Goal: Task Accomplishment & Management: Complete application form

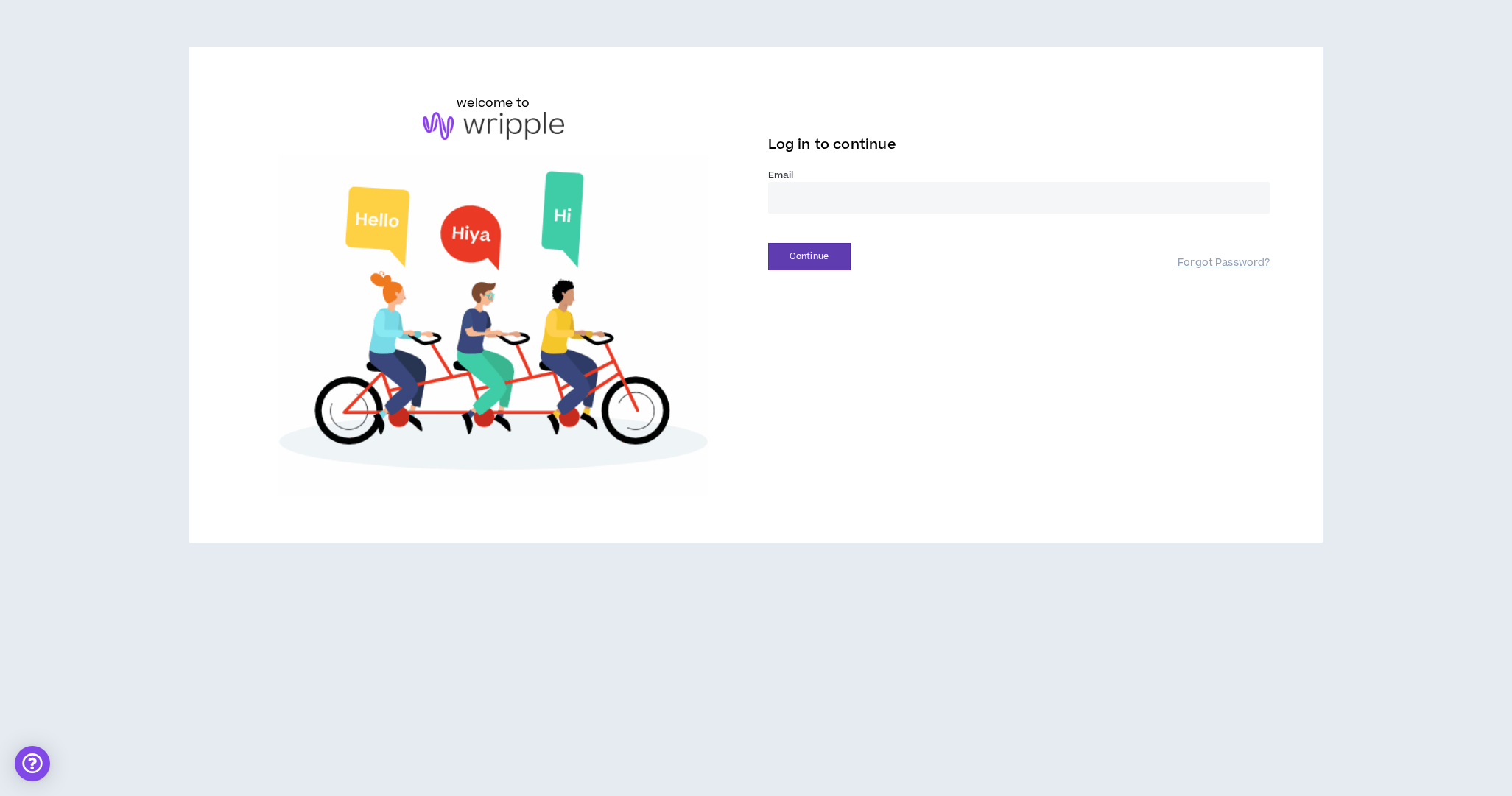
type input "**********"
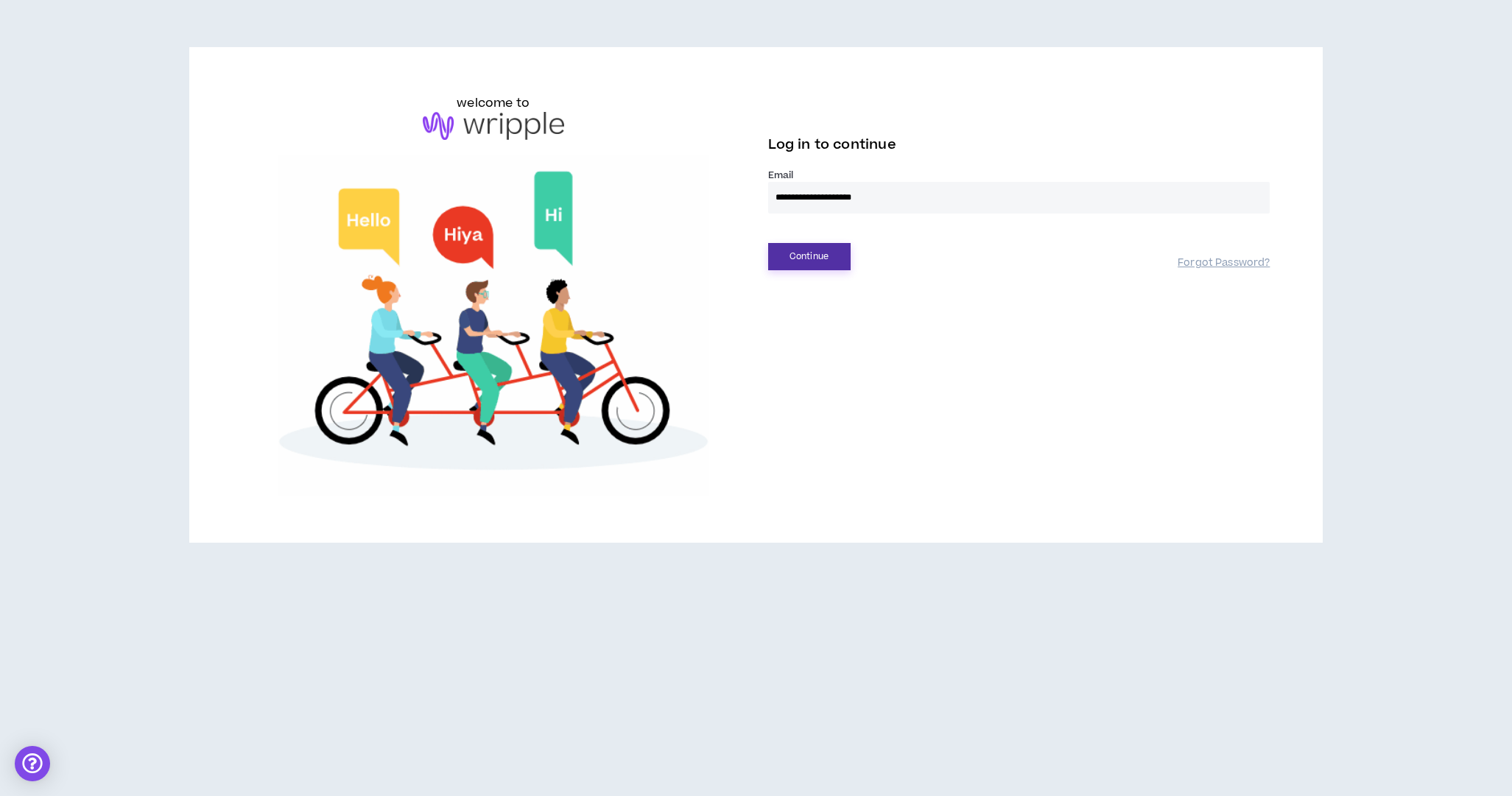
click at [804, 261] on button "Continue" at bounding box center [809, 256] width 82 height 27
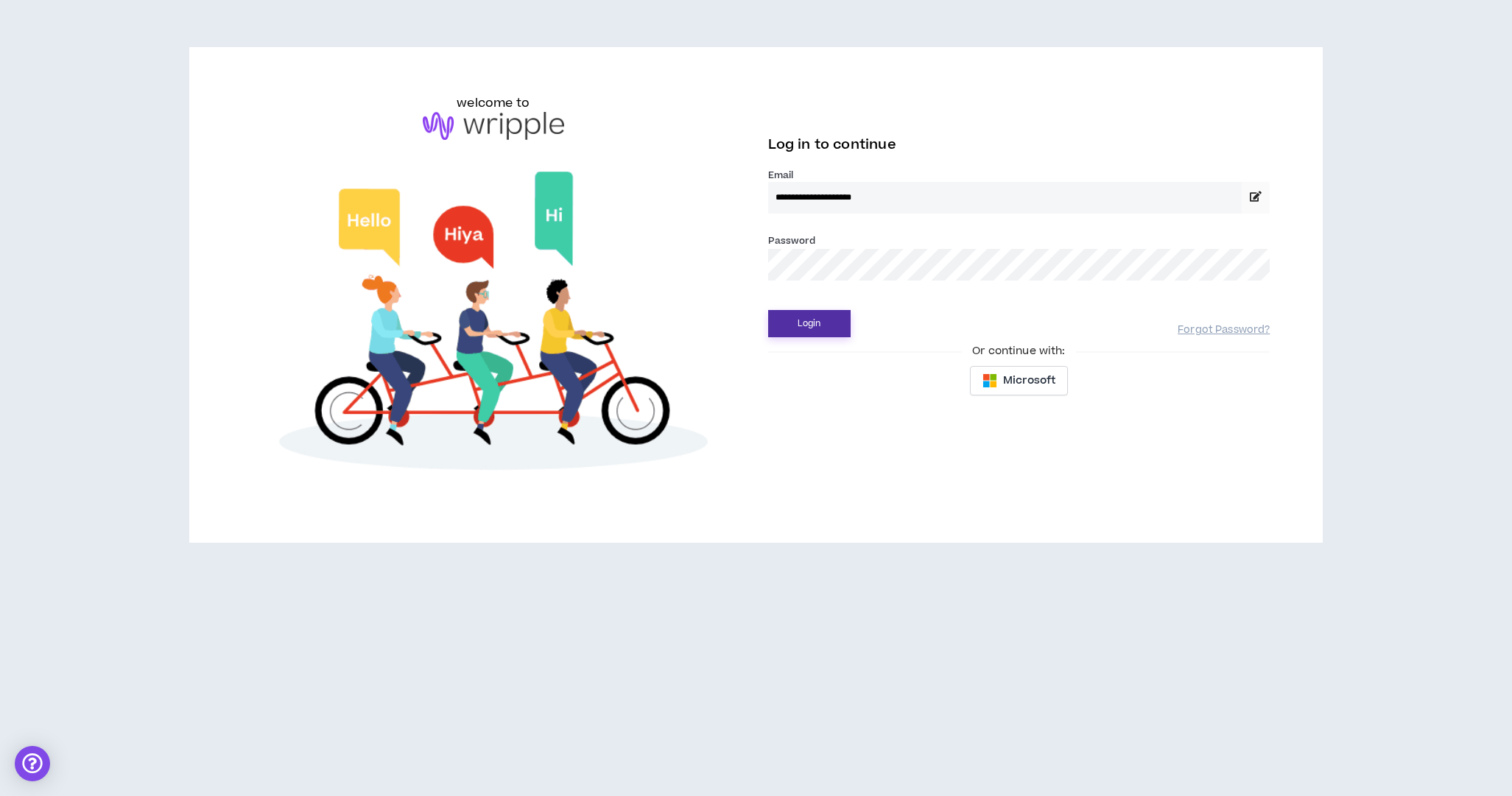
click at [829, 327] on button "Login" at bounding box center [809, 323] width 82 height 27
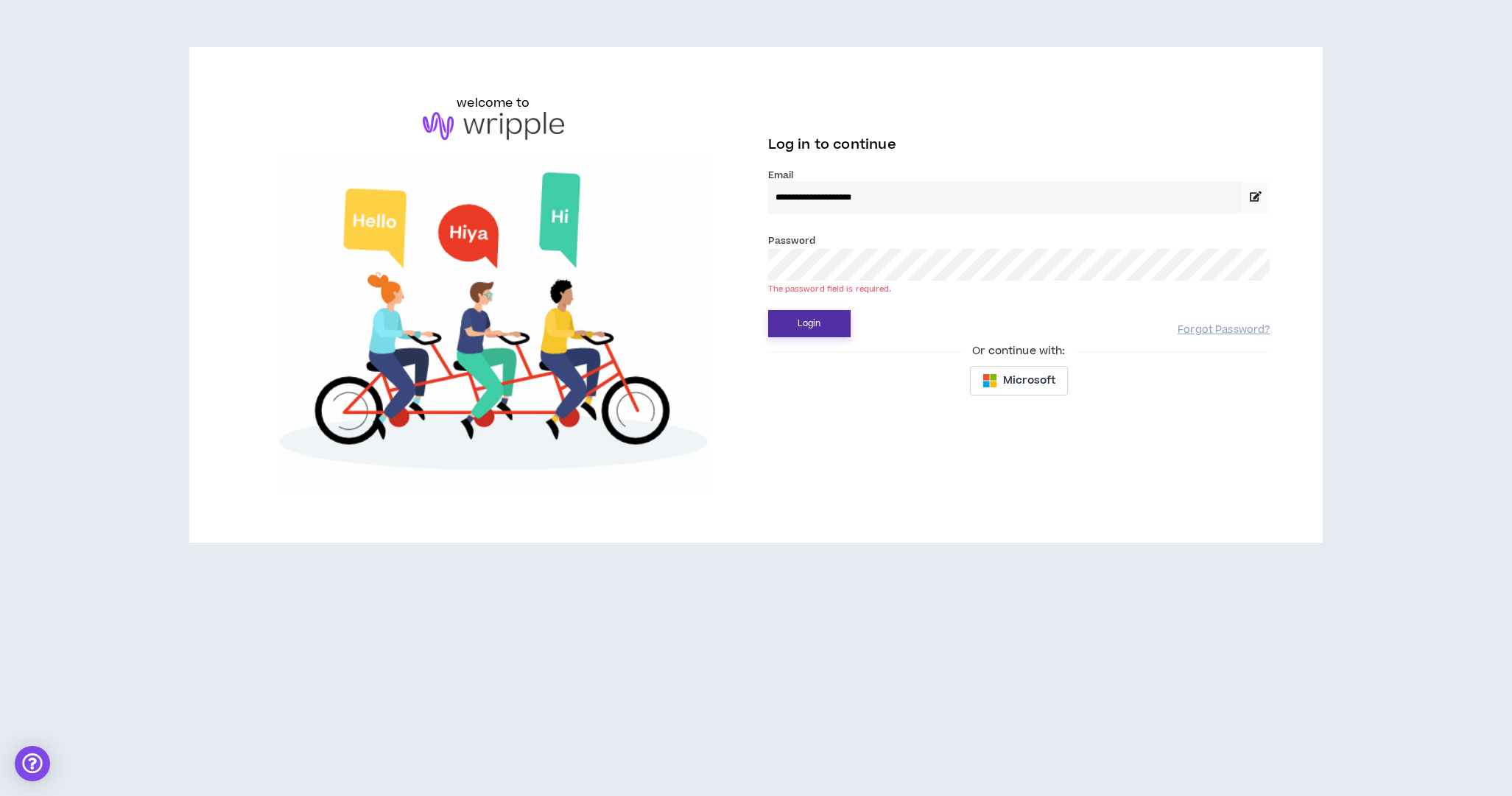
click at [803, 334] on button "Login" at bounding box center [809, 323] width 82 height 27
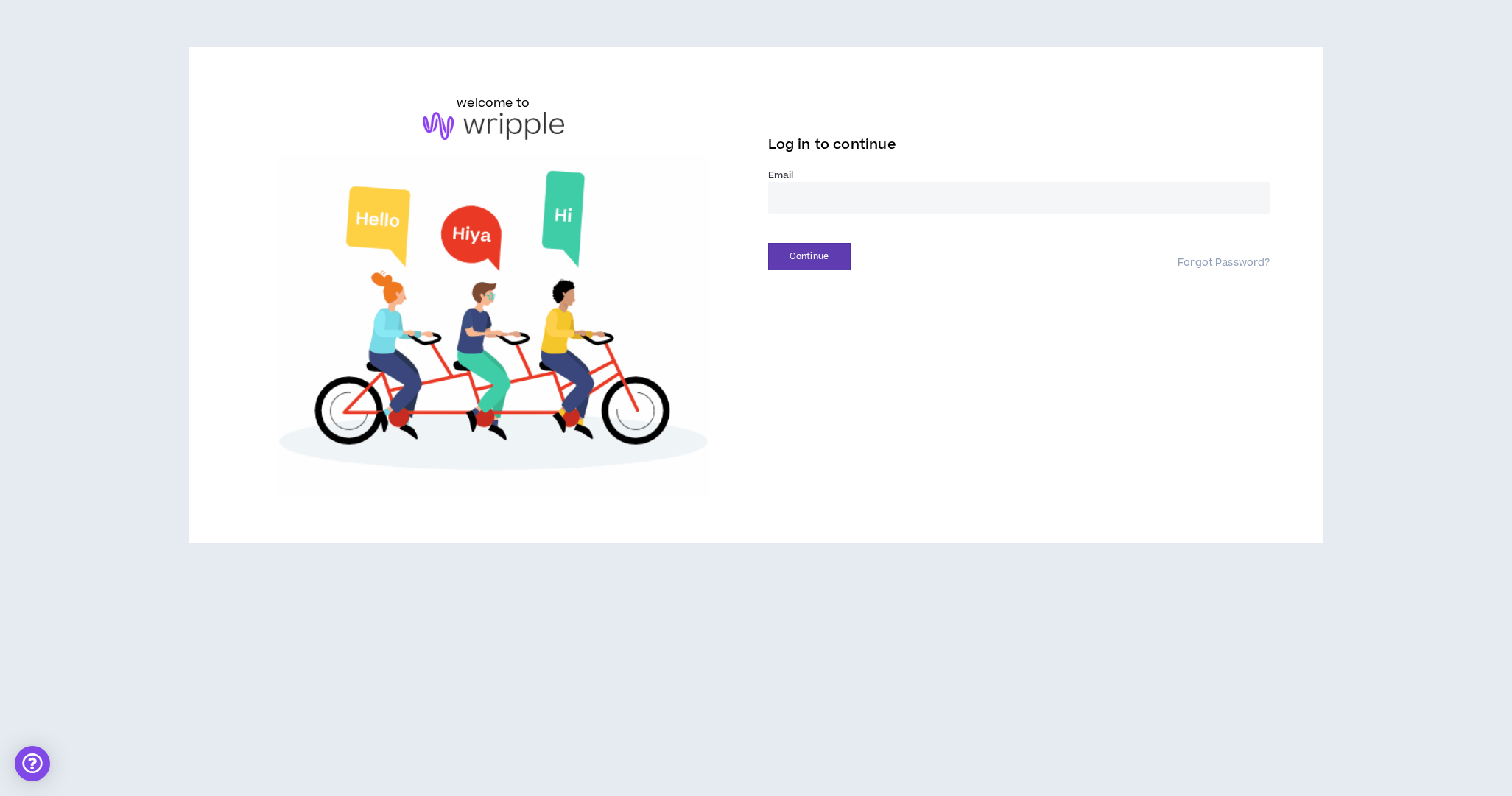
type input "**********"
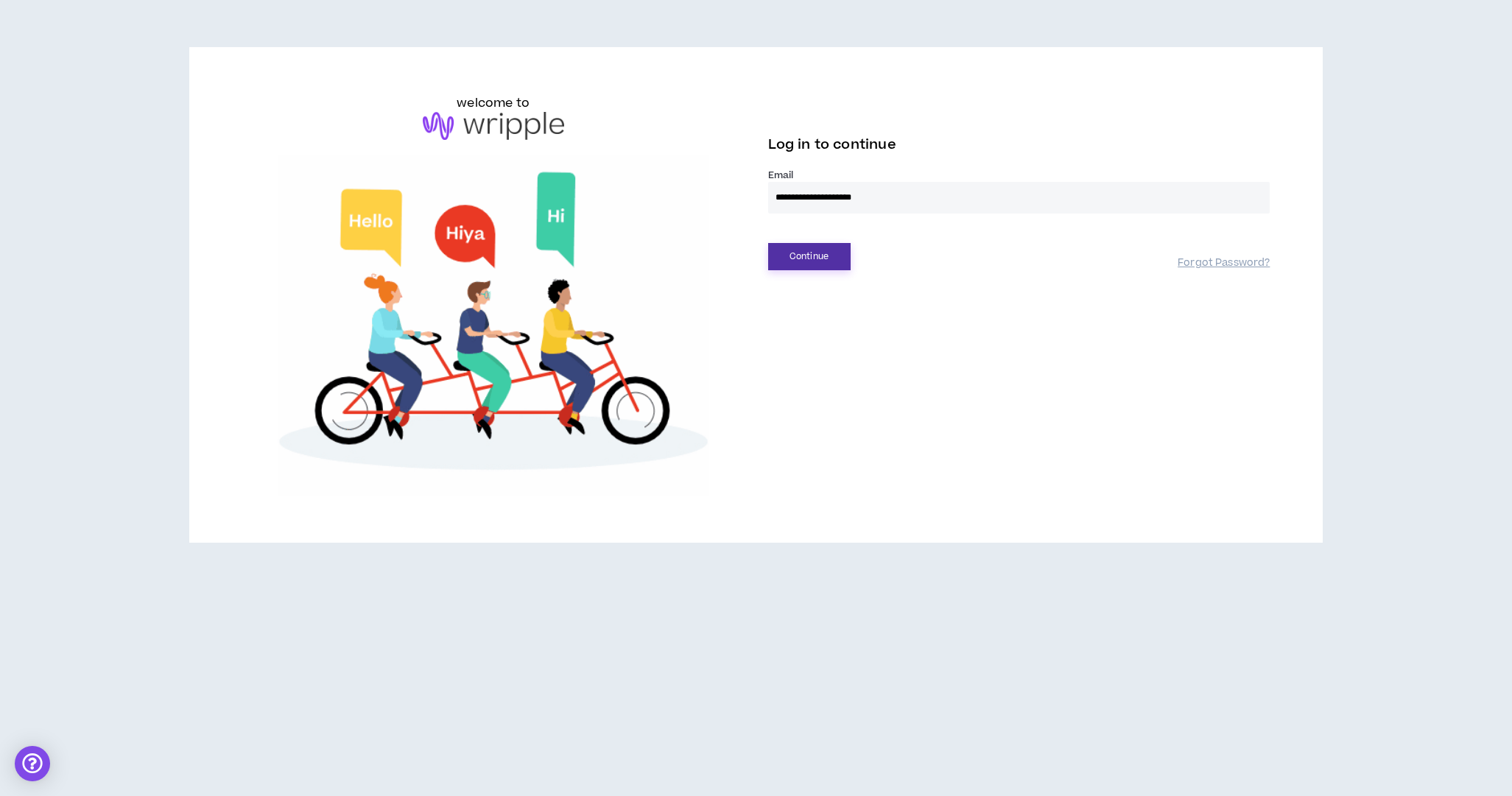
click at [815, 265] on button "Continue" at bounding box center [809, 256] width 82 height 27
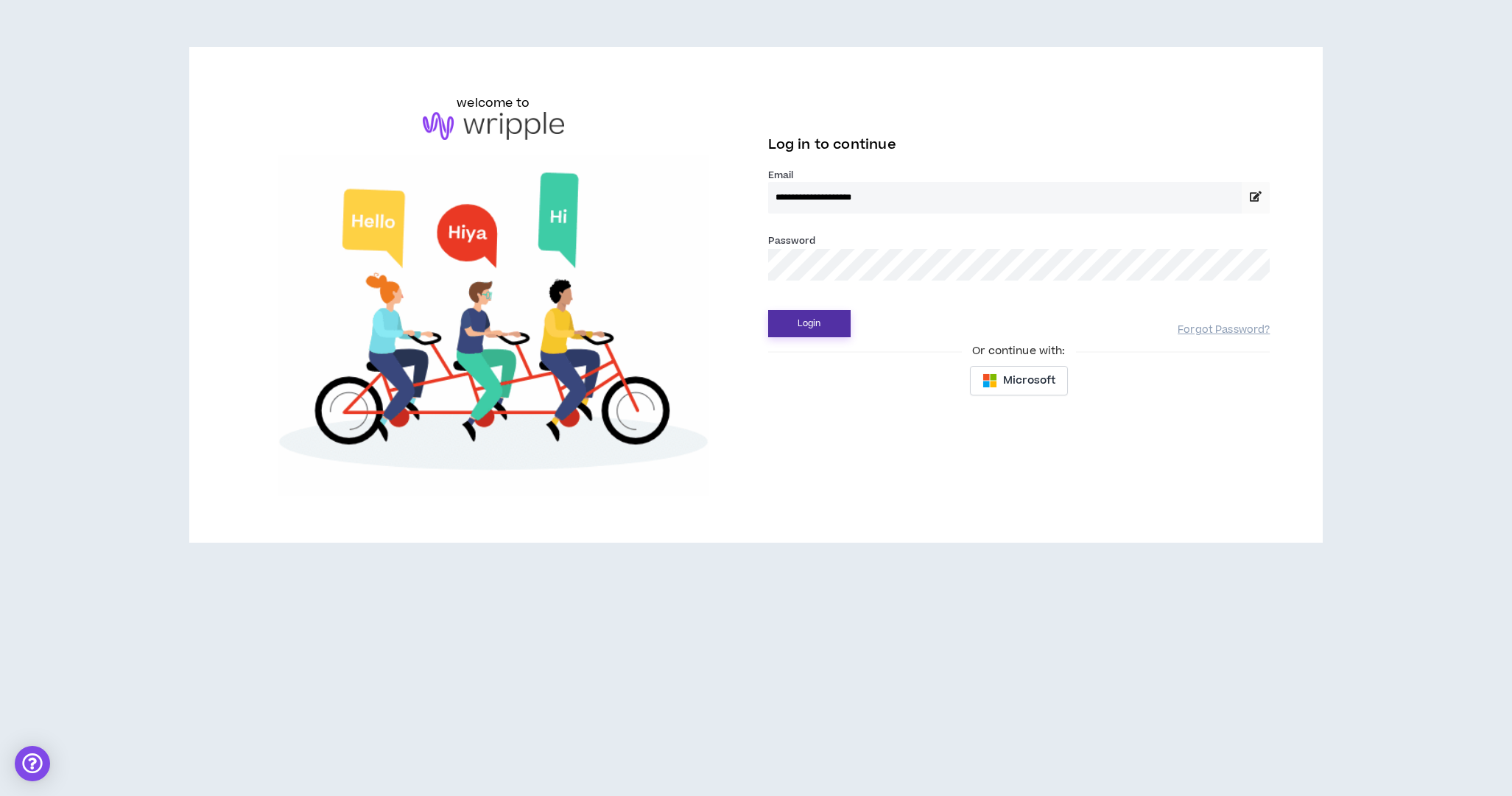
click at [812, 320] on button "Login" at bounding box center [809, 323] width 82 height 27
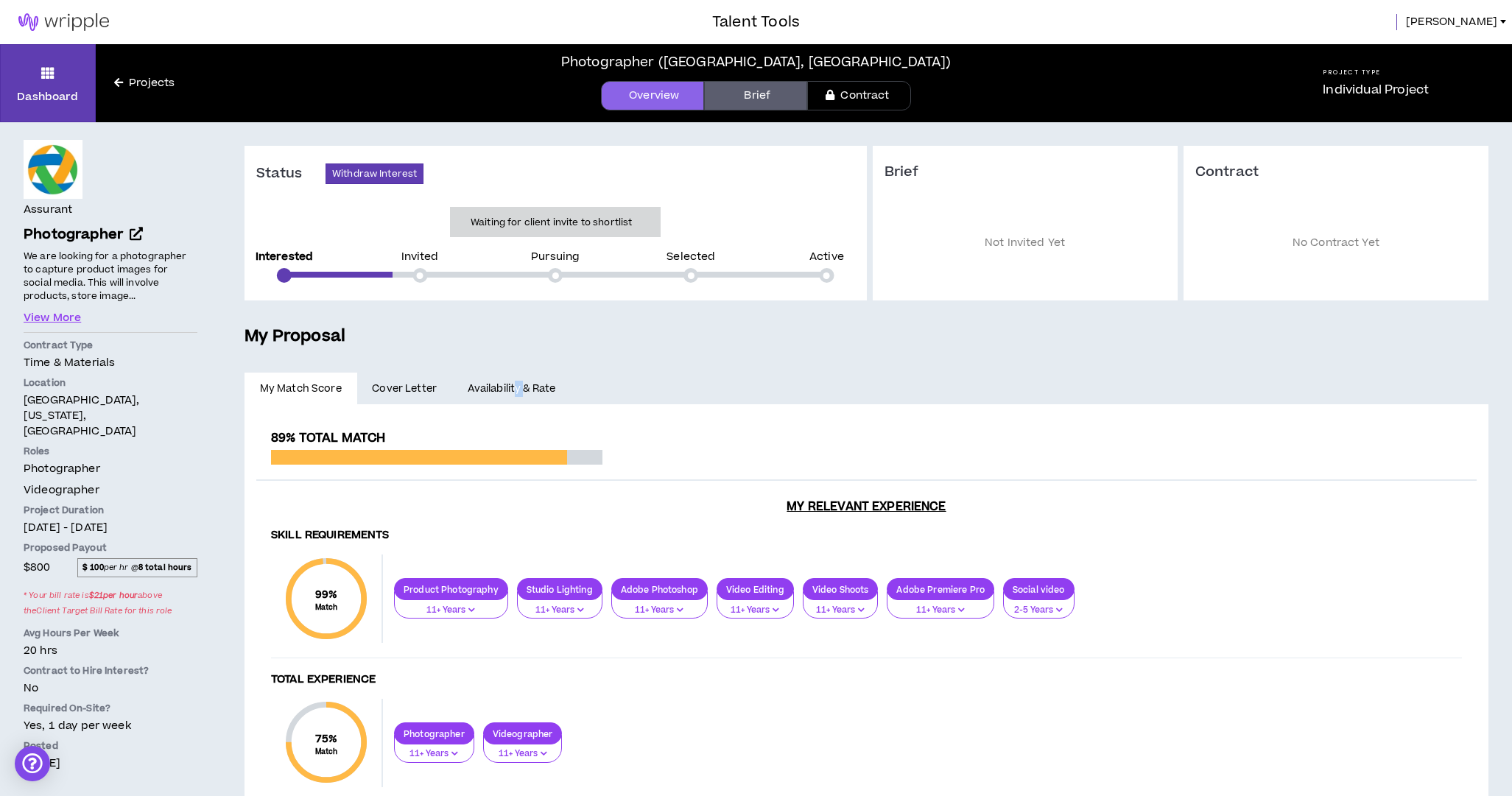
drag, startPoint x: 517, startPoint y: 387, endPoint x: 536, endPoint y: 387, distance: 19.0
click at [517, 388] on link "Availability & Rate" at bounding box center [511, 389] width 118 height 33
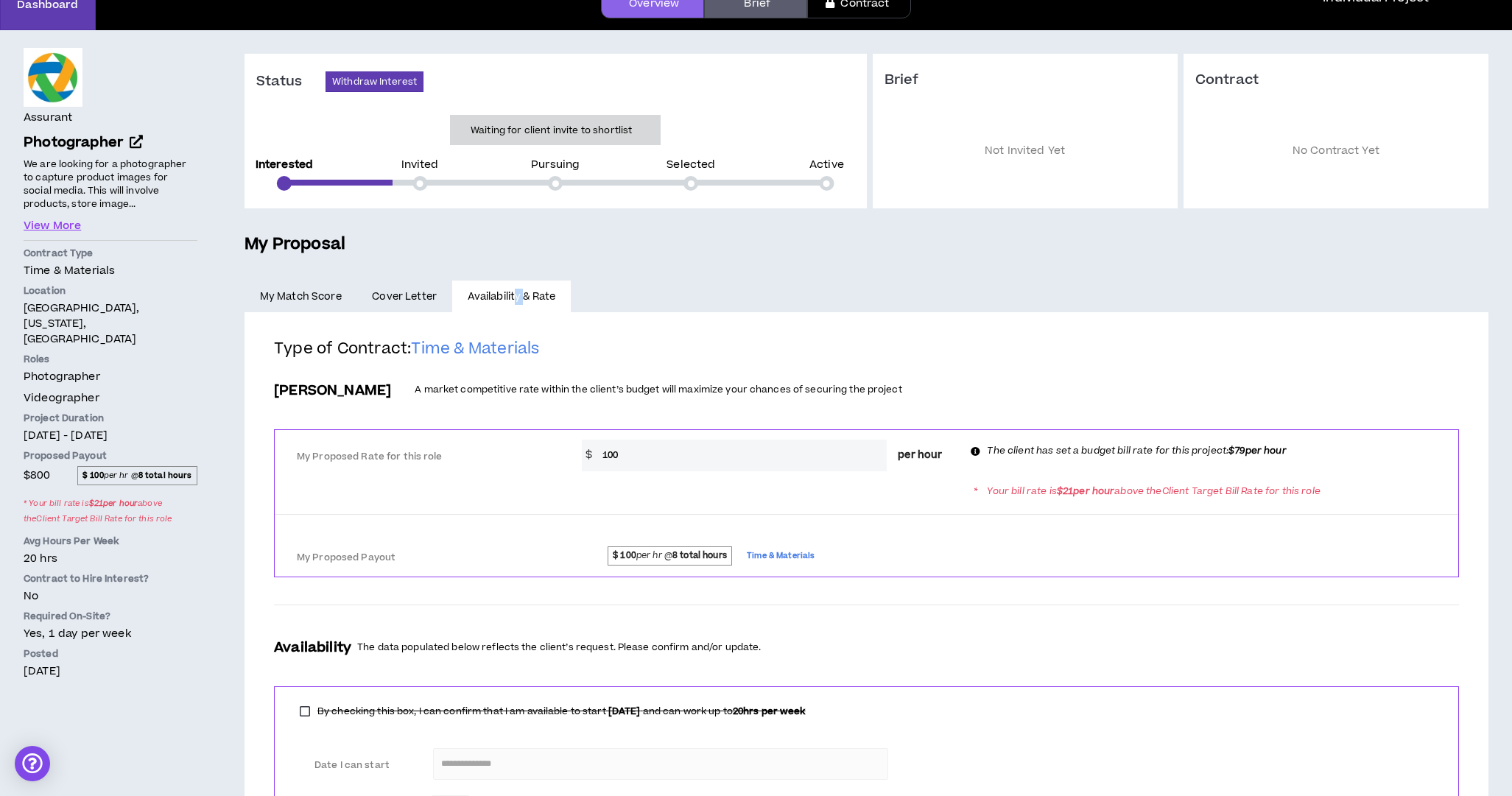
scroll to position [96, 0]
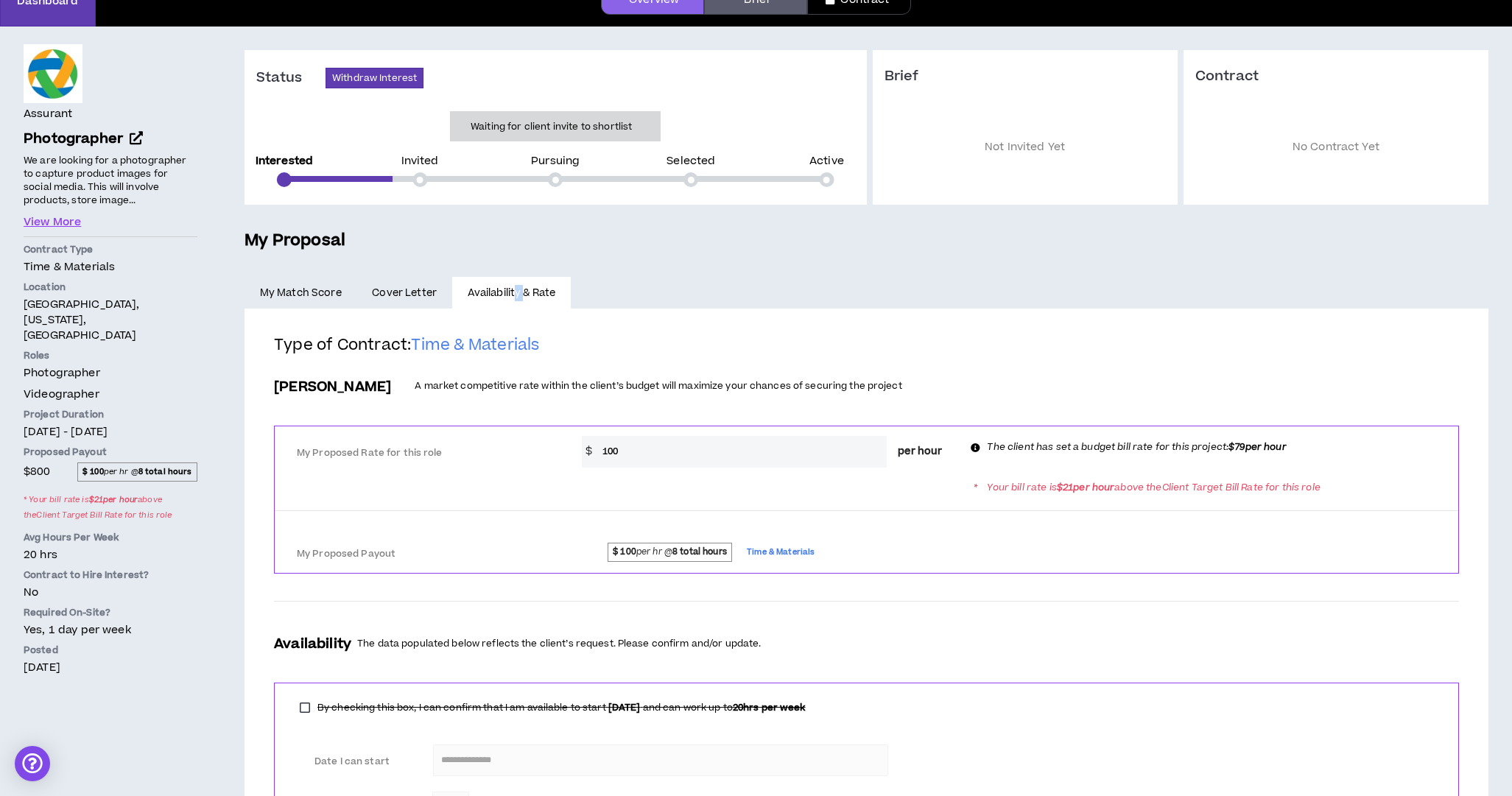
click at [643, 459] on input "100" at bounding box center [740, 451] width 291 height 32
drag, startPoint x: 608, startPoint y: 447, endPoint x: 568, endPoint y: 443, distance: 40.2
click at [560, 444] on div "My Proposed Rate for this role * $ 100 per hour The client has set a budget bil…" at bounding box center [866, 450] width 1184 height 35
type input "80"
drag, startPoint x: 974, startPoint y: 540, endPoint x: 959, endPoint y: 539, distance: 15.0
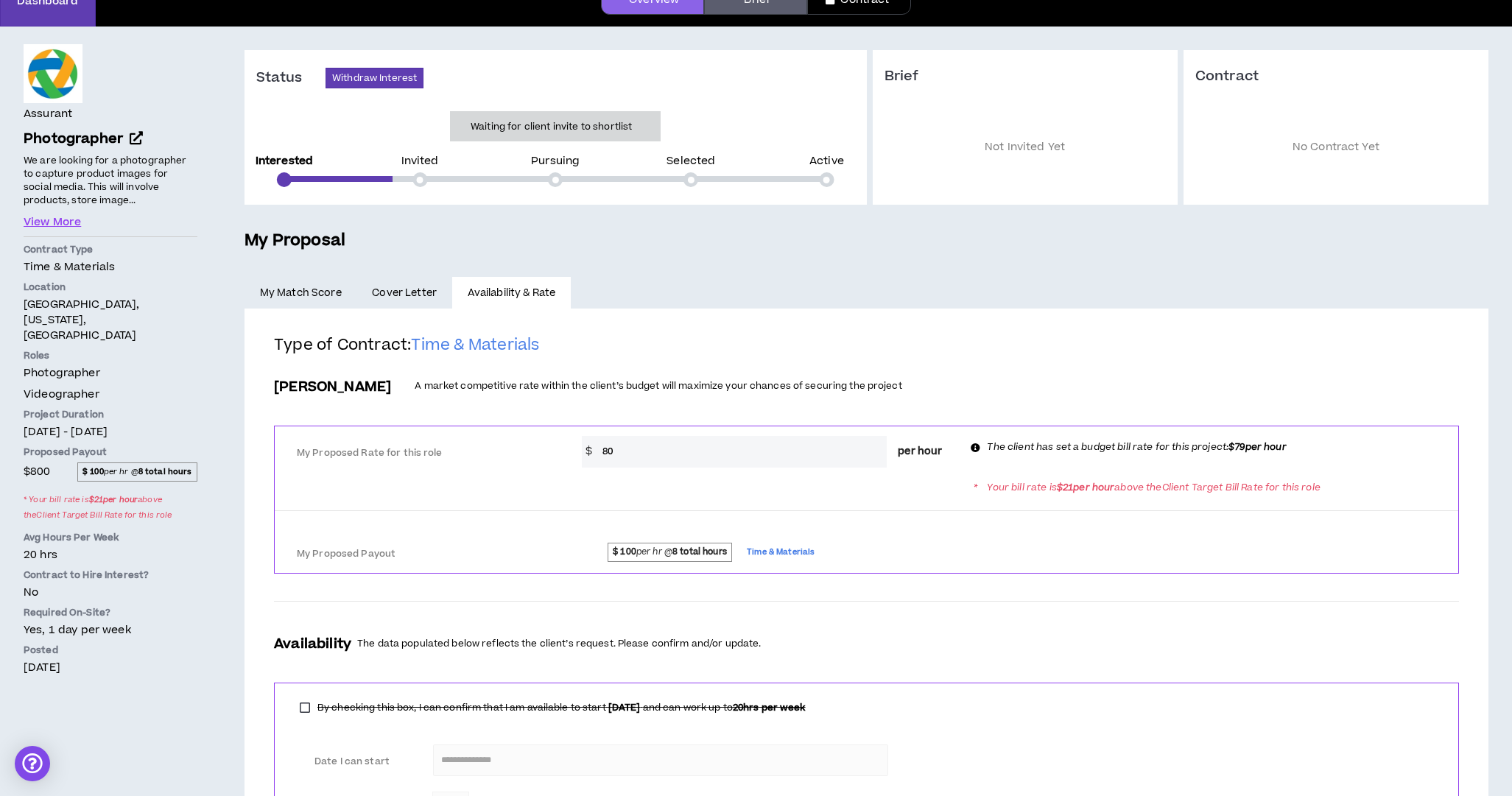
click at [959, 540] on div "$ 100 per hr @ 8 total hours Time & Materials" at bounding box center [1014, 552] width 887 height 26
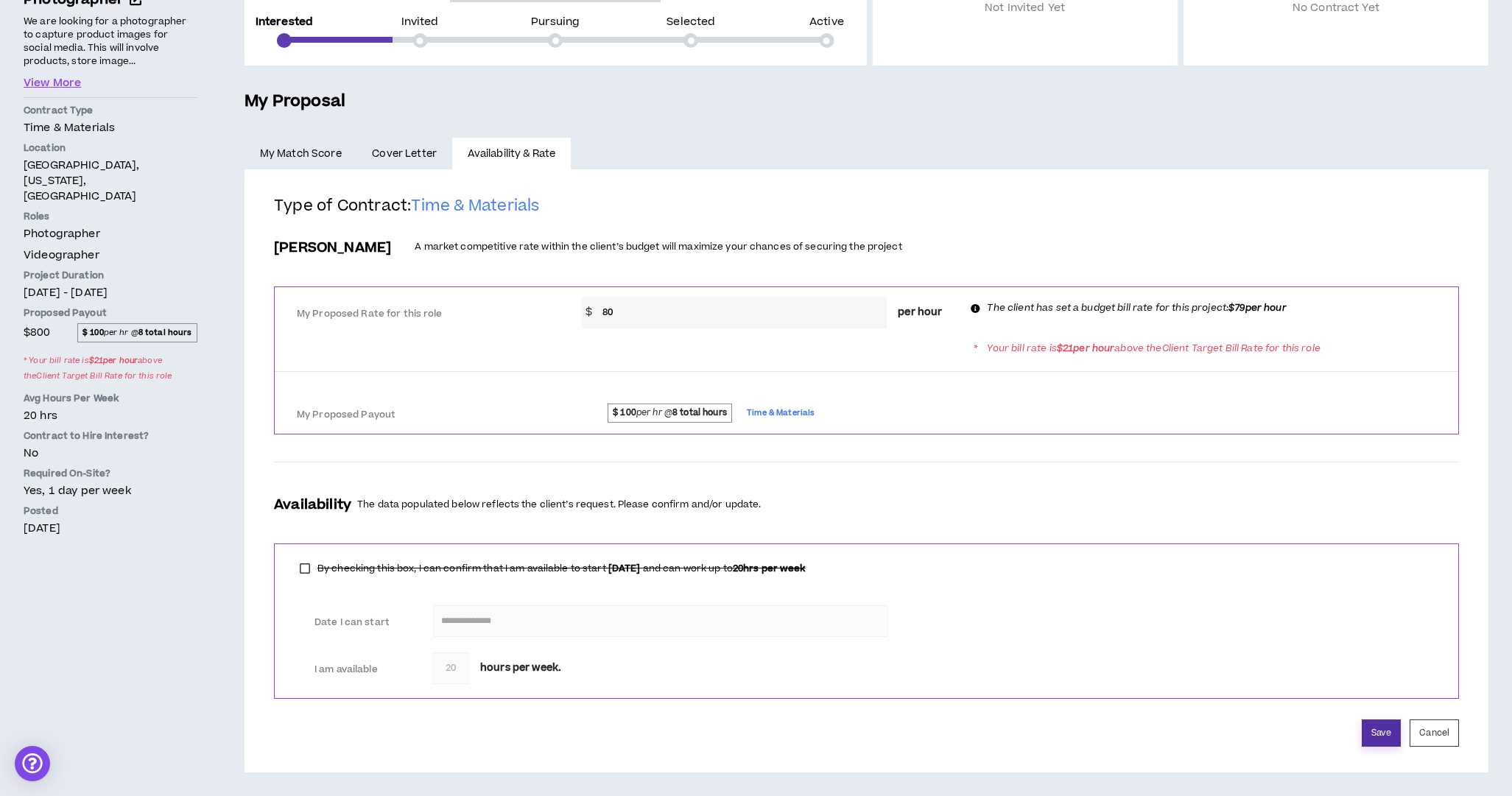
scroll to position [234, 0]
click at [1364, 735] on button "Save" at bounding box center [1381, 733] width 39 height 27
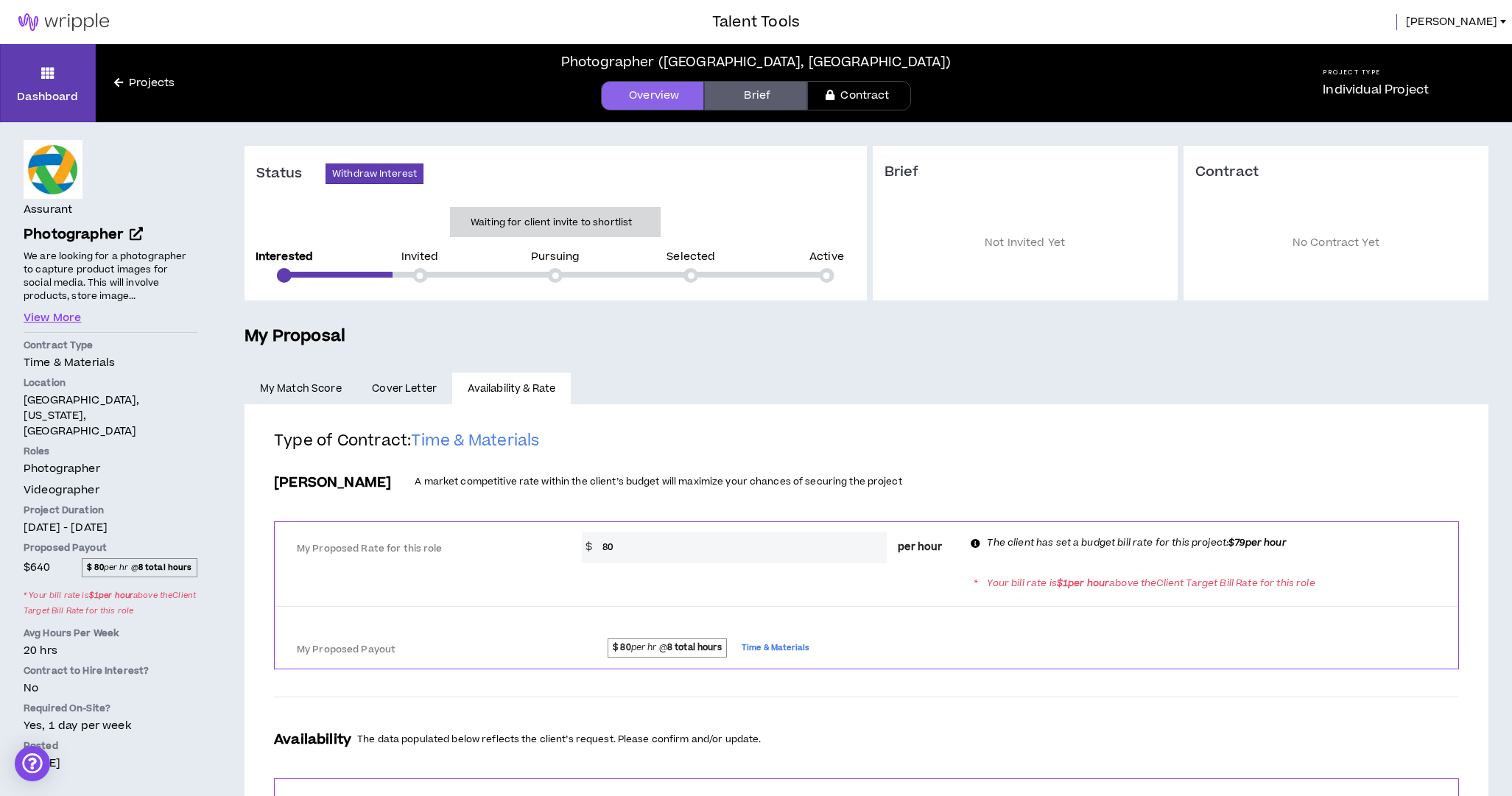
scroll to position [0, 0]
click at [411, 389] on span "Cover Letter" at bounding box center [404, 389] width 64 height 16
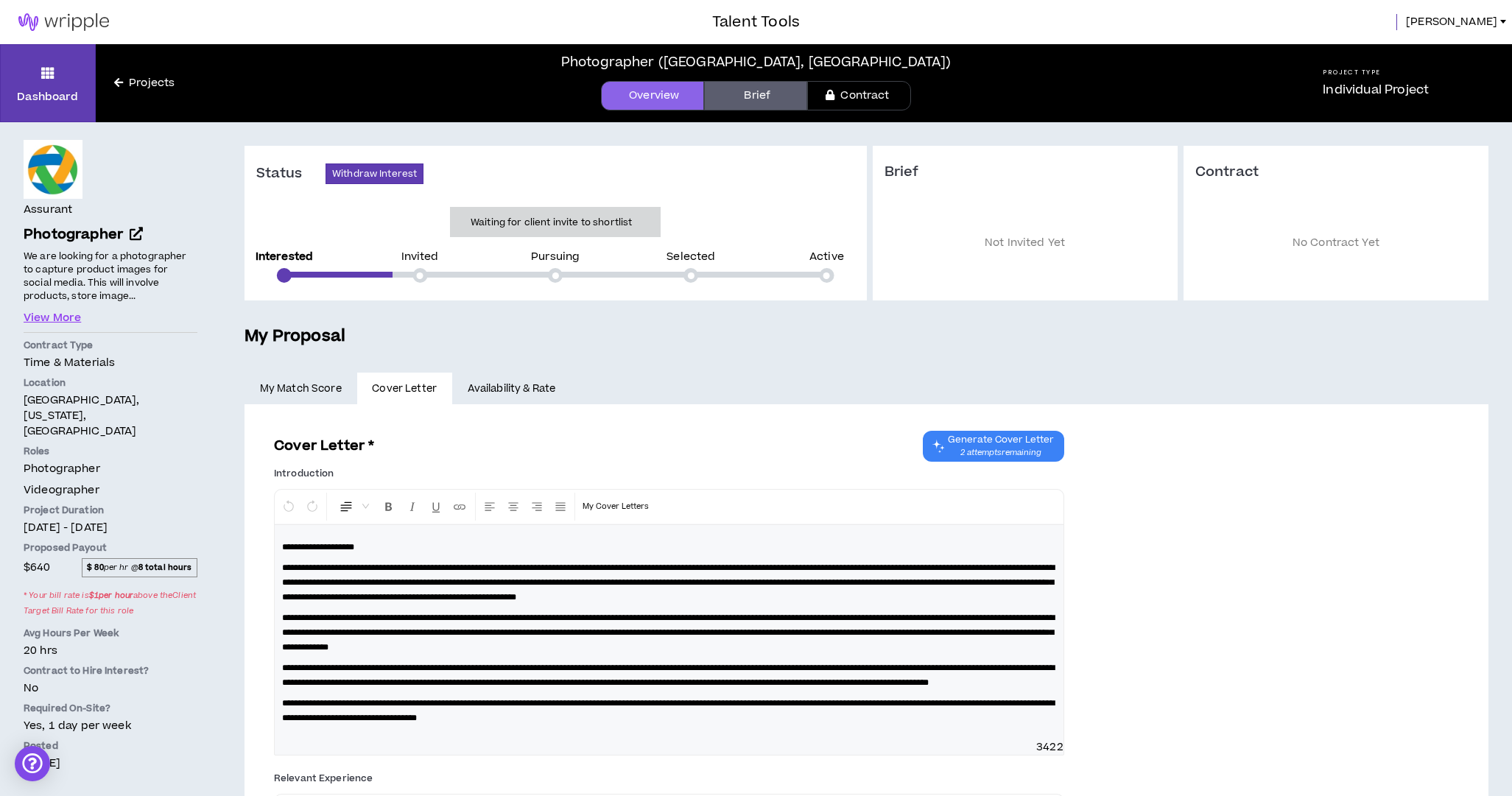
click at [305, 389] on link "My Match Score" at bounding box center [300, 389] width 113 height 33
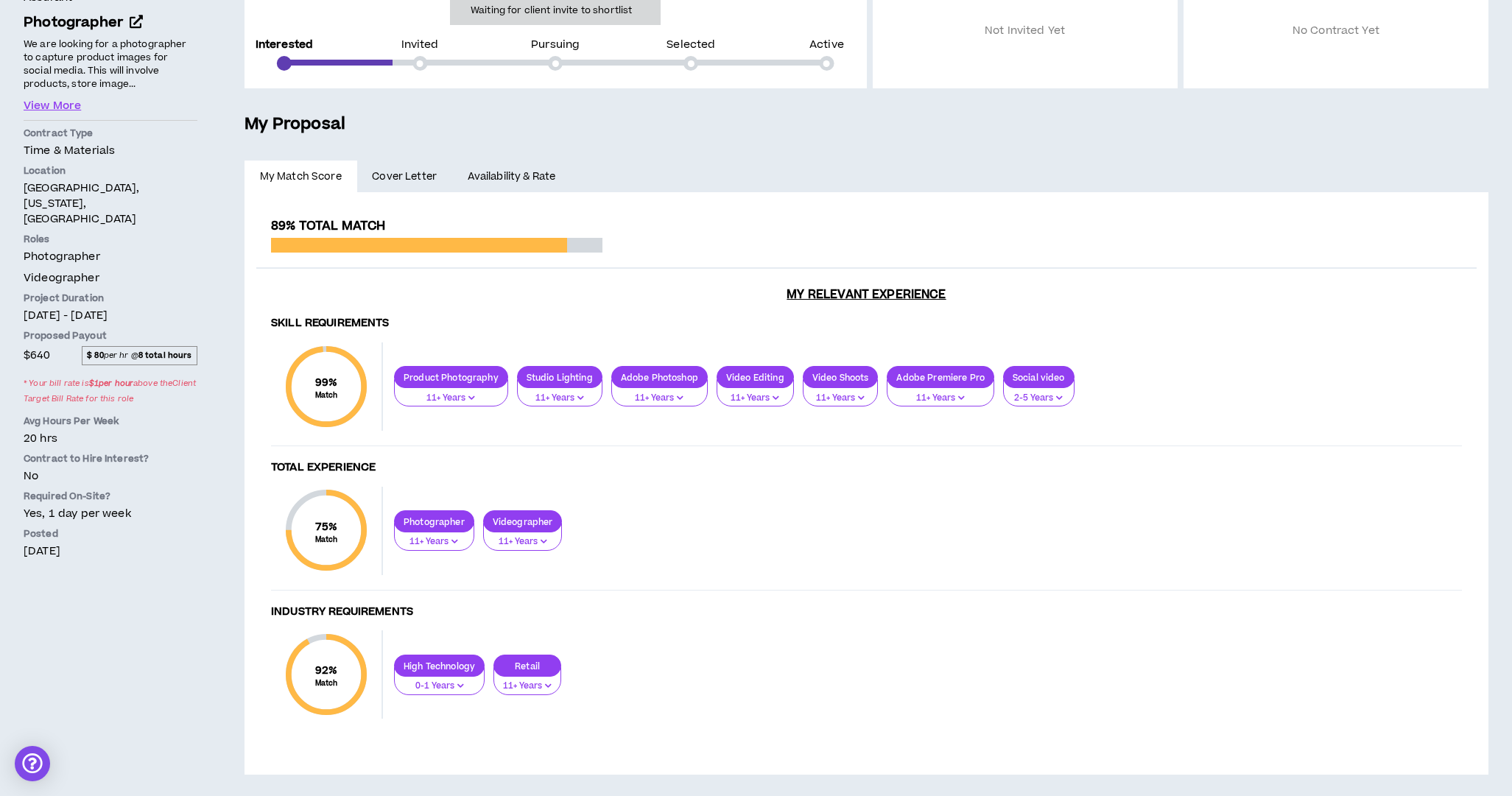
scroll to position [211, 0]
click at [447, 541] on p "11+ Years" at bounding box center [434, 543] width 61 height 13
click at [741, 557] on div "75 % Match Total Experience Photographer 11+ Years Videographer 11+ Years" at bounding box center [866, 539] width 1191 height 104
click at [540, 544] on icon "button" at bounding box center [544, 541] width 7 height 7
click at [770, 558] on div "75 % Match Total Experience Photographer 11+ Years Videographer 11+ Years" at bounding box center [866, 539] width 1191 height 104
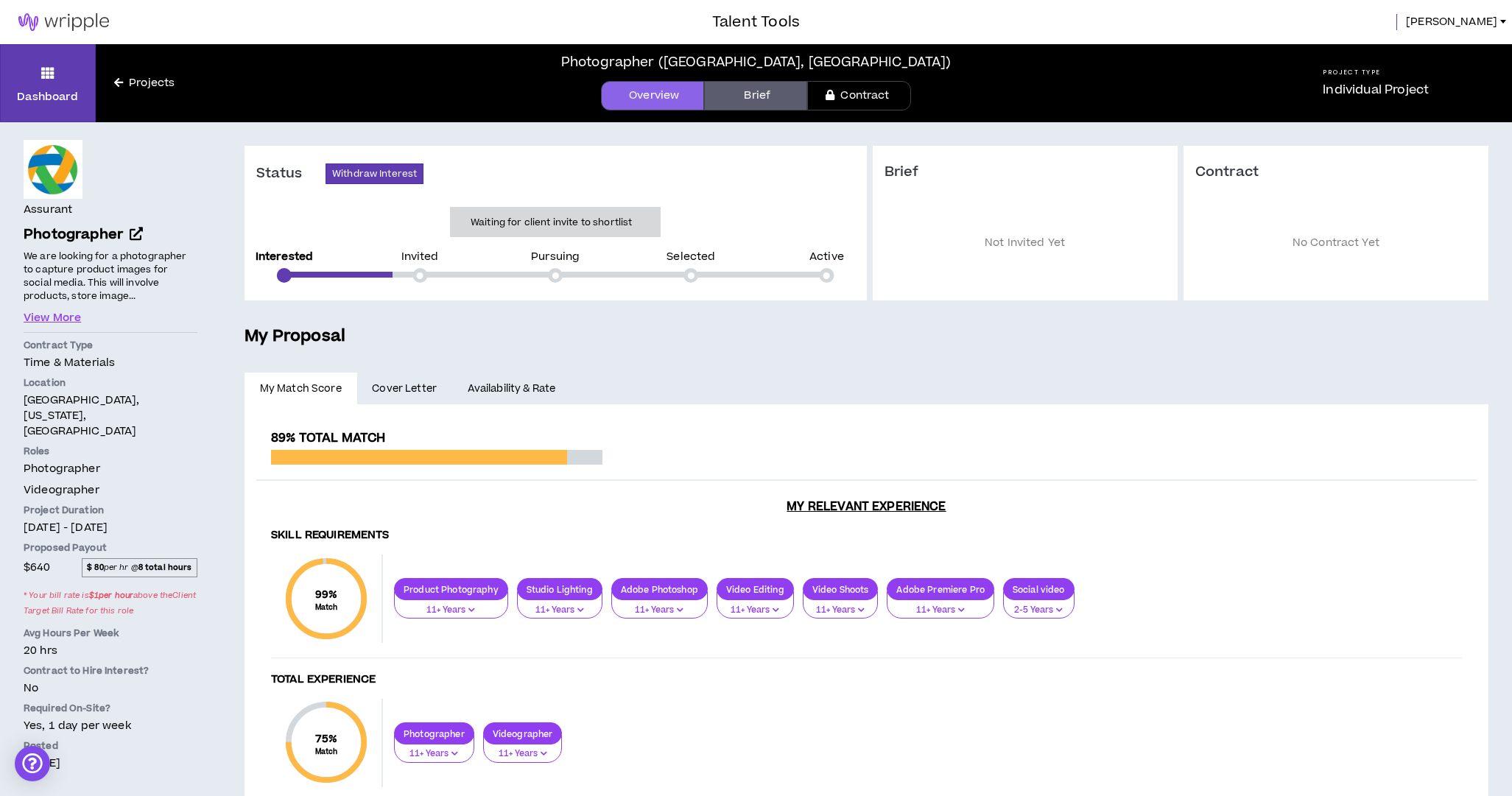
scroll to position [0, 0]
drag, startPoint x: 1350, startPoint y: 73, endPoint x: 1381, endPoint y: 73, distance: 31.0
click at [1348, 73] on h5 "Project Type" at bounding box center [1376, 73] width 106 height 10
drag, startPoint x: 1474, startPoint y: 26, endPoint x: 1486, endPoint y: 24, distance: 12.2
click at [1474, 26] on div "[PERSON_NAME]" at bounding box center [1156, 22] width 712 height 16
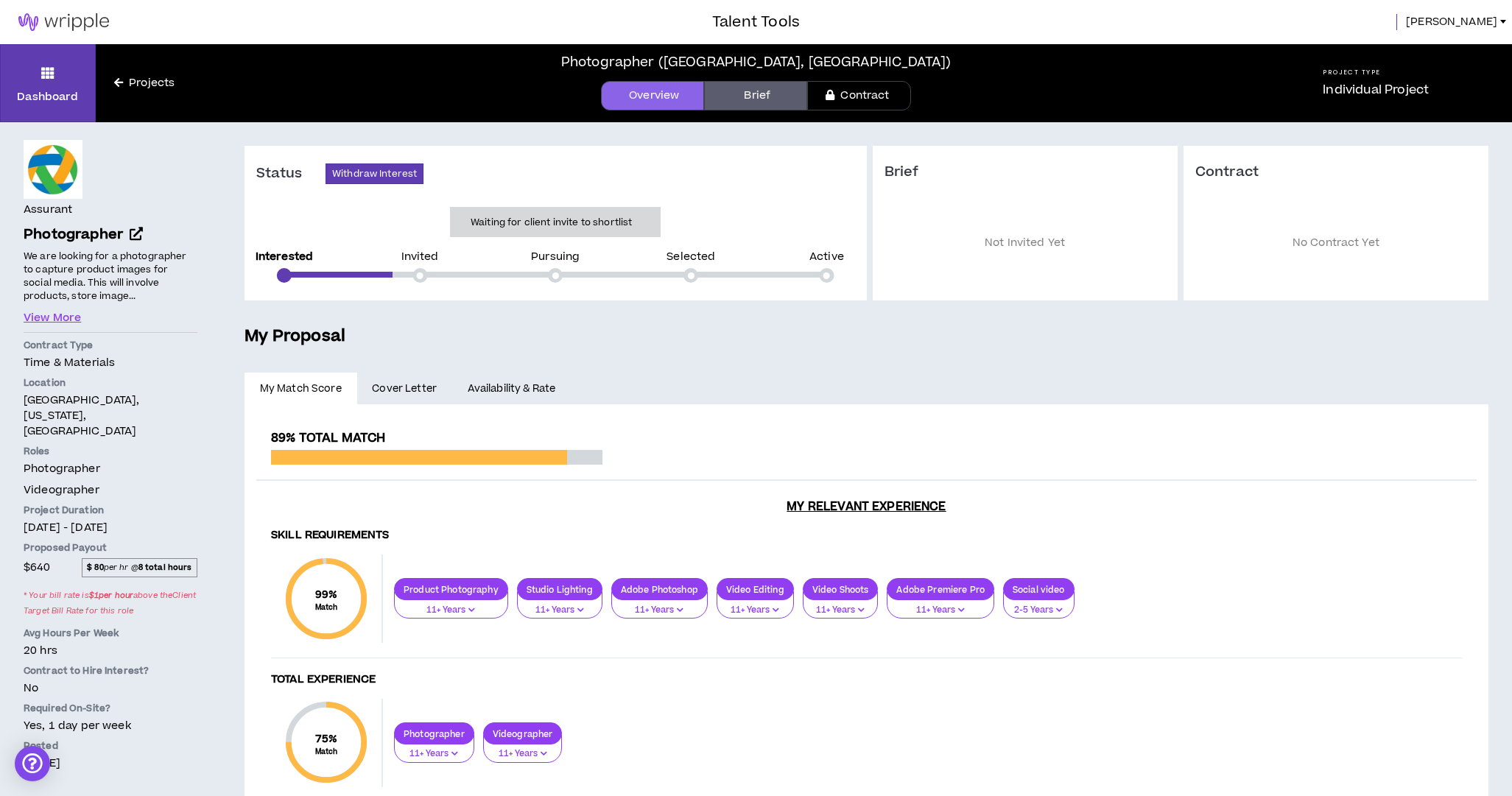
click at [1495, 22] on span "[PERSON_NAME]" at bounding box center [1452, 22] width 91 height 16
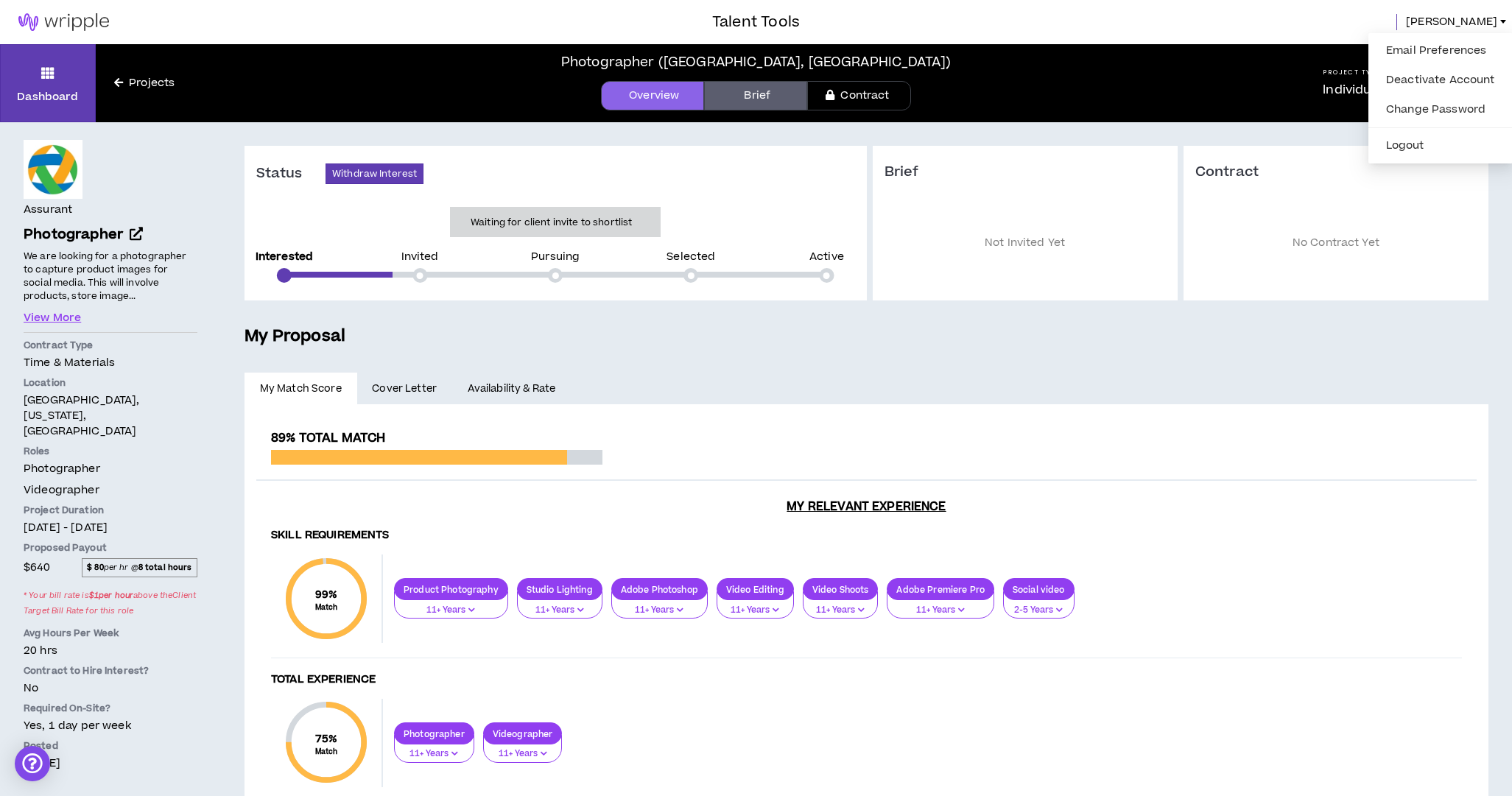
click at [1047, 60] on div "Photographer ([GEOGRAPHIC_DATA], [GEOGRAPHIC_DATA])" at bounding box center [756, 62] width 967 height 22
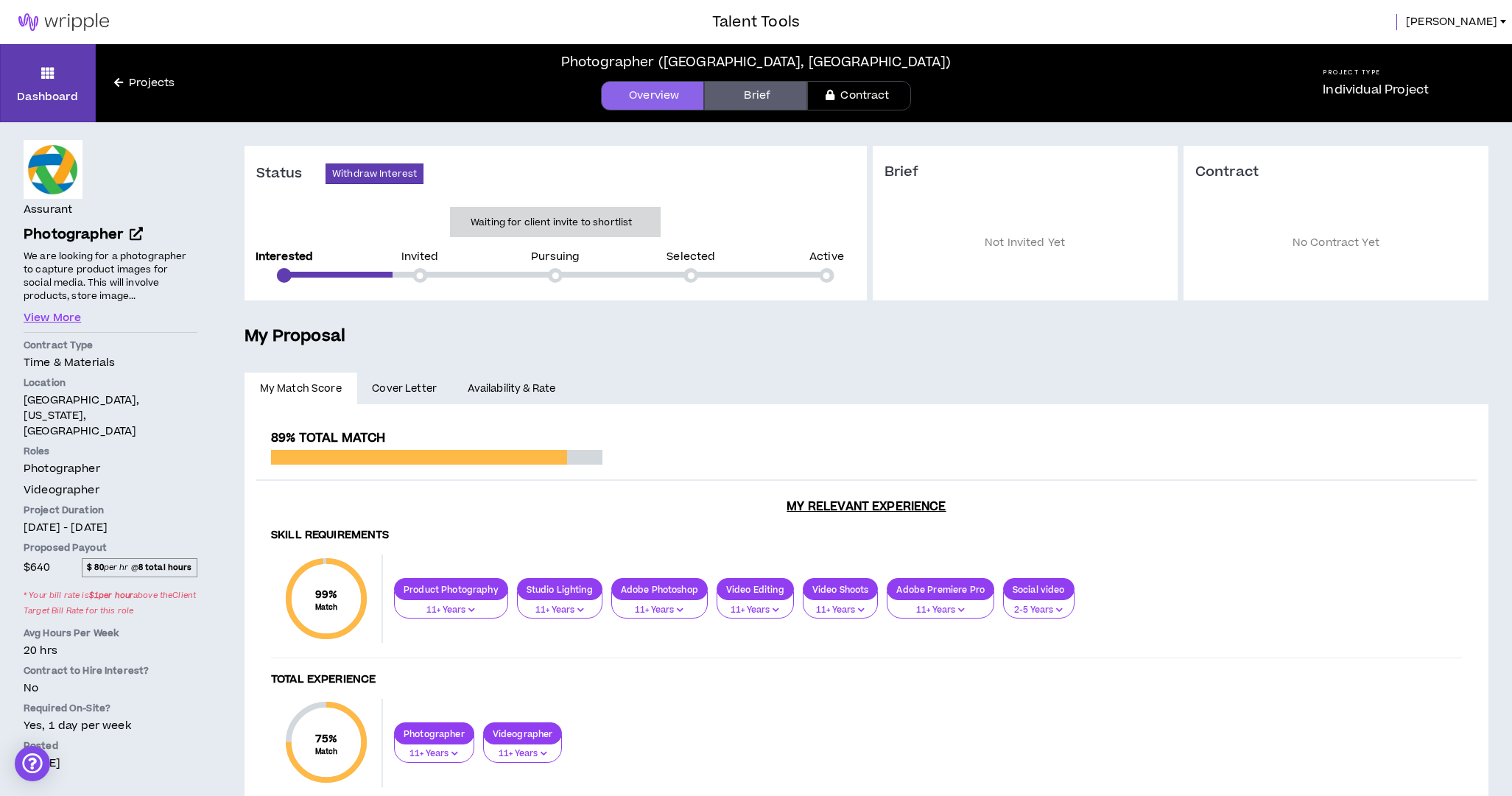
click at [140, 82] on link "Projects" at bounding box center [144, 83] width 97 height 16
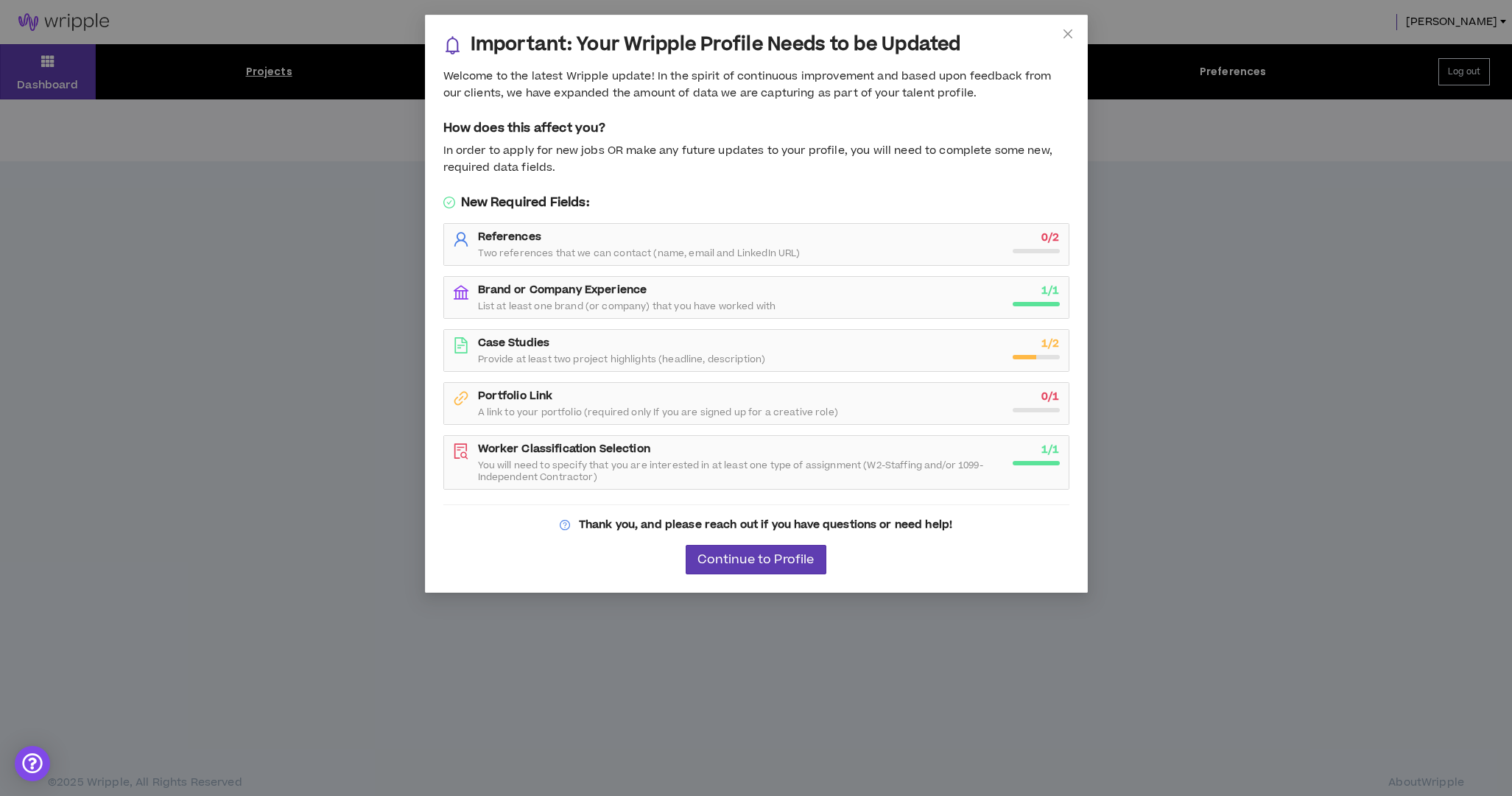
drag, startPoint x: 568, startPoint y: 357, endPoint x: 644, endPoint y: 356, distance: 76.0
click at [568, 357] on span "Provide at least two project highlights (headline, description)" at bounding box center [621, 359] width 288 height 11
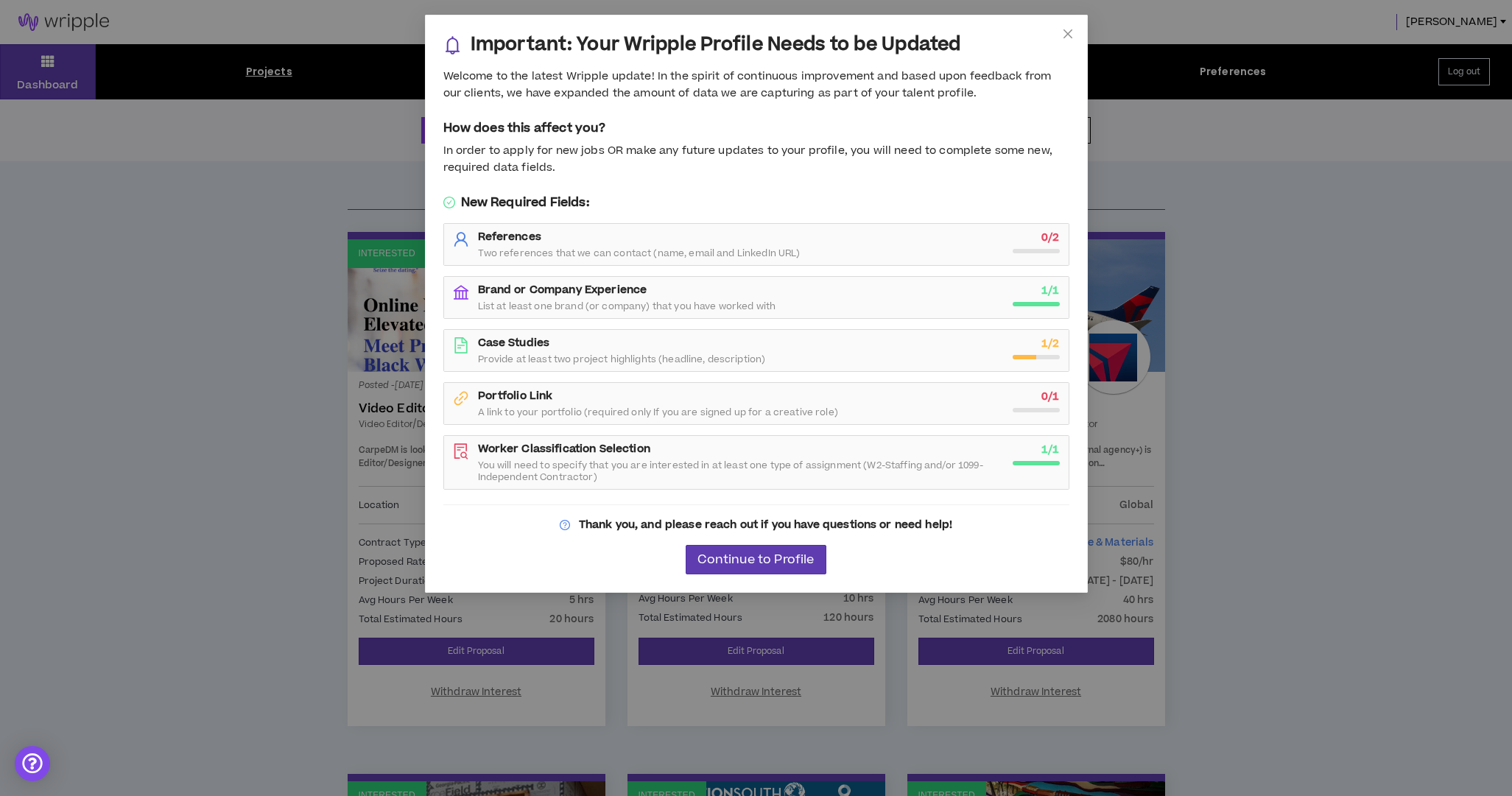
drag, startPoint x: 723, startPoint y: 560, endPoint x: 747, endPoint y: 557, distance: 24.2
click at [733, 560] on span "Continue to Profile" at bounding box center [755, 559] width 117 height 14
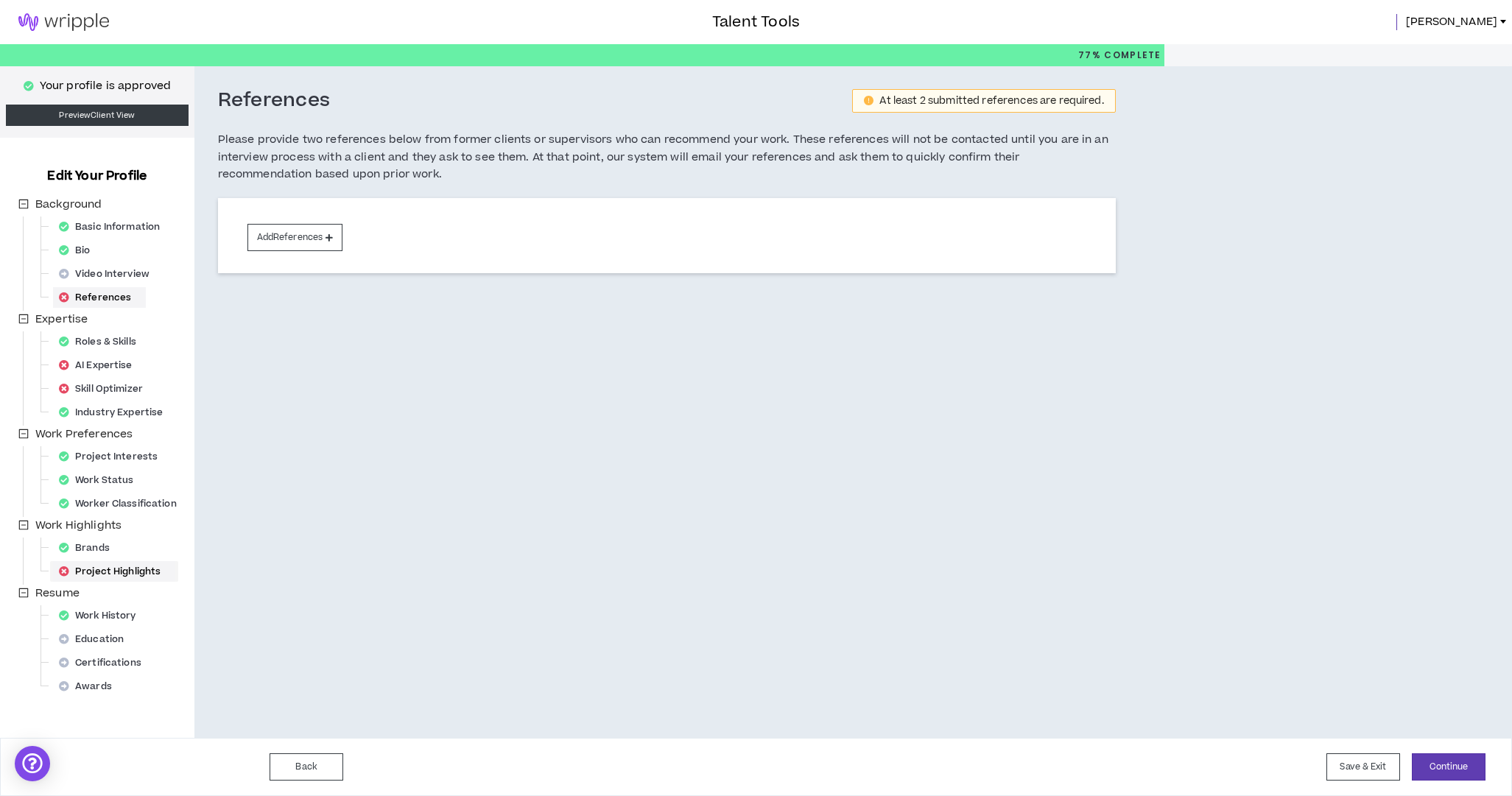
click at [119, 569] on div "Project Highlights" at bounding box center [114, 571] width 122 height 20
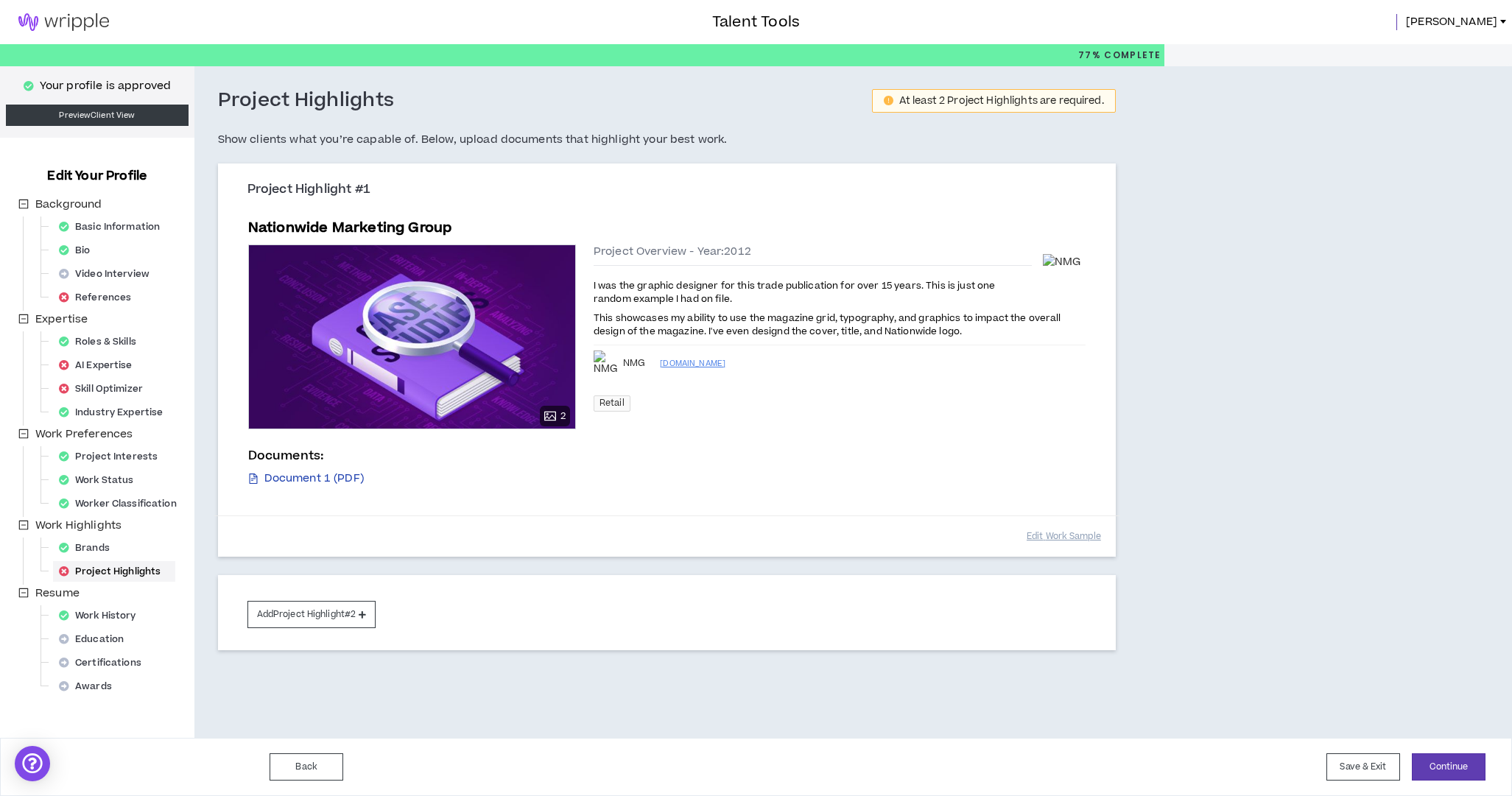
click at [336, 473] on link "Document 1 (PDF)" at bounding box center [306, 478] width 116 height 16
click at [336, 476] on link "Document 1 (PDF)" at bounding box center [306, 478] width 116 height 16
click at [919, 726] on div "Project Highlights At least 2 Project Highlights are required. Show clients wha…" at bounding box center [761, 402] width 1134 height 672
click at [82, 569] on div "Project Highlights" at bounding box center [114, 571] width 122 height 20
click at [100, 571] on div "Project Highlights" at bounding box center [114, 571] width 122 height 20
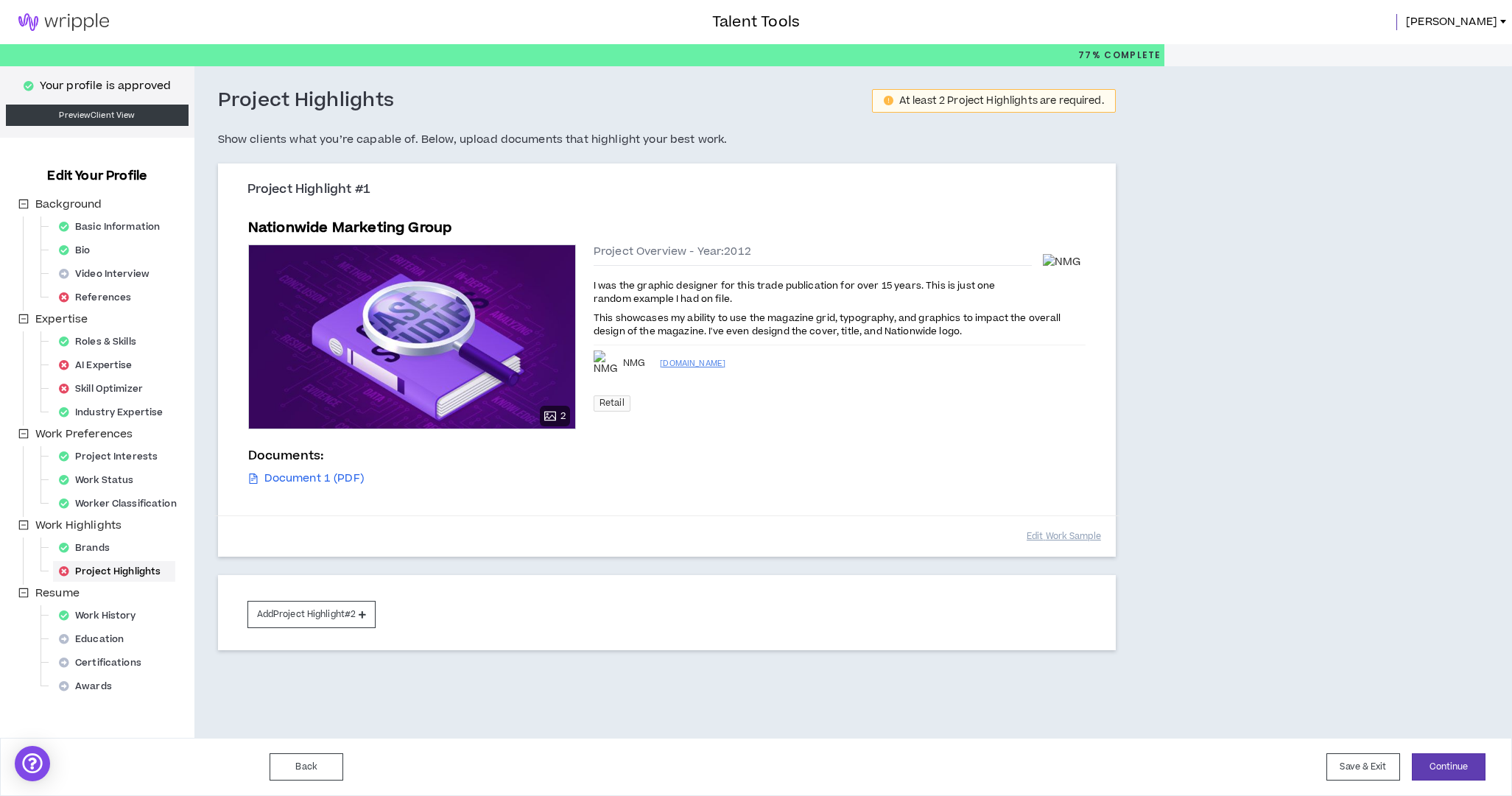
click at [61, 569] on icon at bounding box center [64, 571] width 11 height 11
click at [354, 613] on button "Add Project Highlight #2" at bounding box center [312, 614] width 129 height 27
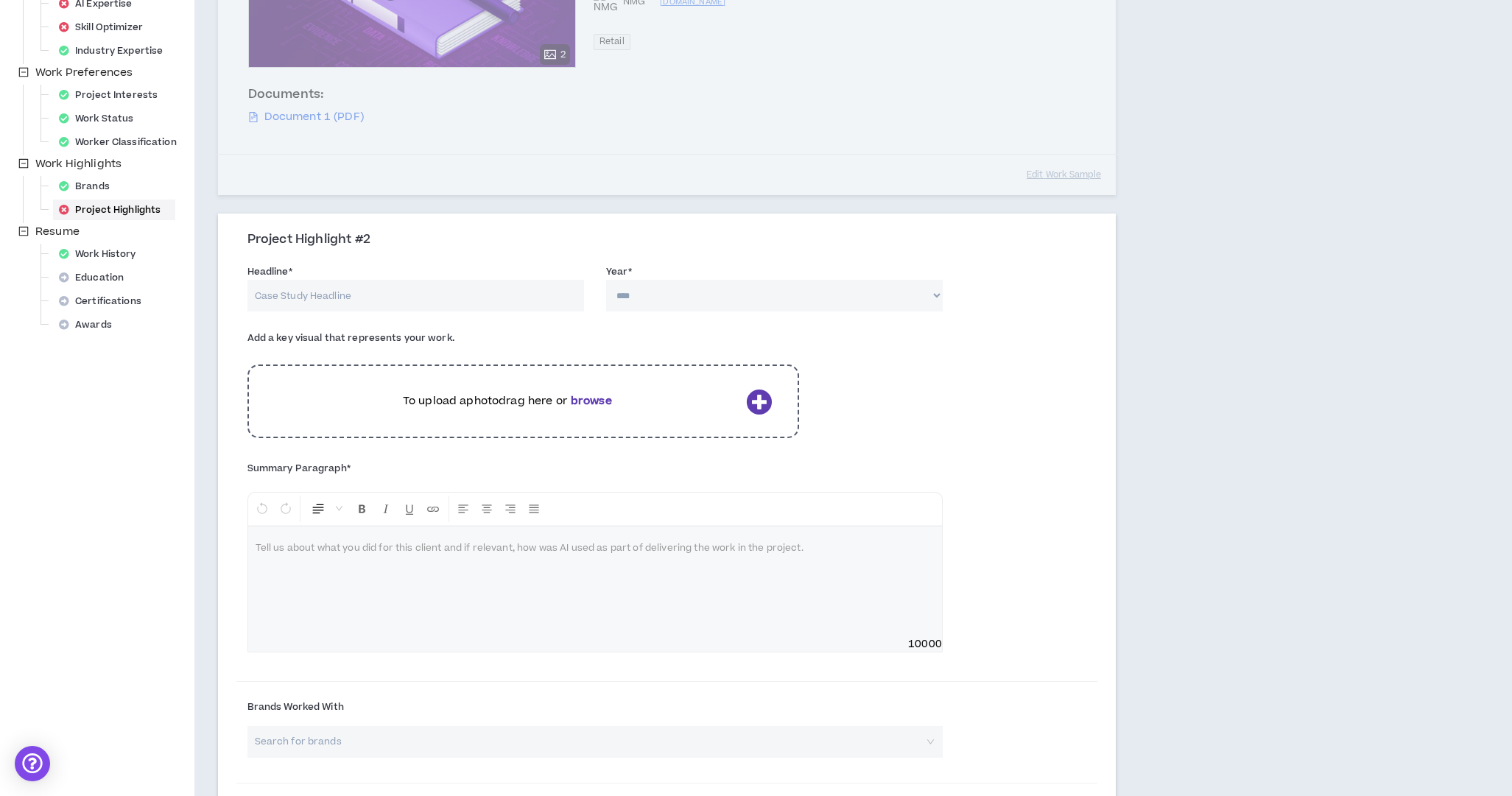
scroll to position [365, 0]
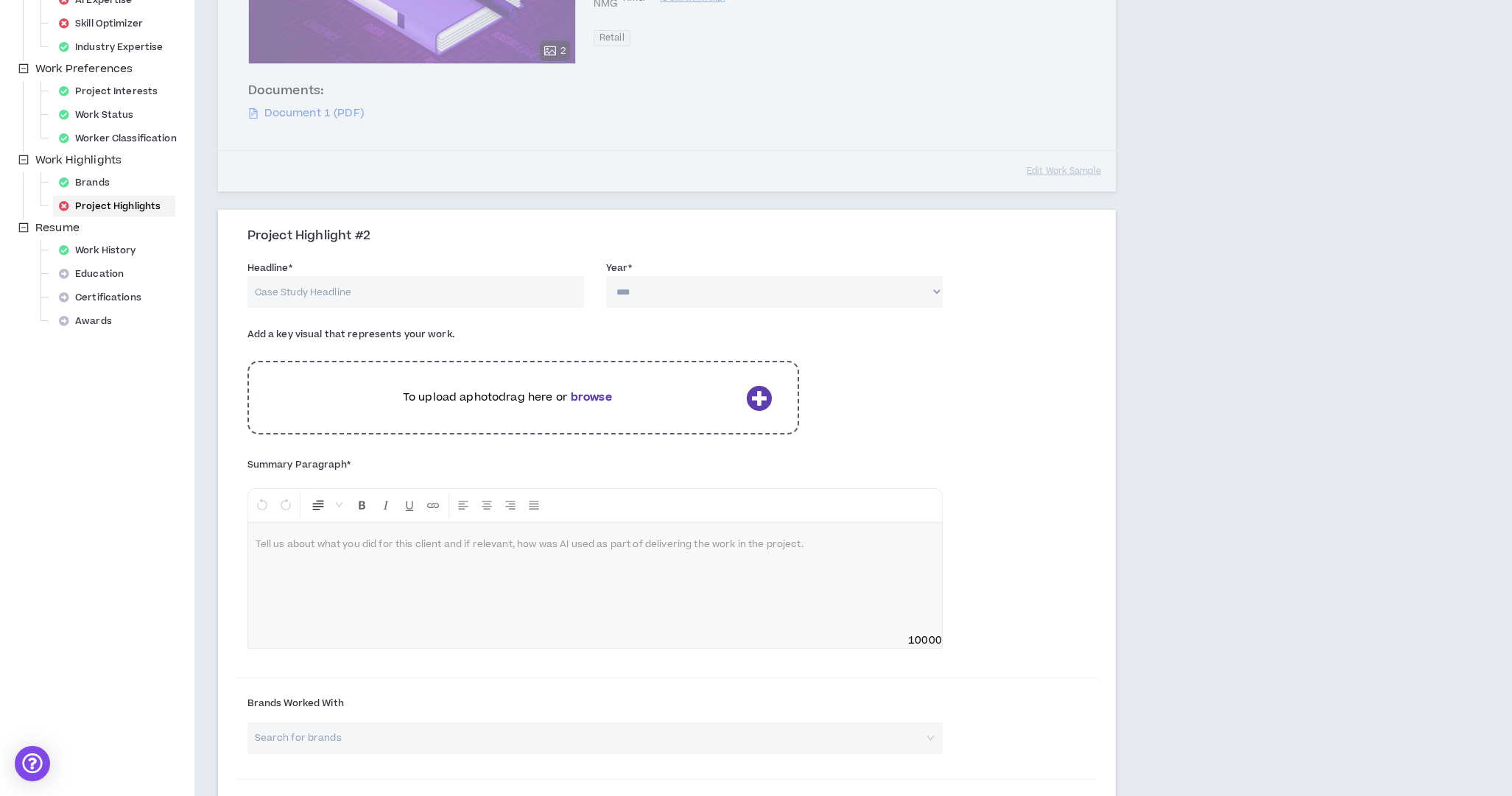
click at [300, 292] on input "Headline *" at bounding box center [416, 291] width 336 height 32
type input "Productphotography"
select select "****"
click at [344, 554] on div at bounding box center [595, 577] width 694 height 110
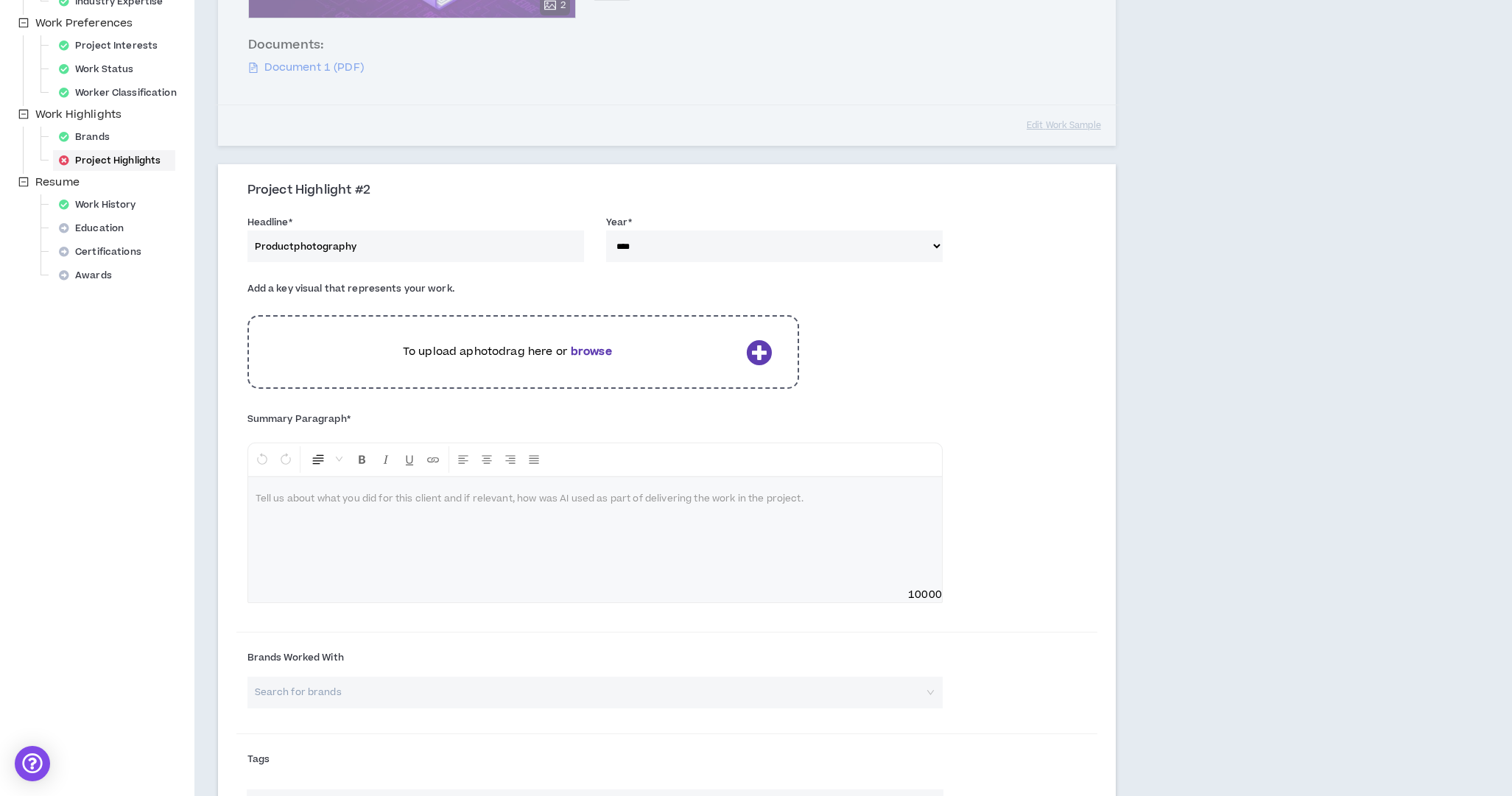
scroll to position [463, 0]
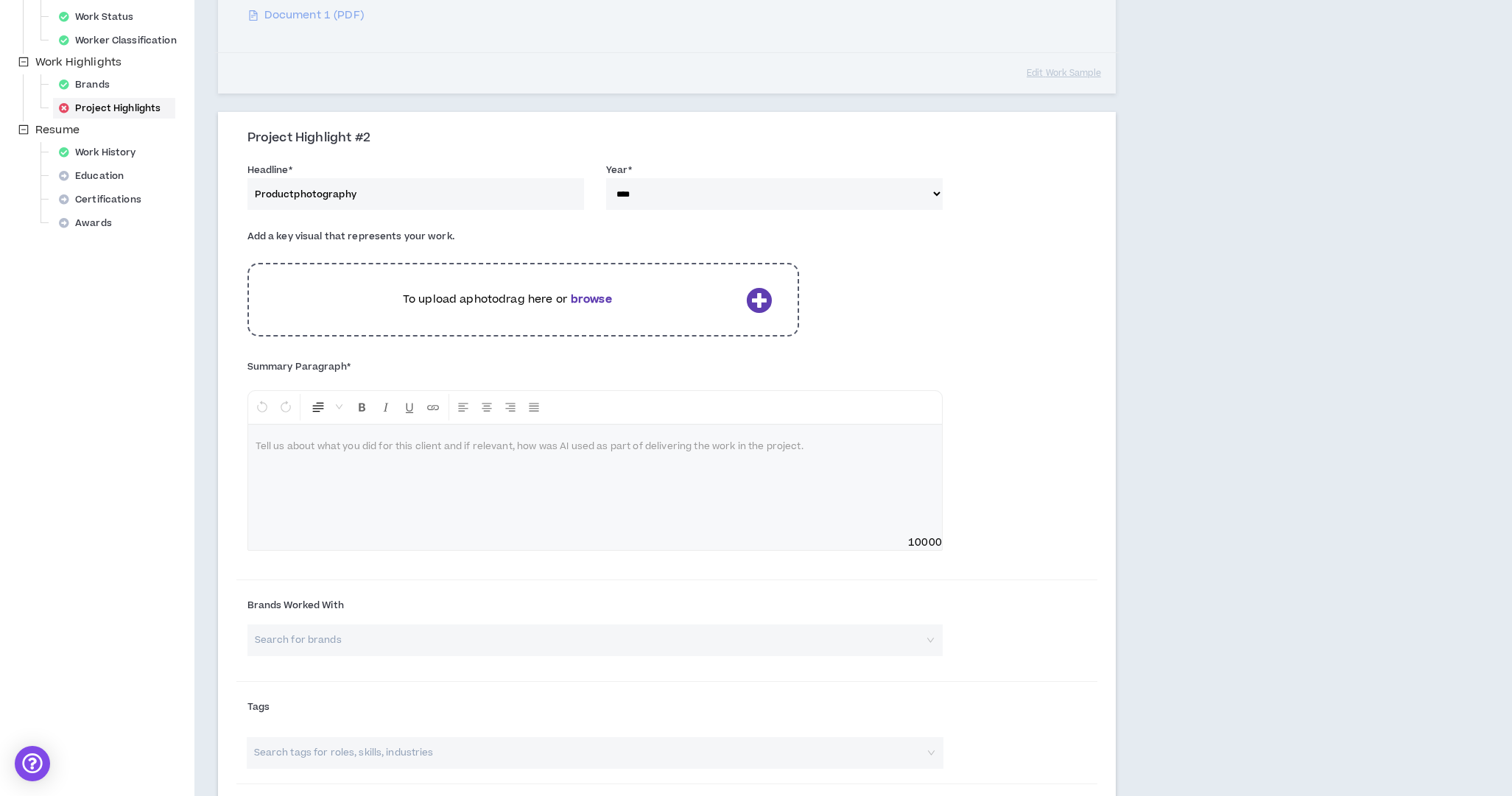
click at [323, 640] on input "search" at bounding box center [589, 640] width 669 height 32
type input "We Sleeve It"
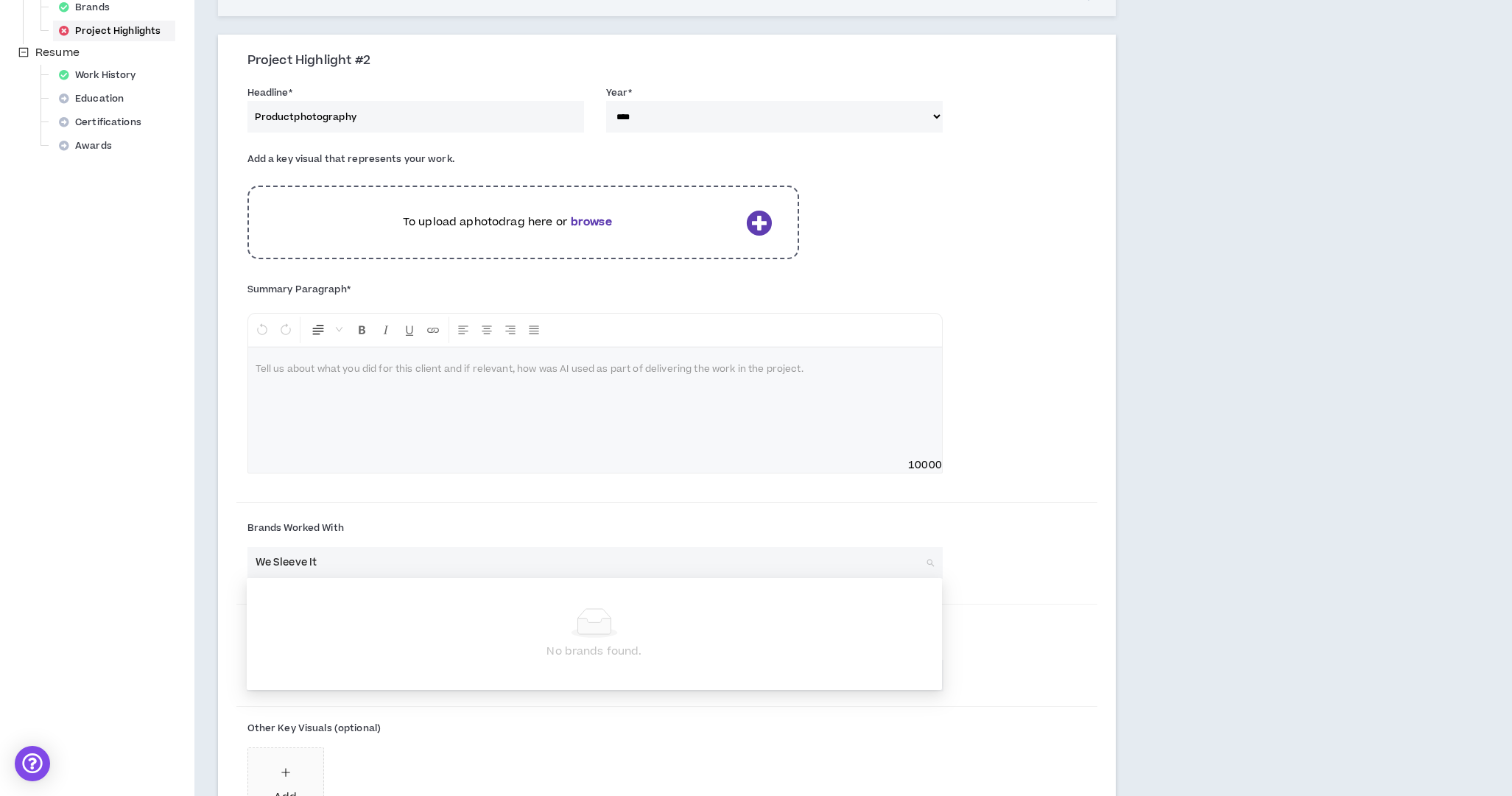
scroll to position [543, 0]
click at [989, 677] on div "Search tags for roles, skills, industries" at bounding box center [667, 679] width 861 height 43
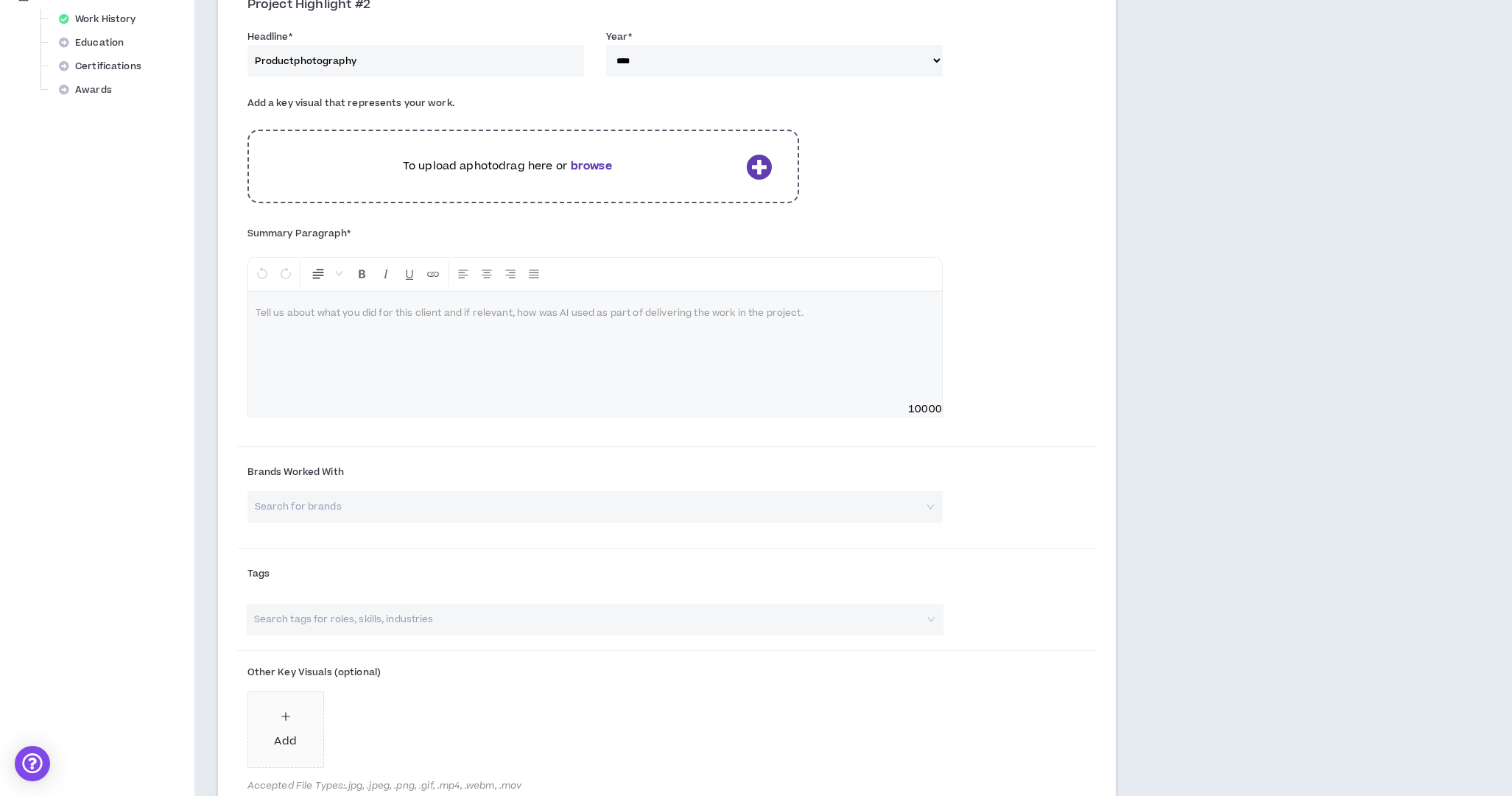
scroll to position [599, 0]
click at [347, 509] on input "search" at bounding box center [589, 504] width 669 height 32
click at [1110, 668] on div "Project Highlight #2 Headline * Productphotography Year * **** **** **** **** *…" at bounding box center [667, 513] width 898 height 1066
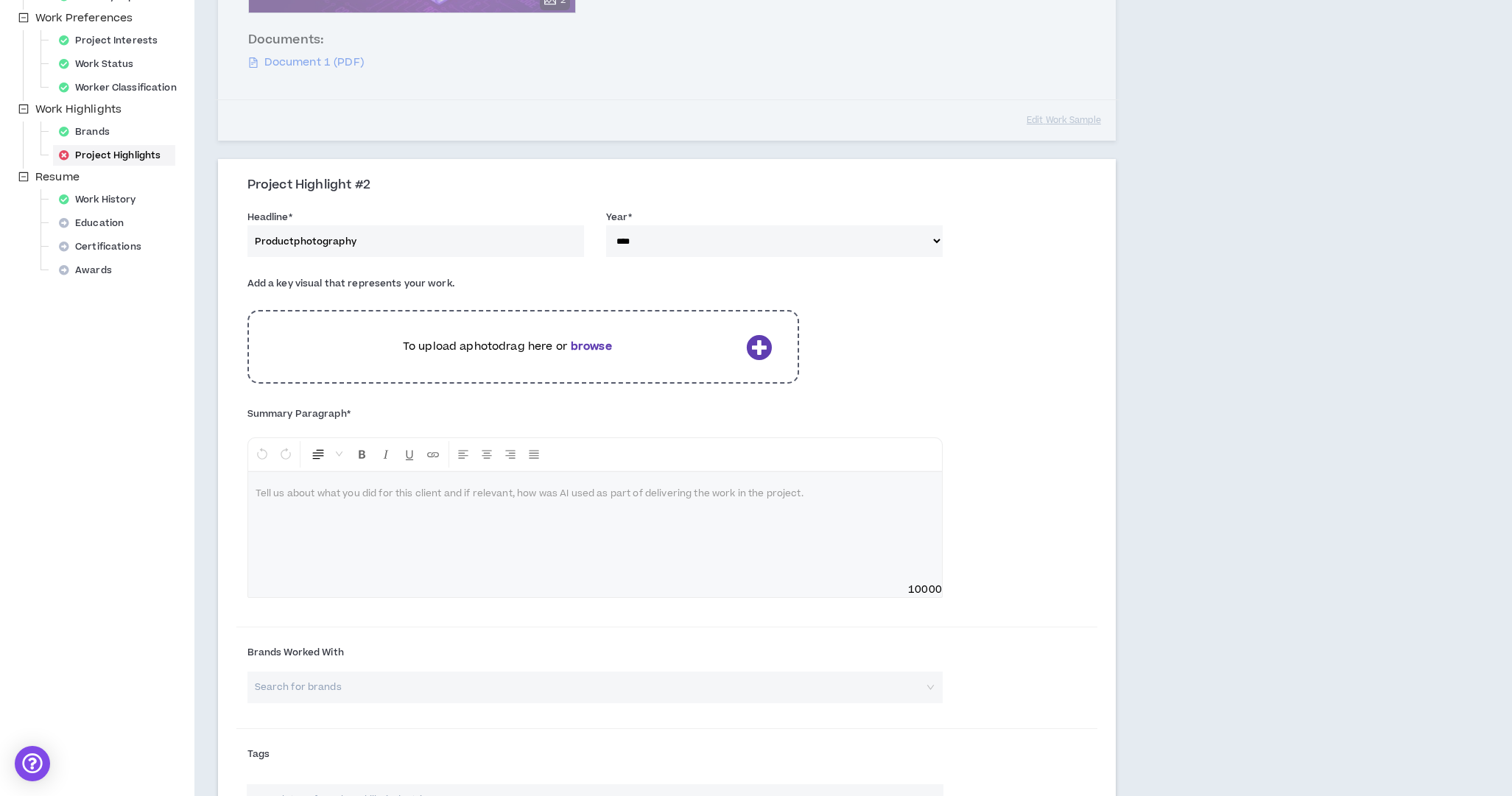
scroll to position [414, 0]
click at [293, 238] on input "Productphotography" at bounding box center [416, 243] width 336 height 32
drag, startPoint x: 429, startPoint y: 244, endPoint x: 443, endPoint y: 242, distance: 14.1
click at [425, 244] on input "Product photography" at bounding box center [416, 243] width 336 height 32
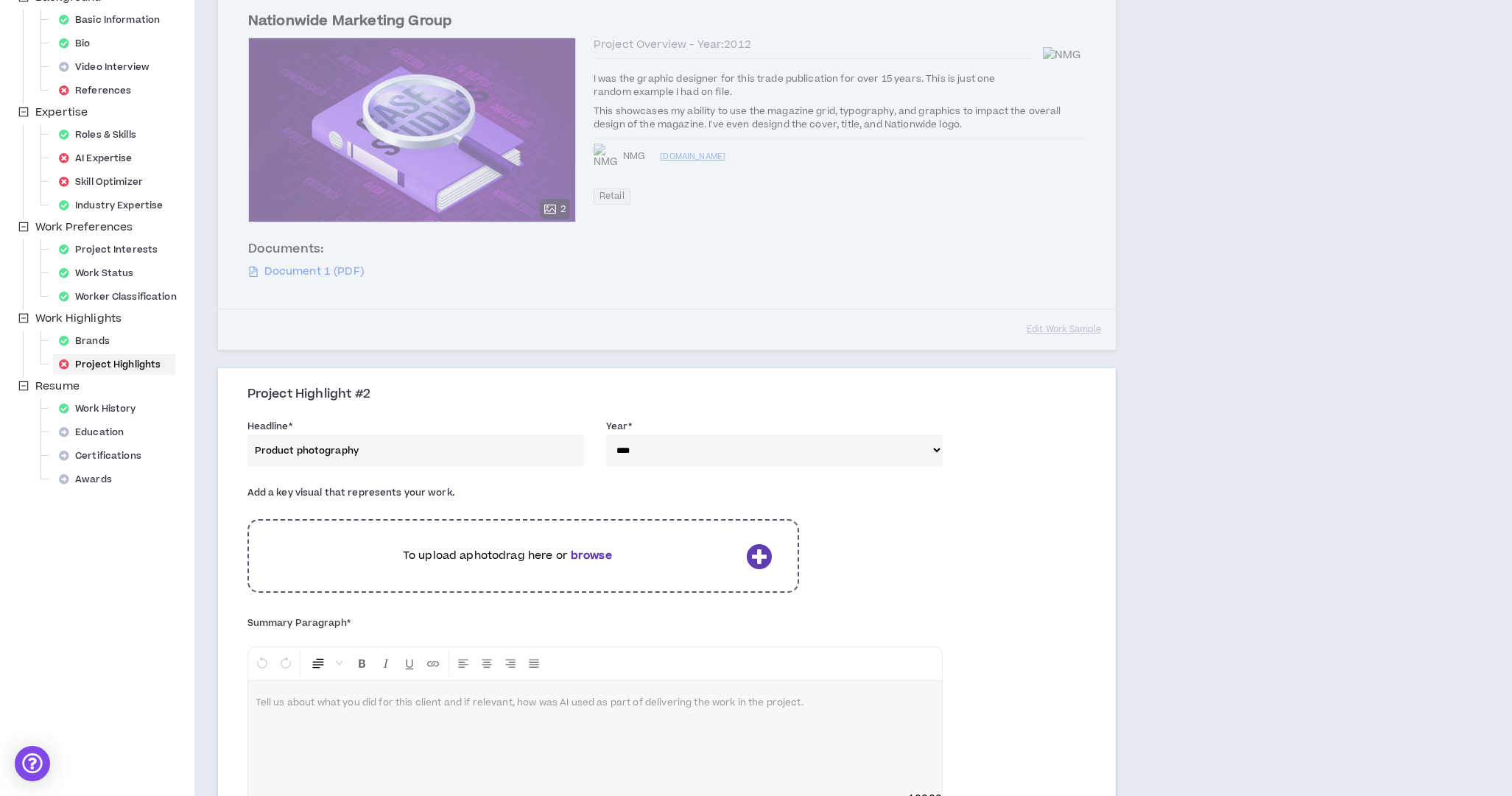
scroll to position [211, 0]
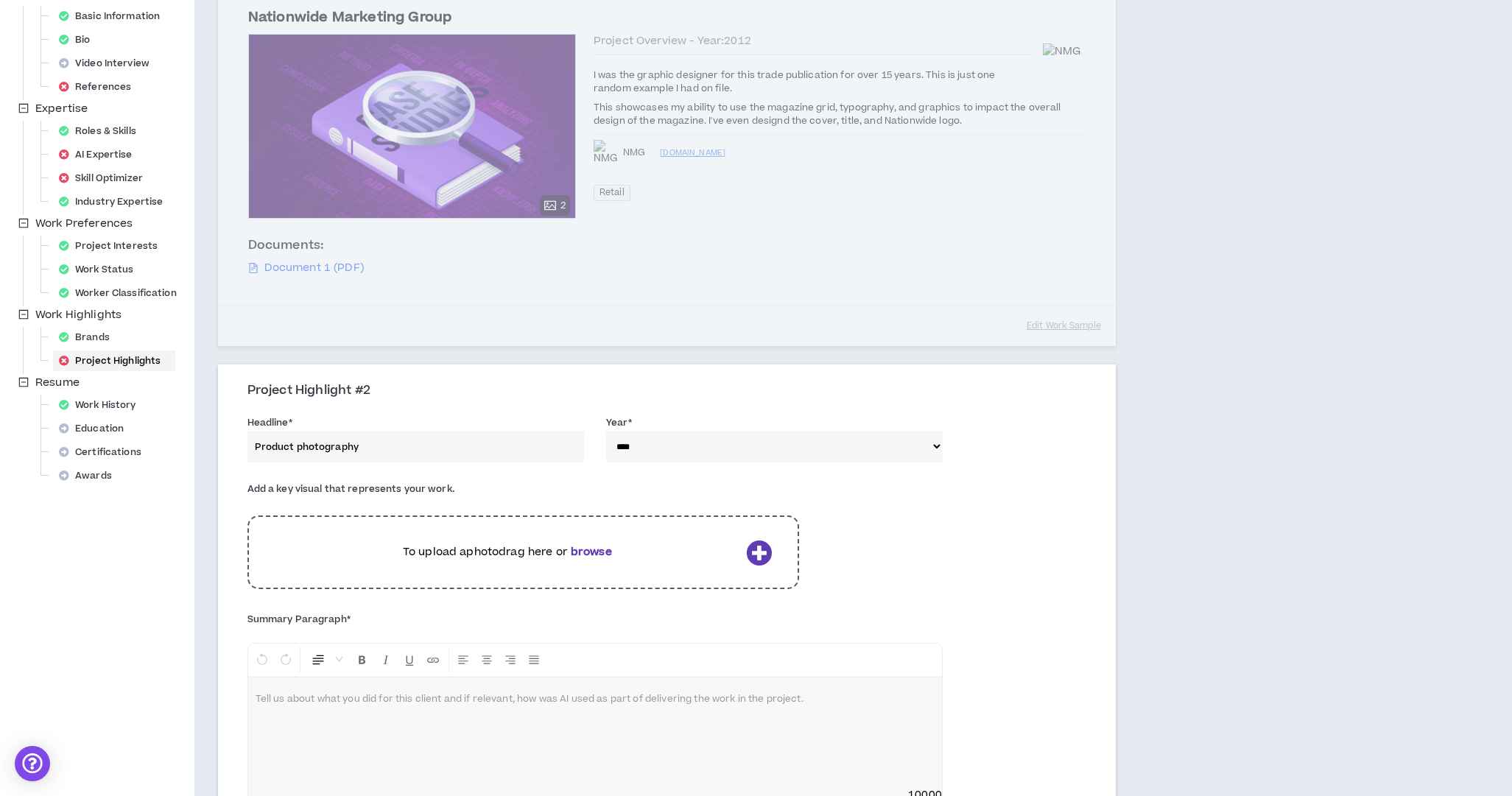
type input "Product photography"
drag, startPoint x: 342, startPoint y: 703, endPoint x: 349, endPoint y: 696, distance: 9.9
click at [342, 703] on p at bounding box center [595, 700] width 679 height 15
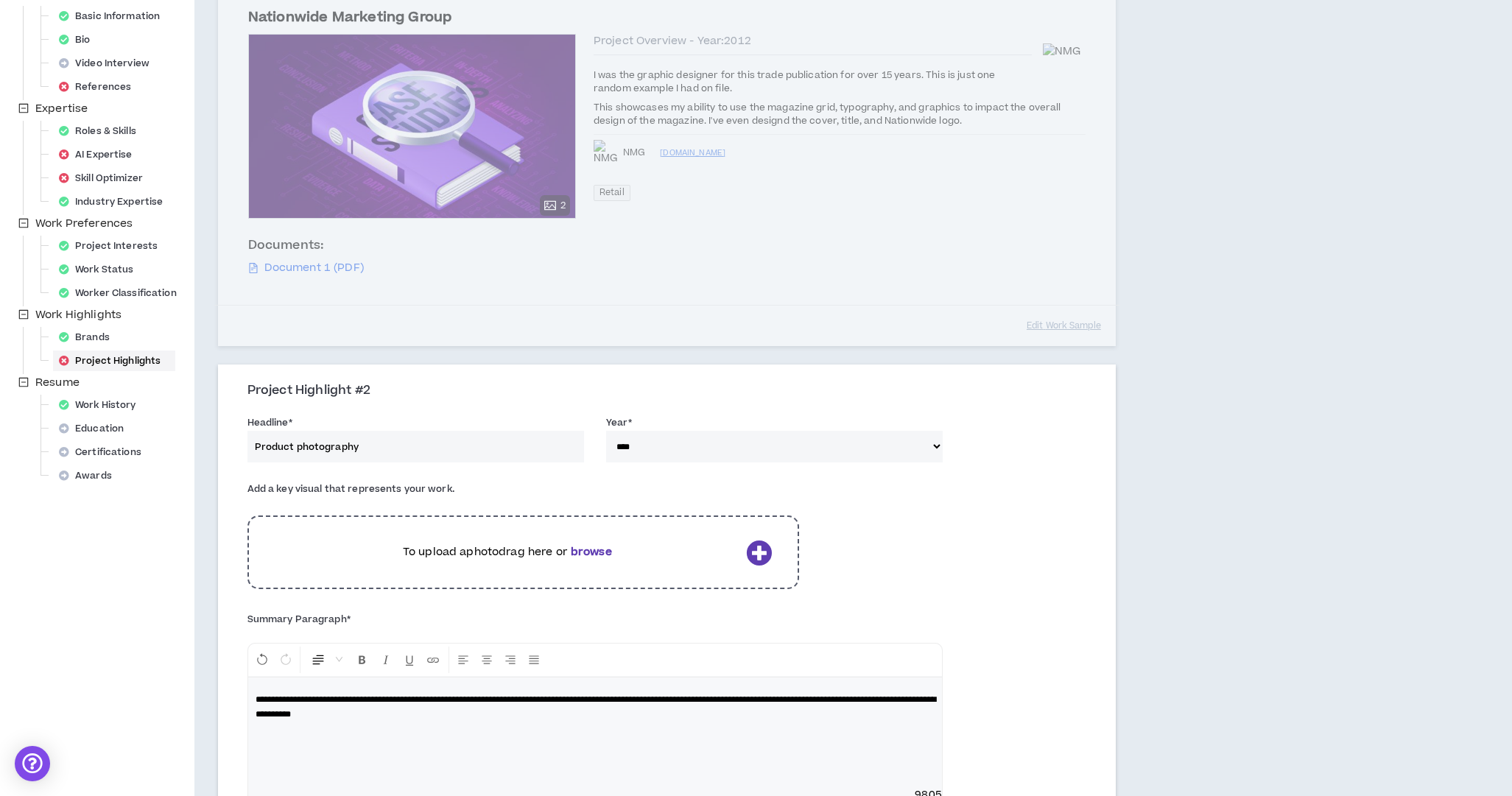
drag, startPoint x: 424, startPoint y: 710, endPoint x: 440, endPoint y: 711, distance: 16.0
click at [424, 710] on span "**********" at bounding box center [596, 707] width 681 height 24
drag, startPoint x: 320, startPoint y: 706, endPoint x: 812, endPoint y: 723, distance: 492.3
click at [786, 723] on div "**********" at bounding box center [595, 732] width 694 height 110
click at [812, 723] on div "**********" at bounding box center [595, 732] width 694 height 110
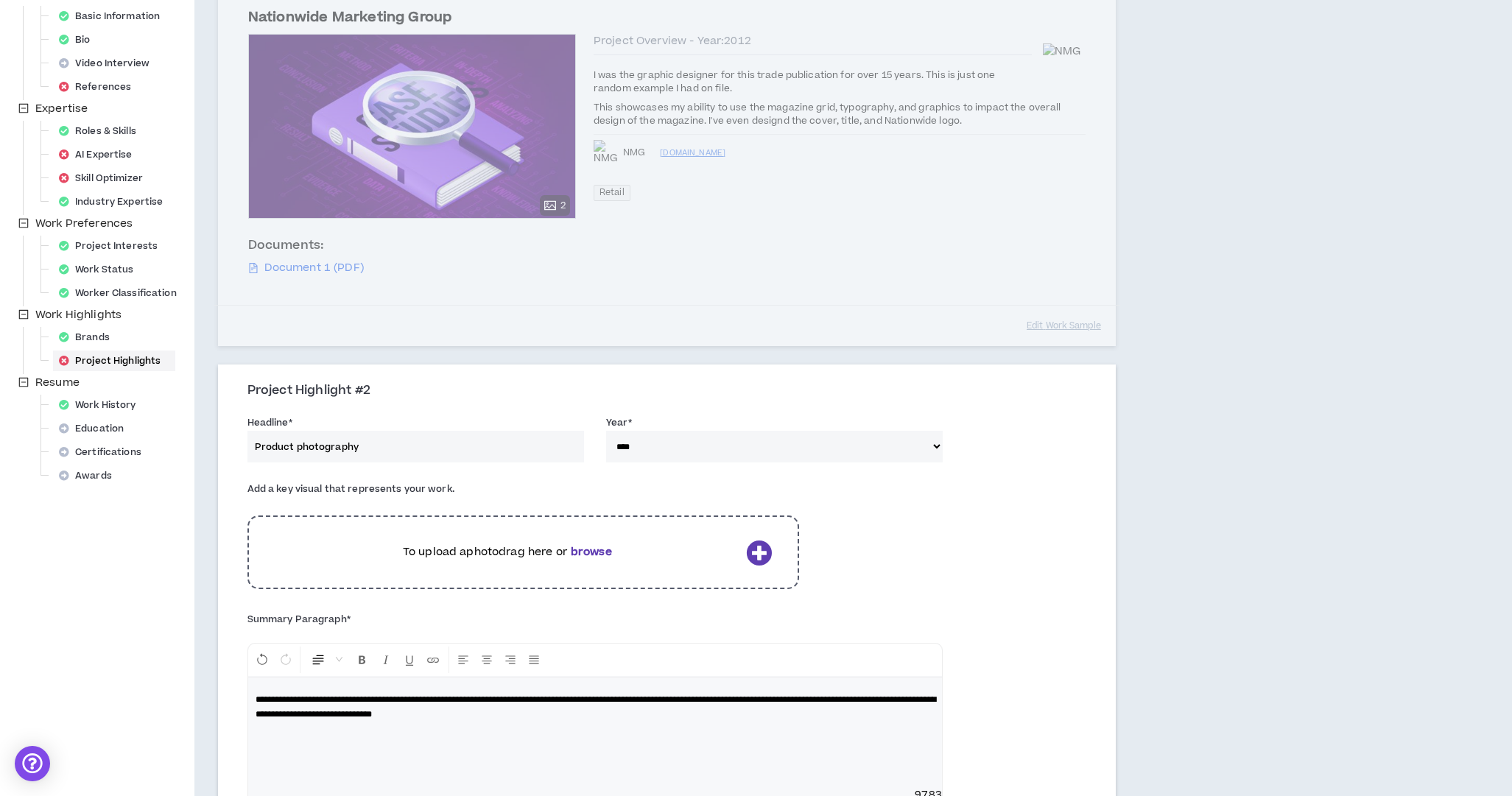
click at [756, 550] on icon at bounding box center [759, 553] width 26 height 26
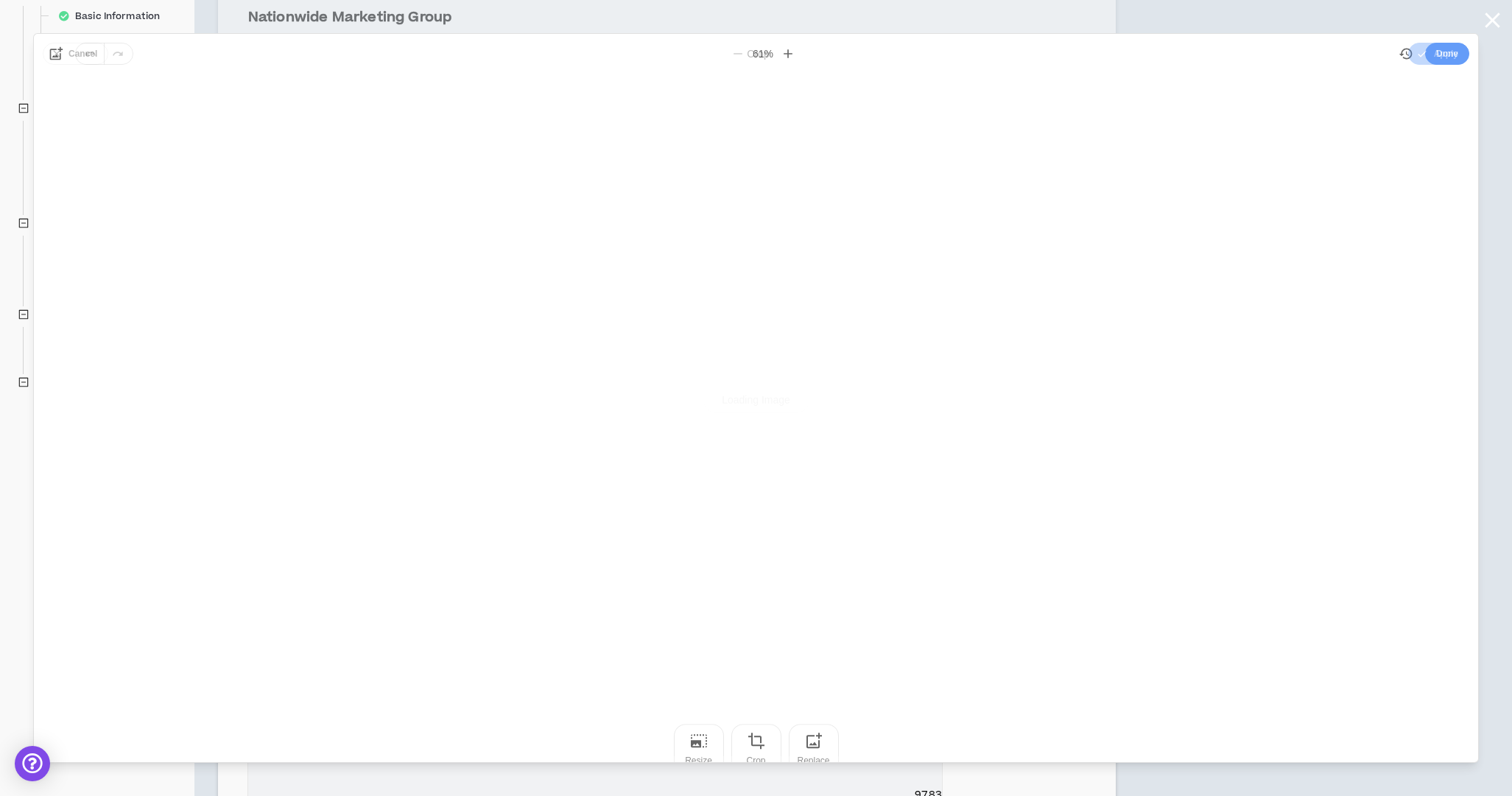
scroll to position [0, 0]
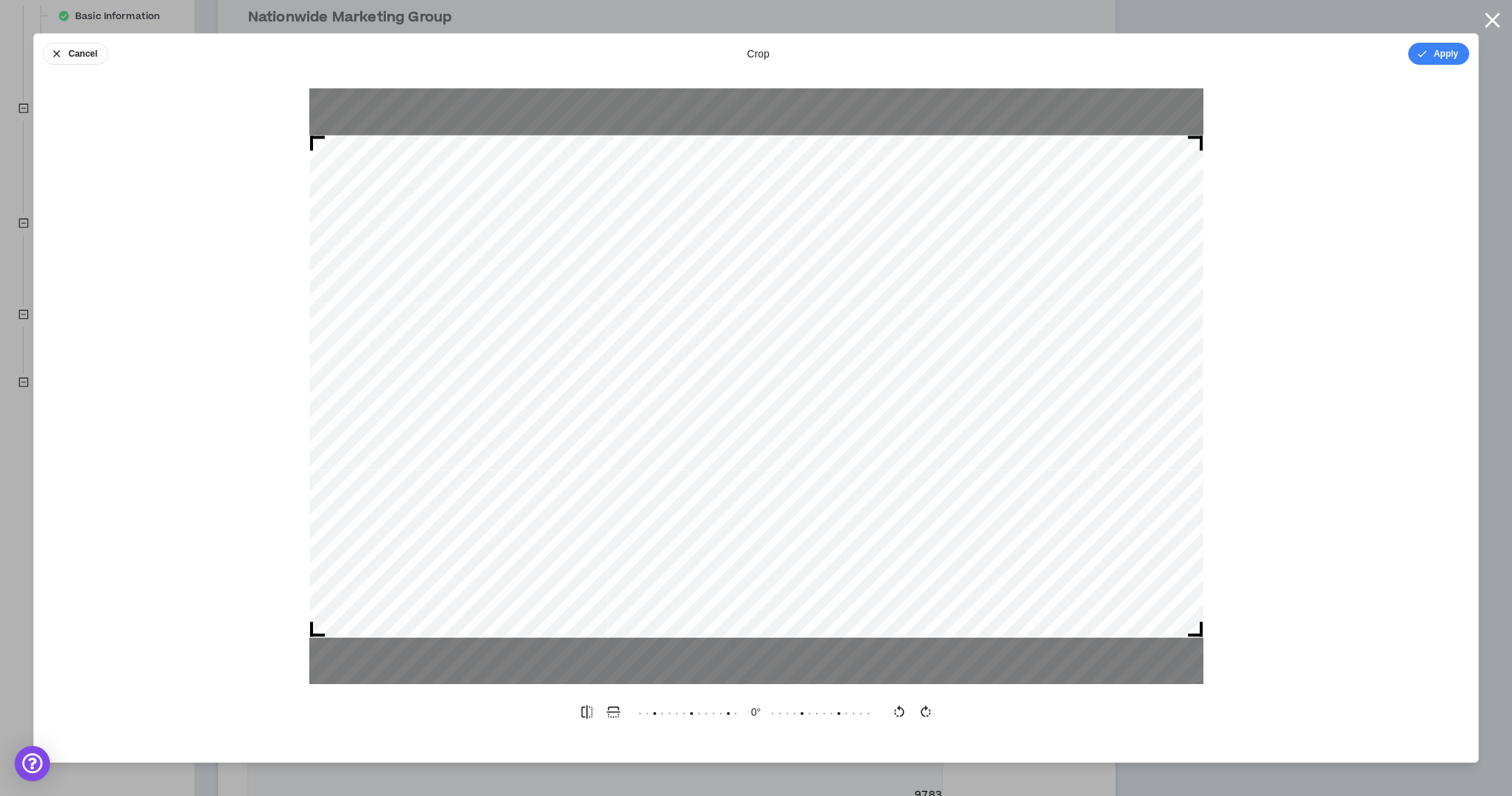
click at [703, 703] on div "Cancel crop Apply 0 °" at bounding box center [756, 398] width 1446 height 730
drag, startPoint x: 1197, startPoint y: 635, endPoint x: 1267, endPoint y: 727, distance: 115.6
click at [1276, 733] on div "Cancel crop Apply 0 °" at bounding box center [756, 398] width 1446 height 730
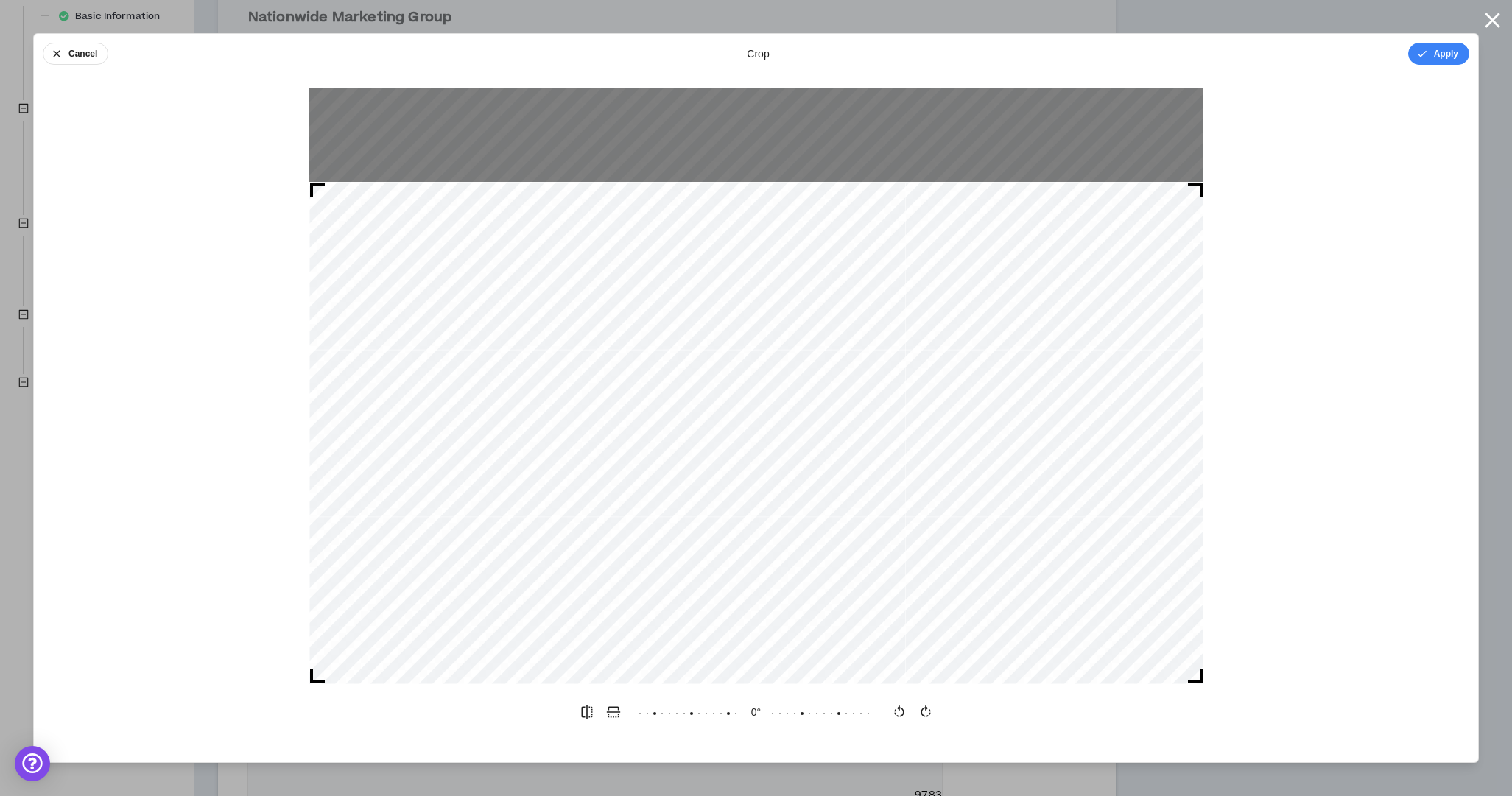
drag, startPoint x: 858, startPoint y: 575, endPoint x: 883, endPoint y: 554, distance: 32.6
click at [888, 553] on div at bounding box center [756, 433] width 894 height 502
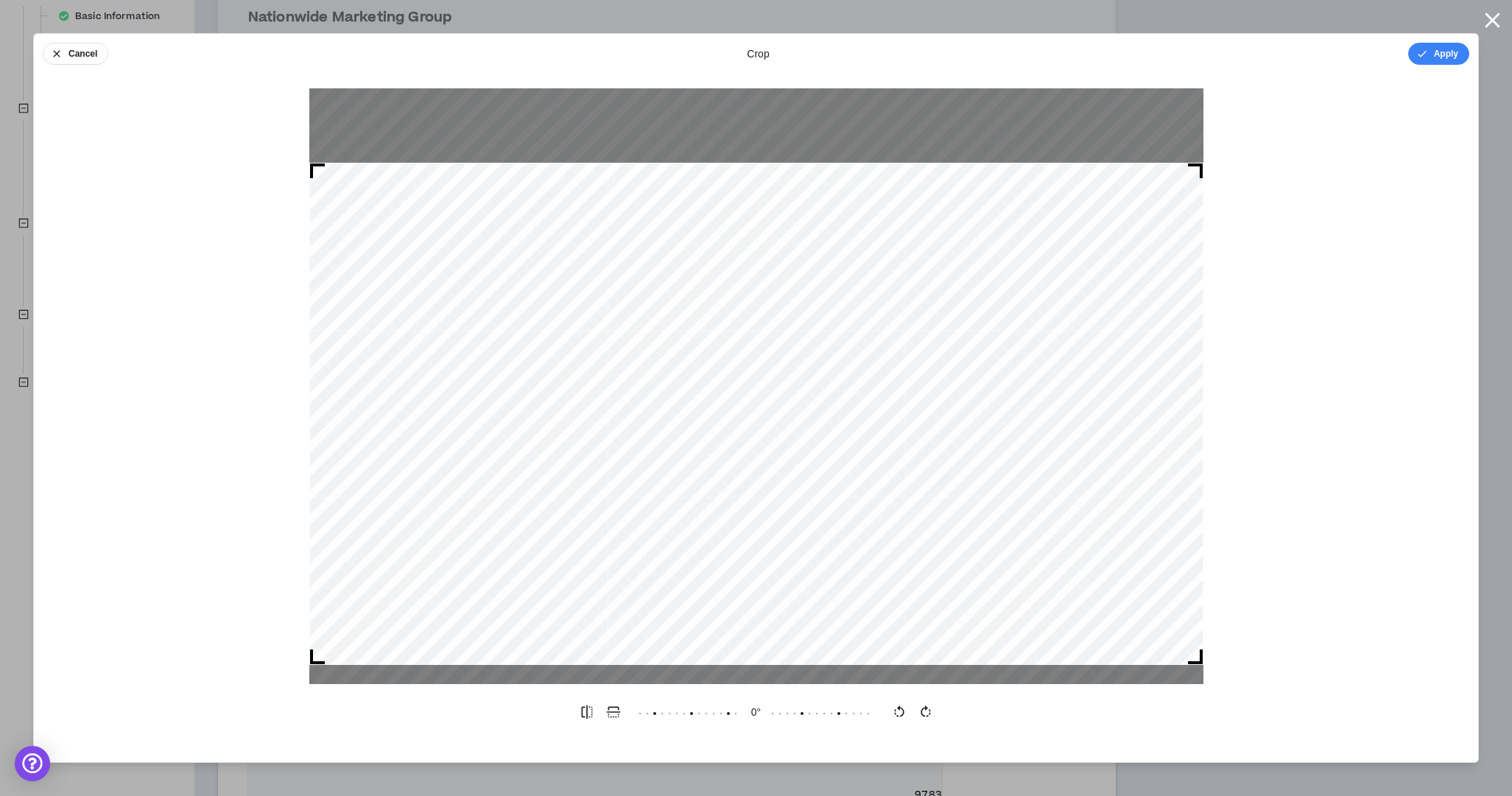
drag, startPoint x: 876, startPoint y: 534, endPoint x: 884, endPoint y: 513, distance: 22.5
click at [883, 515] on div at bounding box center [756, 413] width 894 height 502
click at [1439, 63] on button "Apply" at bounding box center [1439, 53] width 61 height 22
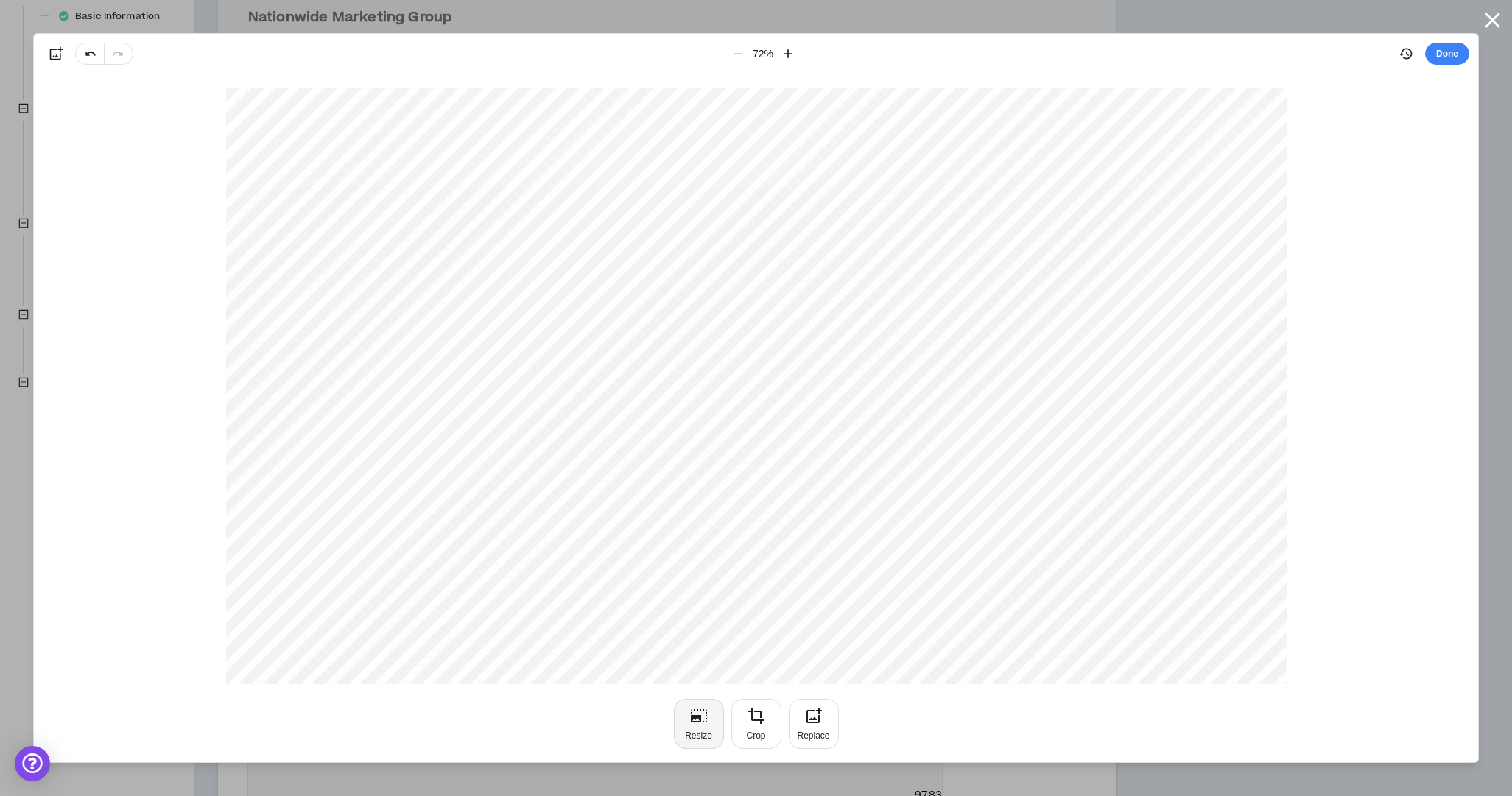
click at [681, 727] on button "Resize" at bounding box center [698, 723] width 50 height 50
drag, startPoint x: 1088, startPoint y: 719, endPoint x: 1079, endPoint y: 717, distance: 9.2
click at [1079, 718] on form "Width **** Height **** Resize" at bounding box center [756, 721] width 1421 height 44
click at [1456, 51] on button "Apply" at bounding box center [1439, 53] width 61 height 22
type input "*"
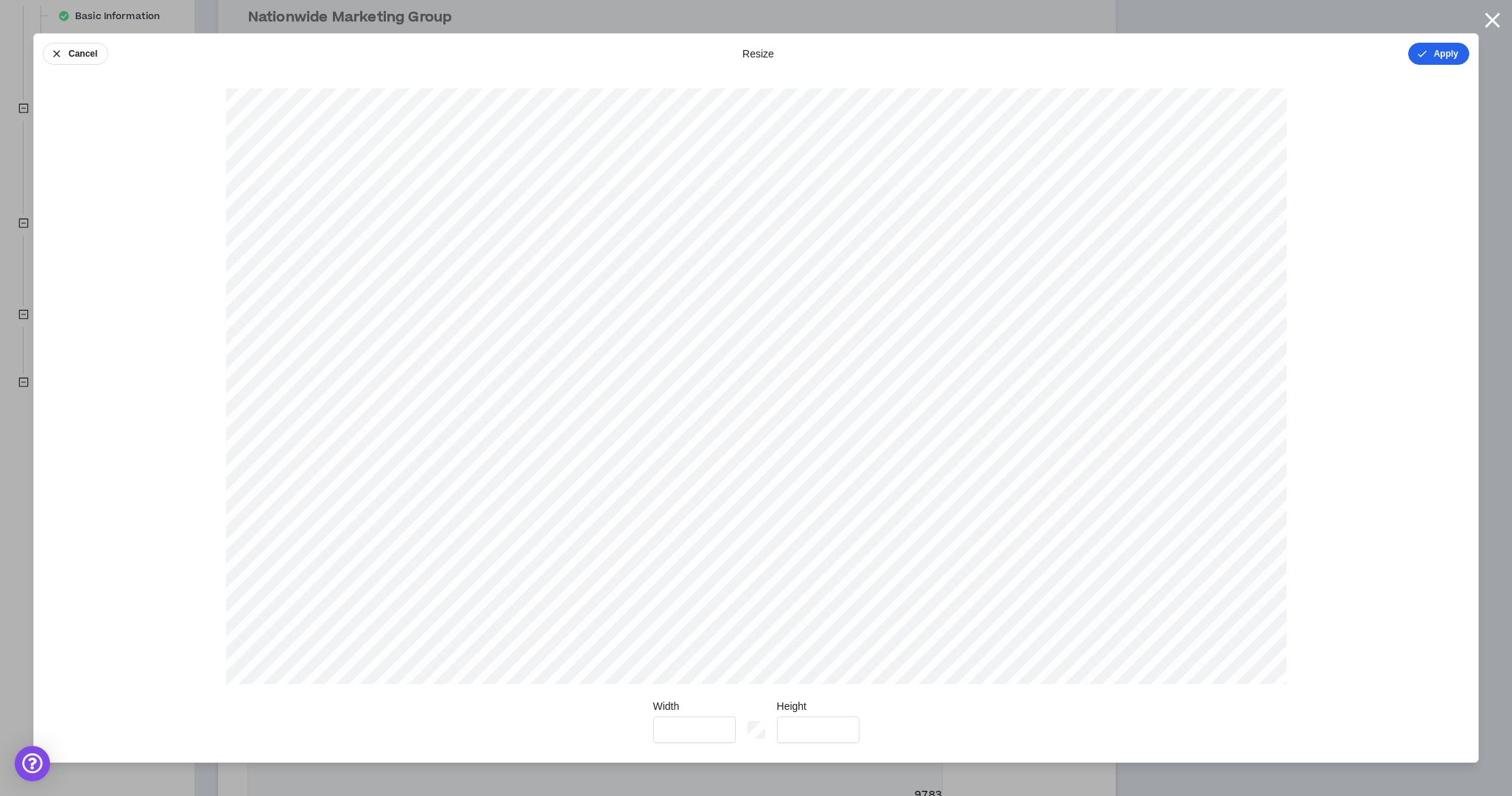
type input "*"
click at [1456, 54] on button "Done" at bounding box center [1448, 53] width 44 height 22
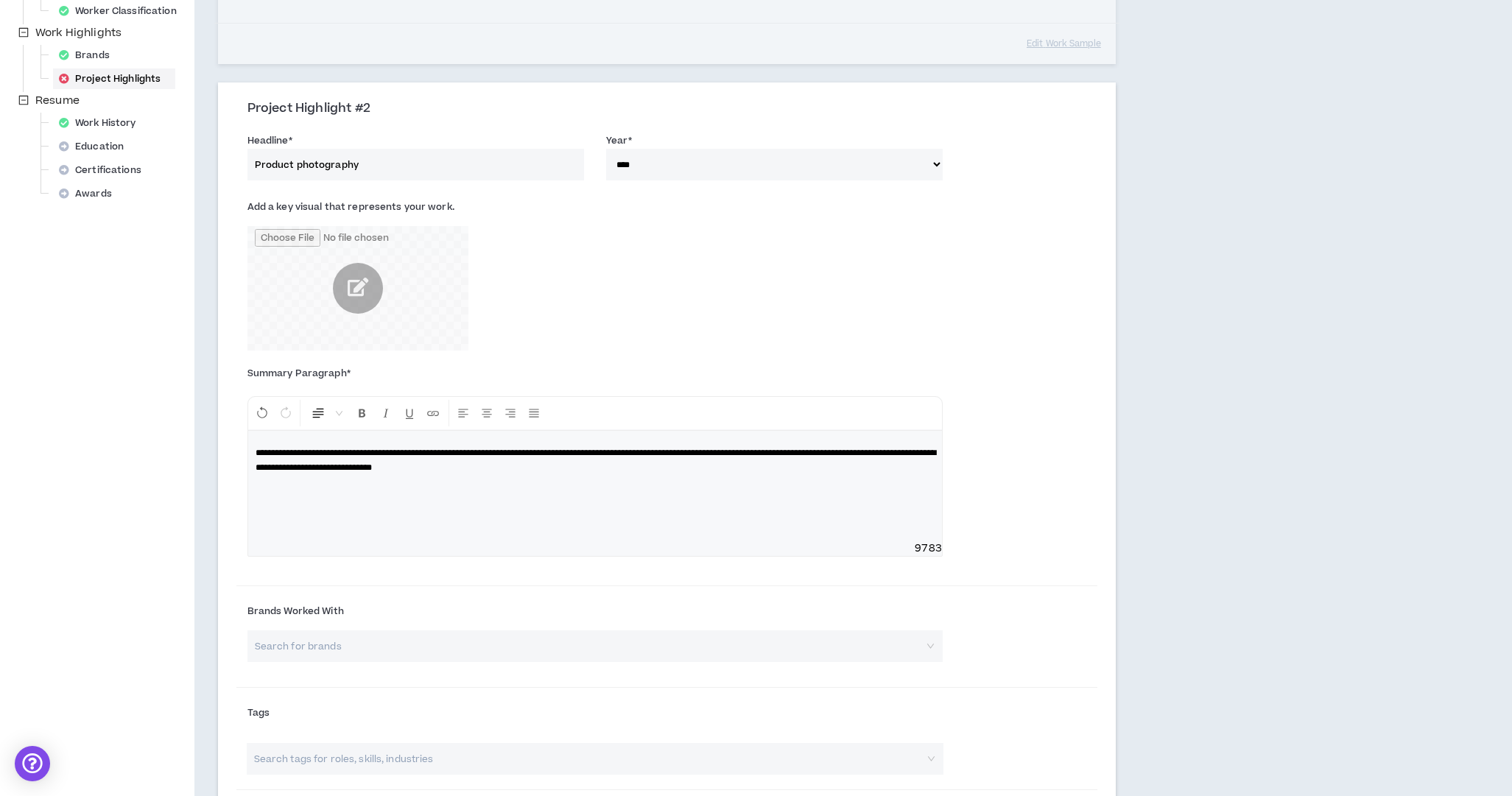
scroll to position [491, 0]
click at [635, 349] on div "Add a key visual that represents your work." at bounding box center [667, 278] width 861 height 170
click at [358, 291] on input "file" at bounding box center [358, 291] width 221 height 124
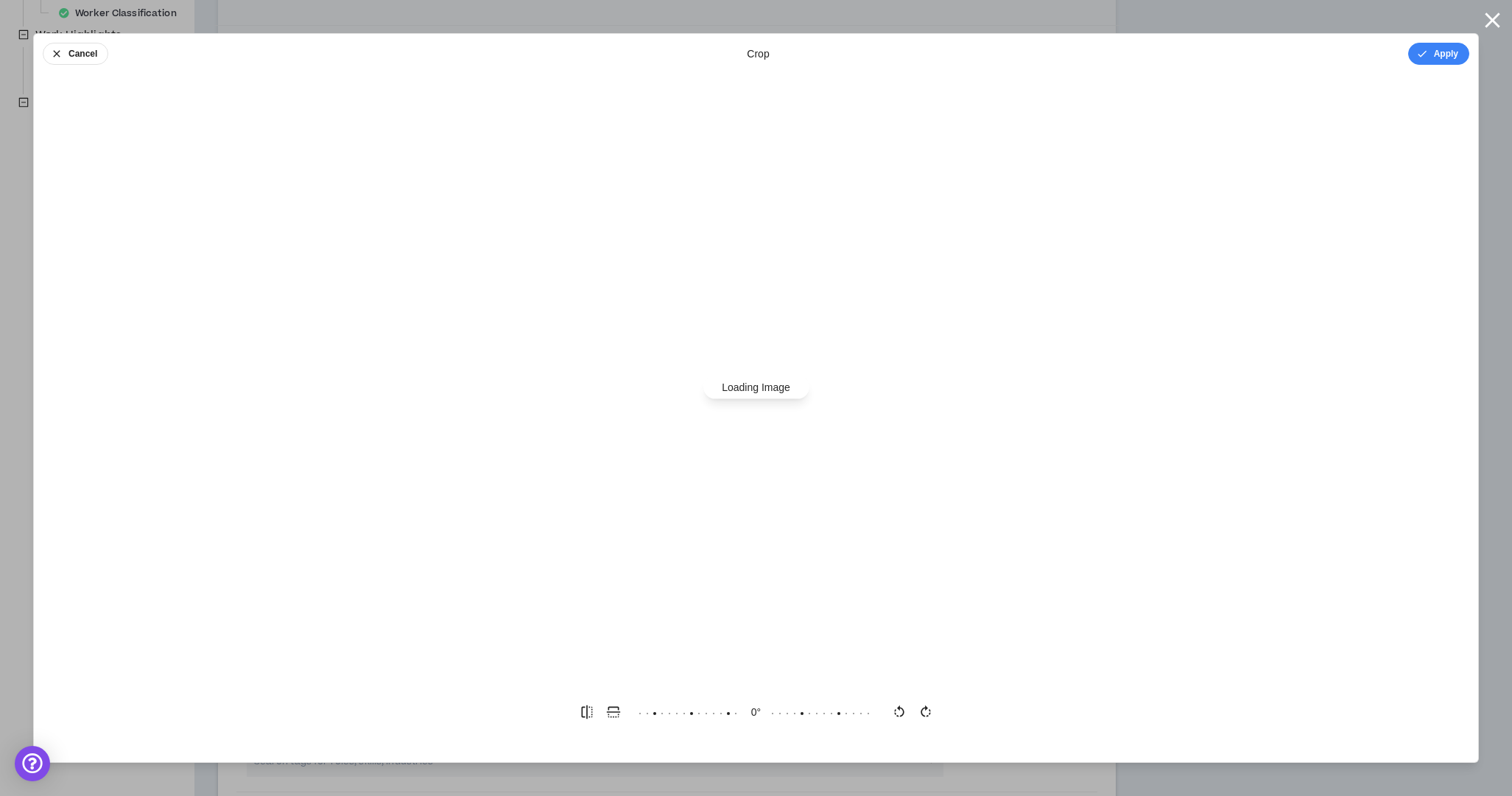
scroll to position [0, 0]
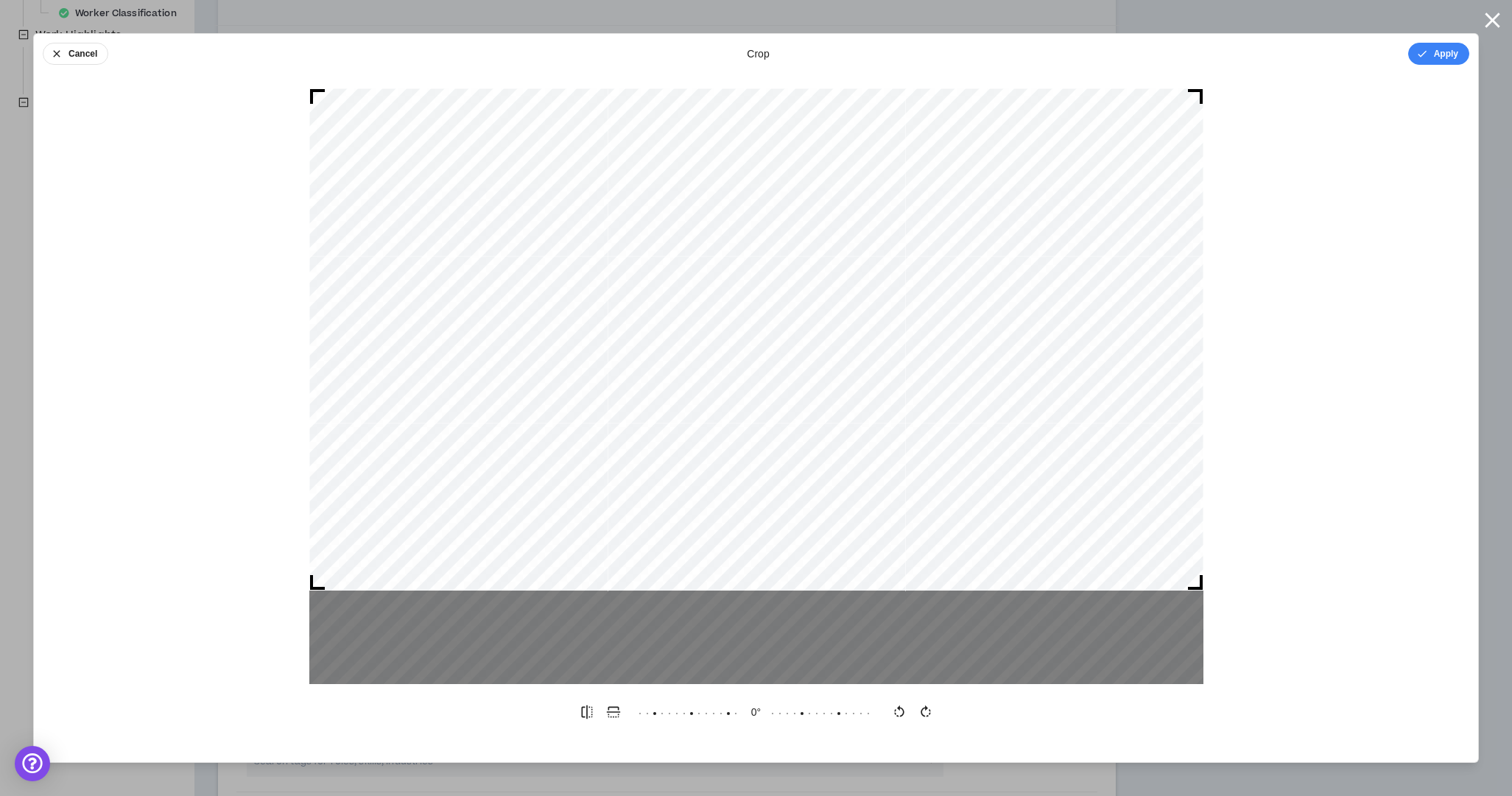
drag, startPoint x: 823, startPoint y: 569, endPoint x: 878, endPoint y: 507, distance: 82.9
click at [876, 507] on div at bounding box center [756, 339] width 894 height 502
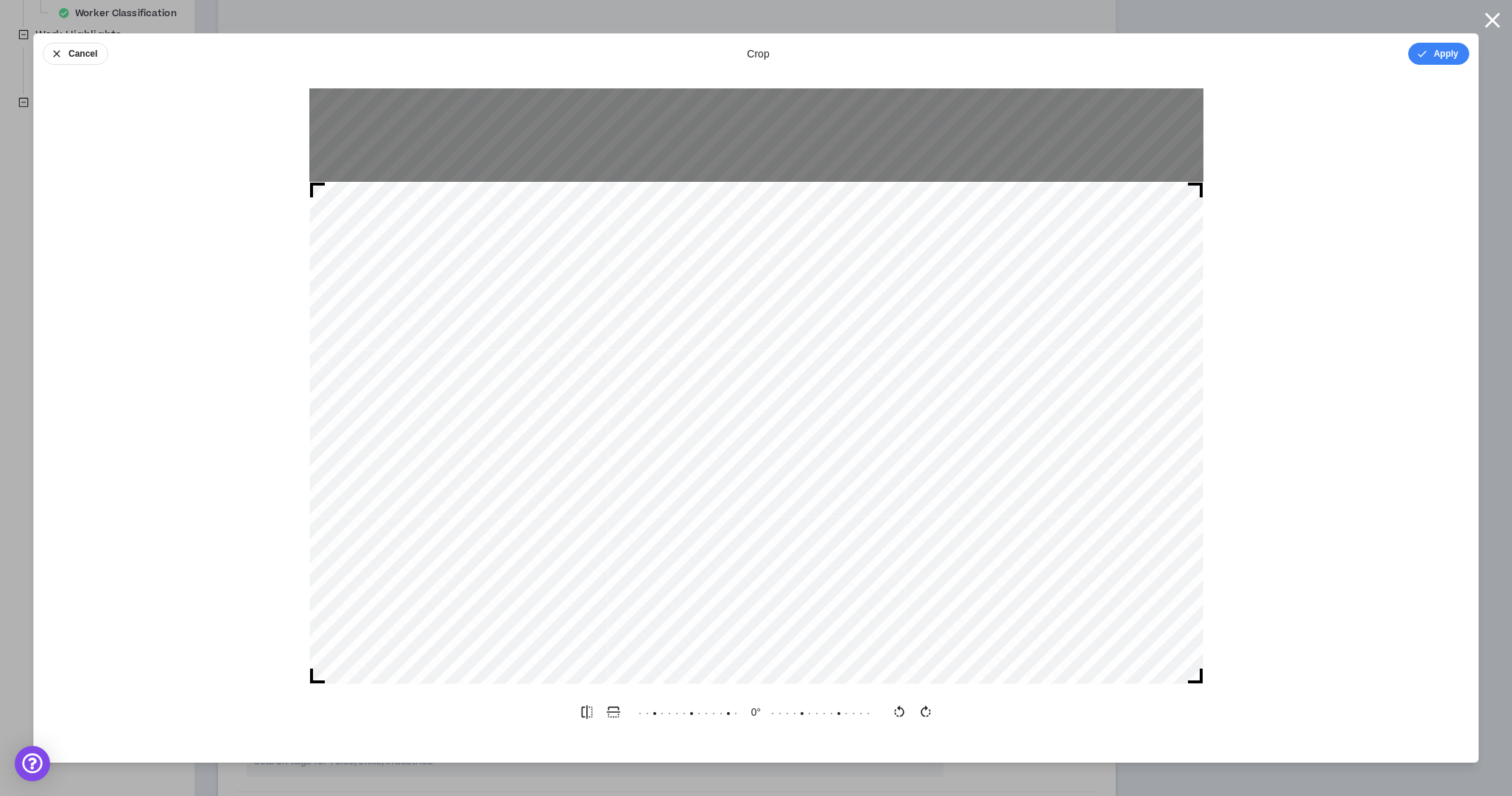
drag, startPoint x: 991, startPoint y: 590, endPoint x: 991, endPoint y: 695, distance: 105.0
click at [981, 696] on div "Cancel crop Apply 0 °" at bounding box center [756, 398] width 1446 height 730
click at [1431, 53] on button "Apply" at bounding box center [1439, 53] width 61 height 22
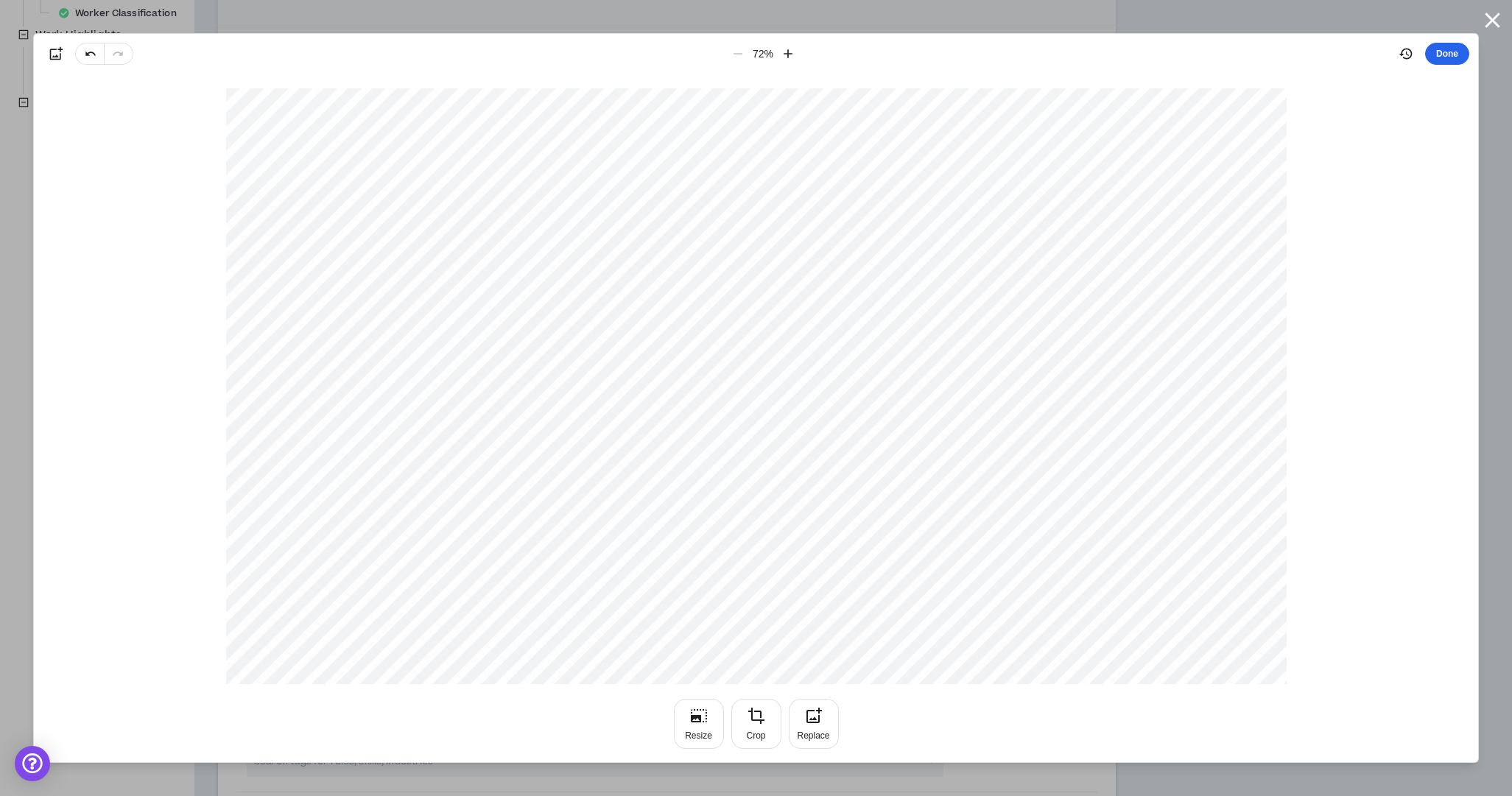
click at [1451, 55] on button "Done" at bounding box center [1448, 53] width 44 height 22
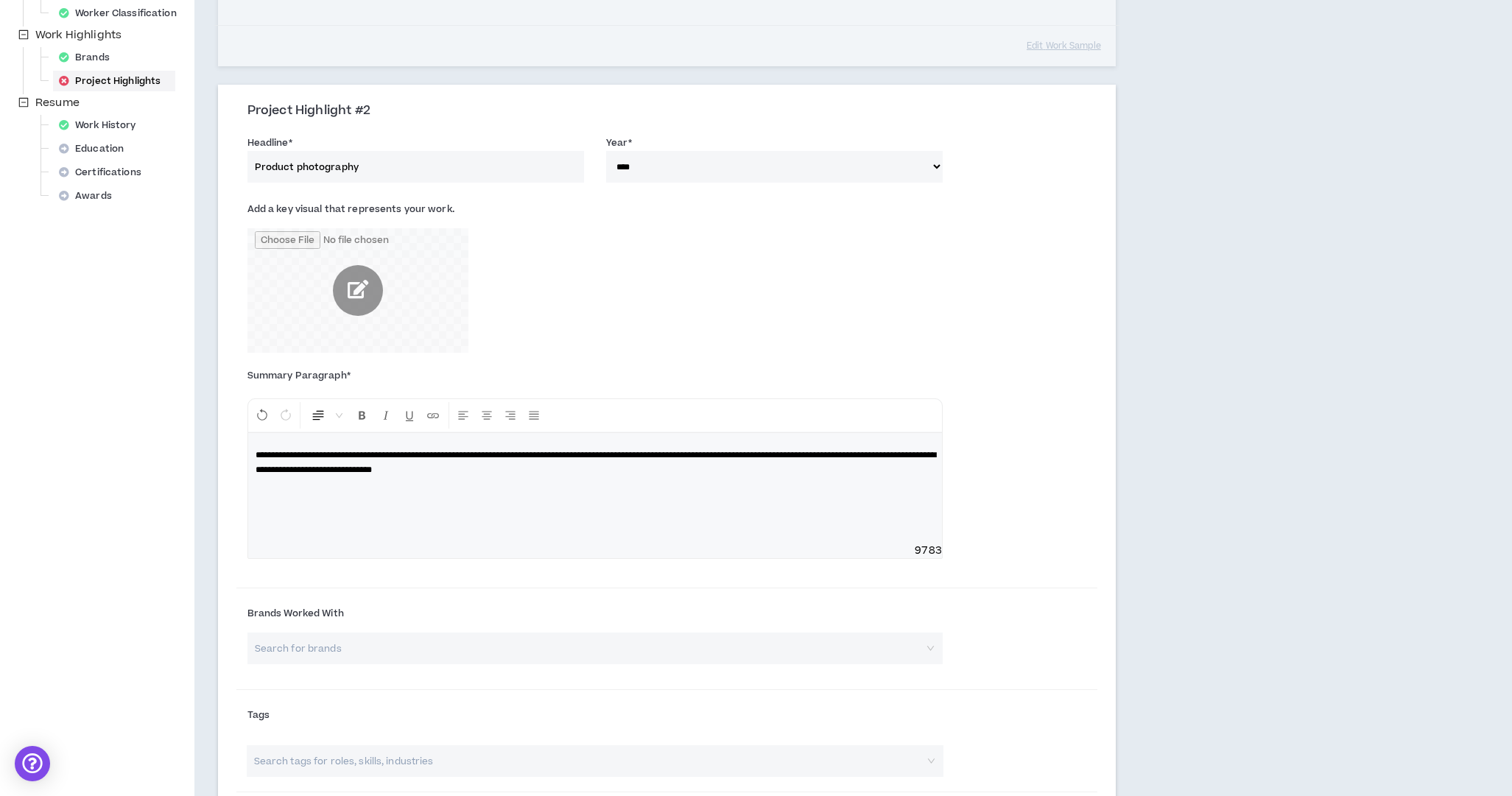
click at [1252, 344] on div "Project Highlights At least 2 Project Highlights are required. Show clients wha…" at bounding box center [761, 457] width 1134 height 1763
click at [922, 334] on div "Add a key visual that represents your work." at bounding box center [667, 278] width 861 height 170
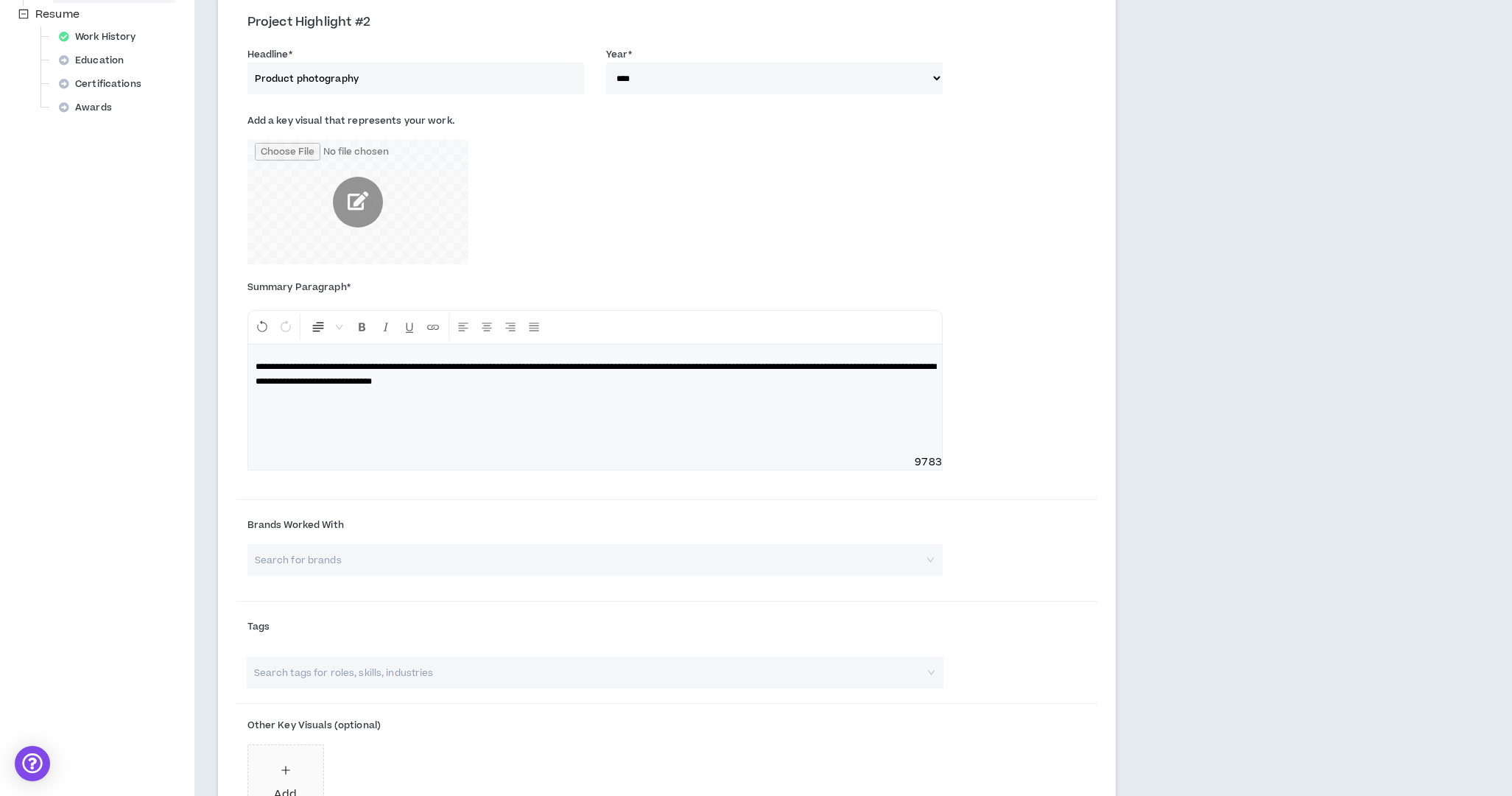
scroll to position [585, 0]
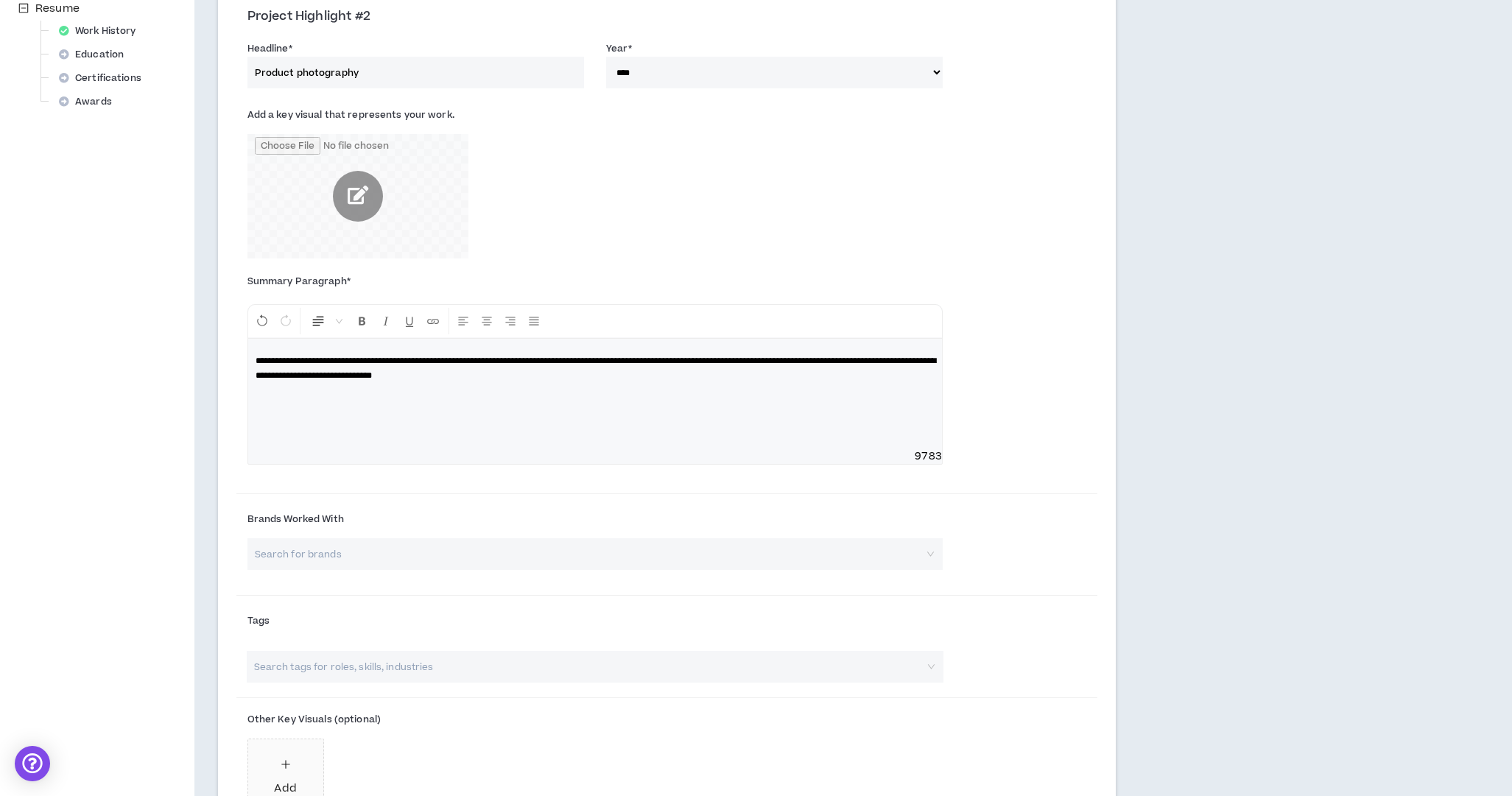
click at [352, 669] on input "search" at bounding box center [588, 666] width 671 height 32
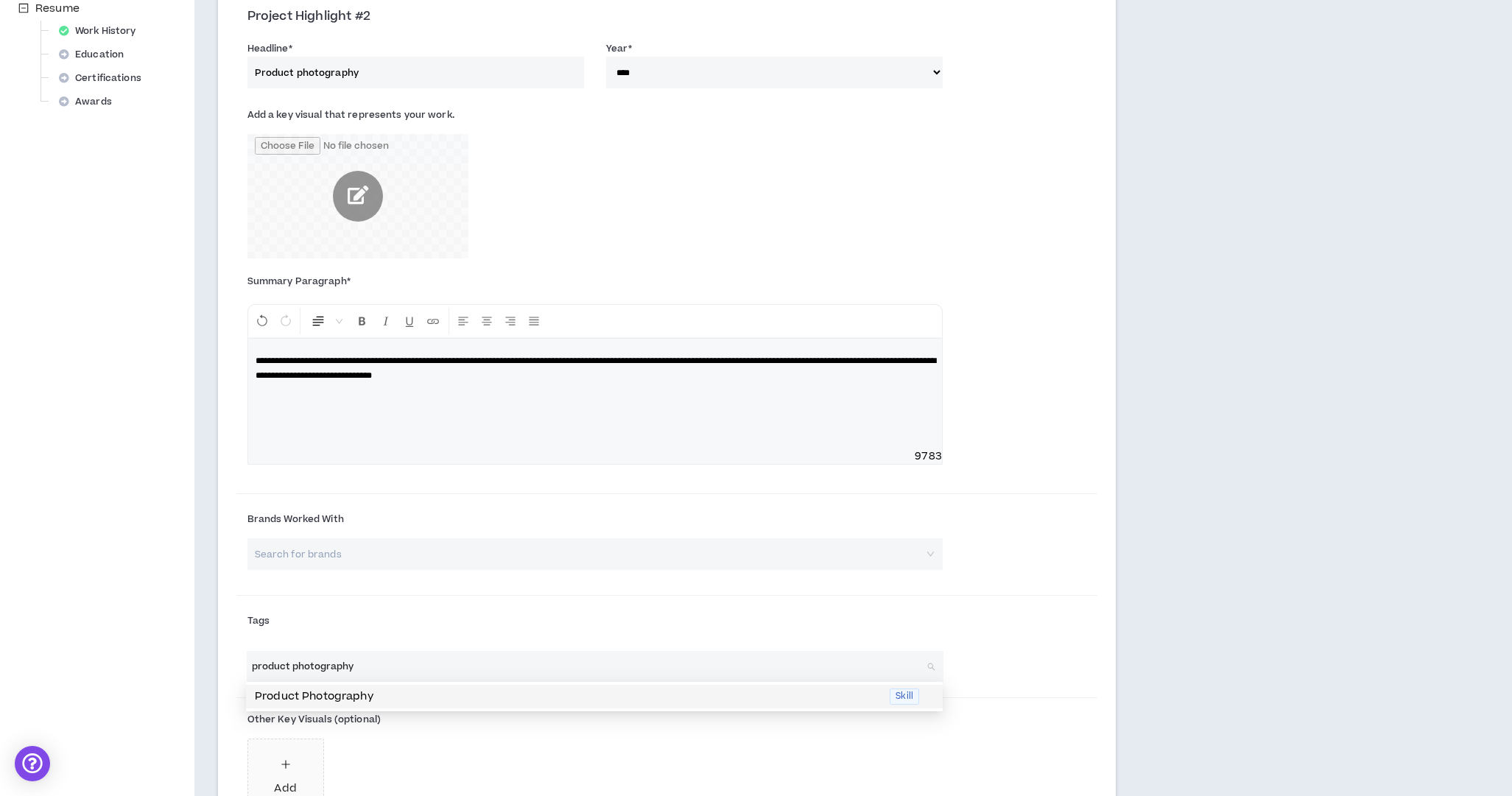
drag, startPoint x: 500, startPoint y: 691, endPoint x: 523, endPoint y: 688, distance: 23.2
click at [496, 692] on p "Product Photography" at bounding box center [567, 696] width 626 height 16
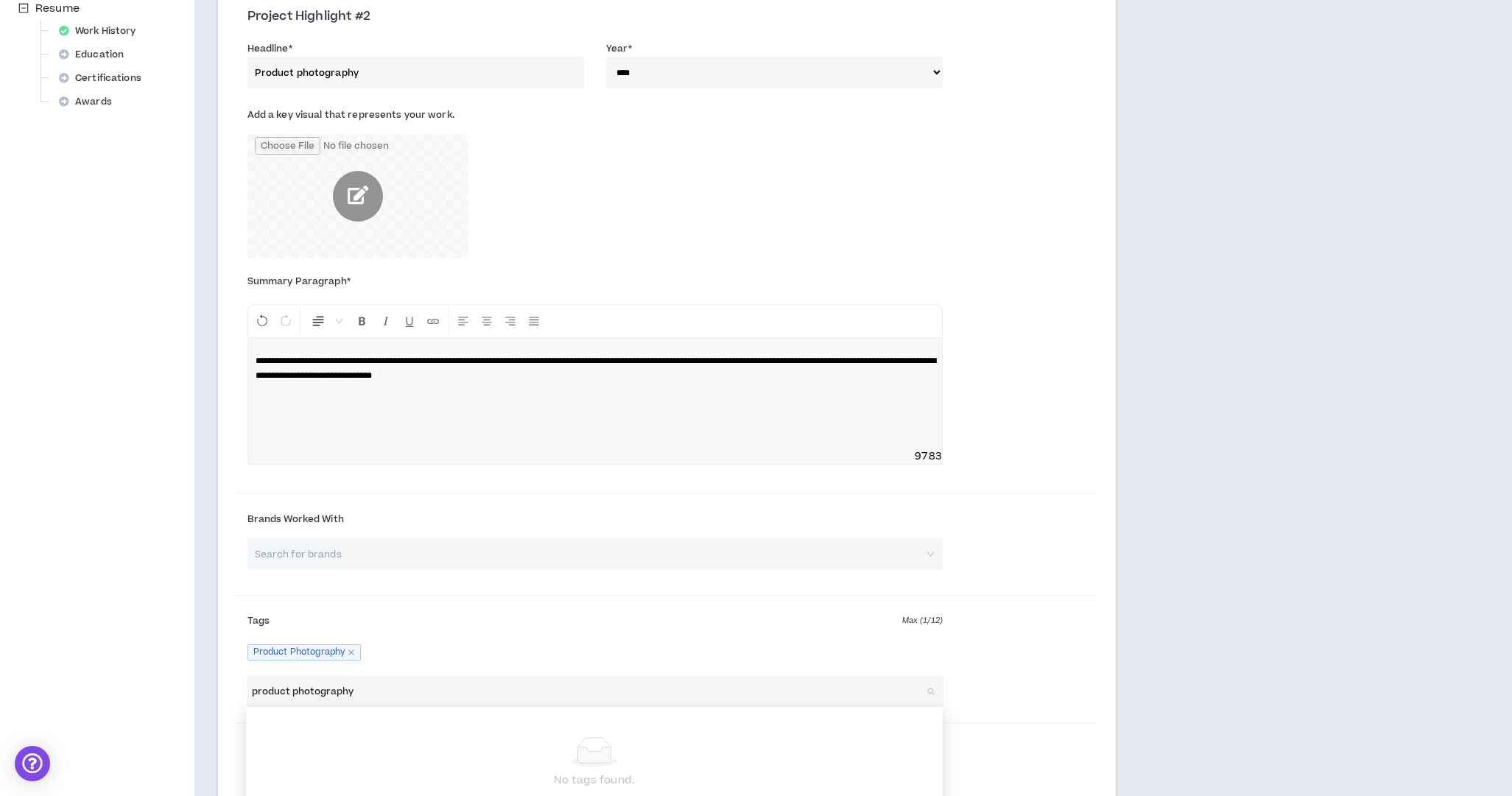
click at [389, 689] on input "product photography" at bounding box center [588, 691] width 671 height 32
drag, startPoint x: 394, startPoint y: 689, endPoint x: 215, endPoint y: 684, distance: 179.1
click at [208, 683] on div "Project Highlights At least 2 Project Highlights are required. Show clients wha…" at bounding box center [666, 376] width 945 height 1789
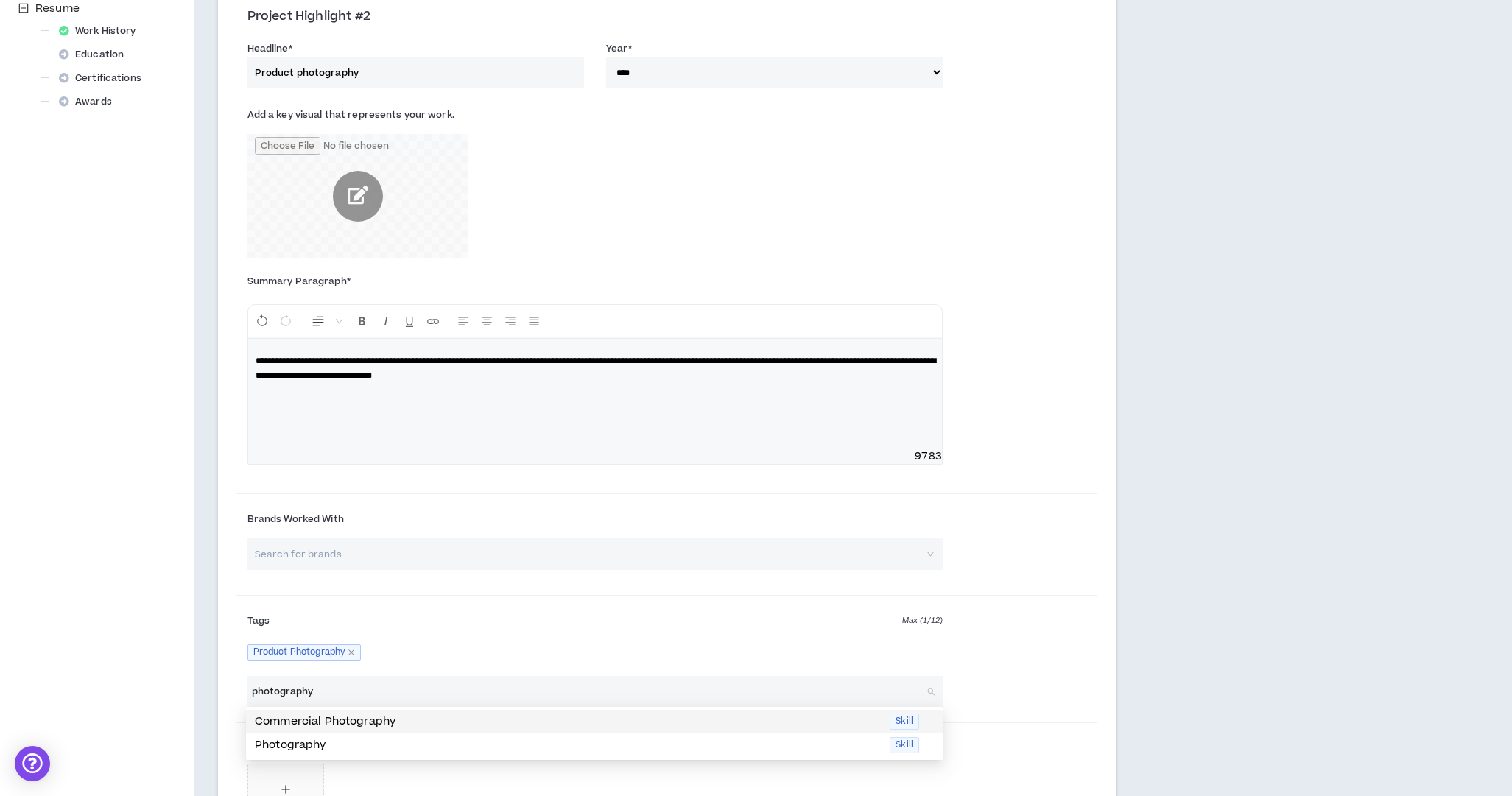
drag, startPoint x: 349, startPoint y: 723, endPoint x: 387, endPoint y: 720, distance: 38.1
click at [351, 723] on p "Commercial Photography" at bounding box center [567, 722] width 626 height 16
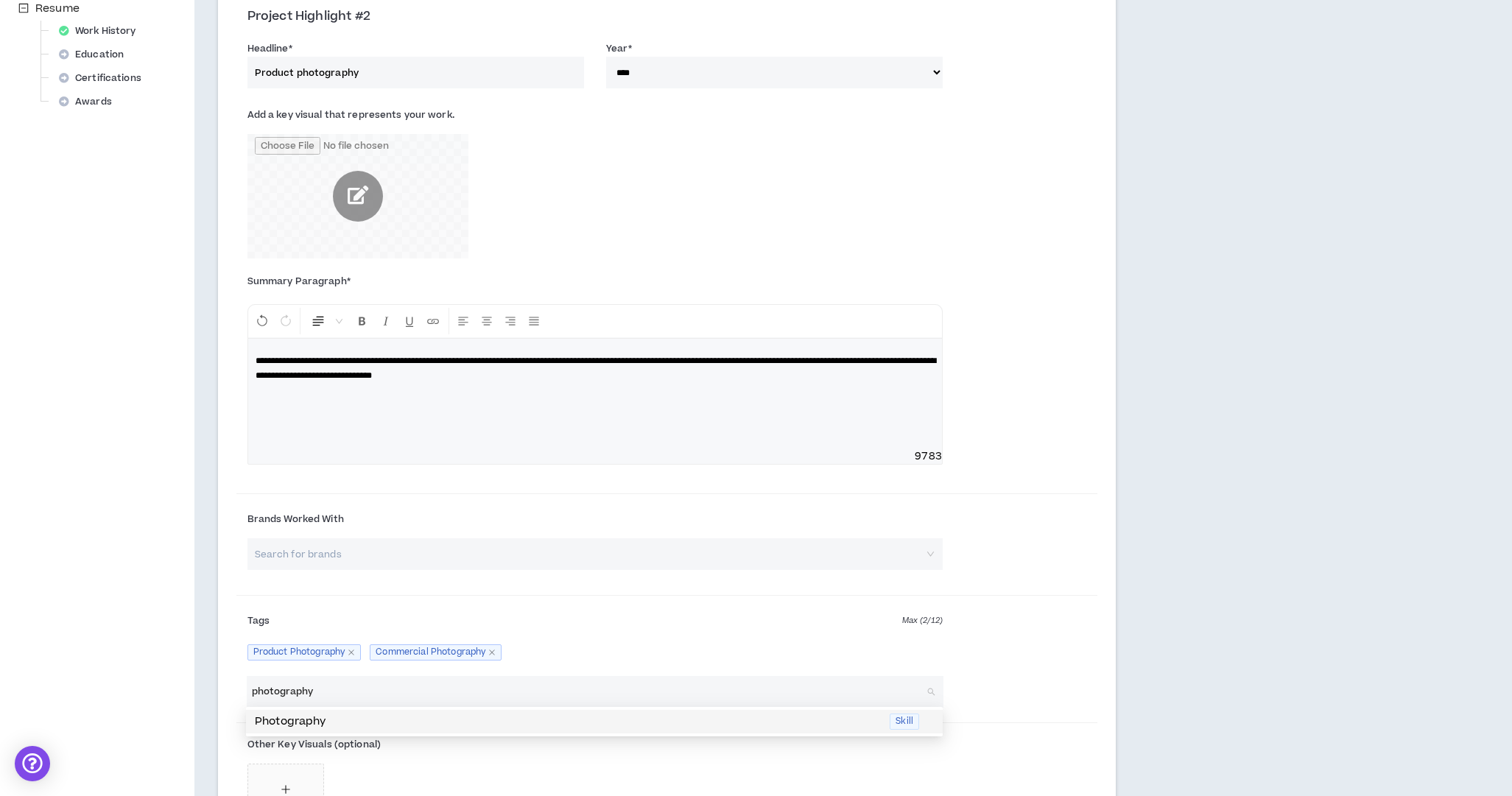
click at [312, 723] on p "Photography" at bounding box center [567, 722] width 626 height 16
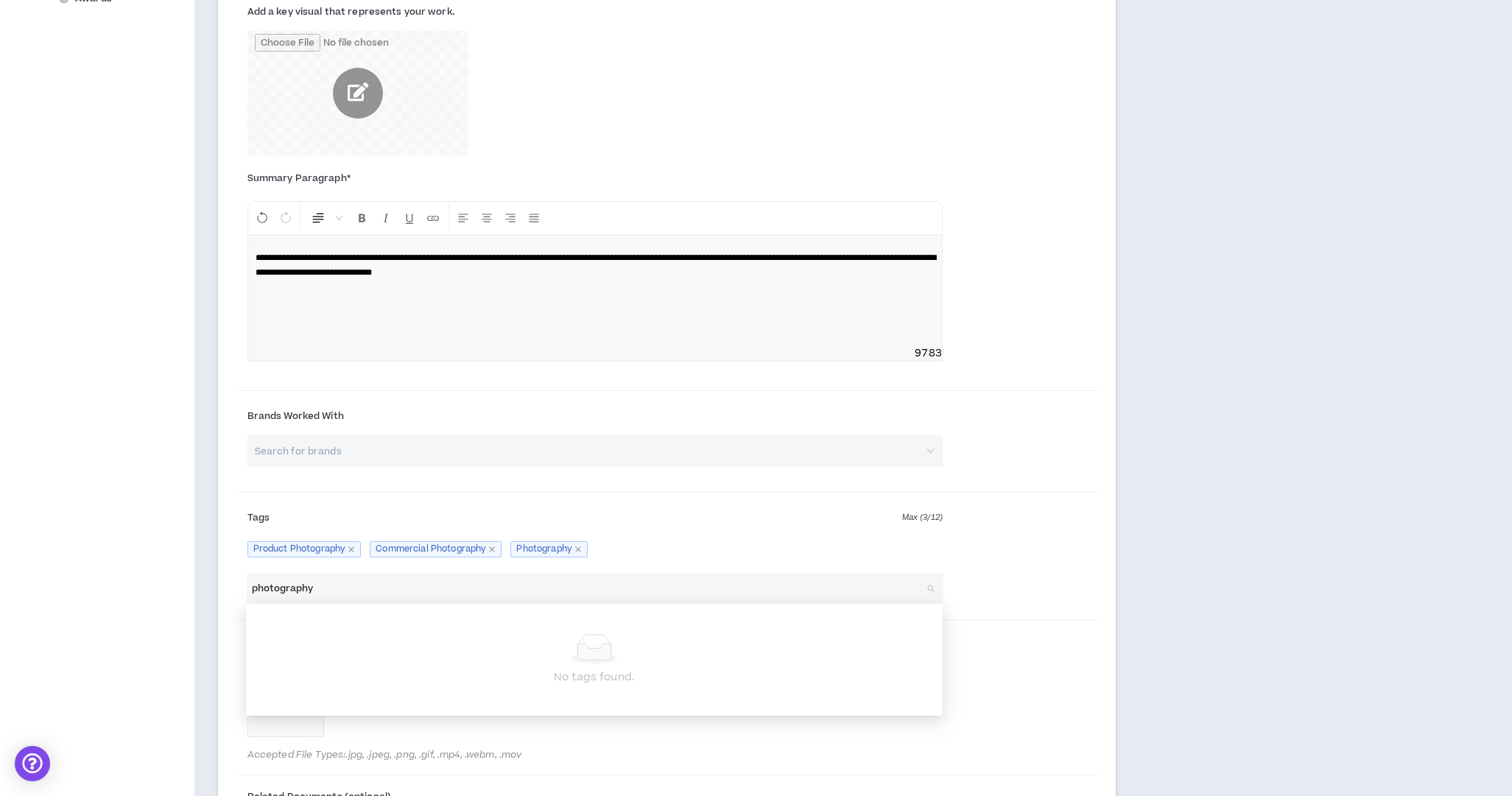
scroll to position [691, 0]
type input "photography"
click at [1056, 613] on div at bounding box center [667, 618] width 861 height 10
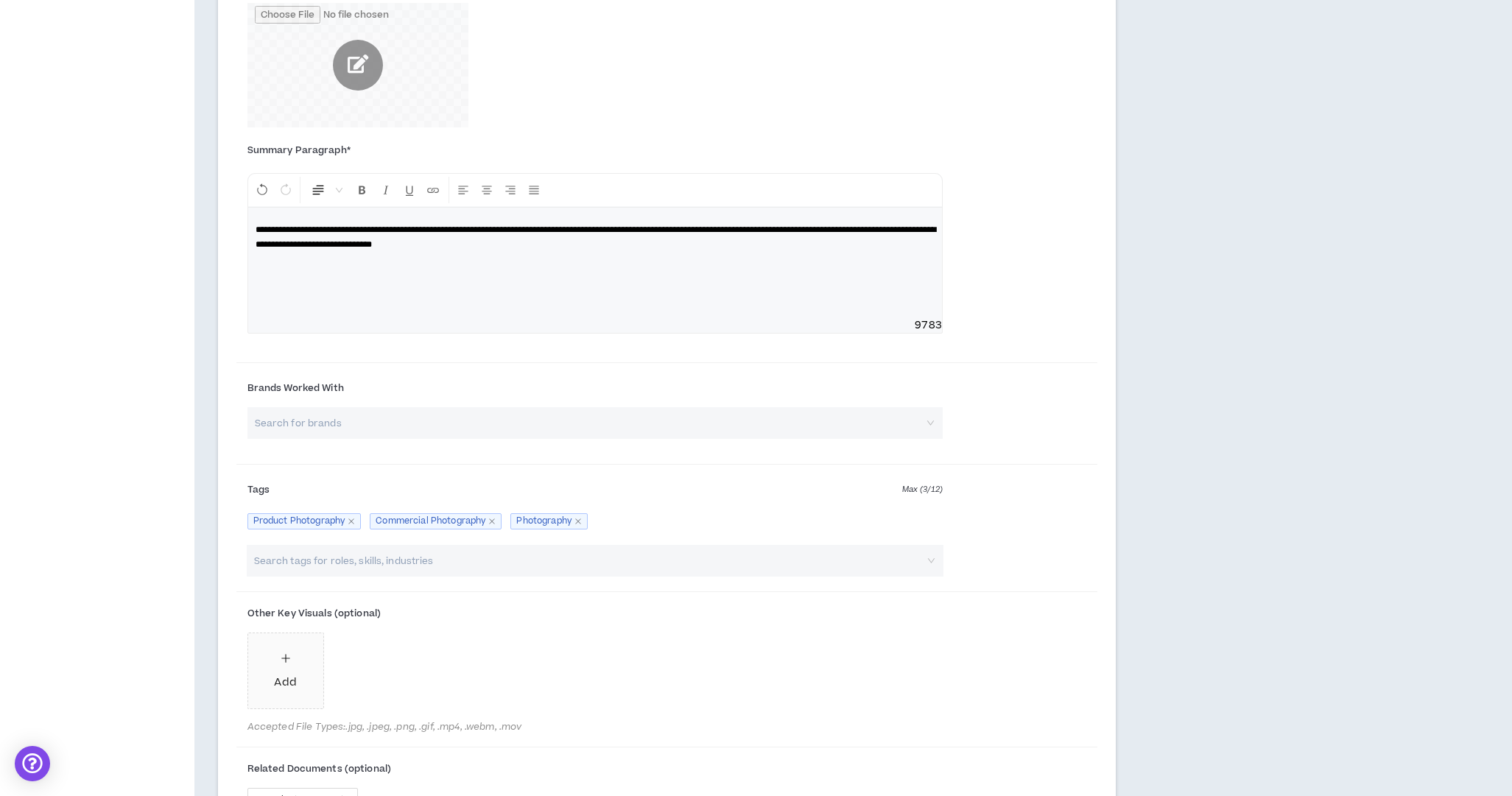
scroll to position [716, 0]
drag, startPoint x: 307, startPoint y: 562, endPoint x: 323, endPoint y: 563, distance: 16.0
click at [306, 562] on input "search" at bounding box center [588, 561] width 671 height 32
type input "lightroom"
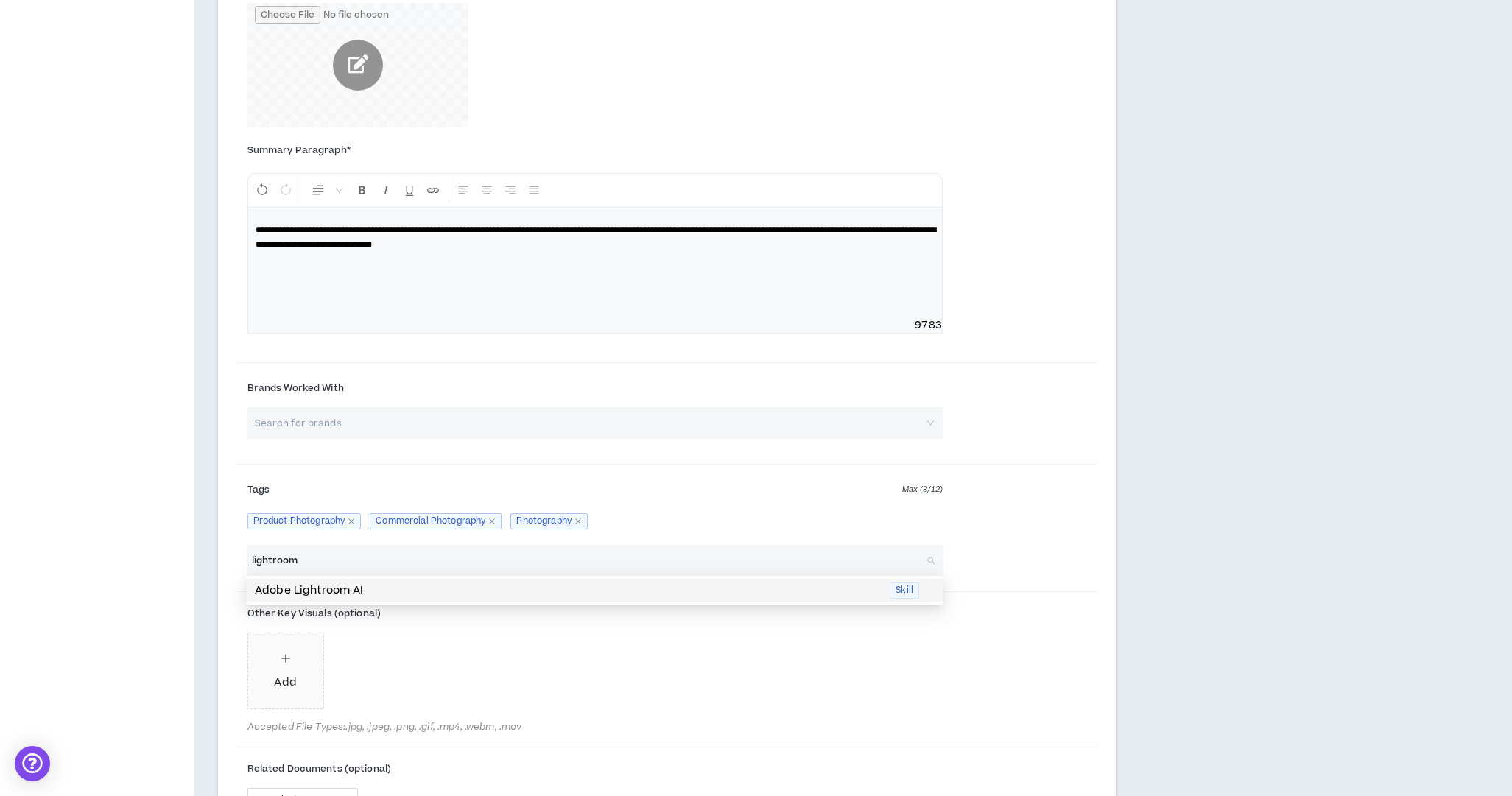
drag, startPoint x: 369, startPoint y: 590, endPoint x: 399, endPoint y: 590, distance: 30.0
click at [371, 590] on p "Adobe Lightroom AI" at bounding box center [567, 591] width 626 height 16
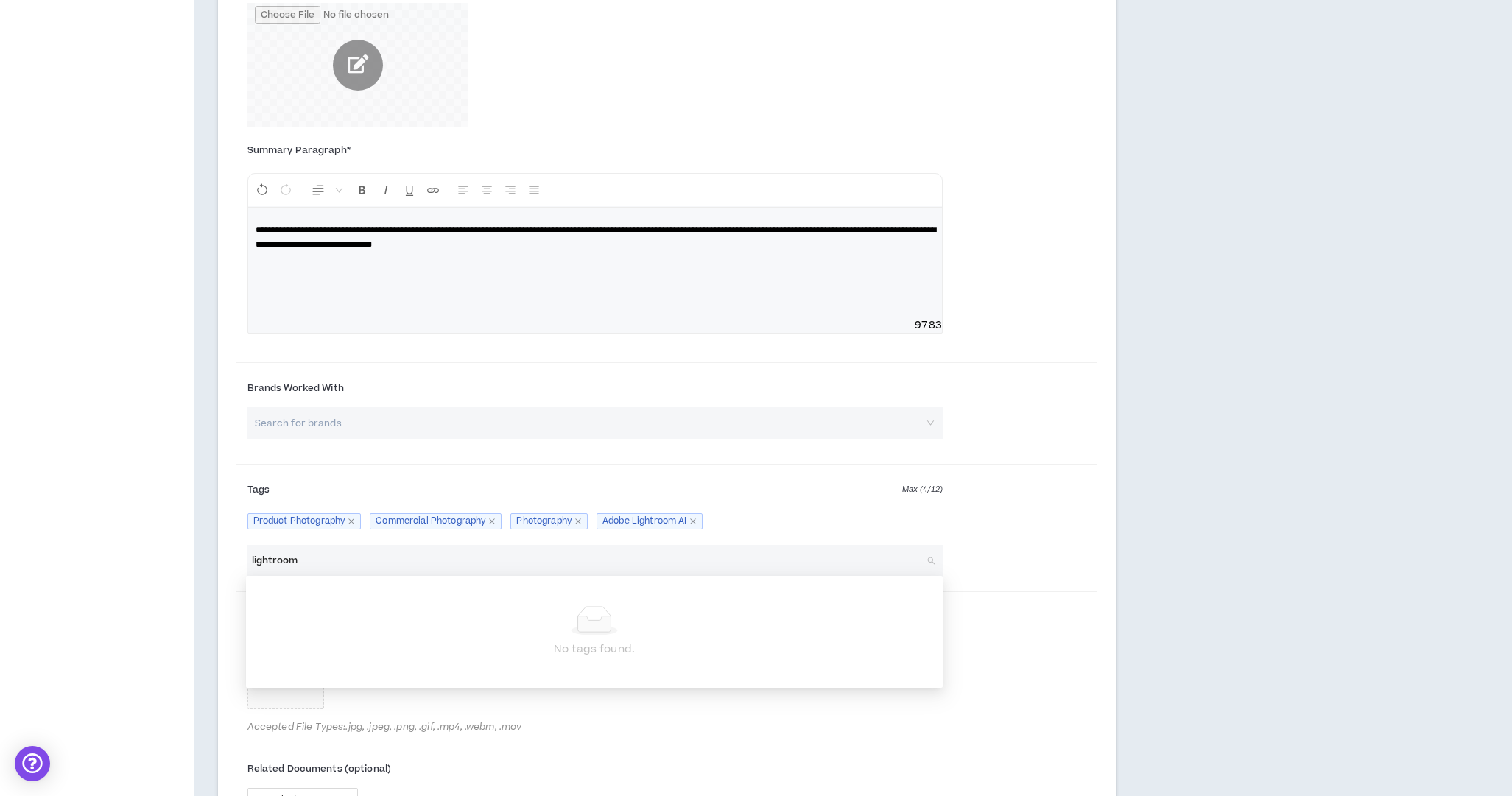
drag, startPoint x: 314, startPoint y: 558, endPoint x: 194, endPoint y: 549, distance: 120.3
click at [188, 549] on div "Your profile is approved Preview Client View Edit Your Profile Background Basic…" at bounding box center [756, 244] width 1512 height 1789
drag, startPoint x: 1166, startPoint y: 683, endPoint x: 1141, endPoint y: 674, distance: 26.6
click at [1158, 683] on div "Project Highlights At least 2 Project Highlights are required. Show clients wha…" at bounding box center [761, 244] width 1134 height 1789
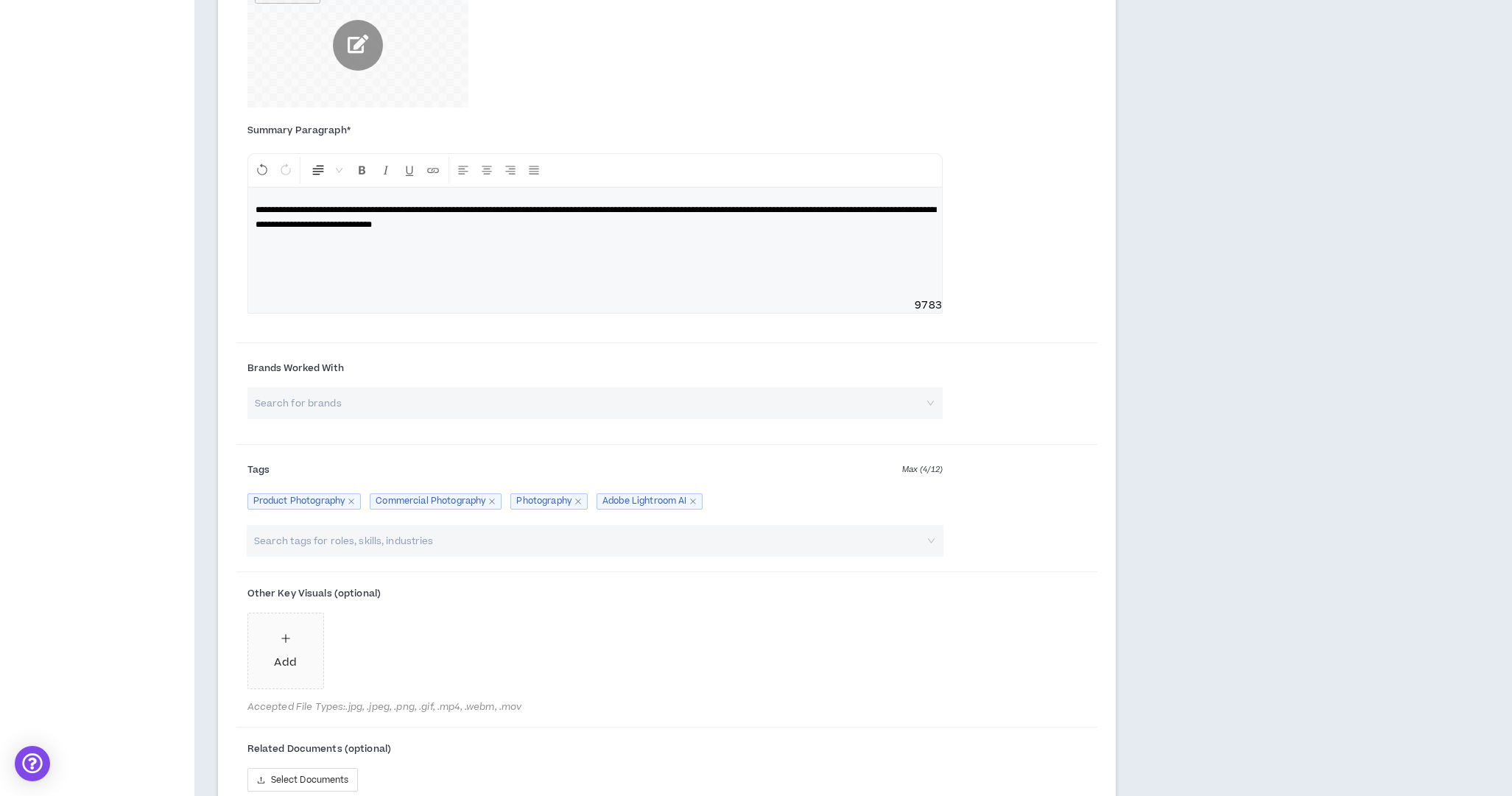
scroll to position [732, 0]
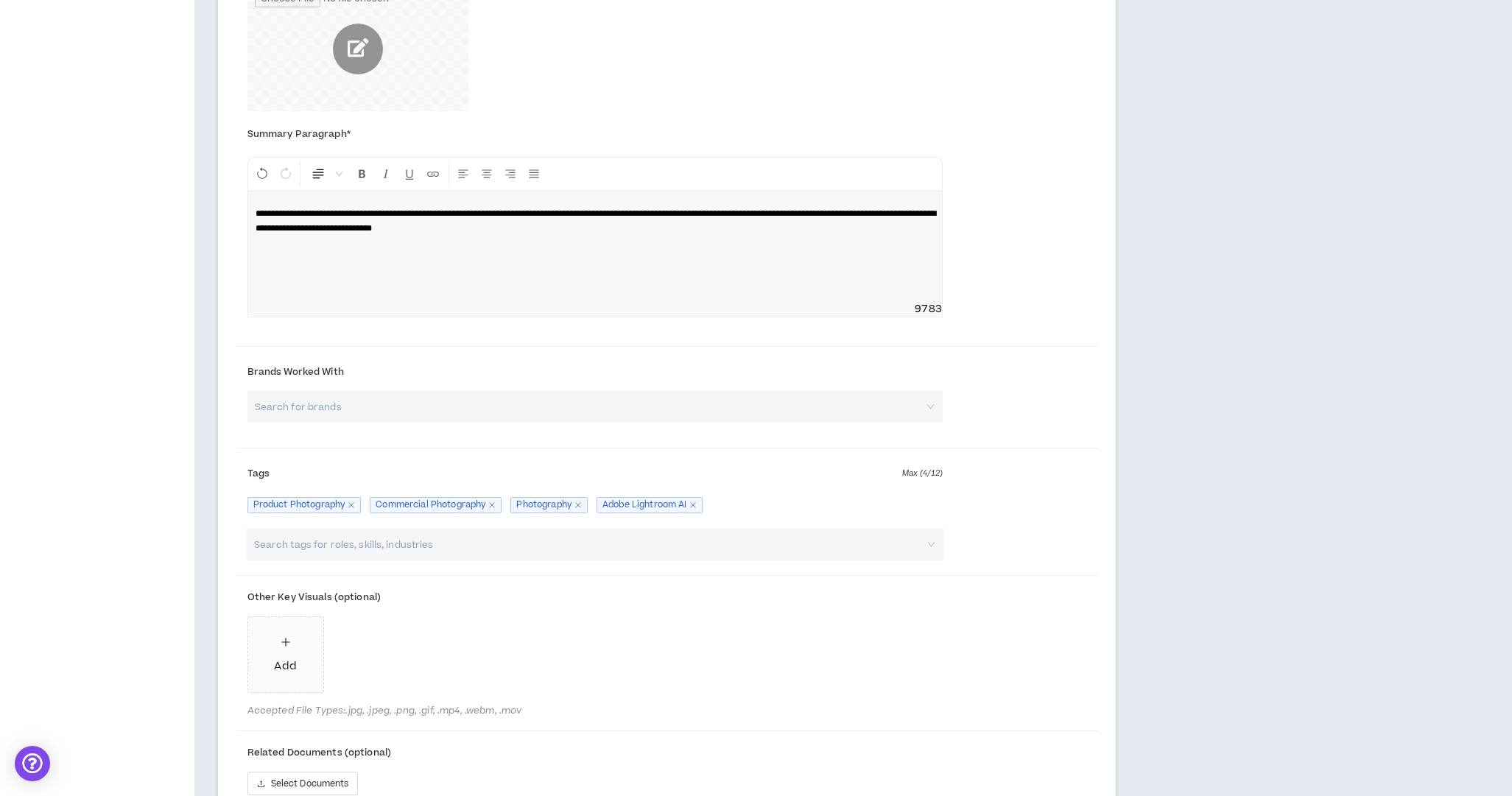
click at [309, 552] on input "search" at bounding box center [588, 545] width 671 height 32
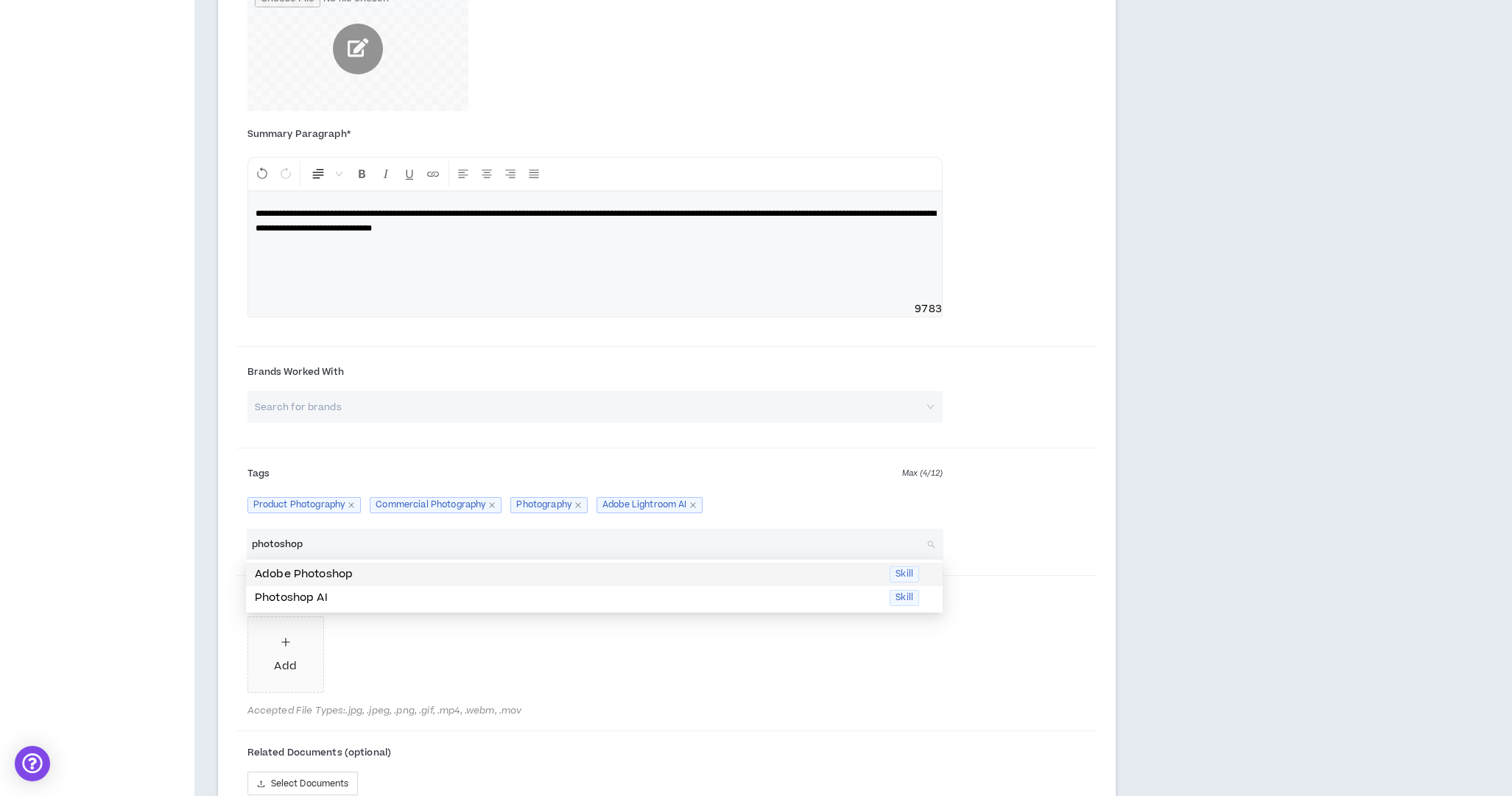
drag, startPoint x: 366, startPoint y: 573, endPoint x: 455, endPoint y: 572, distance: 89.0
click at [362, 576] on p "Adobe Photoshop" at bounding box center [567, 575] width 626 height 16
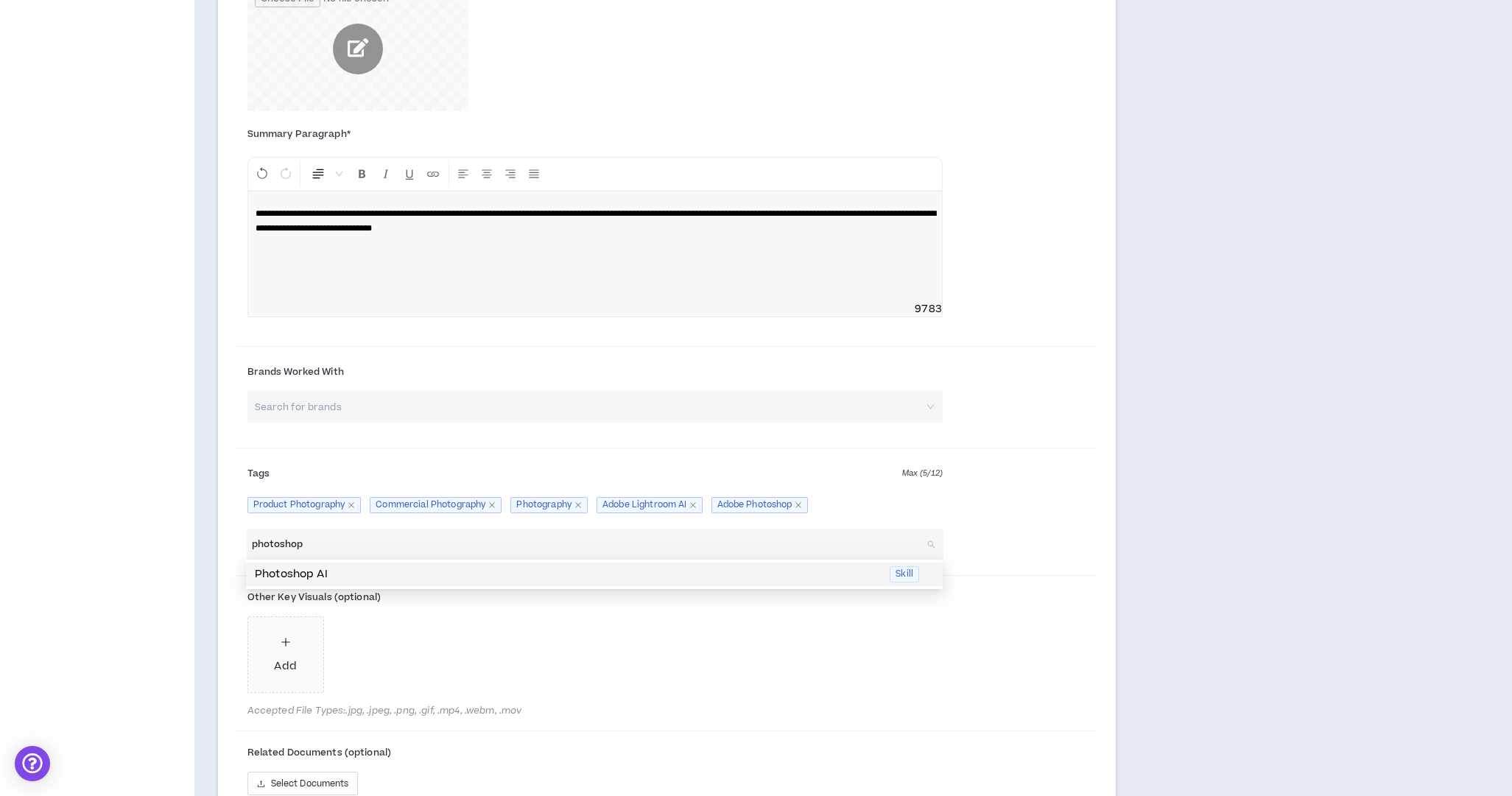
type input "photoshop"
click at [1042, 709] on div "Other Key Visuals (optional) Add Accepted File Types: .jpg, .jpeg, .png, .gif, …" at bounding box center [667, 655] width 861 height 146
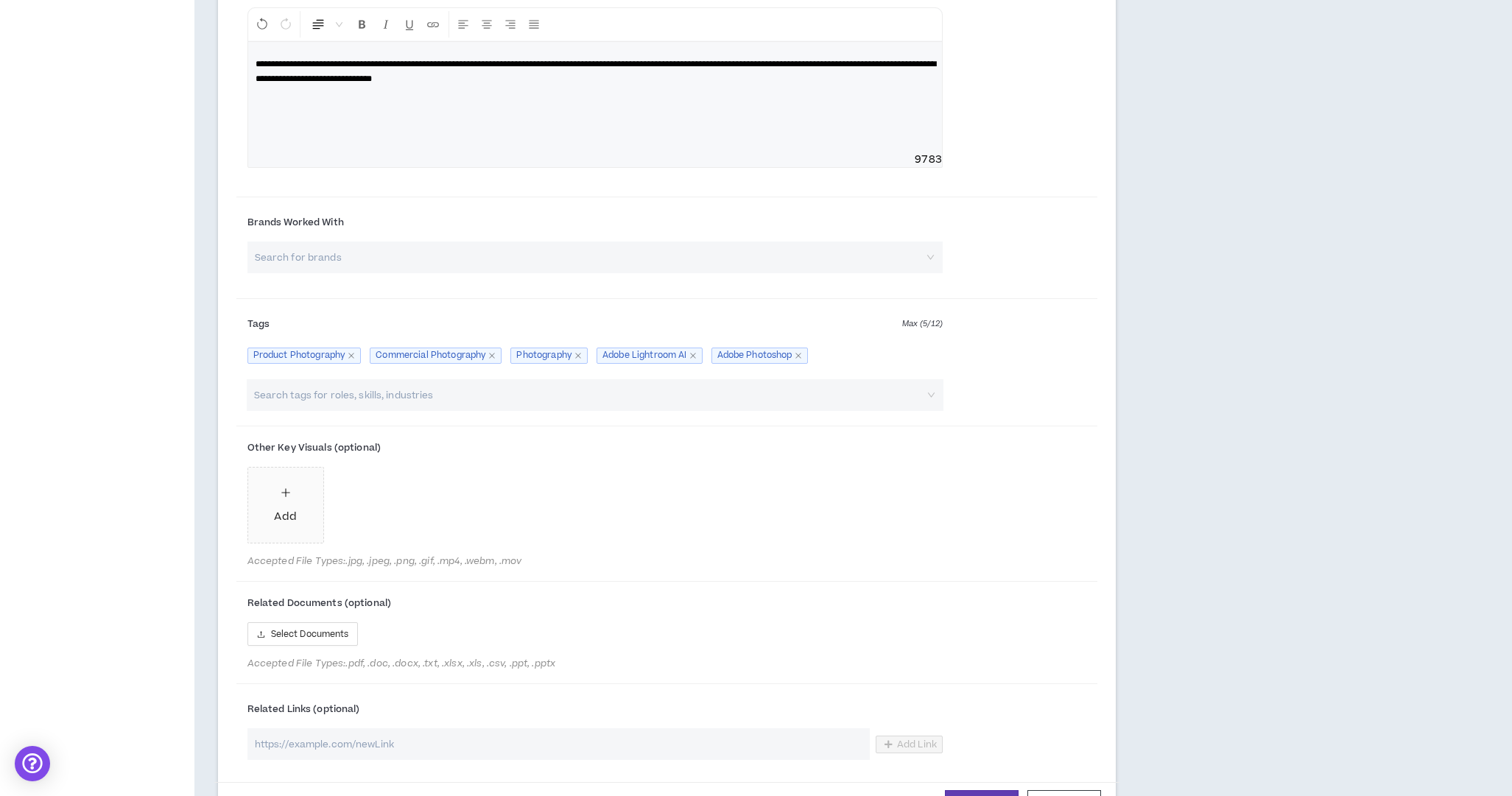
scroll to position [887, 0]
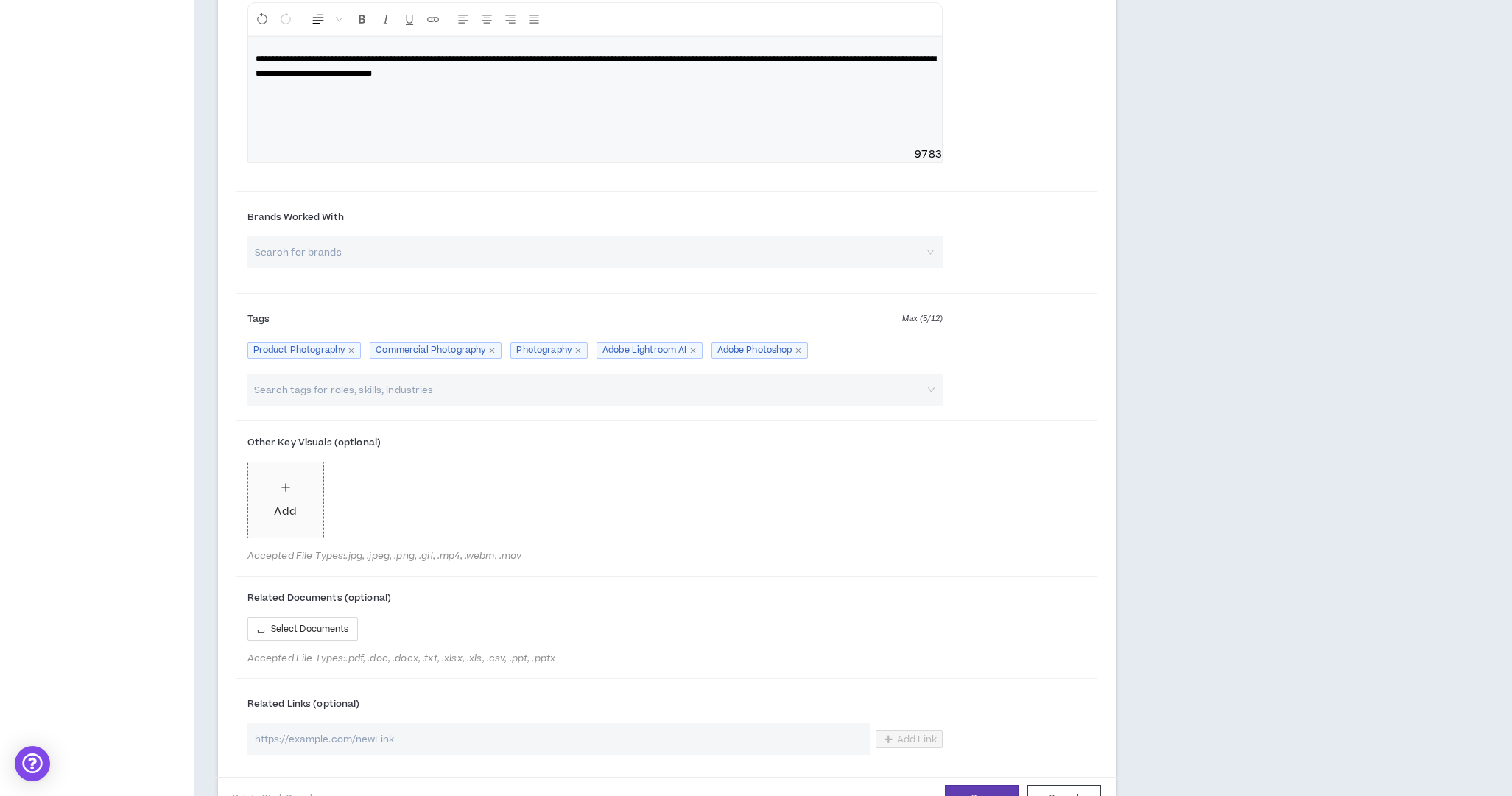
click at [277, 485] on div "Add" at bounding box center [285, 500] width 22 height 41
click at [368, 487] on icon "plus" at bounding box center [367, 487] width 1 height 8
click at [450, 485] on icon "plus" at bounding box center [450, 487] width 1 height 8
click at [539, 489] on div "Add" at bounding box center [532, 500] width 22 height 41
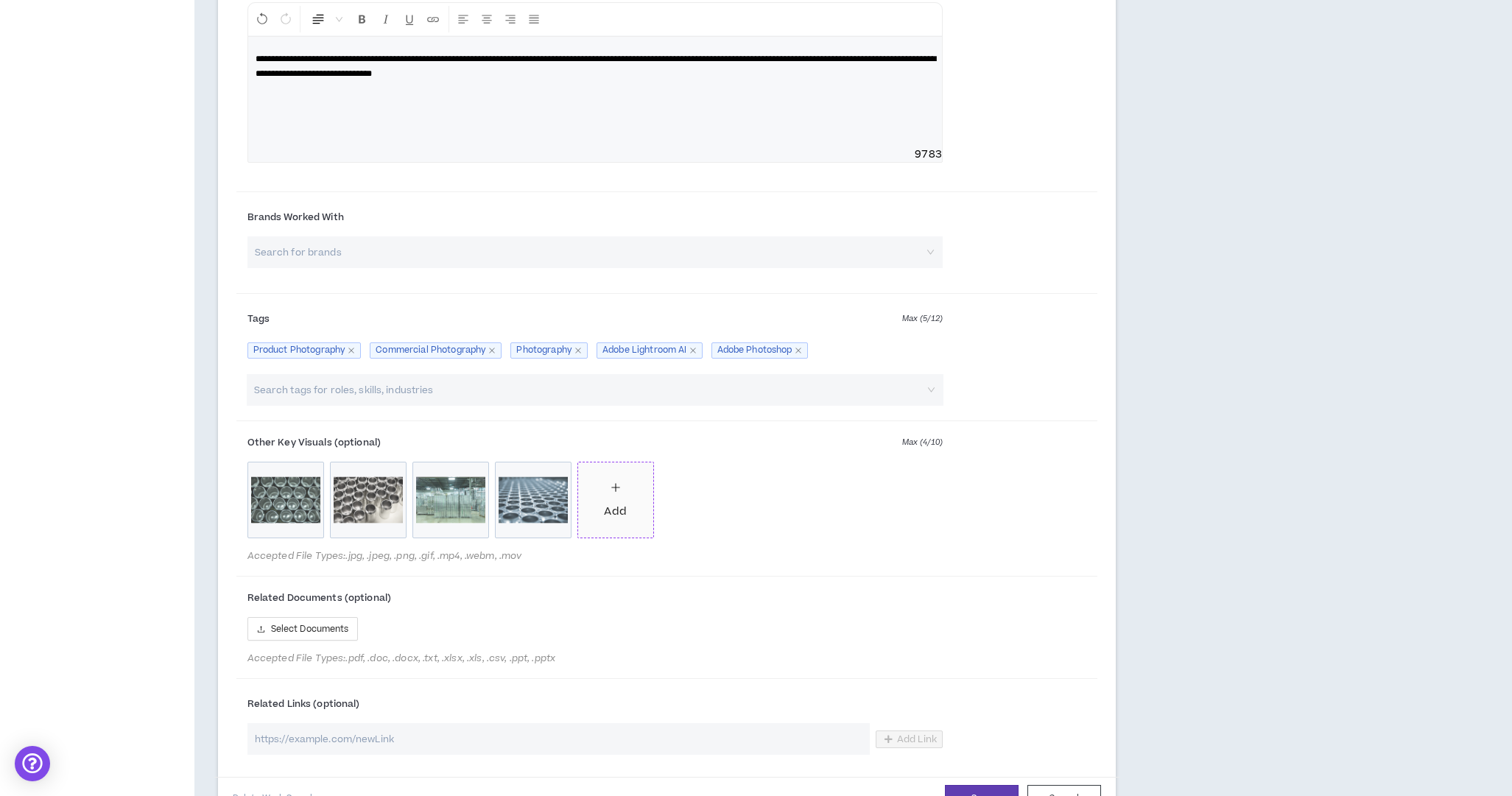
click at [612, 488] on icon "plus" at bounding box center [616, 487] width 11 height 11
click at [697, 491] on div "Add" at bounding box center [697, 500] width 22 height 41
click at [789, 489] on div "Add" at bounding box center [780, 500] width 22 height 41
click at [869, 491] on div "Add" at bounding box center [862, 500] width 22 height 41
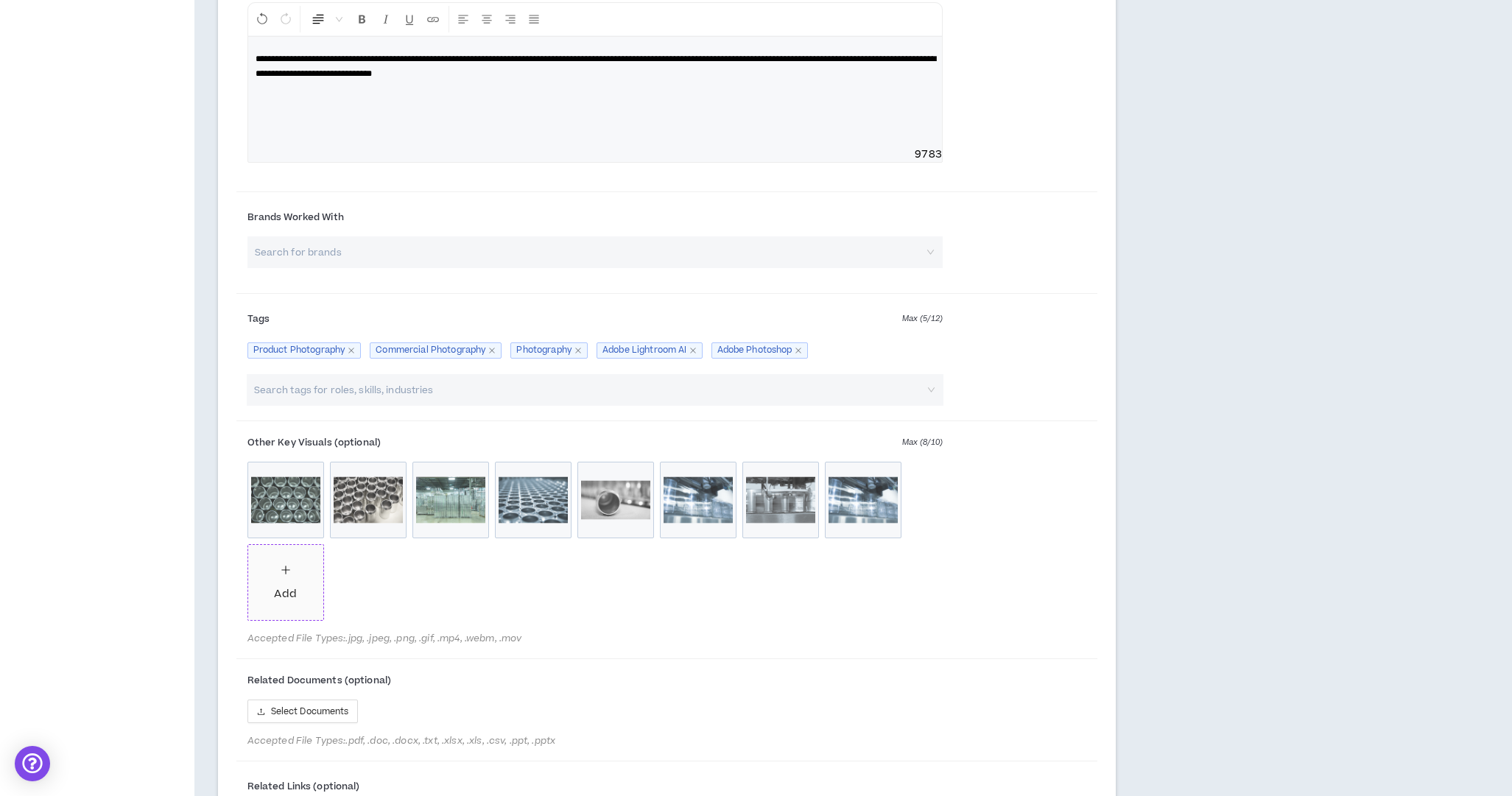
click at [284, 566] on icon "plus" at bounding box center [286, 570] width 11 height 11
click at [368, 566] on icon "plus" at bounding box center [367, 570] width 1 height 8
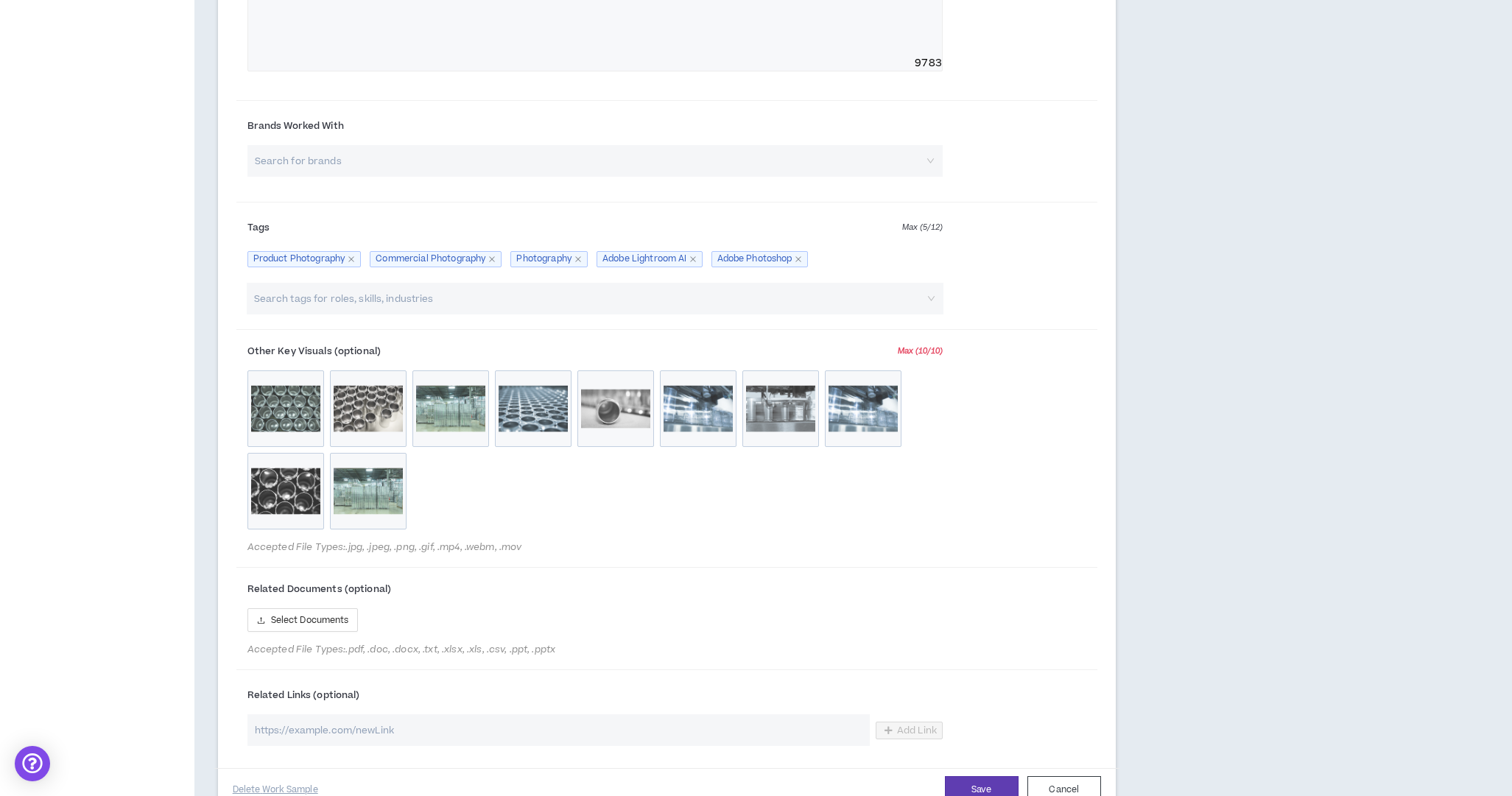
scroll to position [979, 0]
click at [342, 620] on span "Select Documents" at bounding box center [310, 620] width 78 height 14
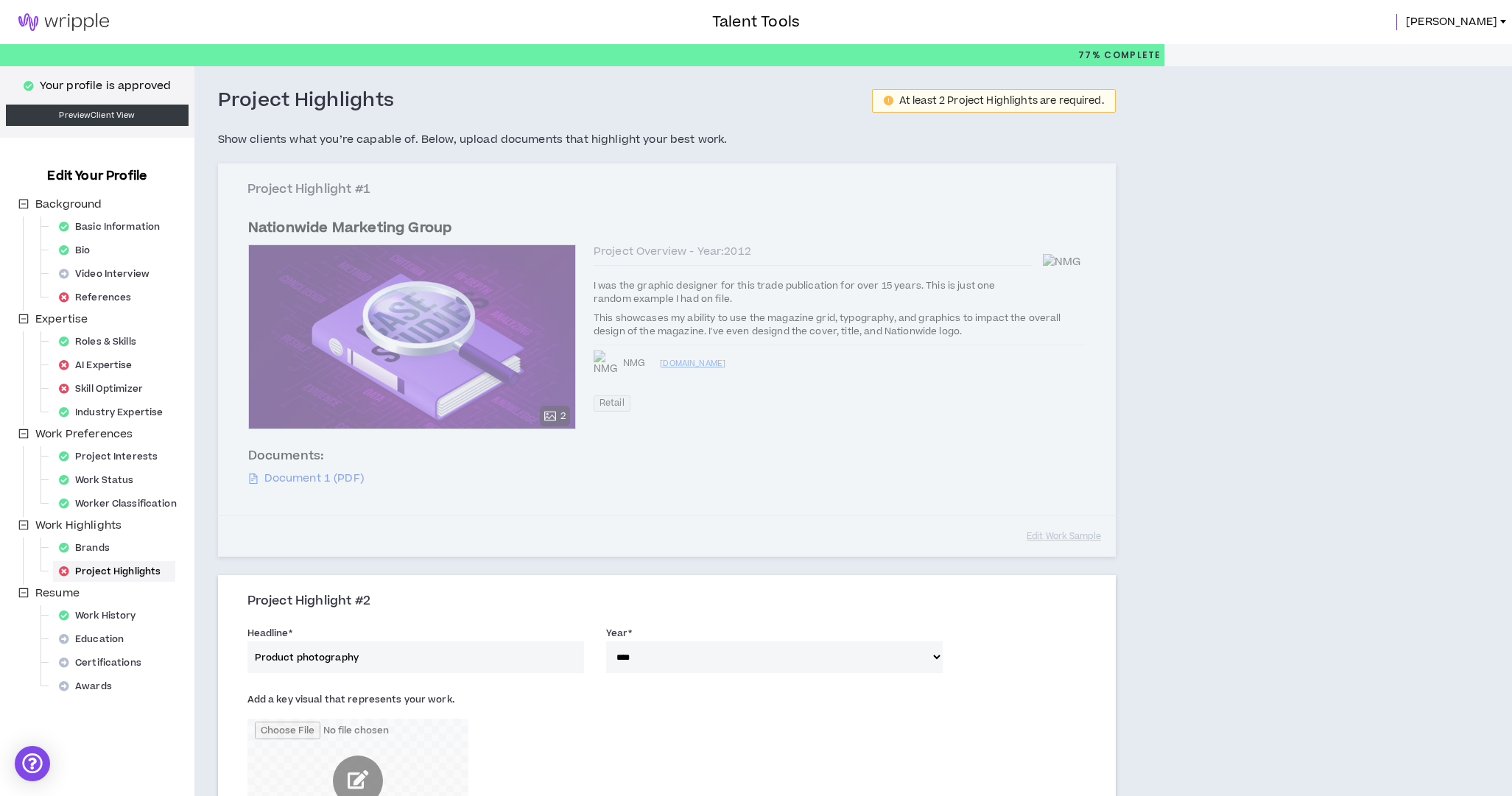
scroll to position [0, 0]
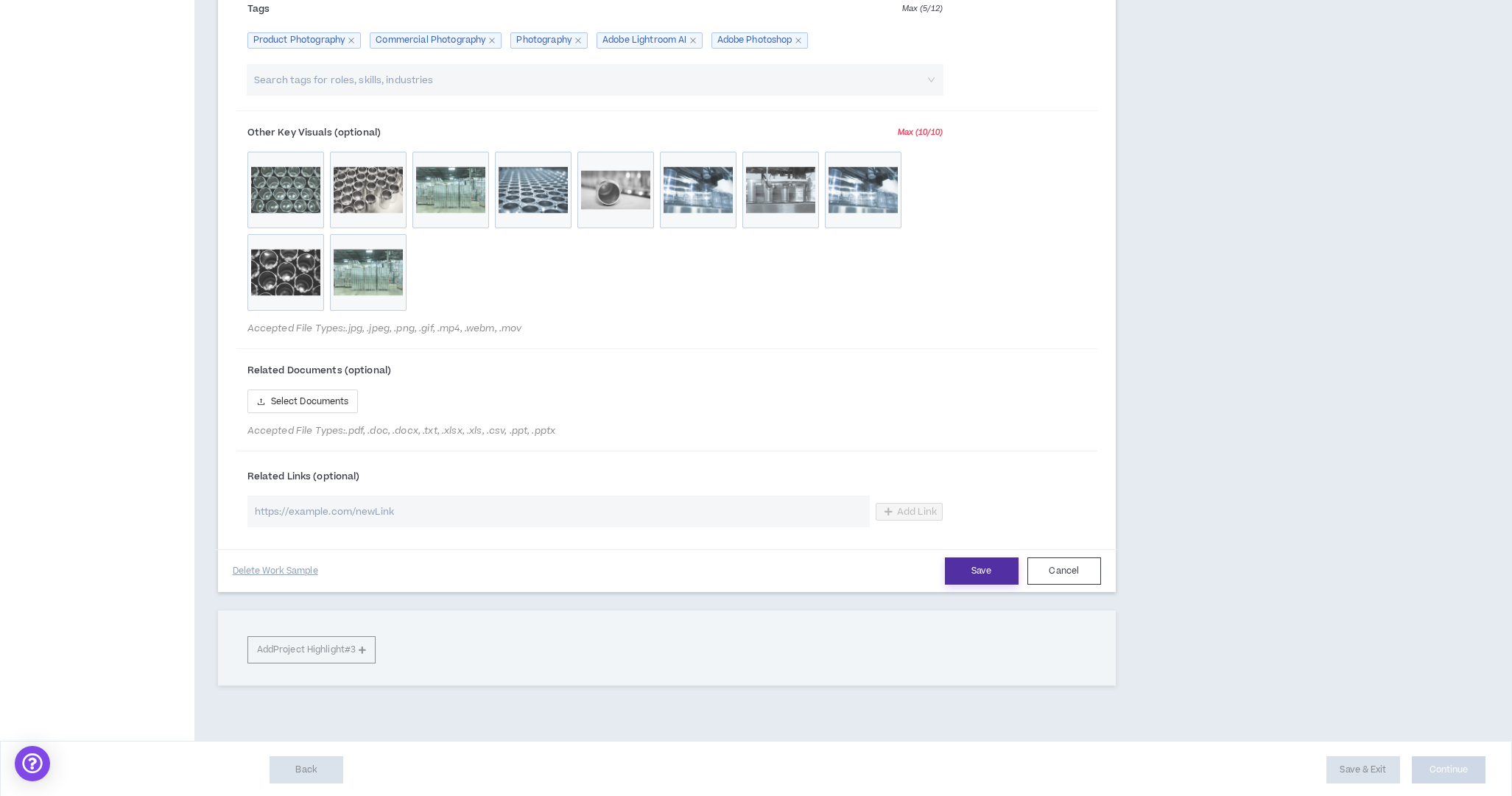
click at [984, 568] on button "Save" at bounding box center [981, 571] width 73 height 27
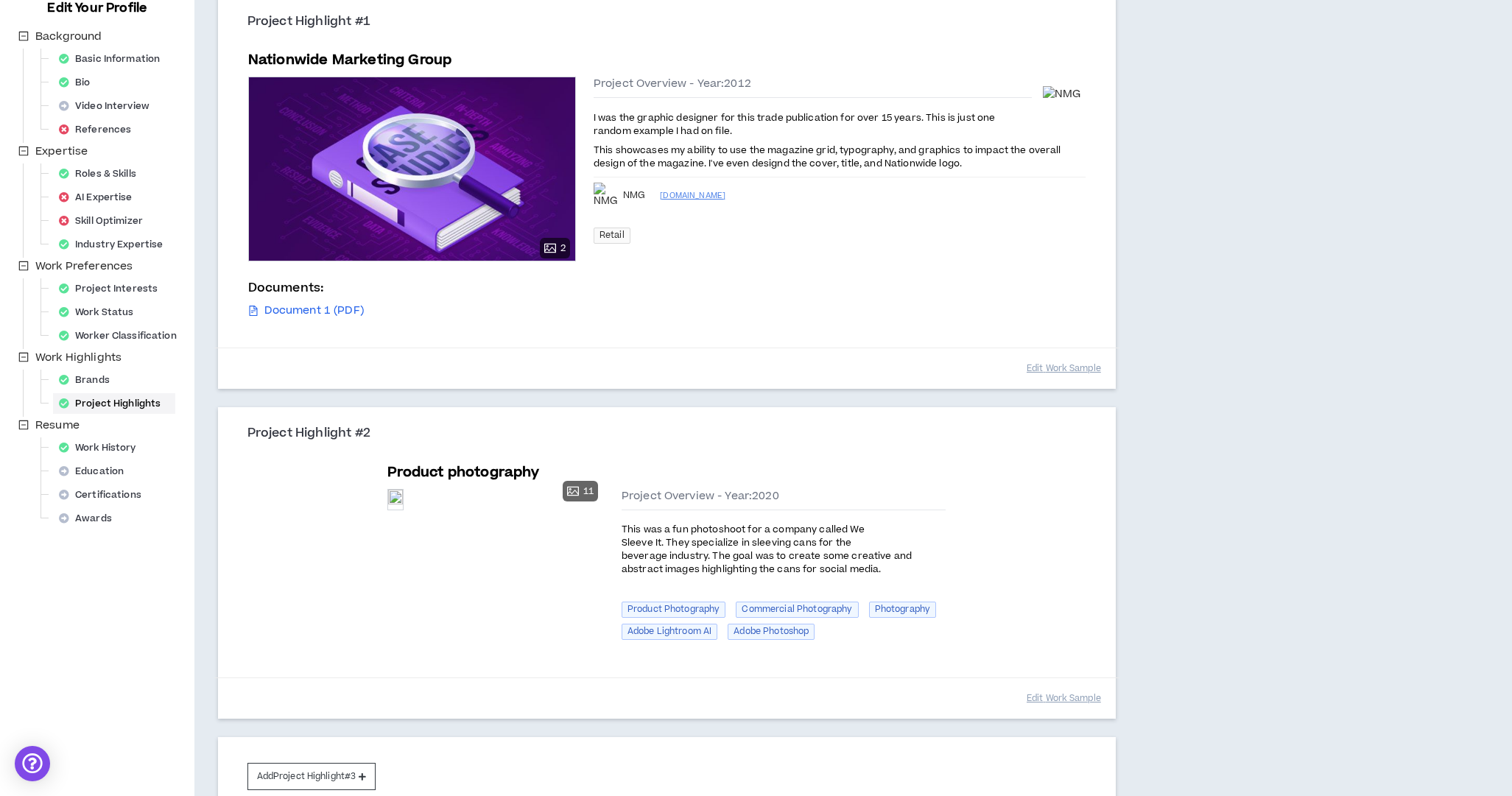
scroll to position [169, 0]
drag, startPoint x: 737, startPoint y: 537, endPoint x: 1060, endPoint y: 537, distance: 323.0
click at [912, 540] on span "This was a fun photoshoot for a company called We Sleeve It. They specialize in…" at bounding box center [766, 549] width 290 height 53
click at [1252, 555] on div "Project Highlights [DATE] At least 2 Project Highlights are required. Show clie…" at bounding box center [761, 382] width 1134 height 969
drag, startPoint x: 627, startPoint y: 552, endPoint x: 926, endPoint y: 553, distance: 299.0
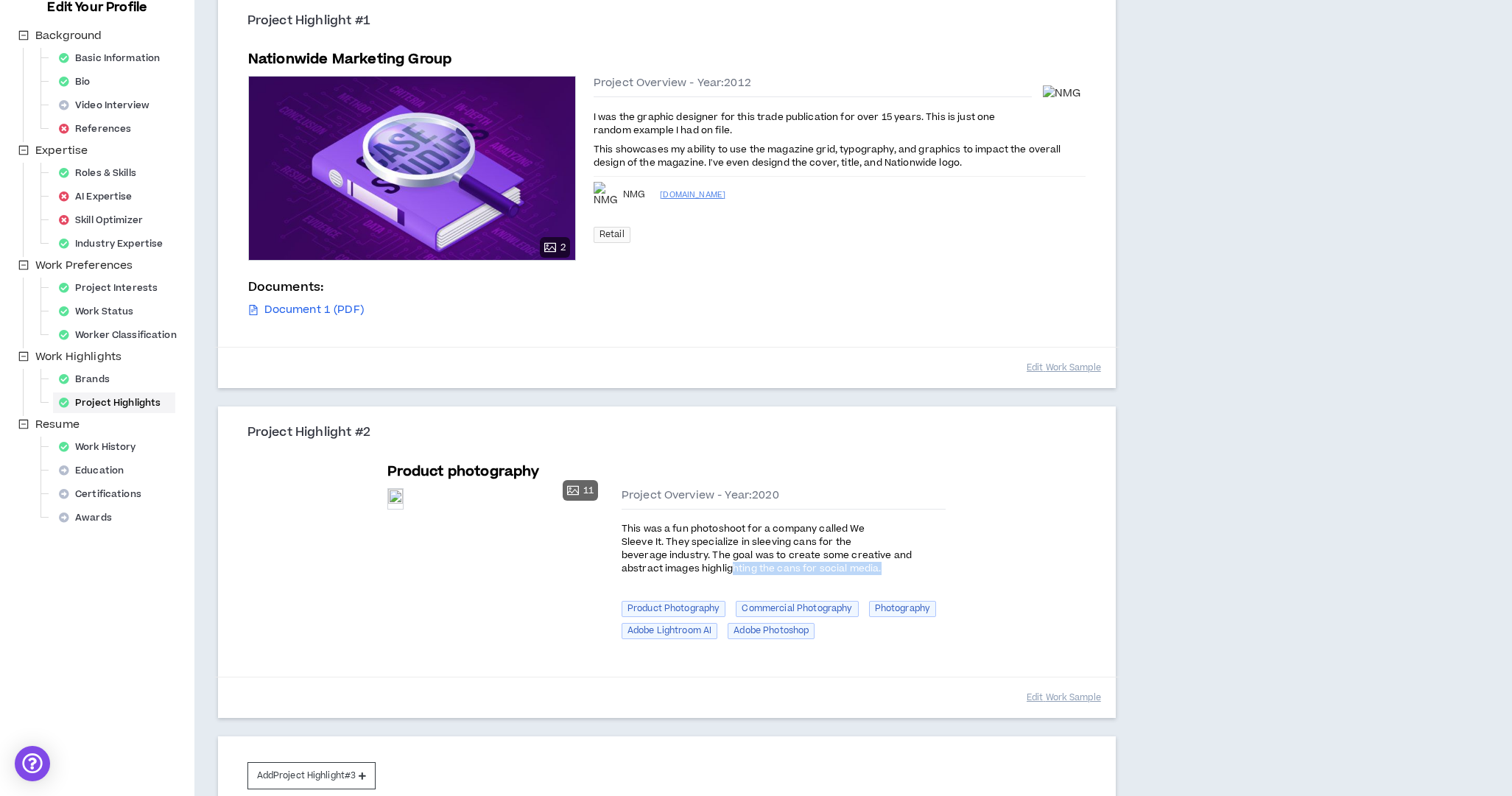
click at [908, 554] on p "This was a fun photoshoot for a company called We Sleeve It. They specialize in…" at bounding box center [783, 549] width 324 height 56
click at [1260, 570] on div "Project Highlights [DATE] At least 2 Project Highlights are required. Show clie…" at bounding box center [761, 382] width 1134 height 969
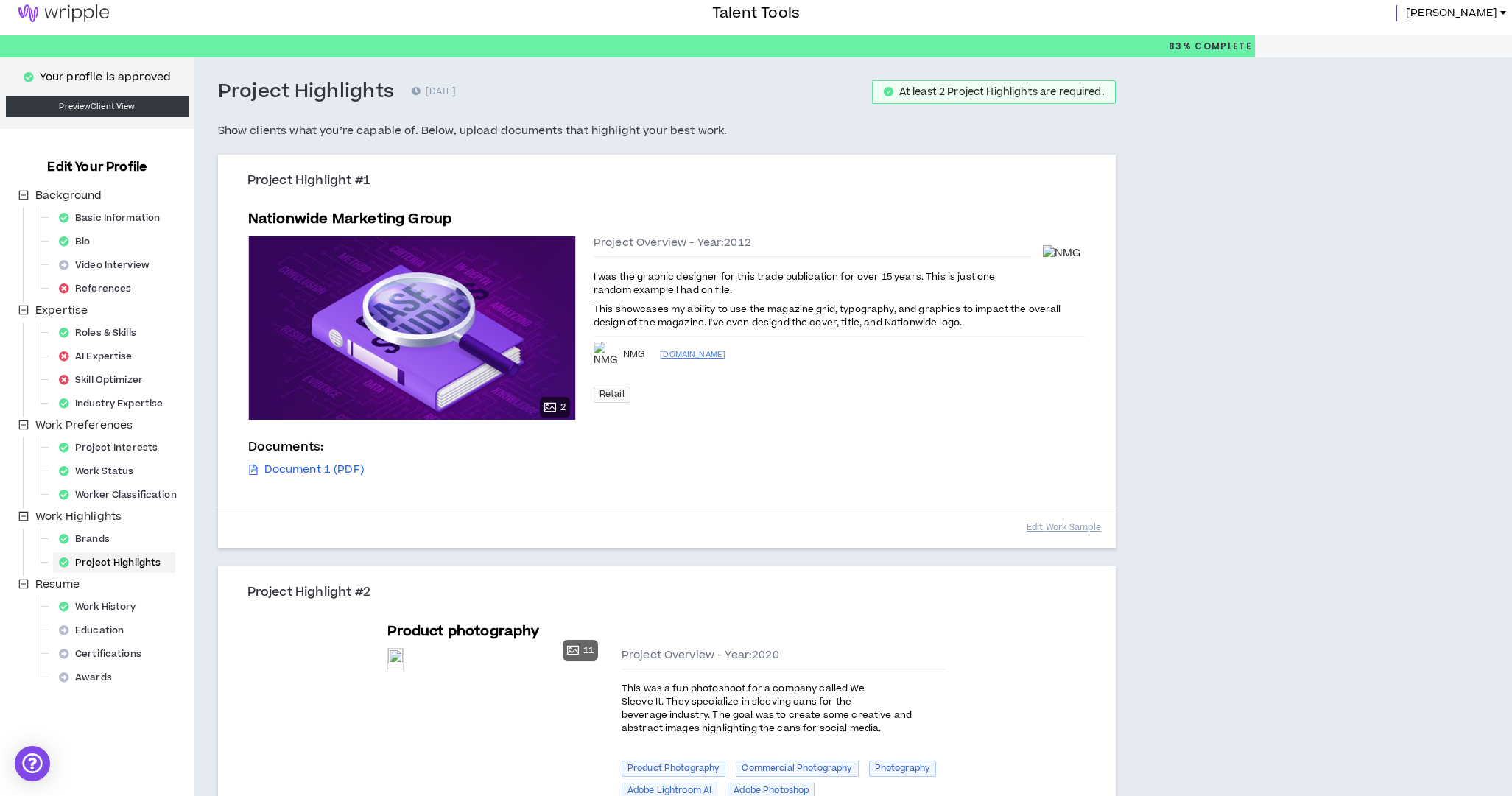
scroll to position [0, 0]
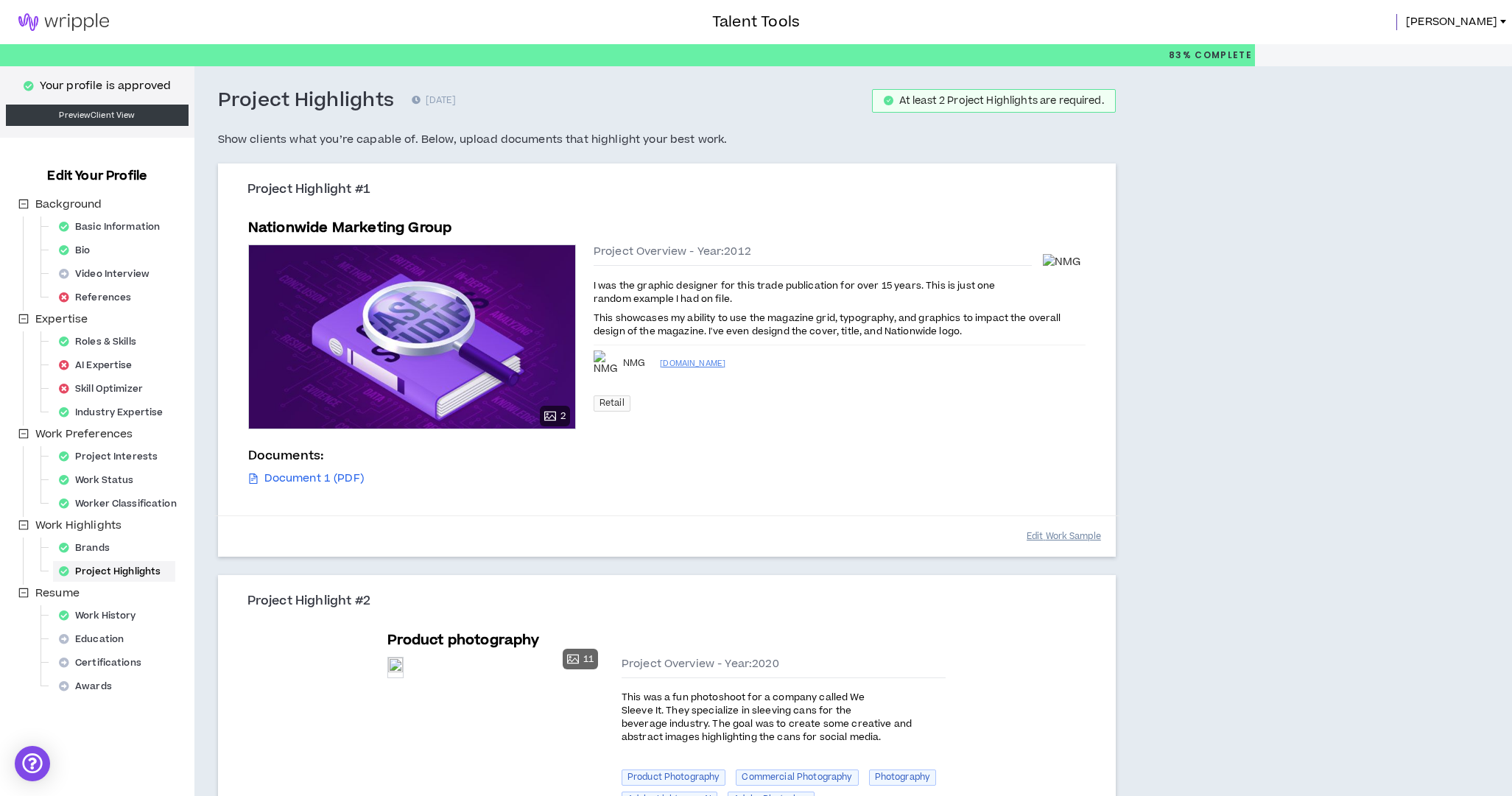
click at [1072, 536] on button "Edit Work Sample" at bounding box center [1064, 536] width 74 height 26
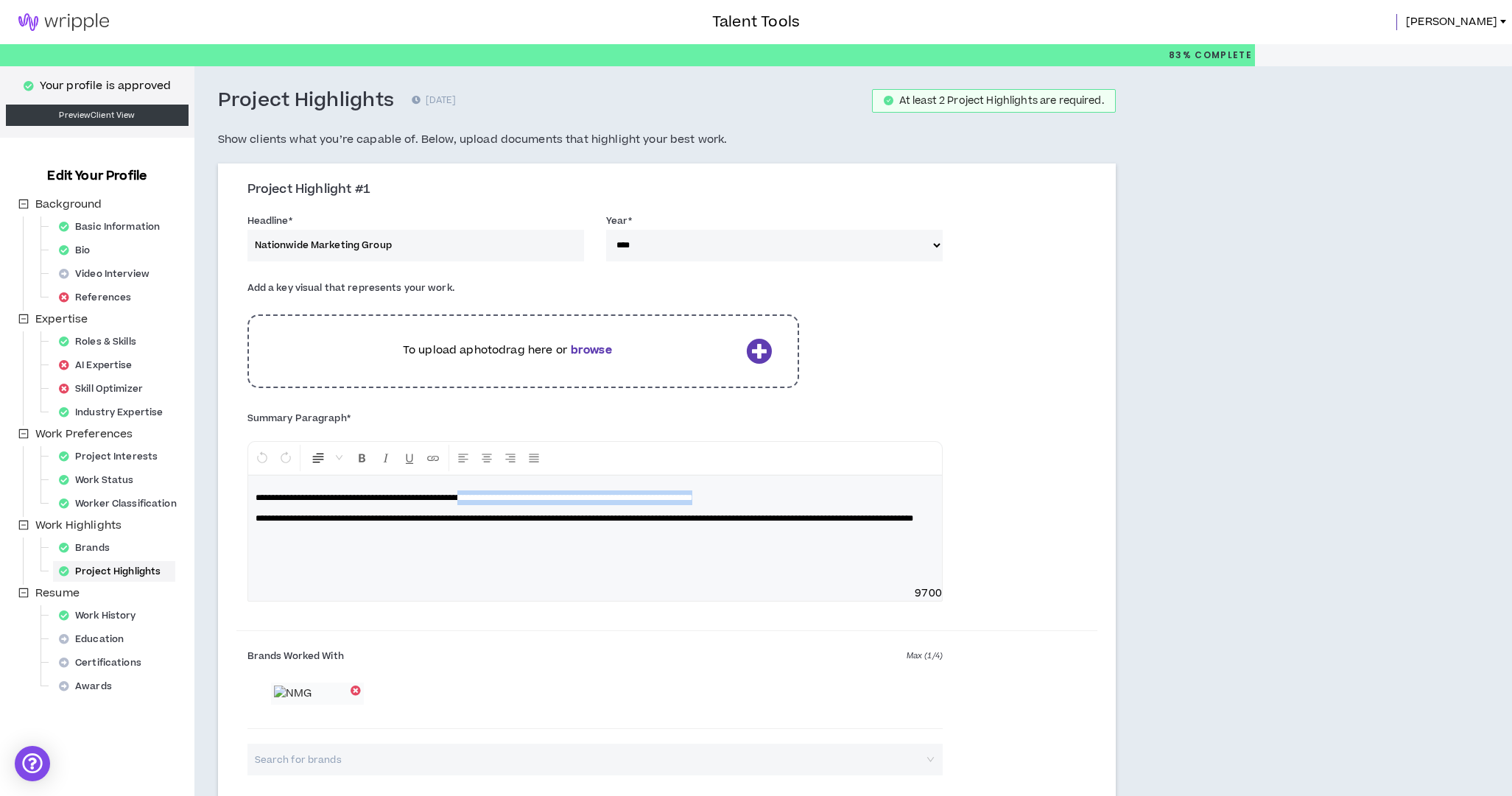
drag, startPoint x: 660, startPoint y: 496, endPoint x: 924, endPoint y: 494, distance: 264.0
click at [914, 493] on p "**********" at bounding box center [595, 498] width 679 height 15
select select "****"
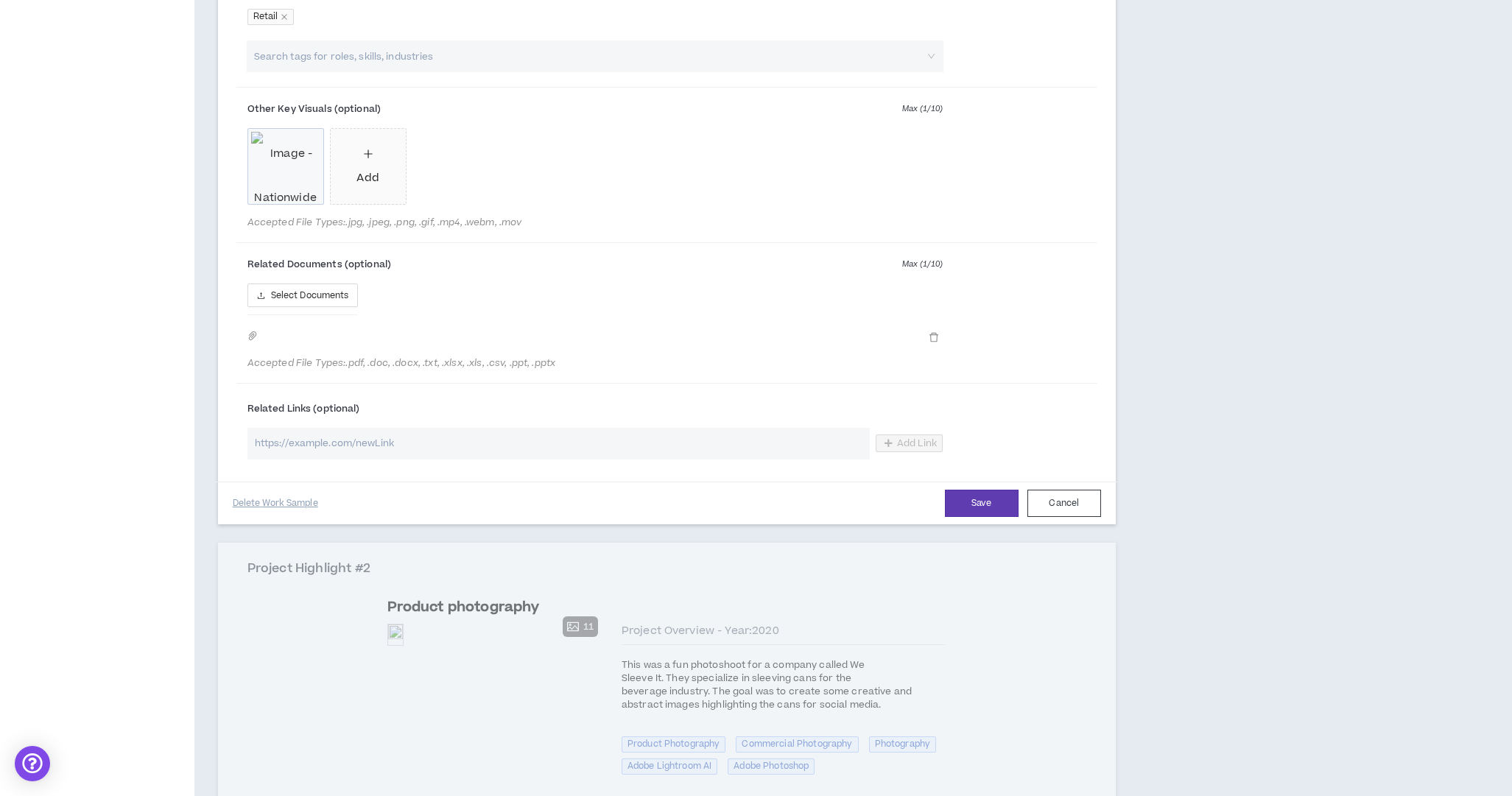
scroll to position [841, 1]
click at [965, 506] on button "Save" at bounding box center [981, 504] width 73 height 27
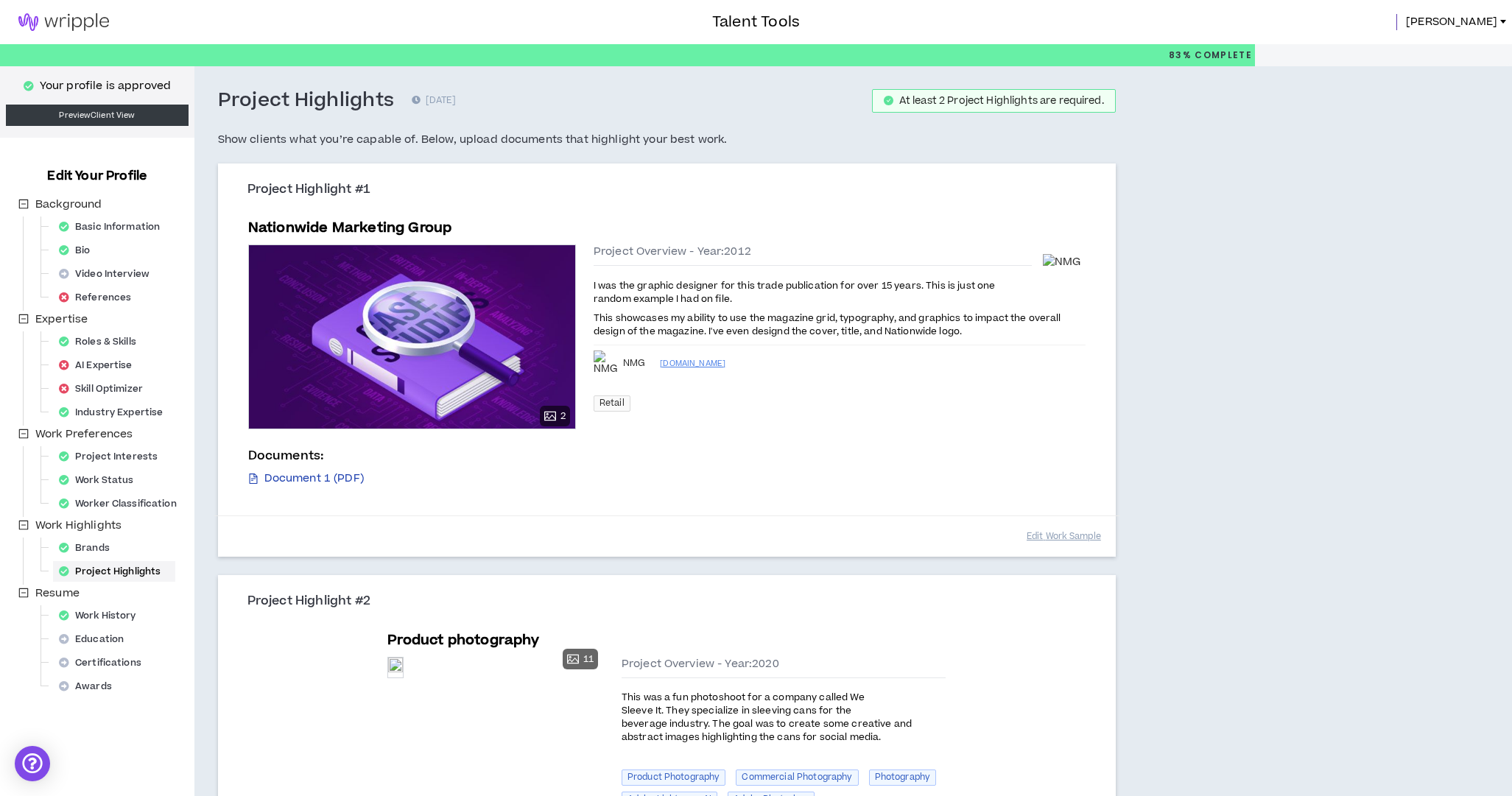
scroll to position [0, 0]
click at [316, 475] on link "Document 1 (PDF)" at bounding box center [306, 478] width 116 height 16
click at [318, 478] on link "Document 1 (PDF)" at bounding box center [306, 478] width 116 height 16
click at [565, 483] on div "Document 1 (PDF)" at bounding box center [667, 478] width 838 height 16
click at [1073, 534] on button "Edit Work Sample" at bounding box center [1064, 536] width 74 height 26
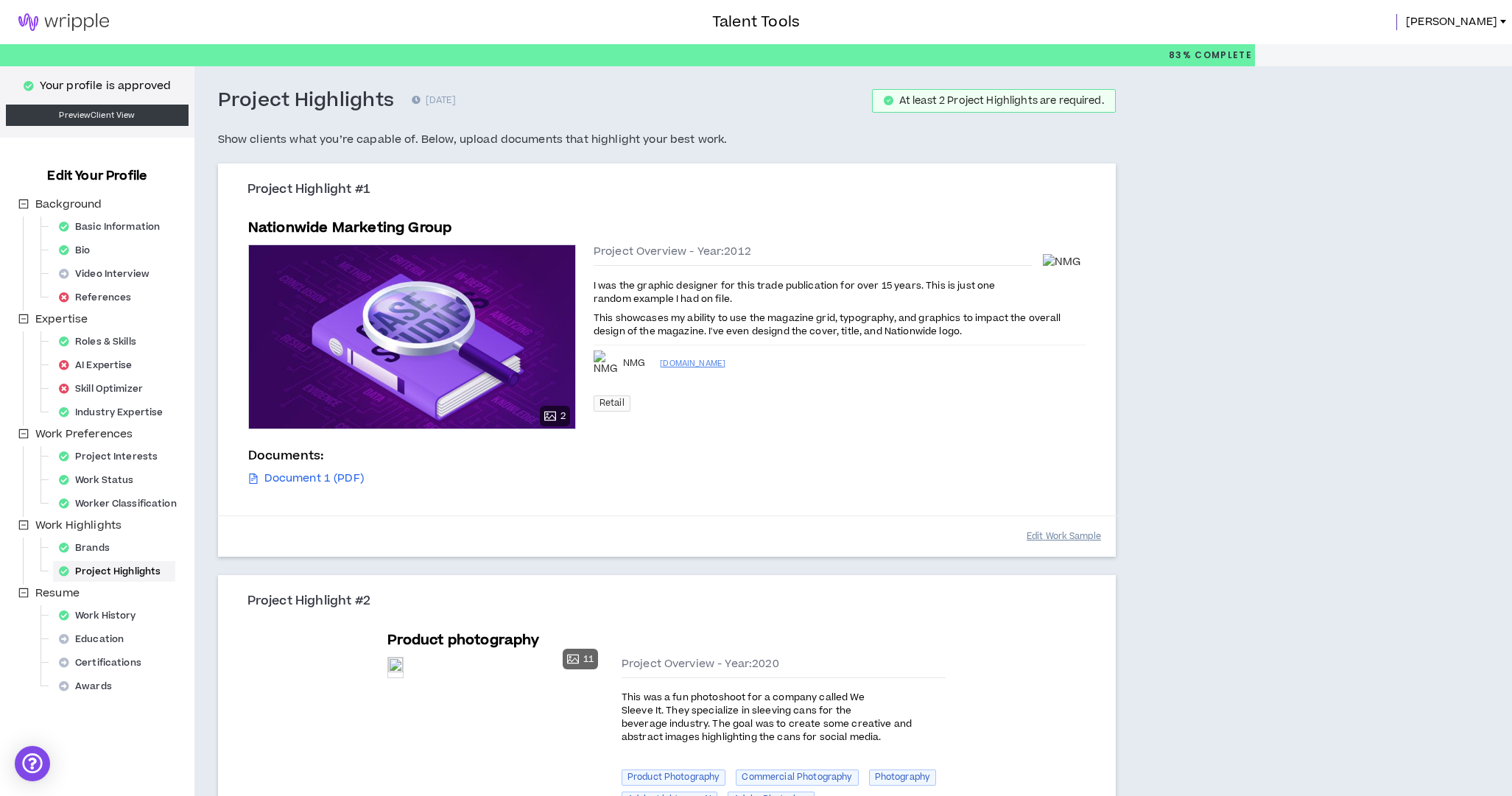
select select "****"
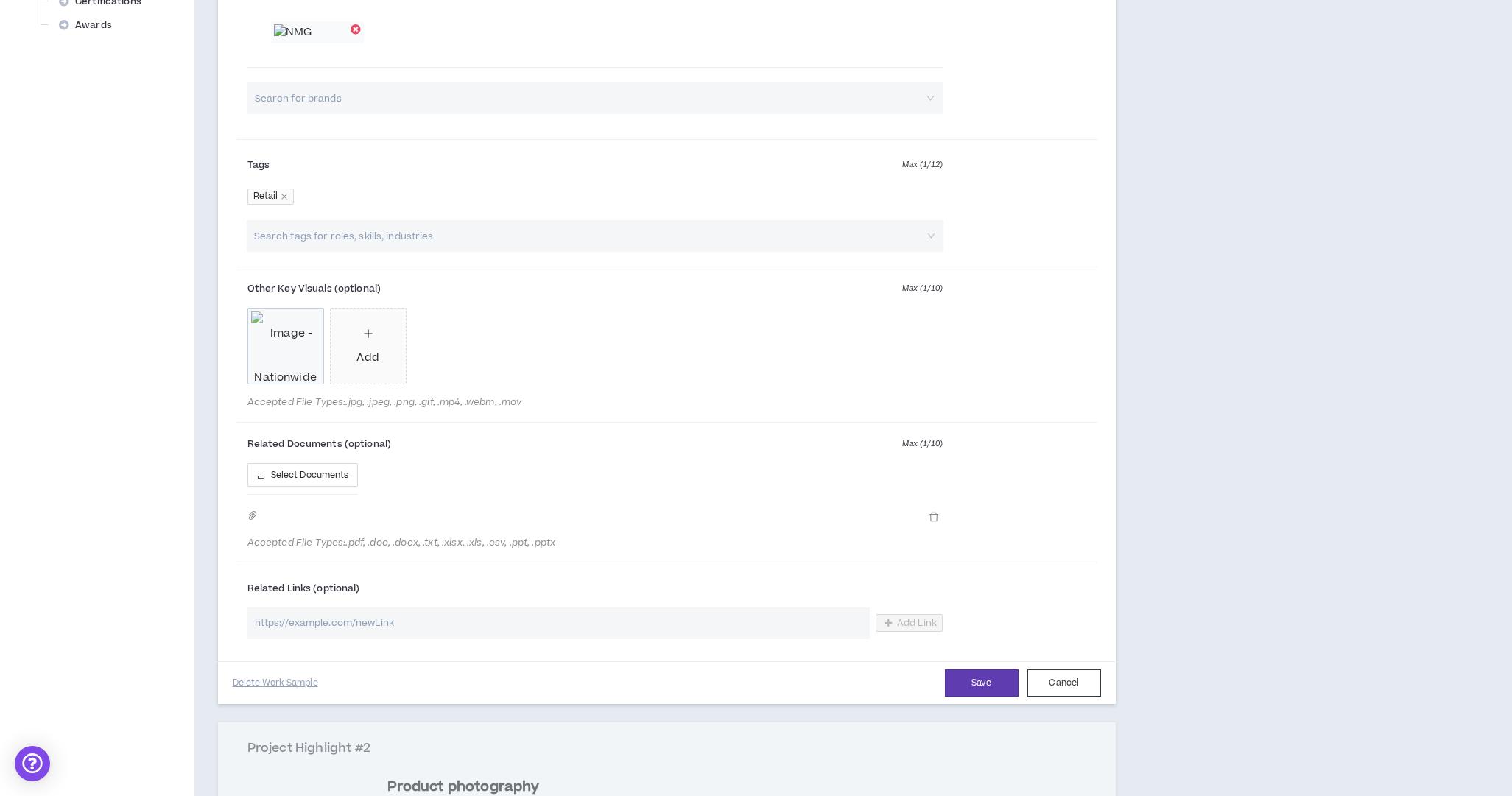
scroll to position [664, 0]
click at [331, 480] on span "Select Documents" at bounding box center [310, 473] width 78 height 14
click at [243, 518] on div "Related Documents (optional) Max ( 1 / 10 ) Select Documents Accepted File Type…" at bounding box center [595, 488] width 718 height 116
click at [253, 518] on icon "paper-clip" at bounding box center [252, 513] width 11 height 11
click at [251, 517] on icon "paper-clip" at bounding box center [252, 513] width 11 height 11
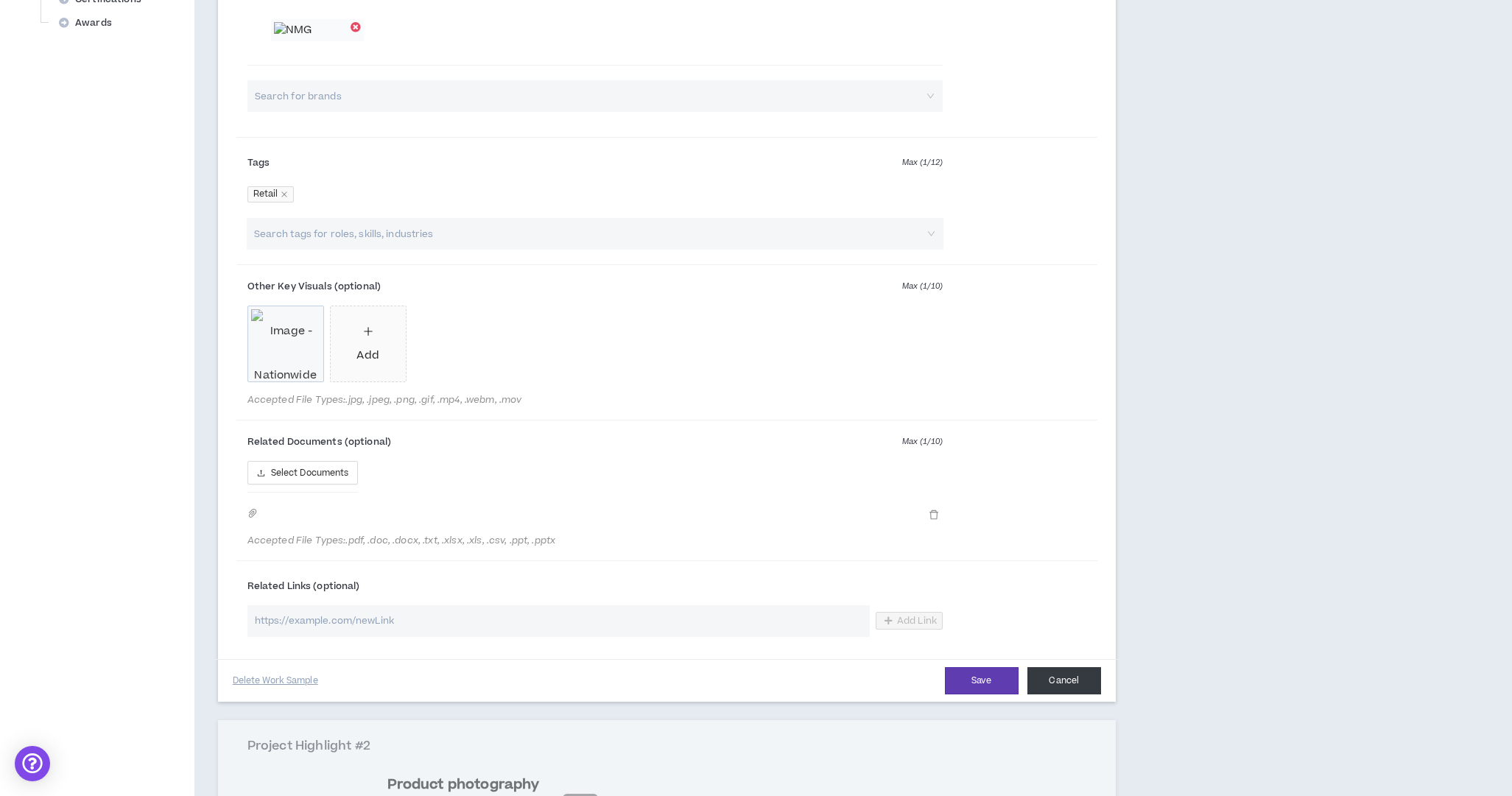
click at [1075, 687] on button "Cancel" at bounding box center [1064, 680] width 73 height 27
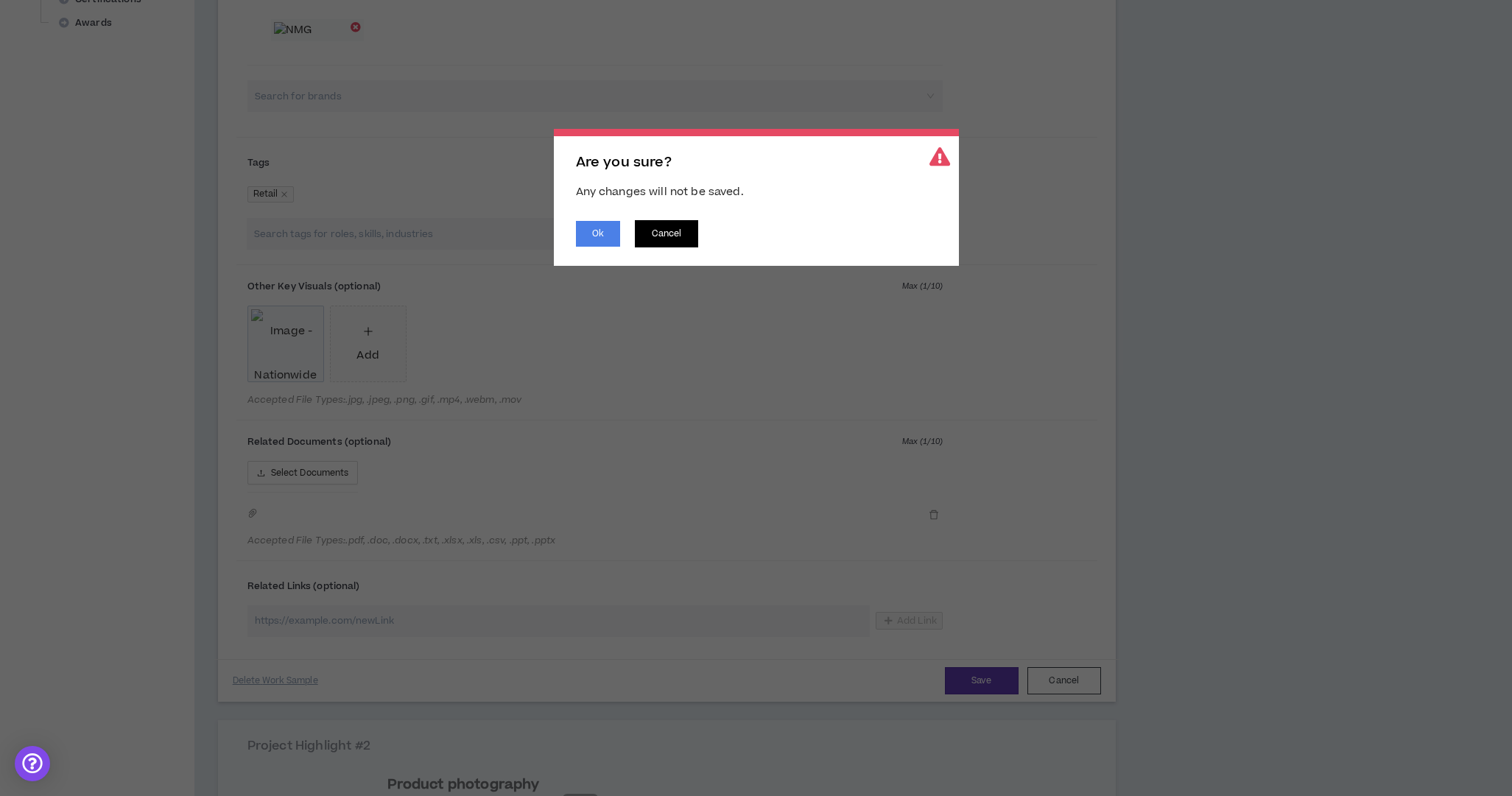
click at [669, 236] on button "Cancel" at bounding box center [667, 233] width 64 height 27
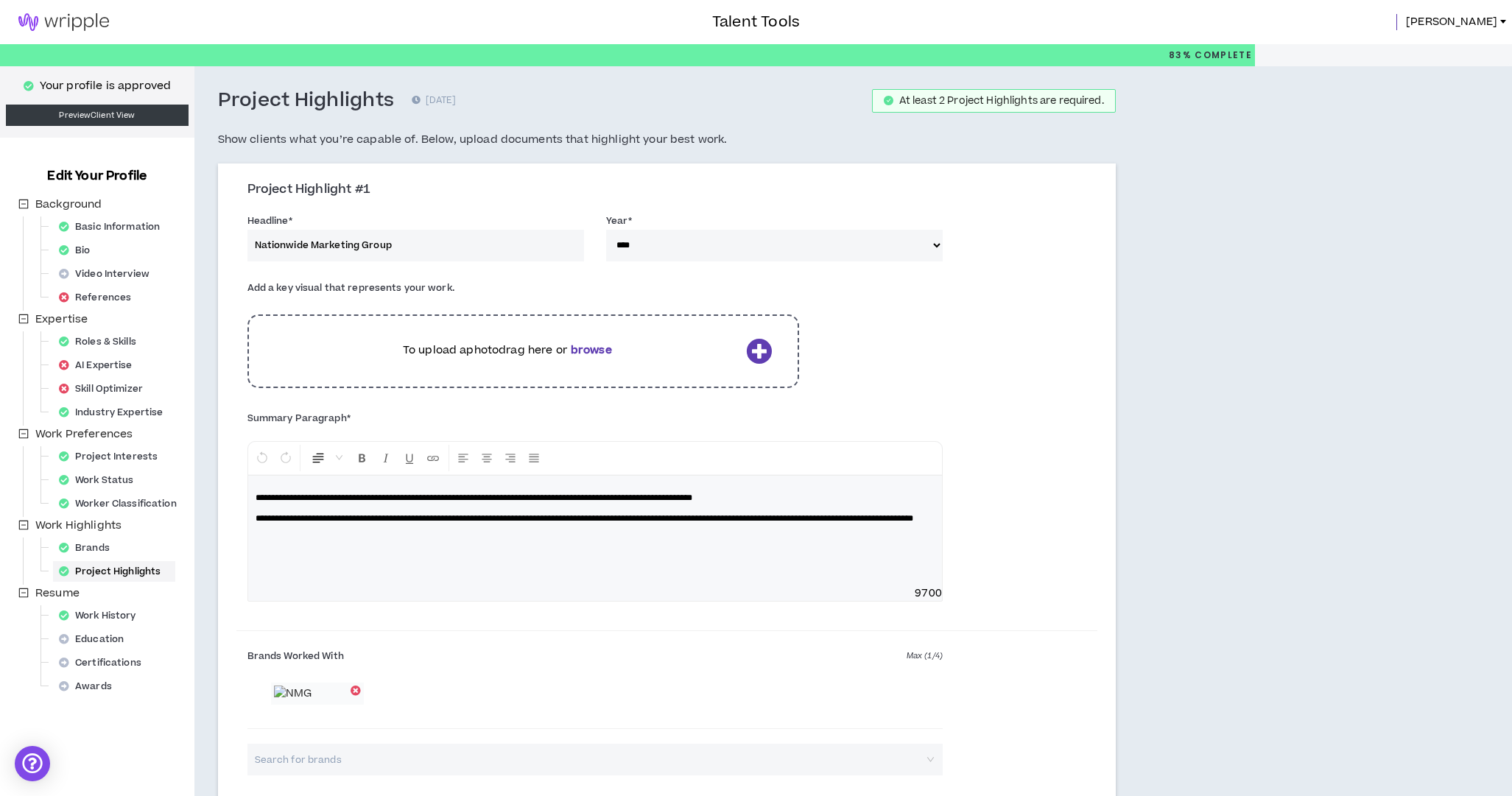
scroll to position [0, 0]
click at [114, 298] on div "References" at bounding box center [100, 297] width 93 height 20
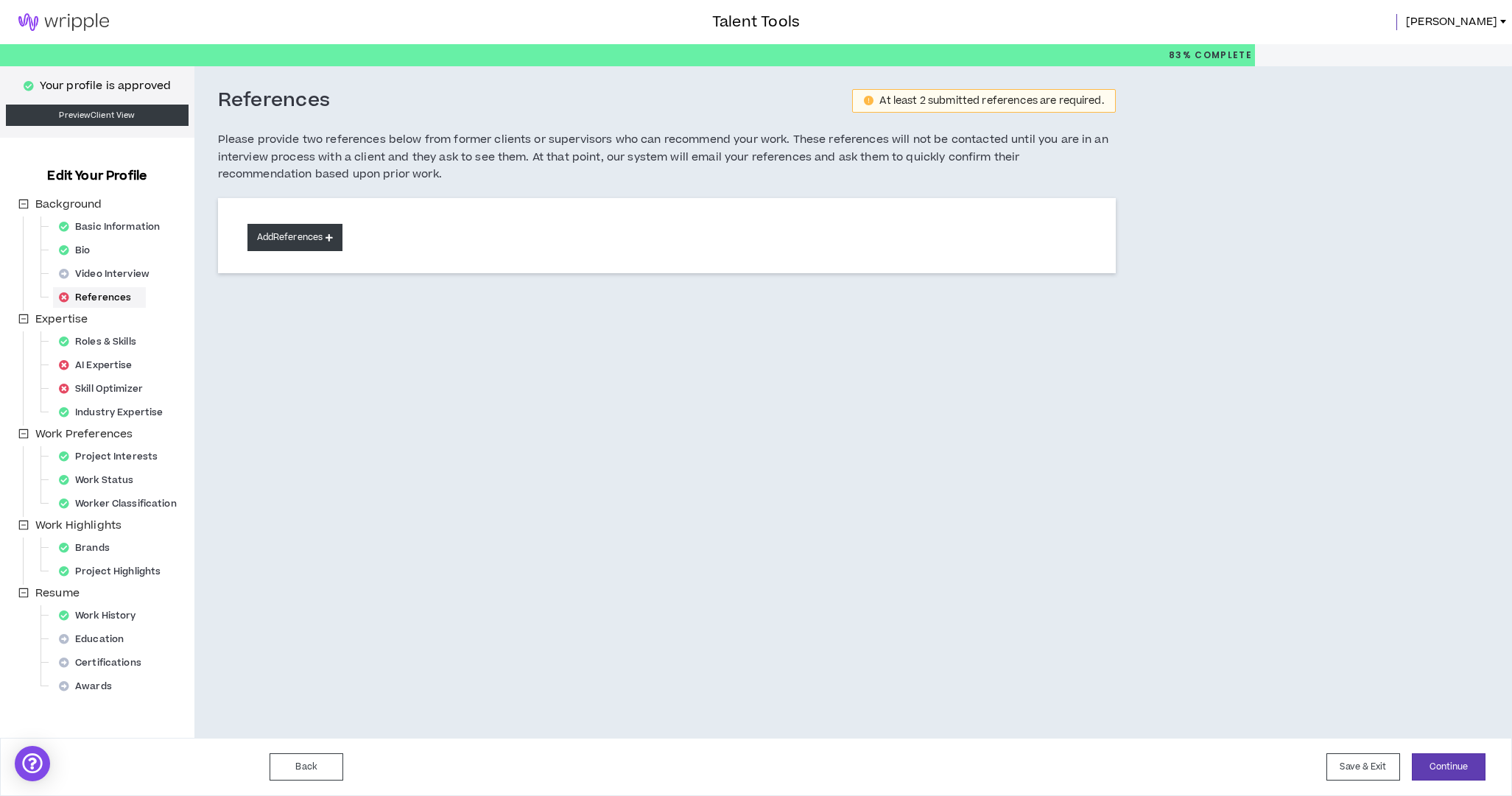
click at [302, 235] on button "Add References" at bounding box center [295, 237] width 96 height 27
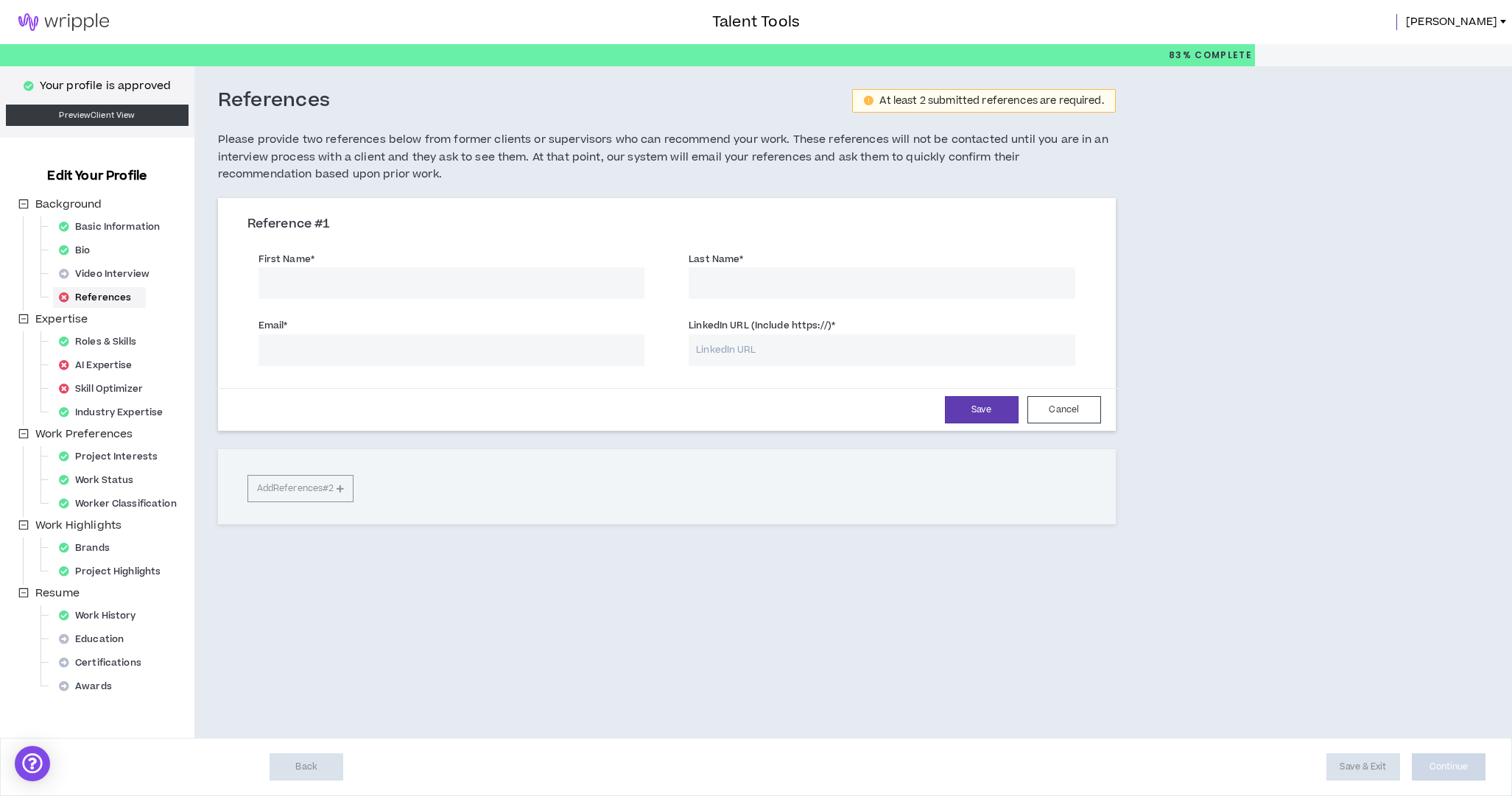
drag, startPoint x: 321, startPoint y: 287, endPoint x: 336, endPoint y: 286, distance: 15.0
drag, startPoint x: 318, startPoint y: 283, endPoint x: 411, endPoint y: 284, distance: 93.0
click at [389, 284] on input "[PERSON_NAME]" at bounding box center [452, 282] width 387 height 32
type input "[PERSON_NAME]"
click at [564, 389] on div "Save Cancel" at bounding box center [667, 409] width 905 height 42
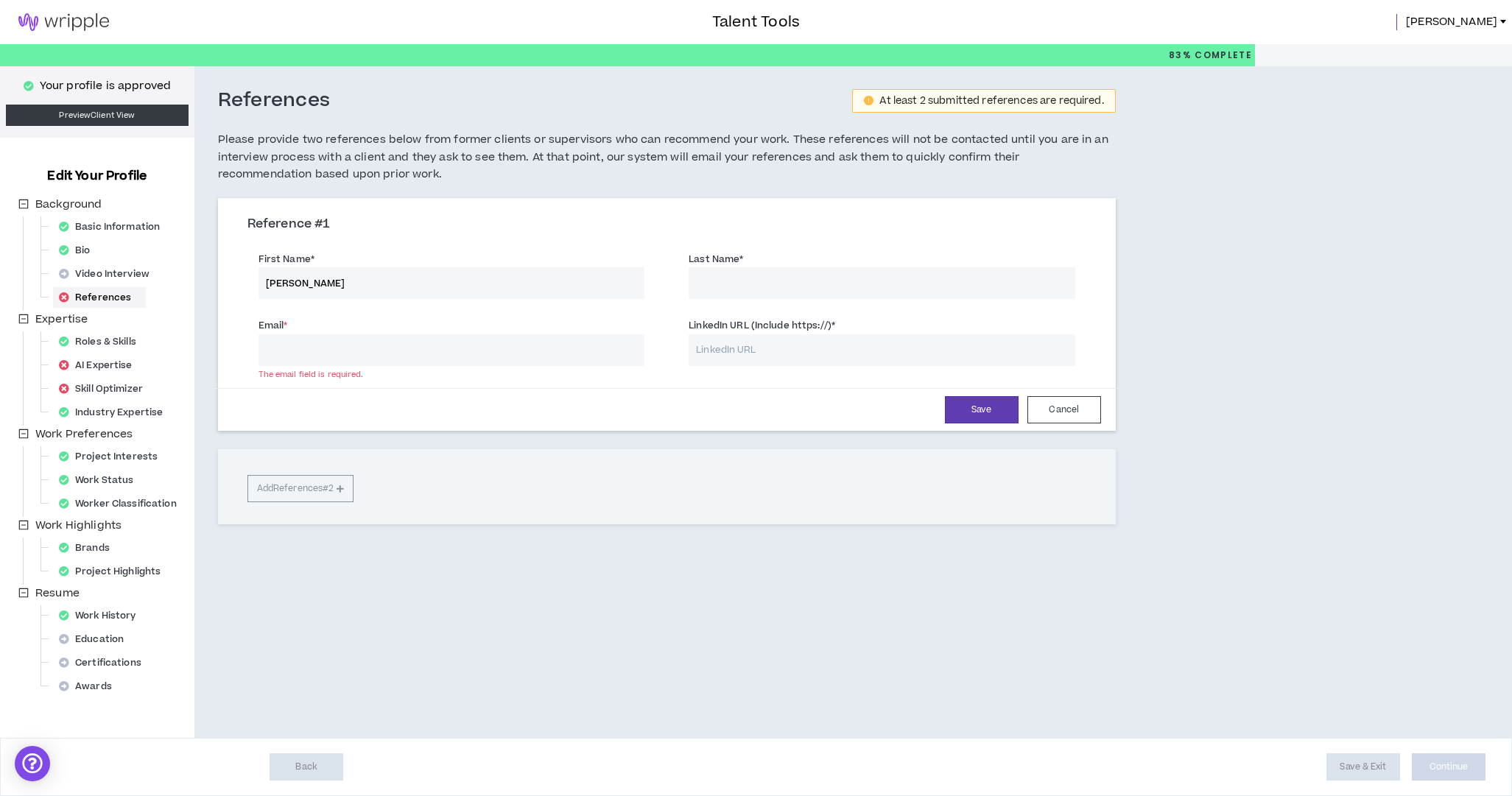
paste input "[EMAIL_ADDRESS][DOMAIN_NAME]"
type input "[EMAIL_ADDRESS][DOMAIN_NAME]"
click at [564, 416] on div "Save Cancel" at bounding box center [667, 409] width 869 height 27
drag, startPoint x: 318, startPoint y: 282, endPoint x: 358, endPoint y: 282, distance: 40.0
click at [361, 282] on input "[PERSON_NAME]" at bounding box center [452, 282] width 387 height 32
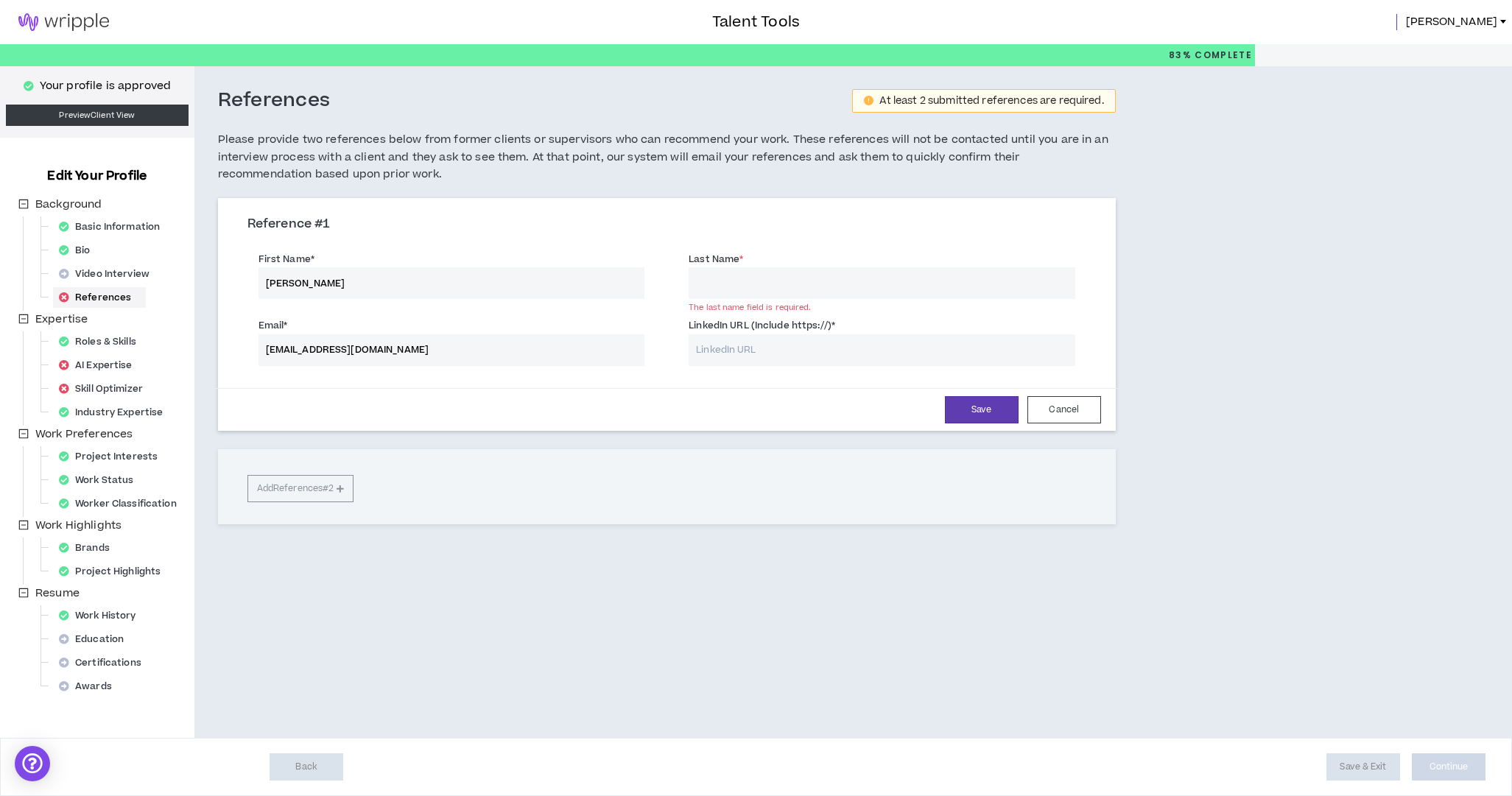
type input "[PERSON_NAME]"
click at [703, 282] on input "Last Name *" at bounding box center [882, 282] width 387 height 32
paste input "[PERSON_NAME]"
type input "[PERSON_NAME]"
click at [1253, 351] on div "References At least 2 submitted references are required. Please provide two ref…" at bounding box center [761, 402] width 1134 height 672
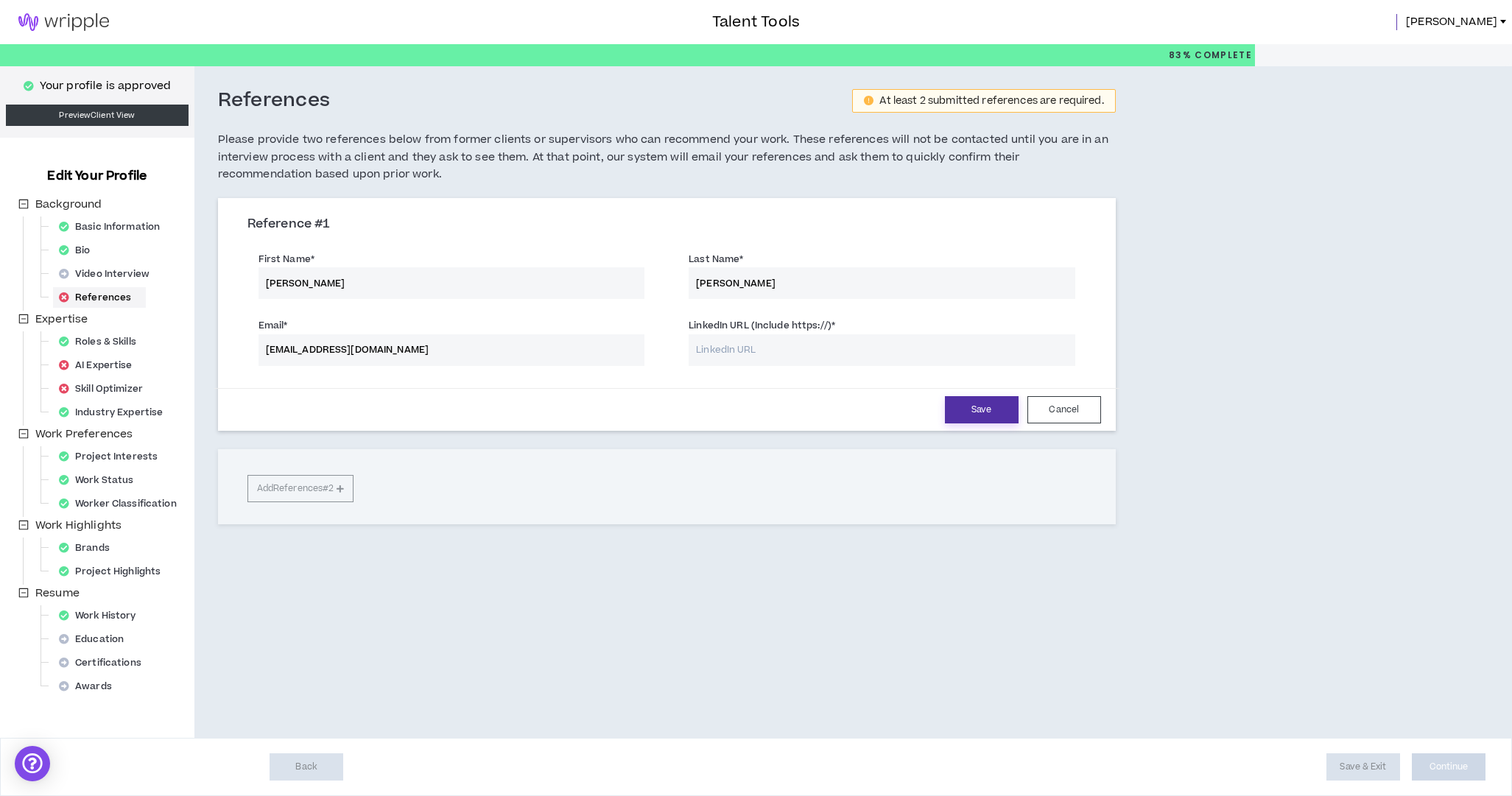
click at [993, 407] on button "Save" at bounding box center [981, 409] width 73 height 27
click at [766, 349] on input "LinkedIn URL (Include https://) *" at bounding box center [882, 350] width 387 height 32
click at [994, 417] on button "Save" at bounding box center [981, 409] width 73 height 27
click at [977, 415] on button "Save" at bounding box center [981, 409] width 73 height 27
click at [985, 410] on button "Save" at bounding box center [981, 409] width 73 height 27
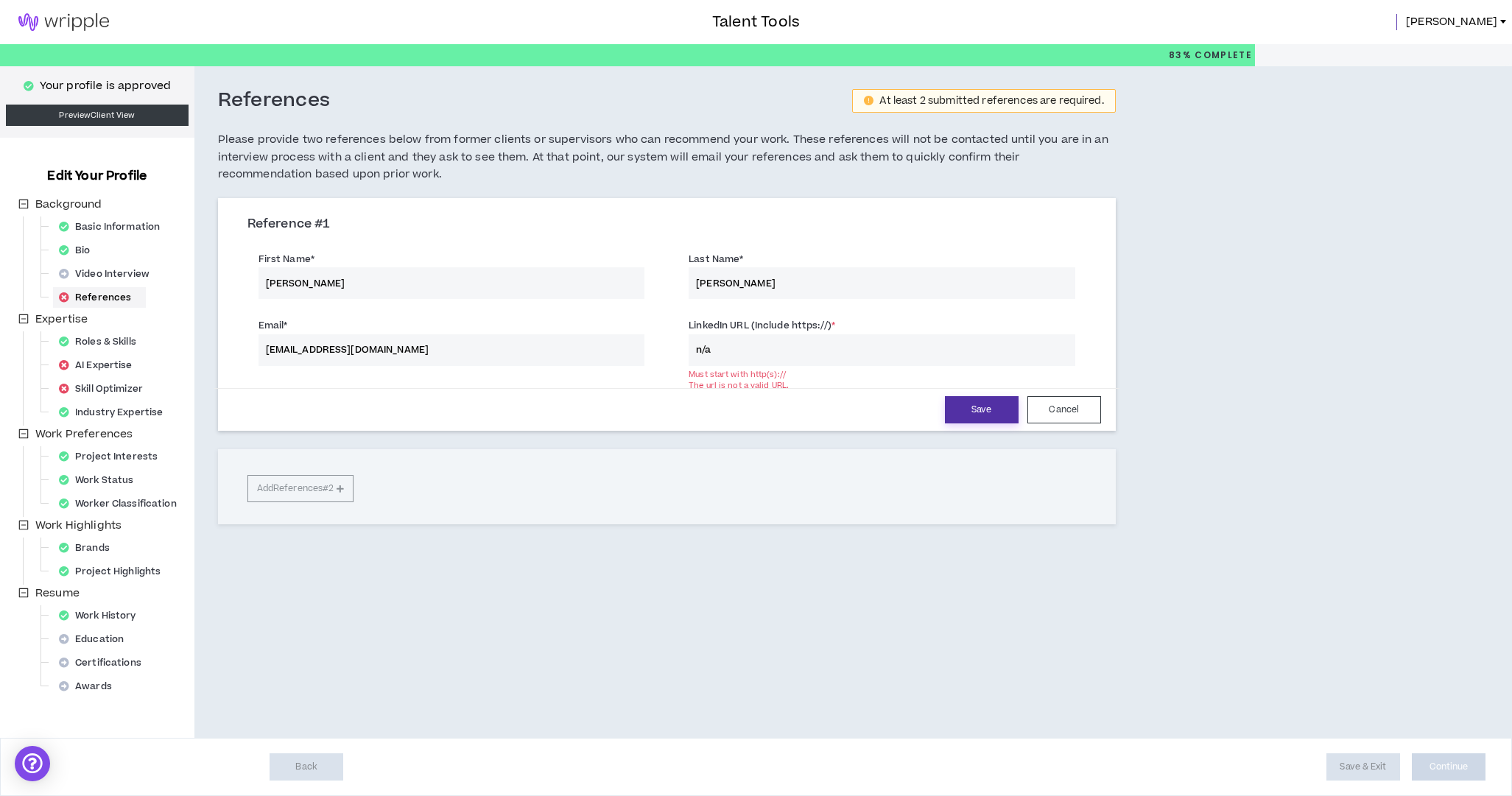
click at [987, 410] on button "Save" at bounding box center [981, 409] width 73 height 27
drag, startPoint x: 747, startPoint y: 354, endPoint x: 762, endPoint y: 350, distance: 15.5
click at [749, 354] on input "n/a" at bounding box center [882, 350] width 387 height 32
drag, startPoint x: 779, startPoint y: 350, endPoint x: 634, endPoint y: 335, distance: 145.8
click at [631, 336] on div "Email * [EMAIL_ADDRESS][DOMAIN_NAME] LinkedIn URL (Include https://) * n/a Must…" at bounding box center [667, 343] width 861 height 66
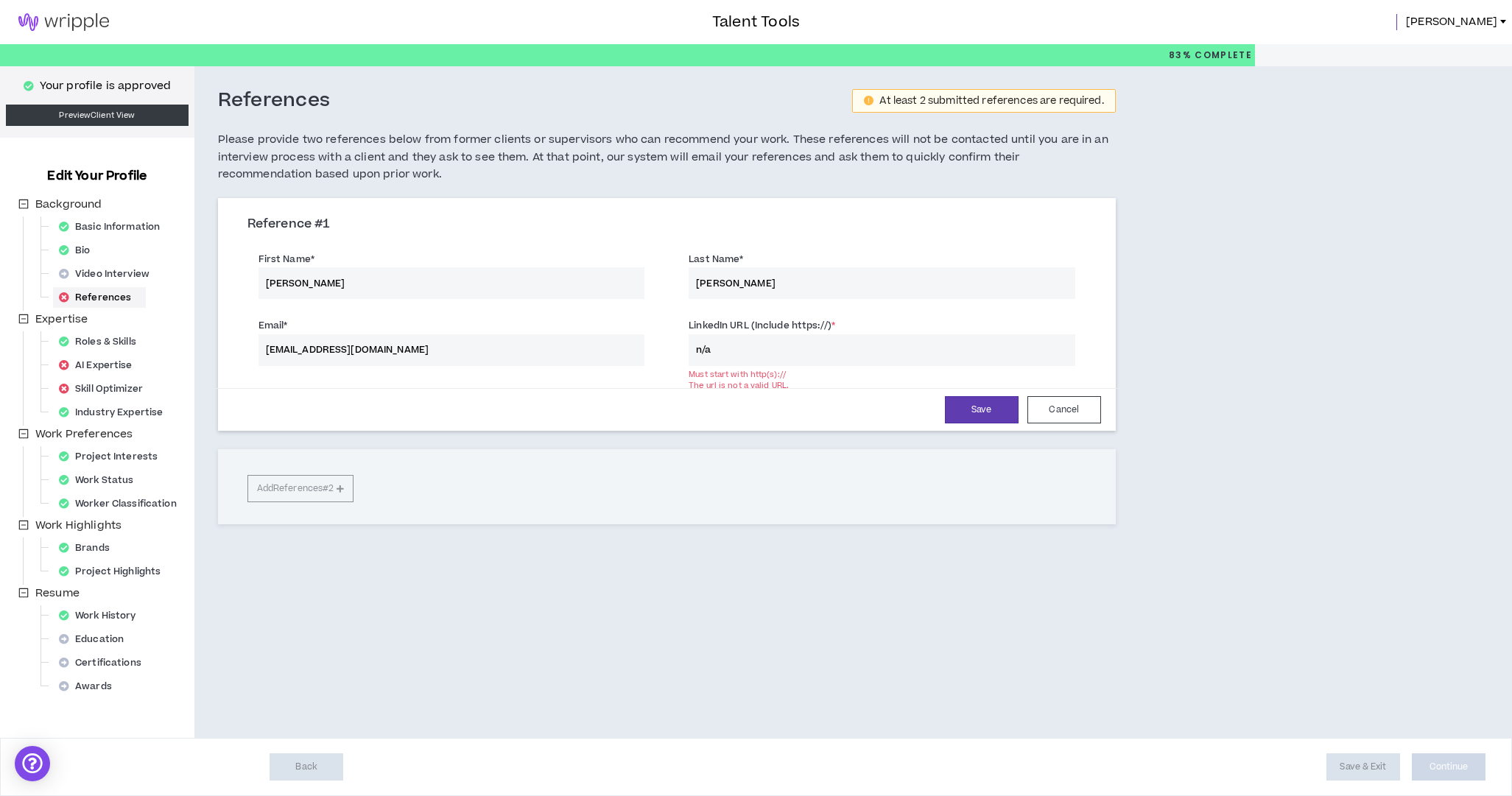
paste input "[URL][DOMAIN_NAME][PERSON_NAME]"
type input "[URL][DOMAIN_NAME][PERSON_NAME]"
click at [1019, 297] on div "First Name * [PERSON_NAME] Last Name * [PERSON_NAME]" at bounding box center [667, 277] width 861 height 66
click at [994, 405] on button "Save" at bounding box center [981, 409] width 73 height 27
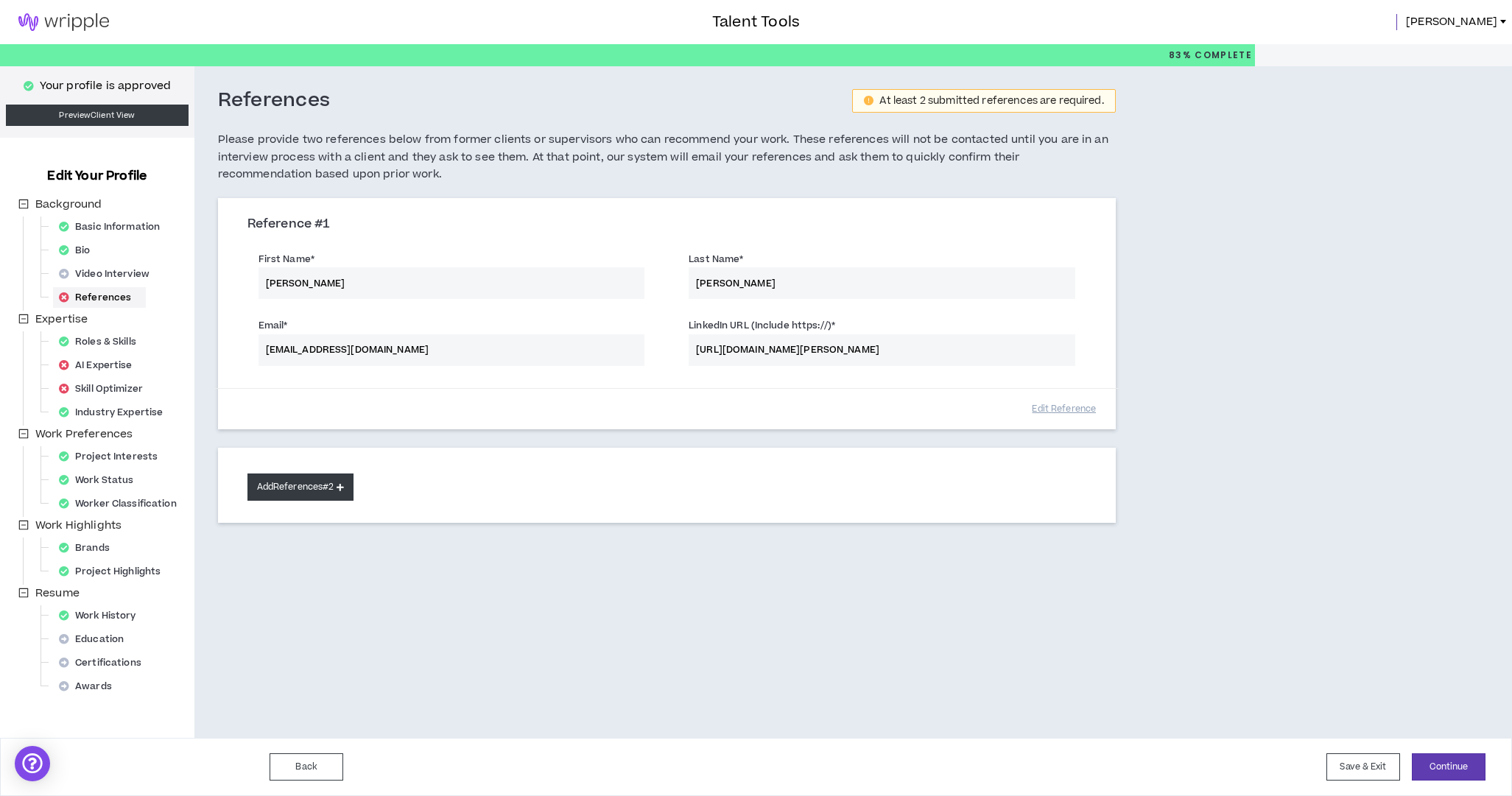
click at [312, 482] on button "Add References #2" at bounding box center [300, 487] width 107 height 27
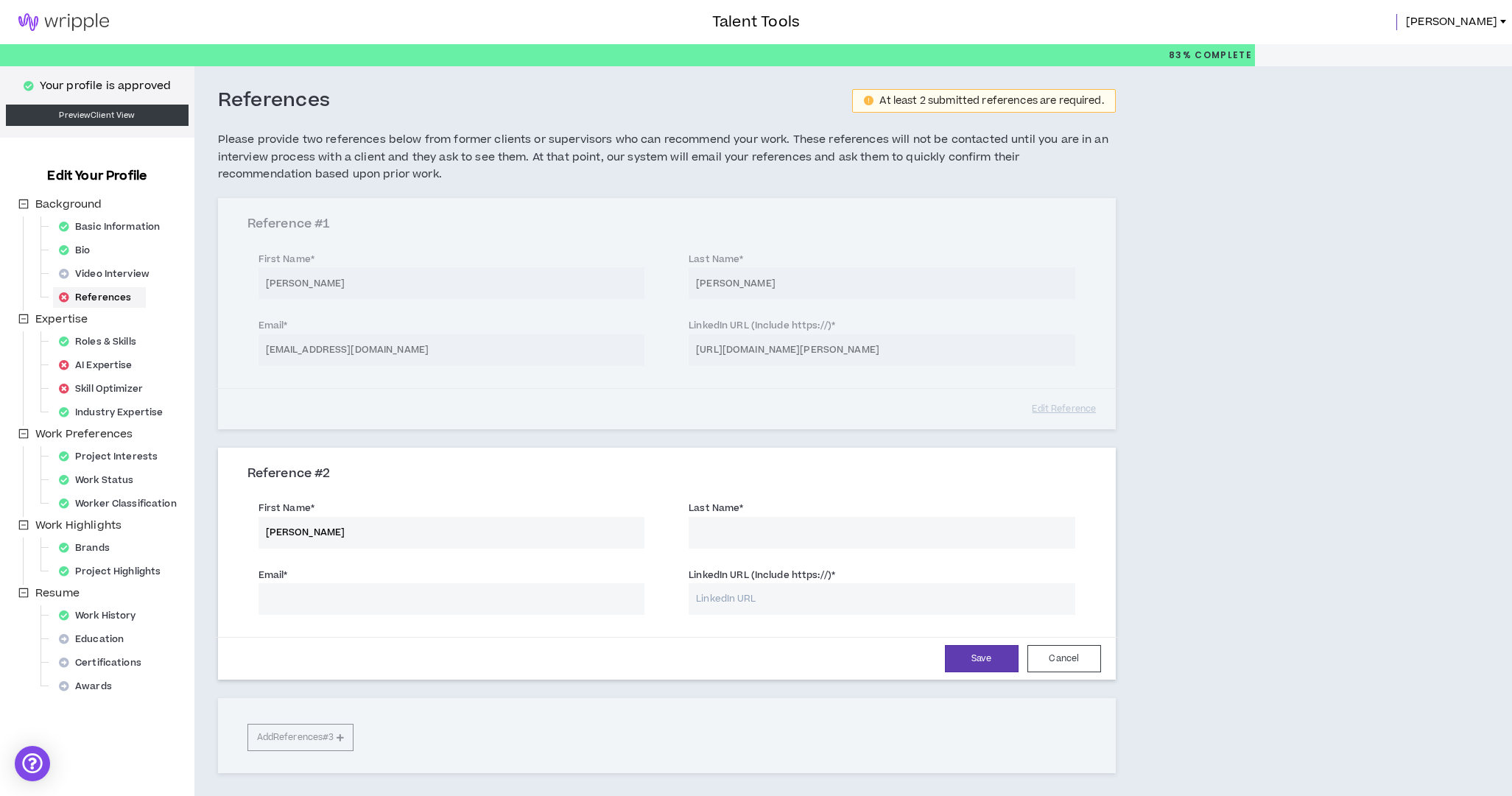
type input "[PERSON_NAME]"
click at [737, 532] on input "Last Name *" at bounding box center [882, 532] width 387 height 32
type input "[PERSON_NAME]"
click at [714, 596] on input "LinkedIn URL (Include https://) *" at bounding box center [882, 598] width 387 height 32
paste input "[URL][DOMAIN_NAME]"
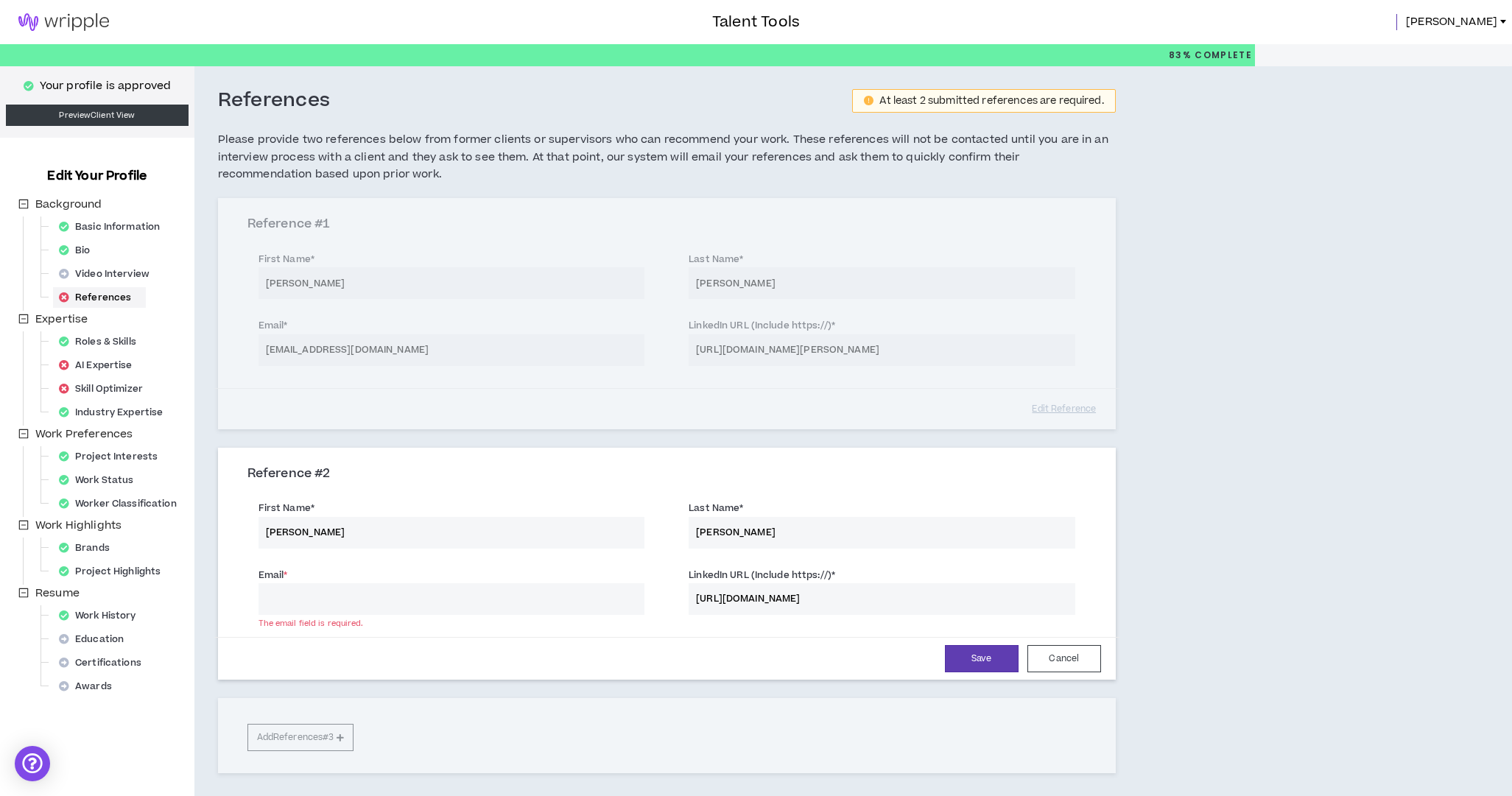
type input "[URL][DOMAIN_NAME]"
click at [944, 541] on input "[PERSON_NAME]" at bounding box center [882, 532] width 387 height 32
click at [386, 600] on input "Email *" at bounding box center [452, 598] width 387 height 32
click at [307, 598] on input "Email *" at bounding box center [452, 598] width 387 height 32
click at [385, 589] on input "Email *" at bounding box center [452, 598] width 387 height 32
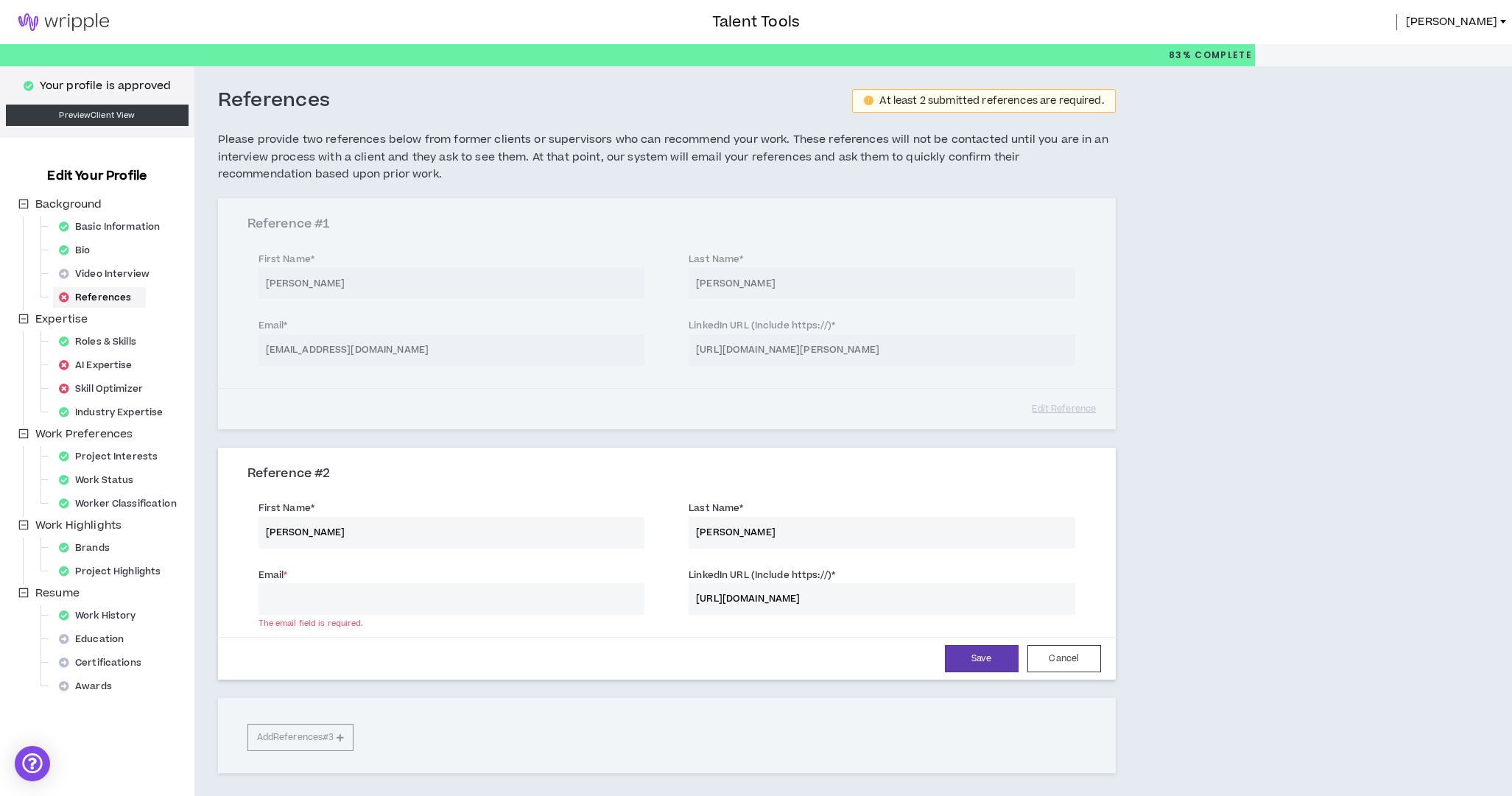
paste input "[PERSON_NAME][EMAIL_ADDRESS][DOMAIN_NAME]"
type input "[PERSON_NAME][EMAIL_ADDRESS][DOMAIN_NAME]"
drag, startPoint x: 544, startPoint y: 651, endPoint x: 563, endPoint y: 647, distance: 19.4
click at [544, 651] on div "Save Cancel" at bounding box center [667, 658] width 869 height 27
click at [985, 658] on button "Save" at bounding box center [981, 658] width 73 height 27
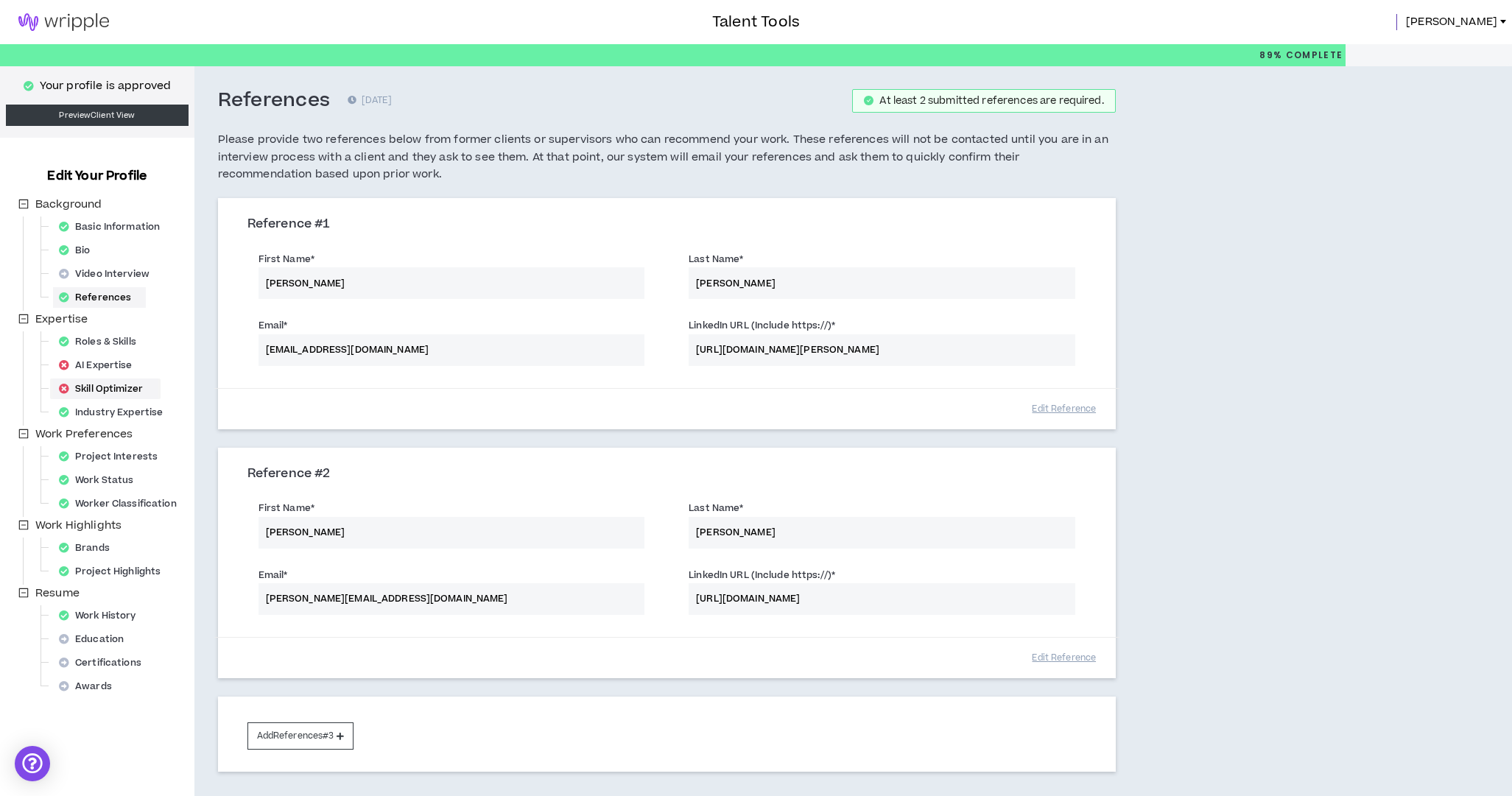
click at [98, 389] on div "Skill Optimizer" at bounding box center [105, 389] width 105 height 20
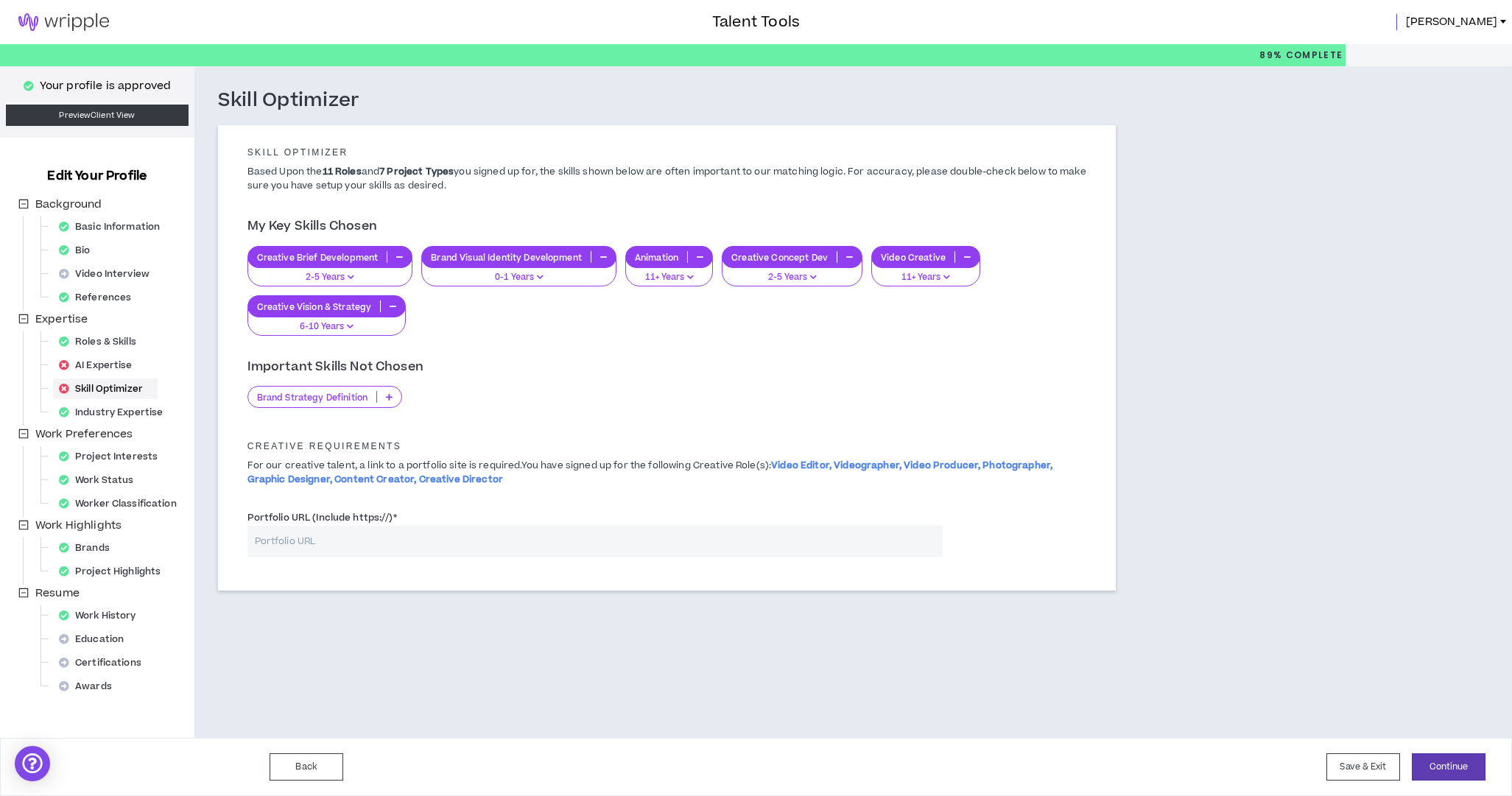
click at [389, 394] on icon at bounding box center [389, 397] width 7 height 7
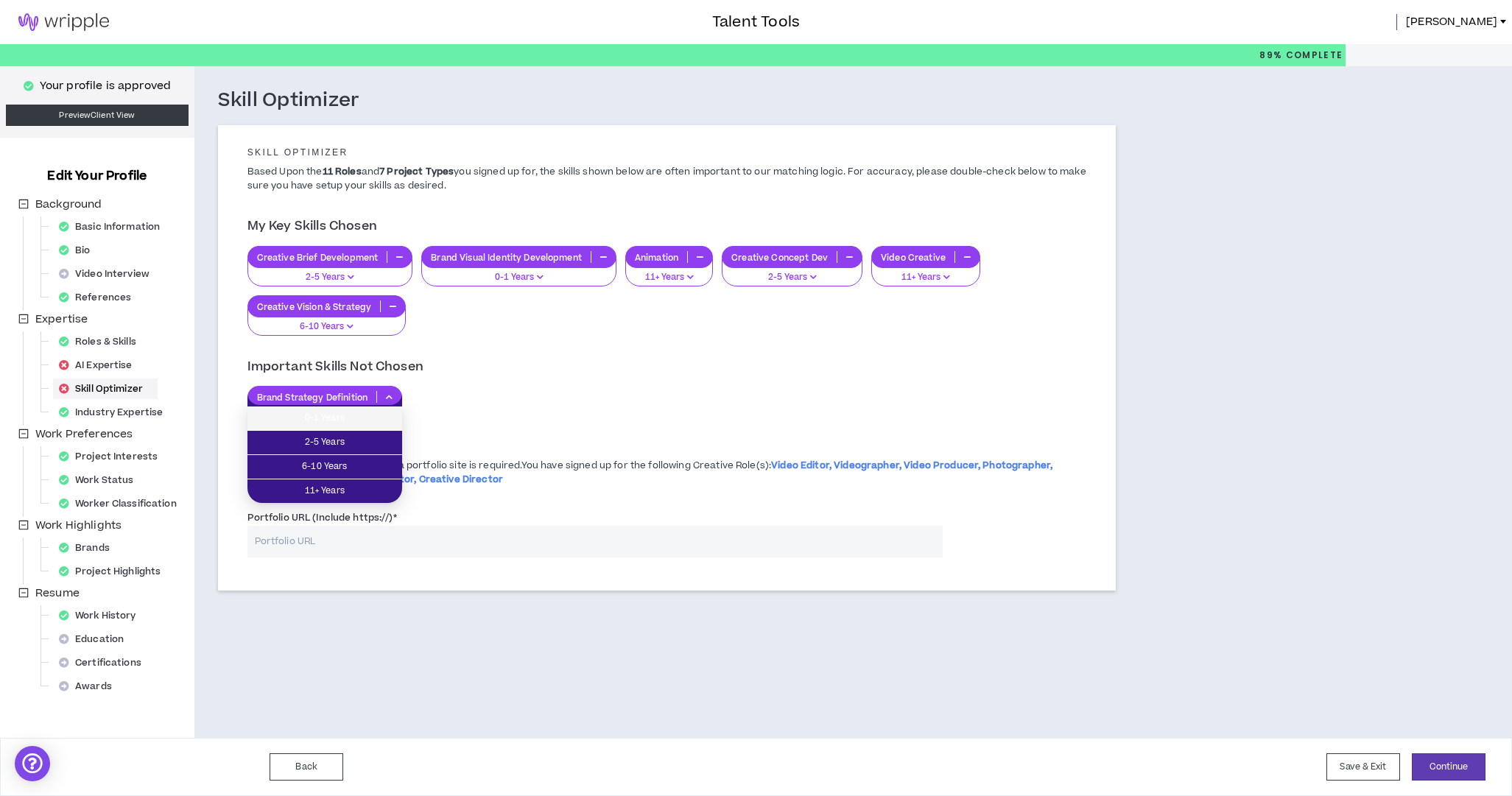
drag, startPoint x: 364, startPoint y: 417, endPoint x: 376, endPoint y: 416, distance: 12.0
click at [364, 417] on span "0-1 Years" at bounding box center [325, 418] width 137 height 16
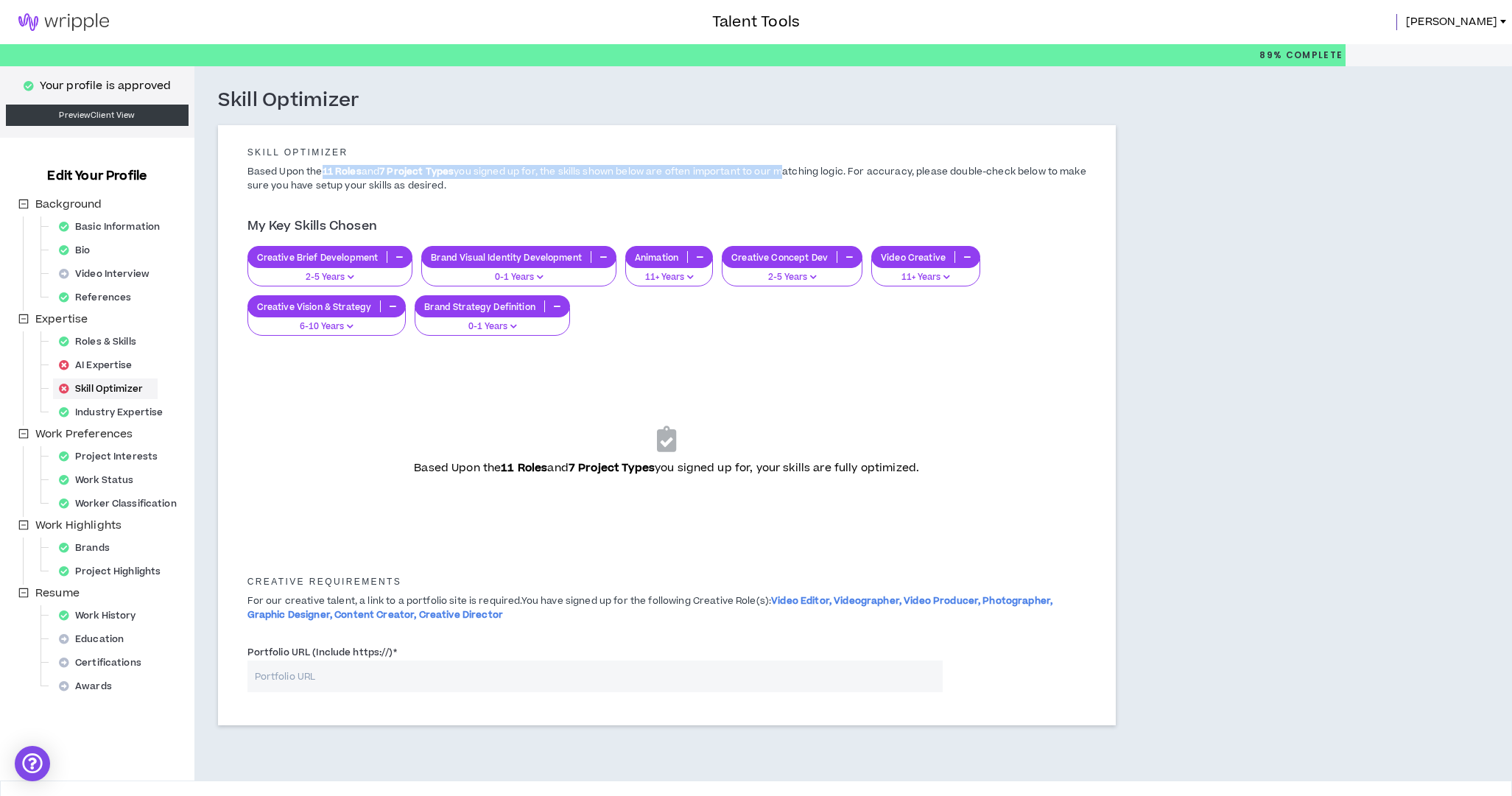
drag, startPoint x: 320, startPoint y: 169, endPoint x: 794, endPoint y: 177, distance: 474.1
click at [792, 177] on p "Based Upon the 11 Roles and 7 Project Types you signed up for, the skills shown…" at bounding box center [667, 179] width 861 height 28
click at [794, 177] on p "Based Upon the 11 Roles and 7 Project Types you signed up for, the skills shown…" at bounding box center [667, 179] width 861 height 28
drag, startPoint x: 431, startPoint y: 463, endPoint x: 1083, endPoint y: 473, distance: 652.1
click at [1083, 474] on div "Based Upon the 11 Roles and 7 Project Types you signed up for, your skills are …" at bounding box center [666, 451] width 838 height 185
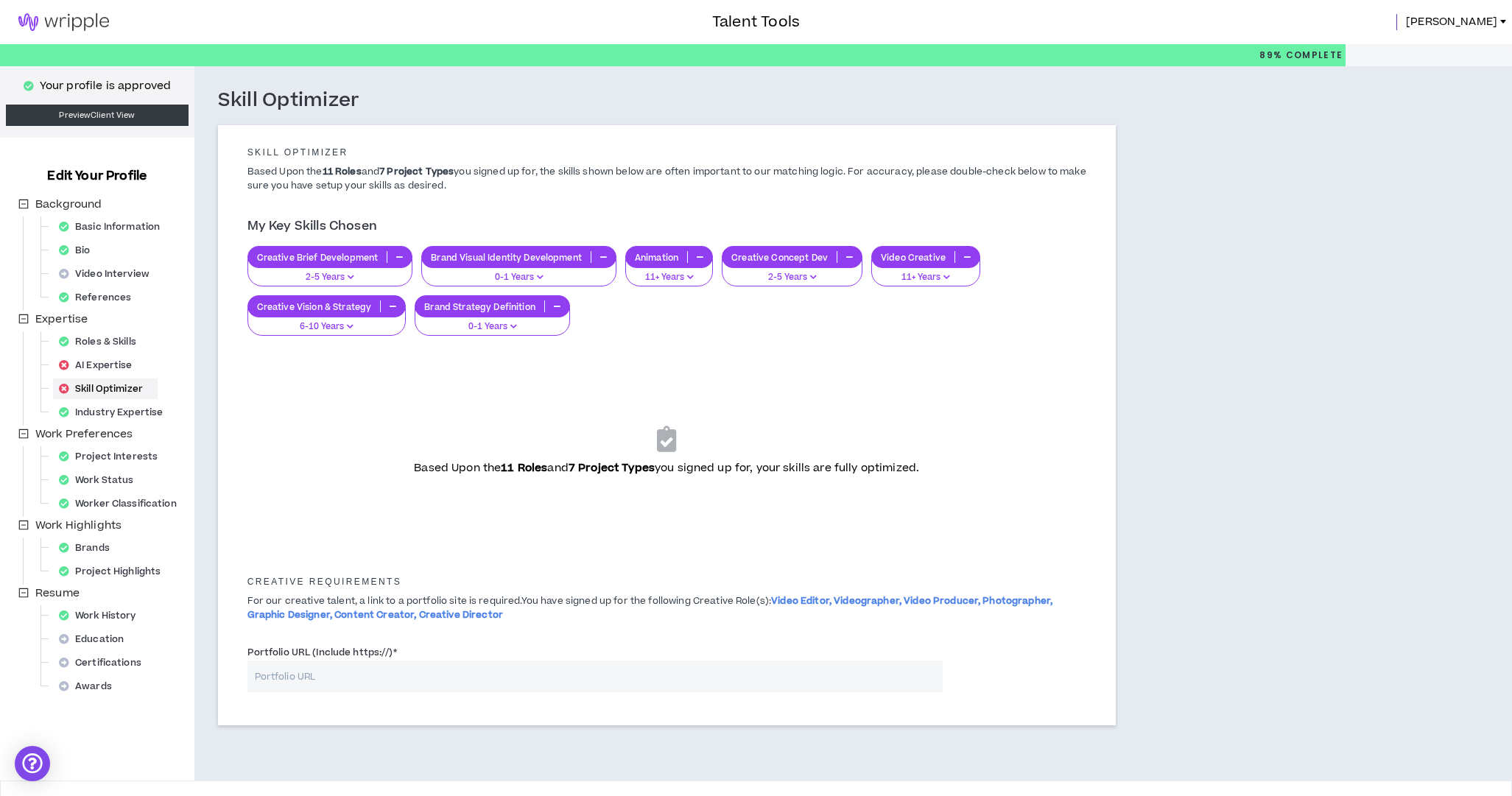
click at [1092, 474] on div "Based Upon the 11 Roles and 7 Project Types you signed up for, your skills are …" at bounding box center [667, 451] width 861 height 185
click at [814, 273] on icon "button" at bounding box center [813, 277] width 7 height 7
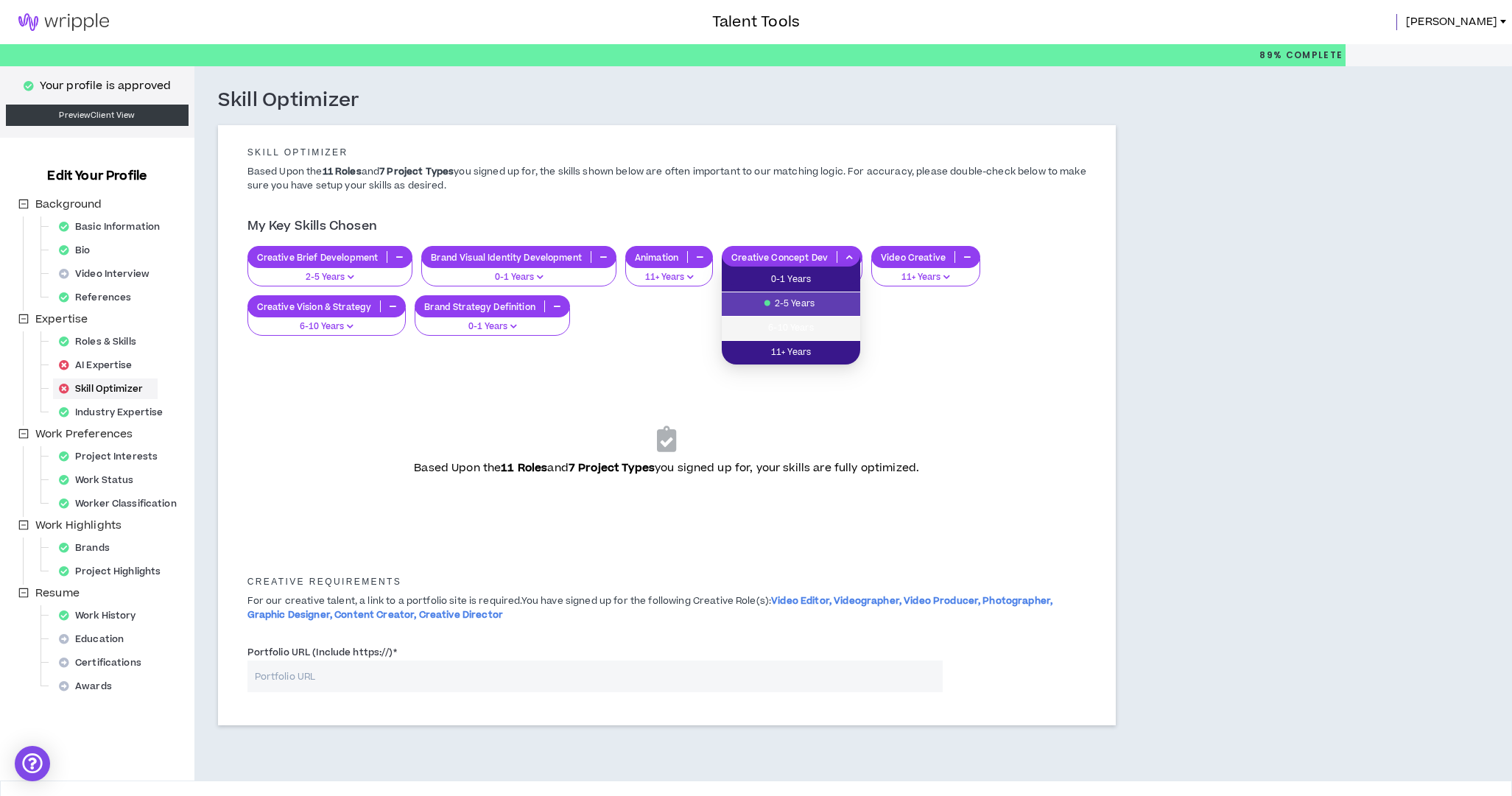
drag, startPoint x: 810, startPoint y: 327, endPoint x: 824, endPoint y: 327, distance: 14.0
click at [810, 327] on span "6-10 Years" at bounding box center [791, 328] width 121 height 16
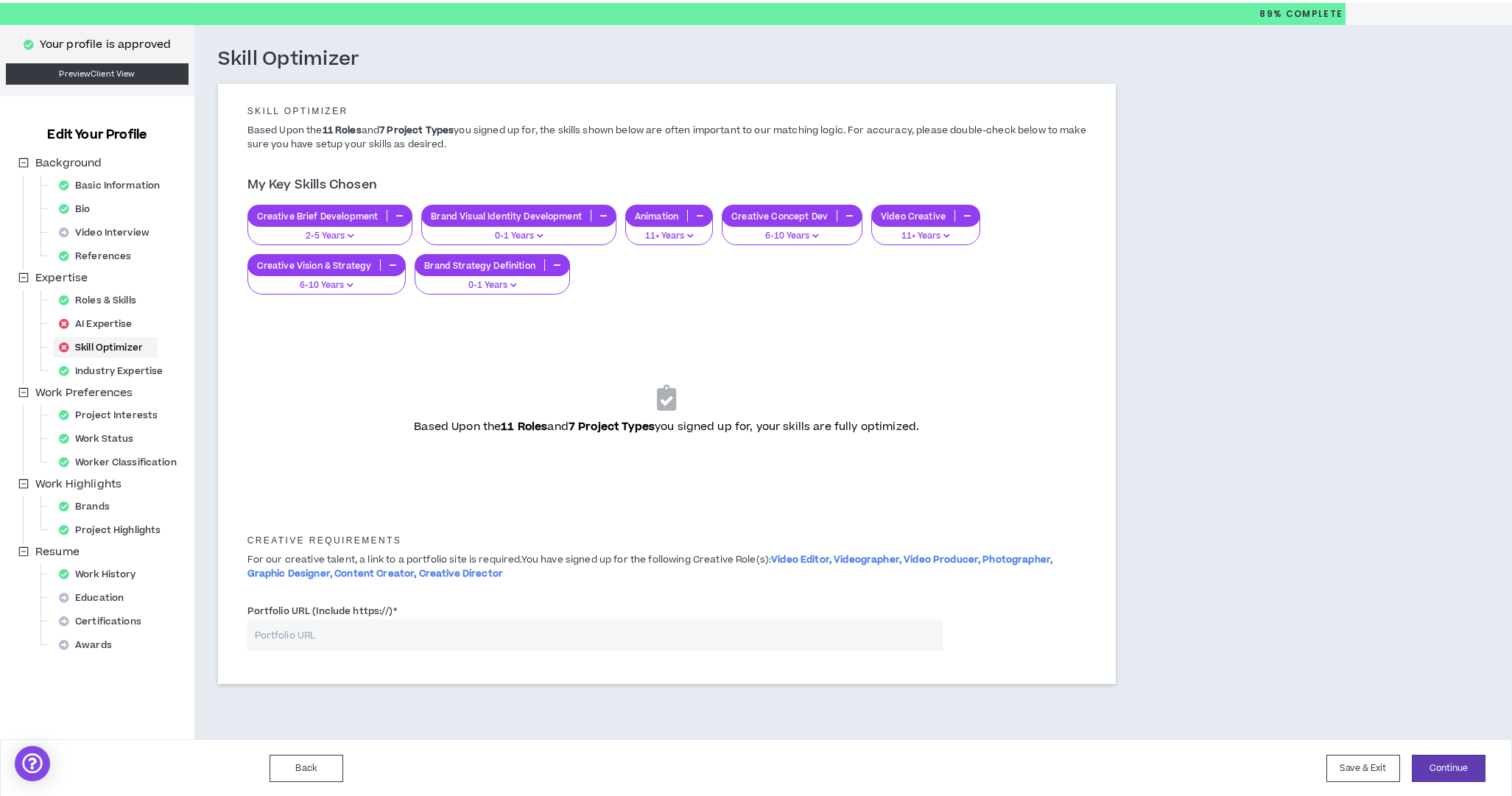
scroll to position [41, 0]
drag, startPoint x: 274, startPoint y: 556, endPoint x: 702, endPoint y: 554, distance: 428.0
click at [662, 556] on p "For our creative talent, a link to a portfolio site is required. You have signe…" at bounding box center [667, 567] width 861 height 28
click at [726, 554] on p "For our creative talent, a link to a portfolio site is required. You have signe…" at bounding box center [667, 567] width 861 height 28
drag, startPoint x: 258, startPoint y: 554, endPoint x: 676, endPoint y: 558, distance: 418.0
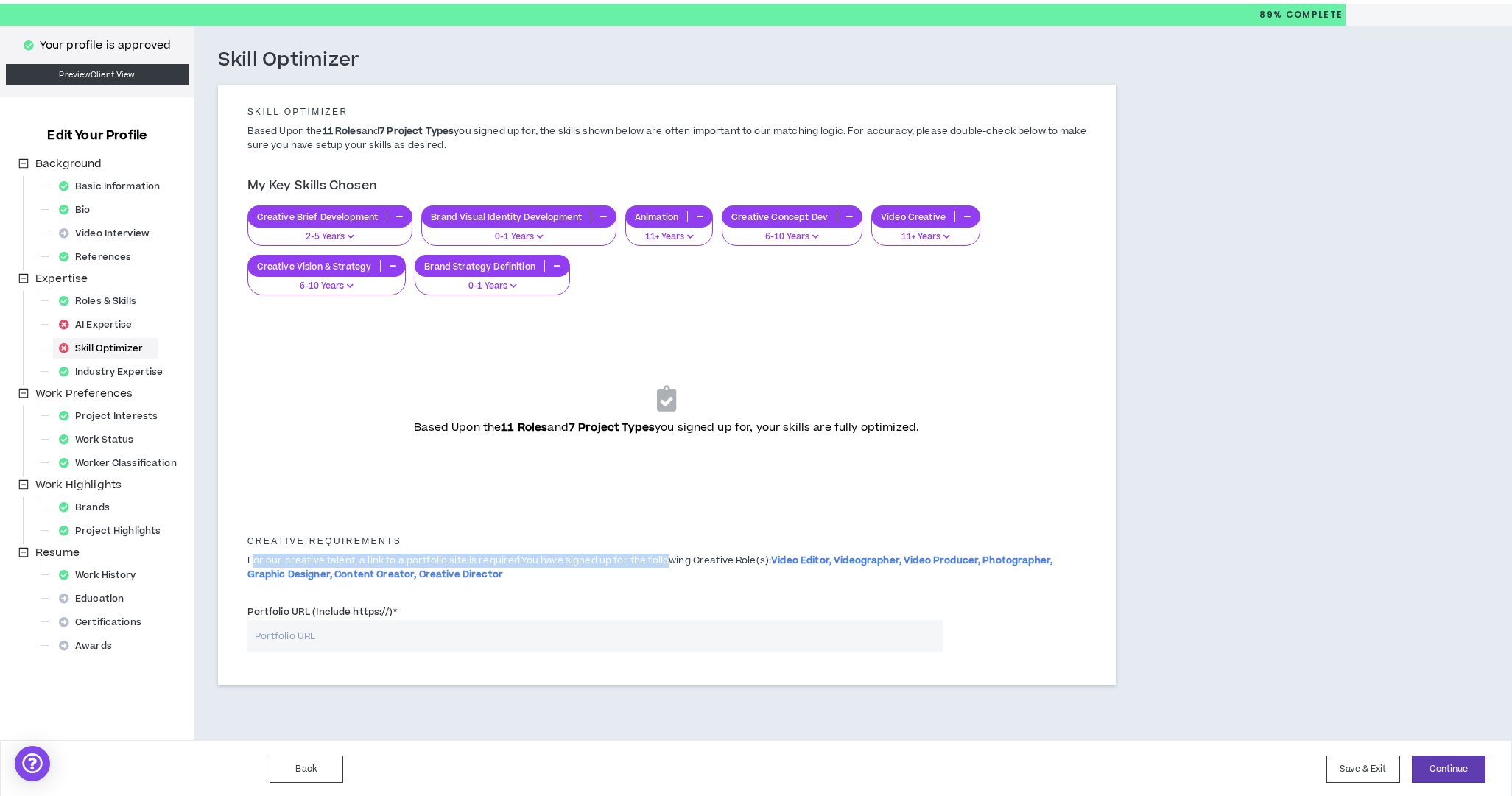
click at [666, 558] on p "For our creative talent, a link to a portfolio site is required. You have signe…" at bounding box center [667, 567] width 861 height 28
click at [688, 563] on p "For our creative talent, a link to a portfolio site is required. You have signe…" at bounding box center [667, 567] width 861 height 28
drag, startPoint x: 526, startPoint y: 558, endPoint x: 837, endPoint y: 557, distance: 311.0
click at [837, 557] on p "For our creative talent, a link to a portfolio site is required. You have signe…" at bounding box center [667, 567] width 861 height 28
click at [908, 585] on div "Creative Requirements For our creative talent, a link to a portfolio site is re…" at bounding box center [667, 554] width 861 height 72
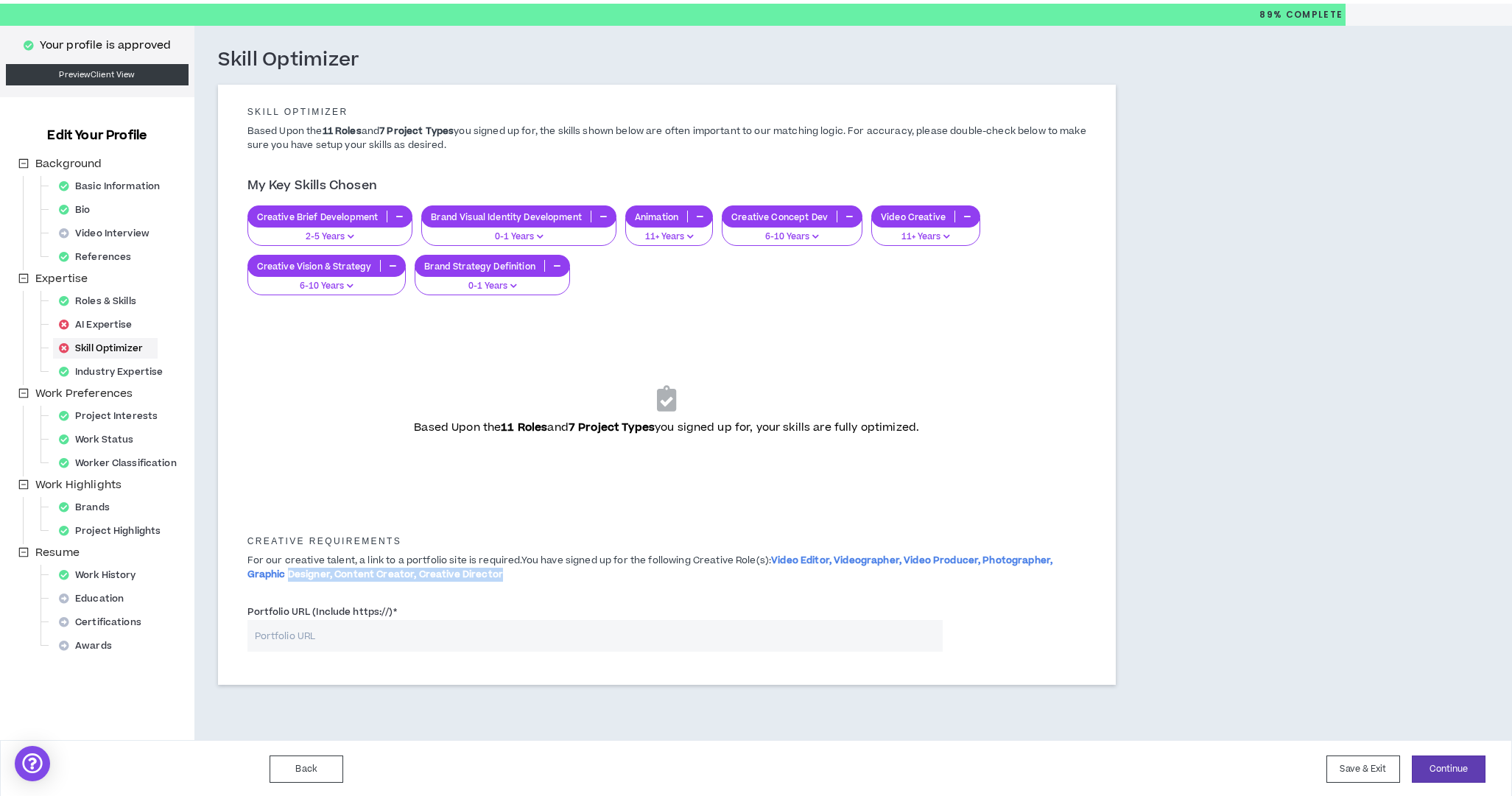
drag, startPoint x: 321, startPoint y: 570, endPoint x: 678, endPoint y: 578, distance: 357.1
click at [658, 578] on p "For our creative talent, a link to a portfolio site is required. You have signe…" at bounding box center [667, 567] width 861 height 28
click at [688, 578] on p "For our creative talent, a link to a portfolio site is required. You have signe…" at bounding box center [667, 567] width 861 height 28
click at [117, 325] on div "AI Expertise" at bounding box center [100, 324] width 94 height 20
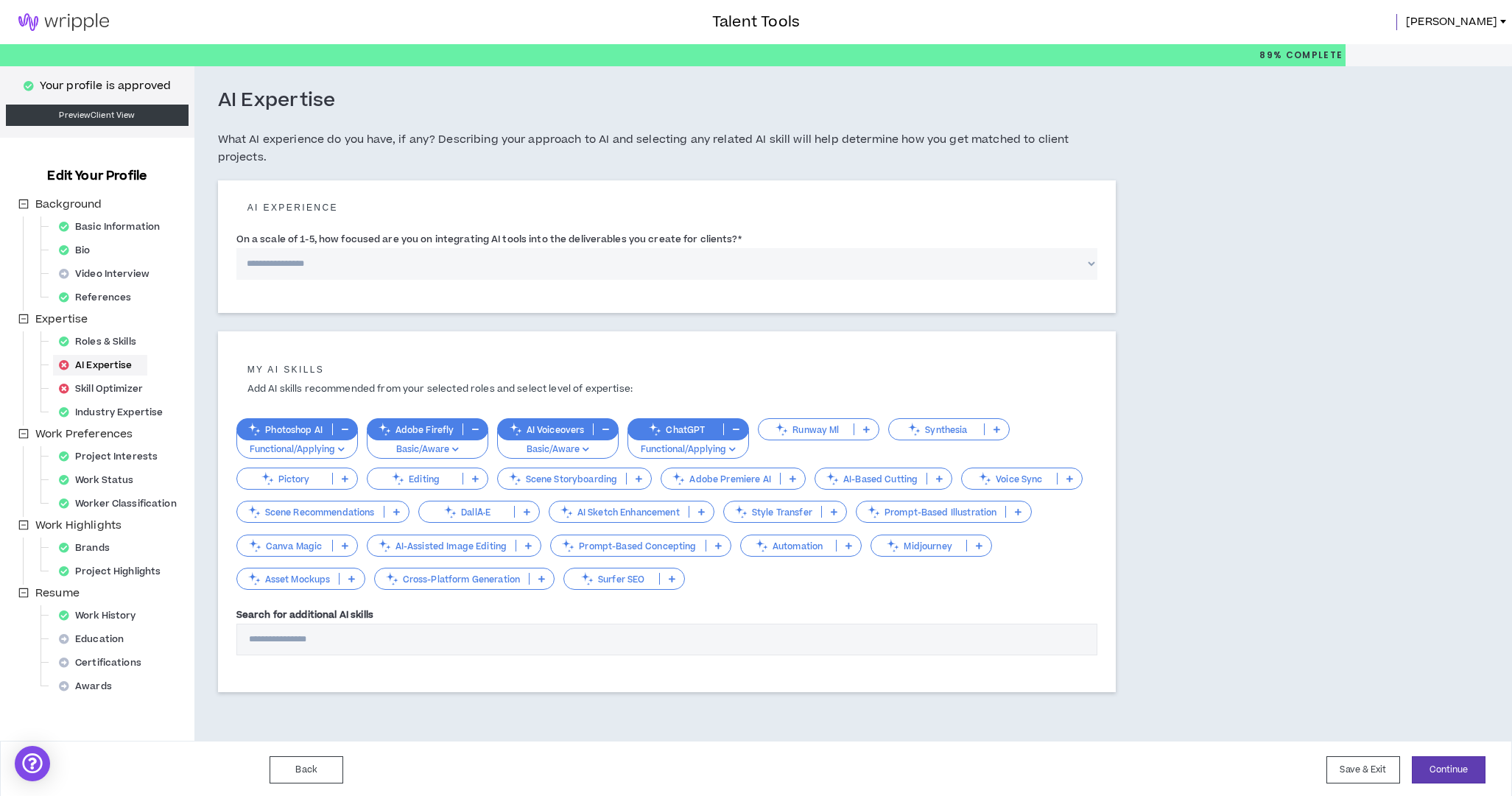
select select "*"
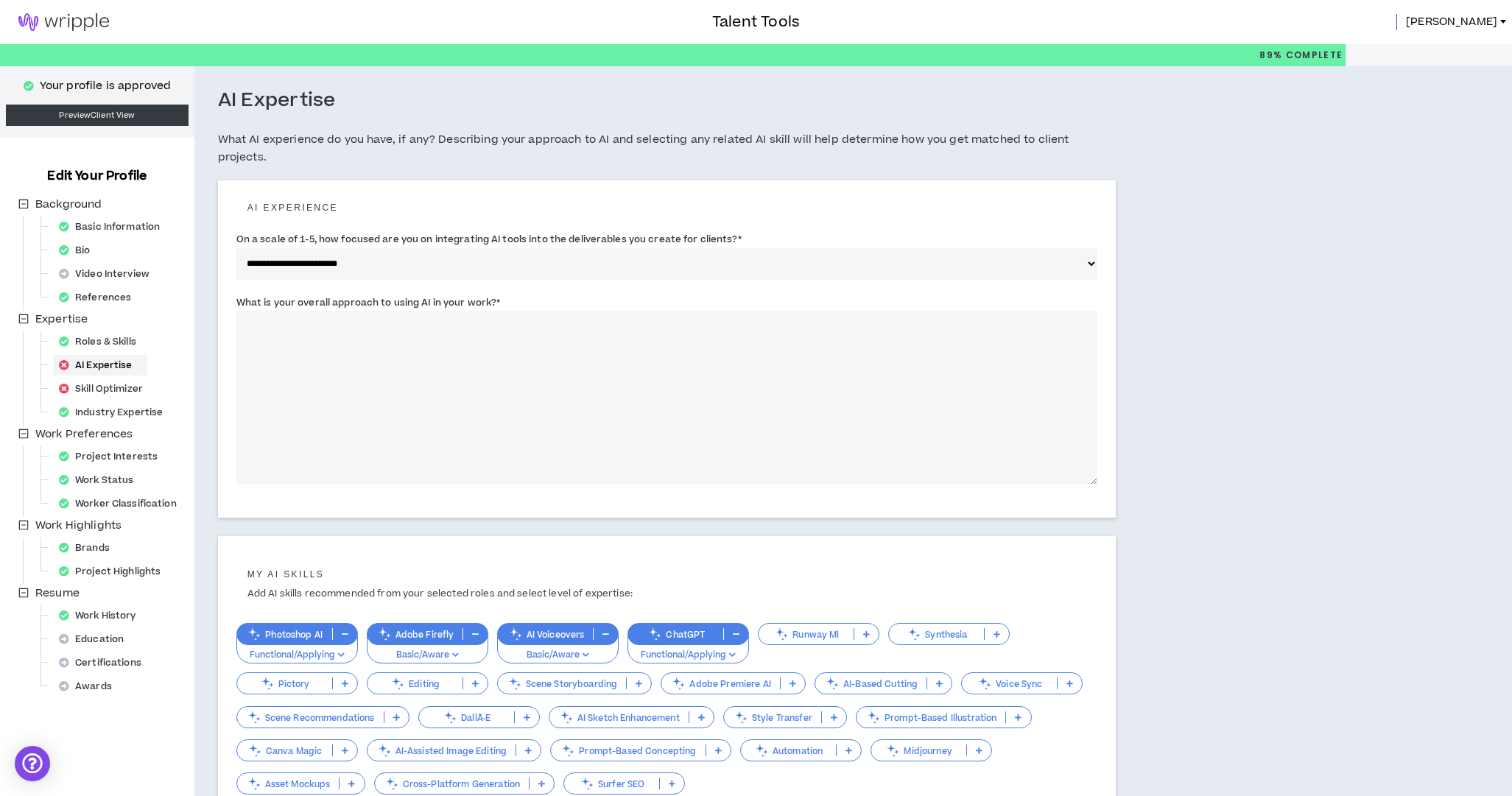
click at [318, 336] on textarea "What is your overall approach to using AI in your work? *" at bounding box center [667, 398] width 861 height 174
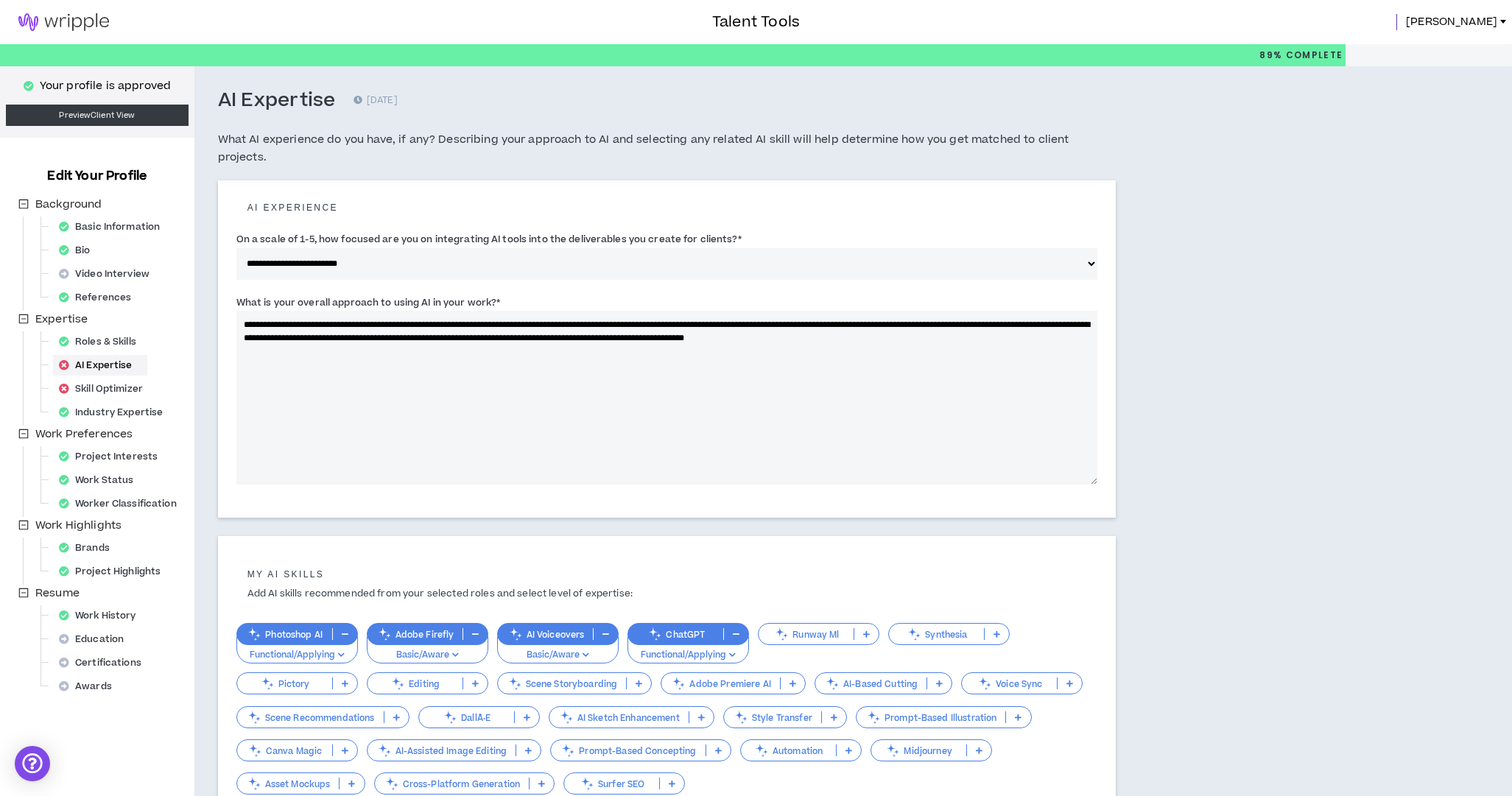
click at [489, 320] on textarea "**********" at bounding box center [667, 398] width 861 height 174
drag, startPoint x: 491, startPoint y: 320, endPoint x: 505, endPoint y: 319, distance: 14.0
click at [491, 320] on textarea "**********" at bounding box center [667, 398] width 861 height 174
click at [492, 321] on textarea "**********" at bounding box center [667, 398] width 861 height 174
click at [593, 320] on textarea "**********" at bounding box center [667, 398] width 861 height 174
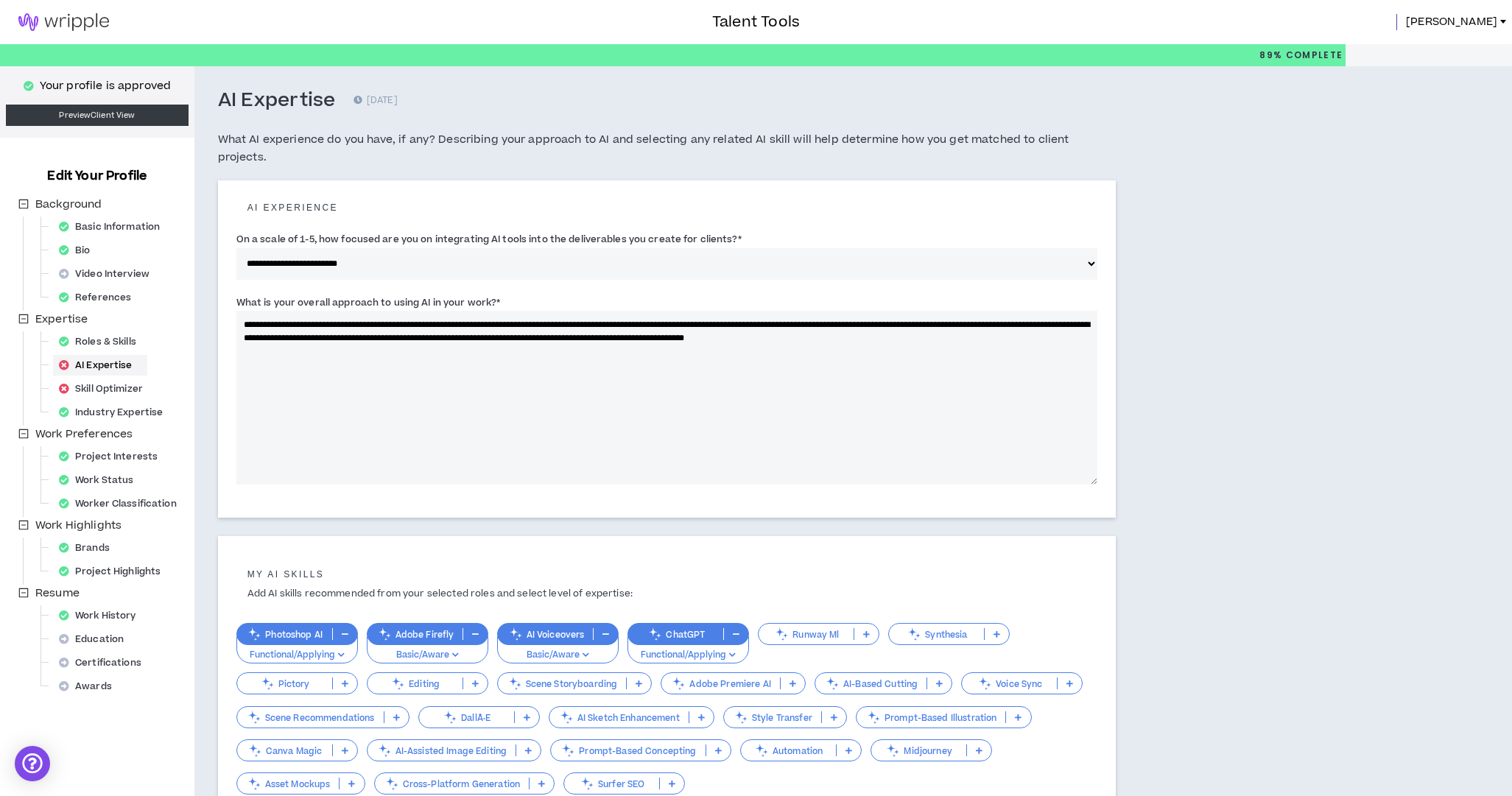
drag, startPoint x: 752, startPoint y: 437, endPoint x: 794, endPoint y: 426, distance: 43.4
click at [752, 437] on textarea "**********" at bounding box center [667, 398] width 861 height 174
click at [784, 319] on textarea "**********" at bounding box center [667, 398] width 861 height 174
click at [574, 433] on textarea "**********" at bounding box center [667, 398] width 861 height 174
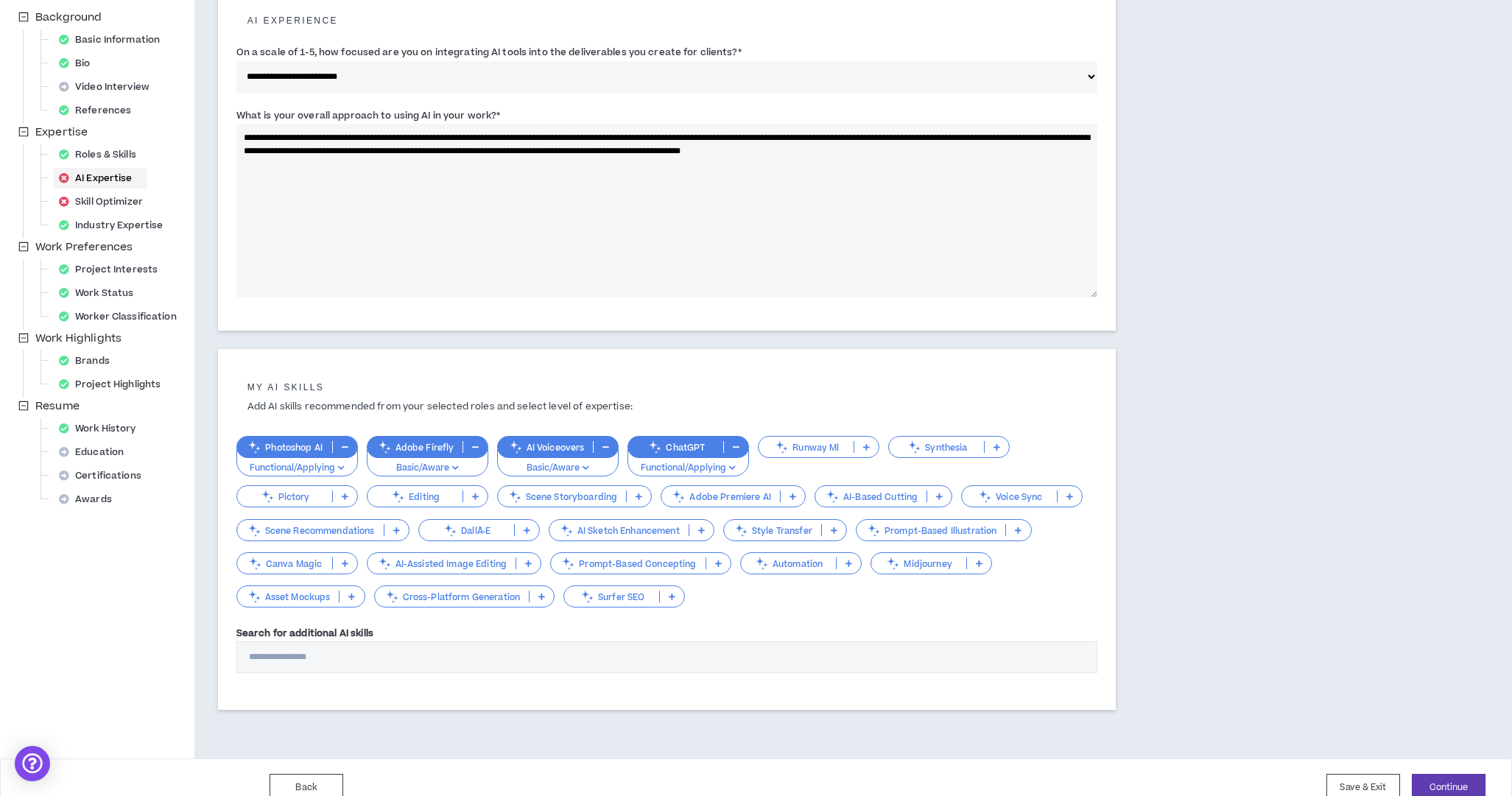
scroll to position [186, 0]
type textarea "**********"
drag, startPoint x: 1456, startPoint y: 767, endPoint x: 1441, endPoint y: 764, distance: 15.3
click at [1456, 775] on button "Continue" at bounding box center [1448, 788] width 73 height 27
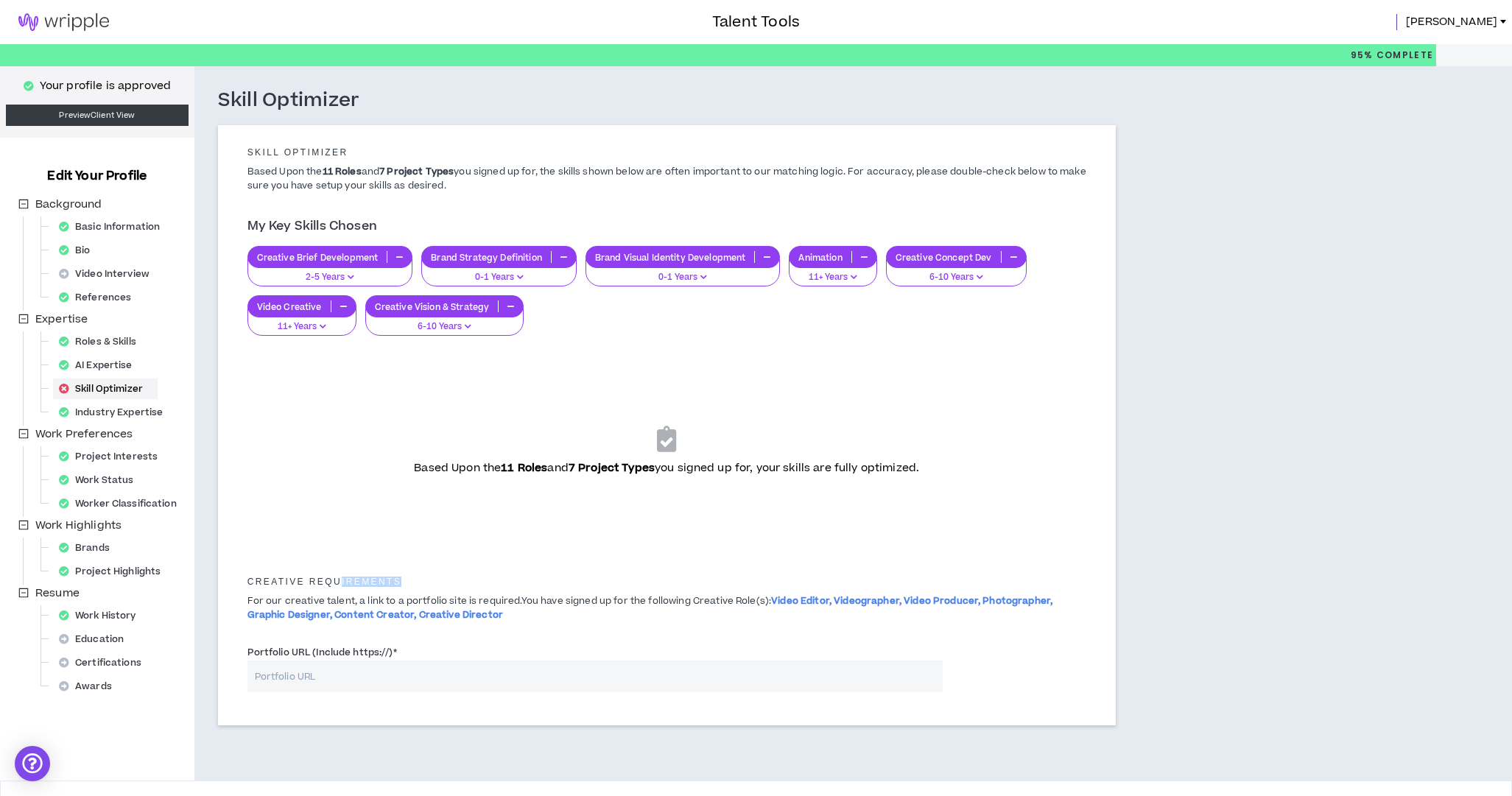
drag, startPoint x: 349, startPoint y: 576, endPoint x: 560, endPoint y: 580, distance: 211.0
click at [547, 580] on h5 "Creative Requirements" at bounding box center [667, 581] width 861 height 11
drag, startPoint x: 605, startPoint y: 582, endPoint x: 629, endPoint y: 571, distance: 26.4
click at [605, 582] on h5 "Creative Requirements" at bounding box center [667, 581] width 861 height 11
click at [349, 273] on icon "button" at bounding box center [351, 277] width 7 height 7
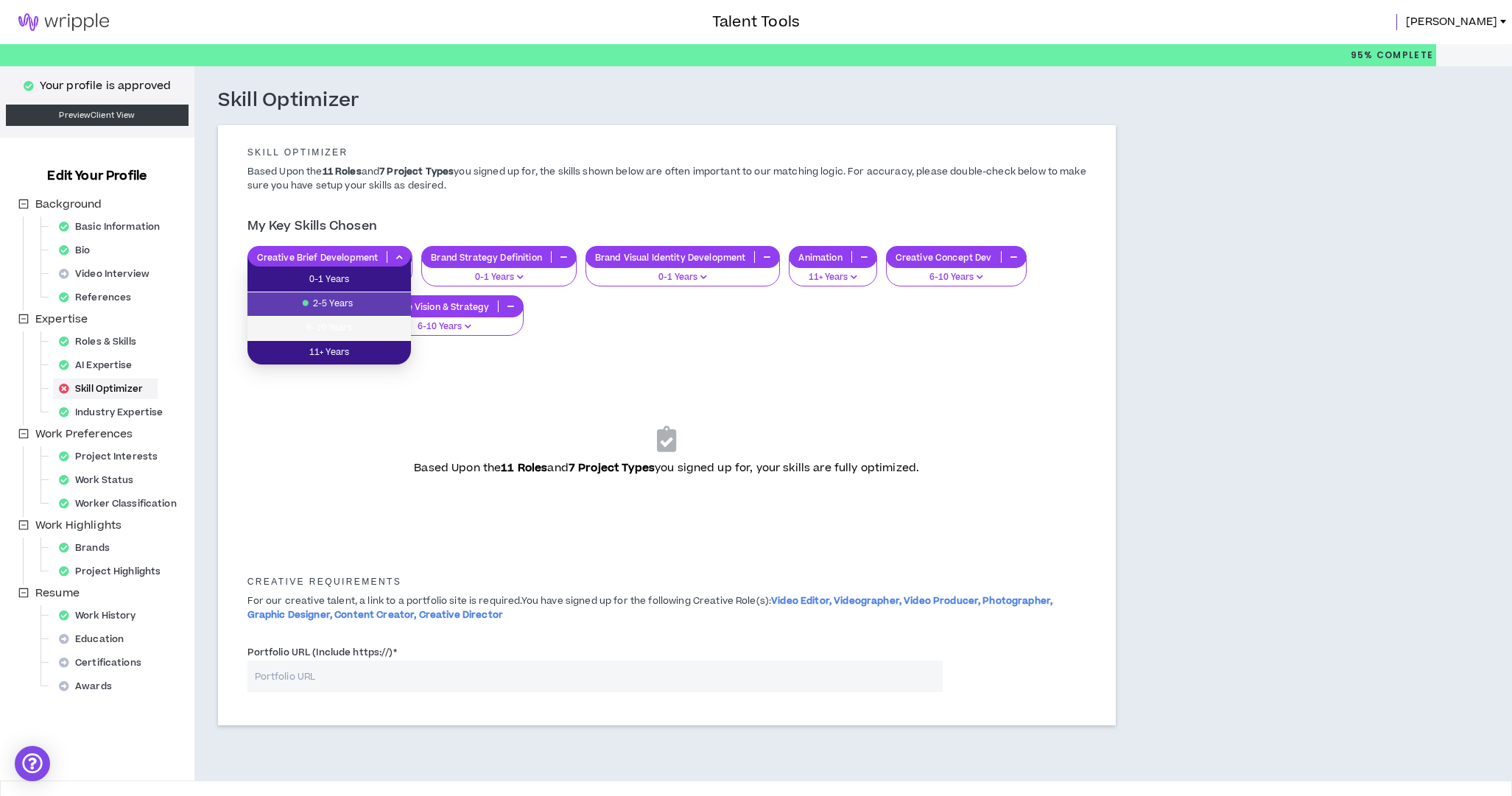
drag, startPoint x: 331, startPoint y: 326, endPoint x: 343, endPoint y: 324, distance: 12.2
click at [336, 326] on span "6-10 Years" at bounding box center [329, 328] width 146 height 16
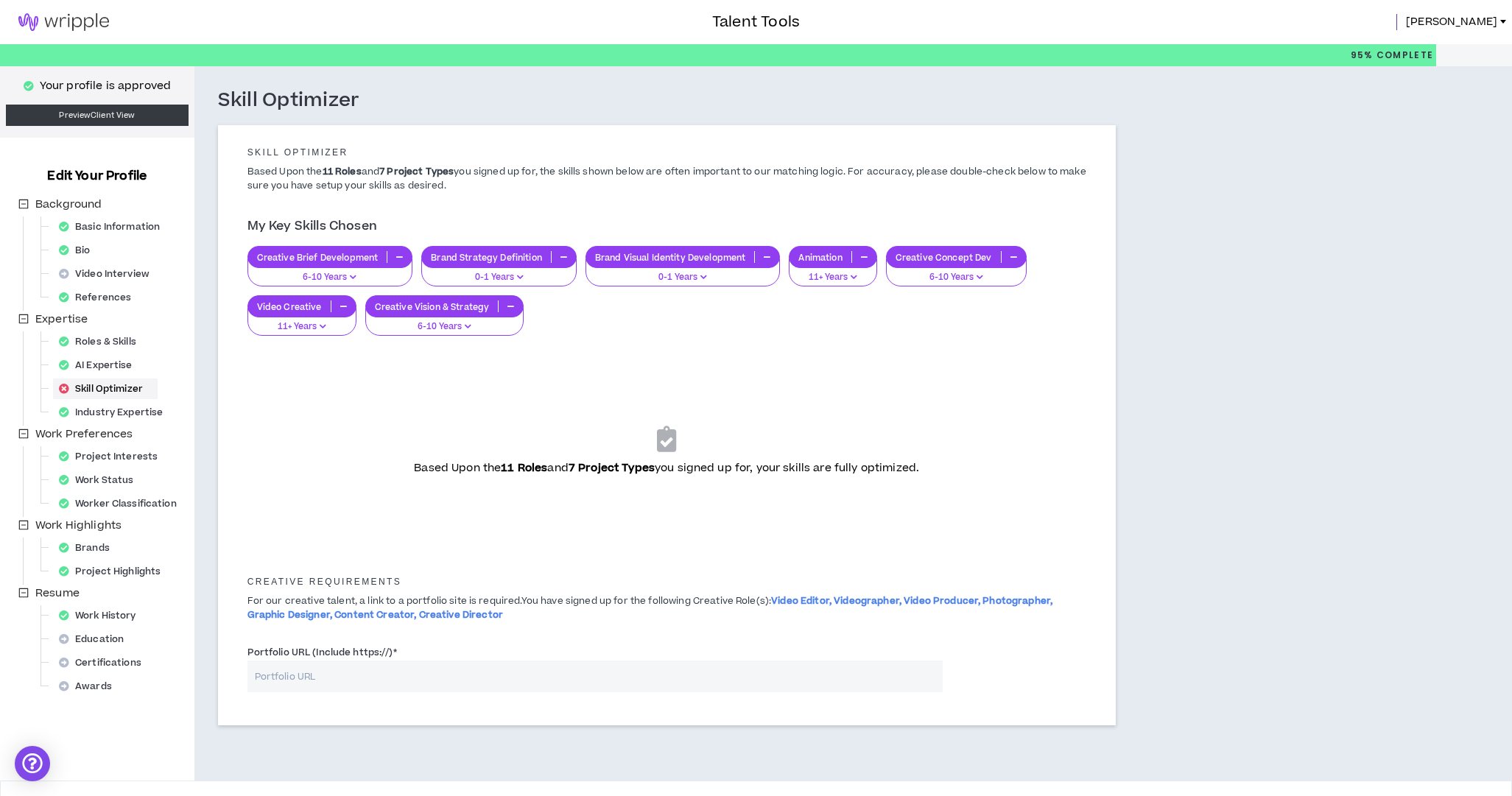
click at [525, 277] on p "0-1 Years" at bounding box center [499, 278] width 136 height 13
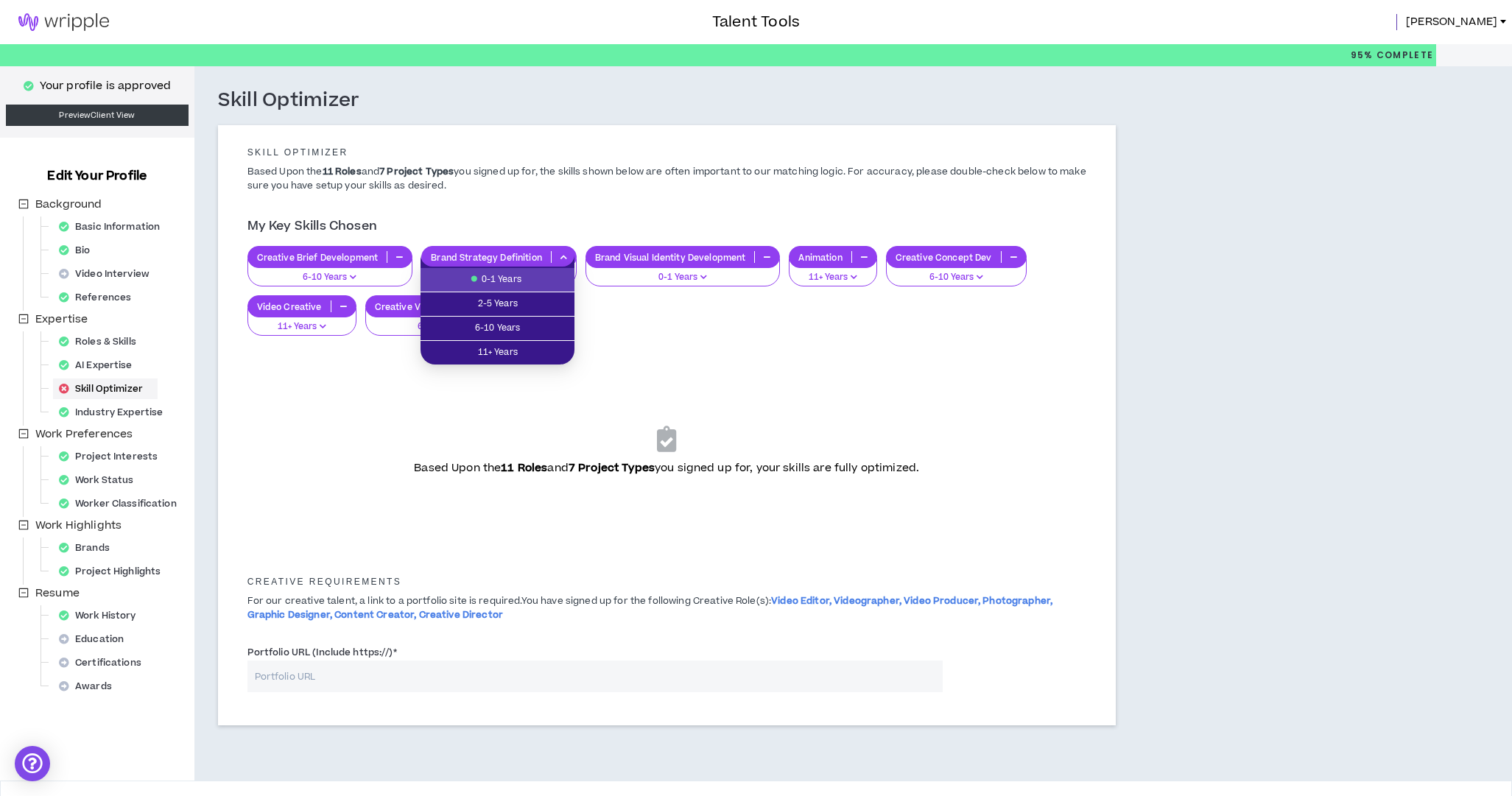
click at [703, 352] on div "Based Upon the 11 Roles and 7 Project Types you signed up for, your skills are …" at bounding box center [667, 447] width 861 height 193
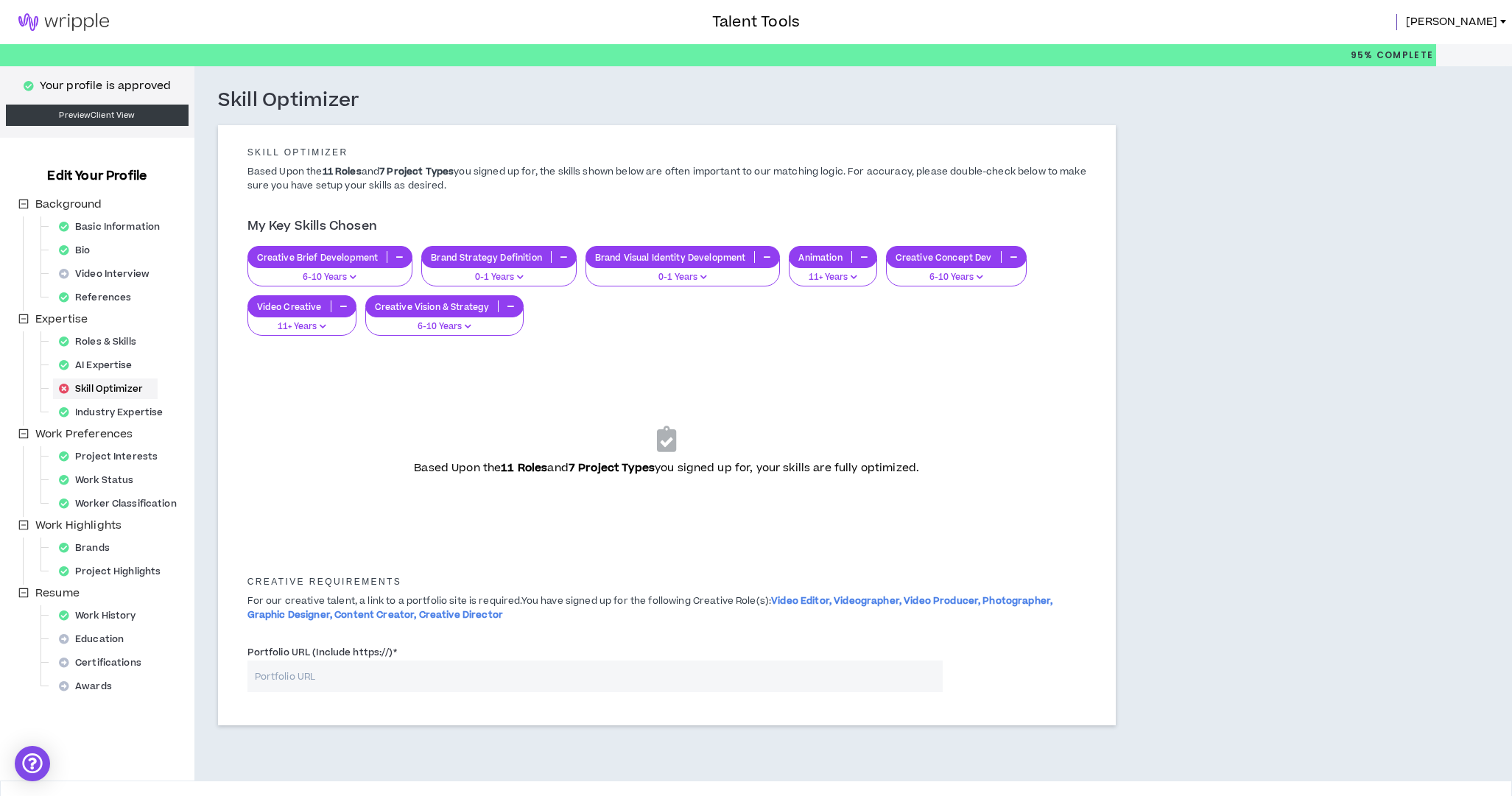
click at [517, 271] on p "0-1 Years" at bounding box center [499, 278] width 136 height 13
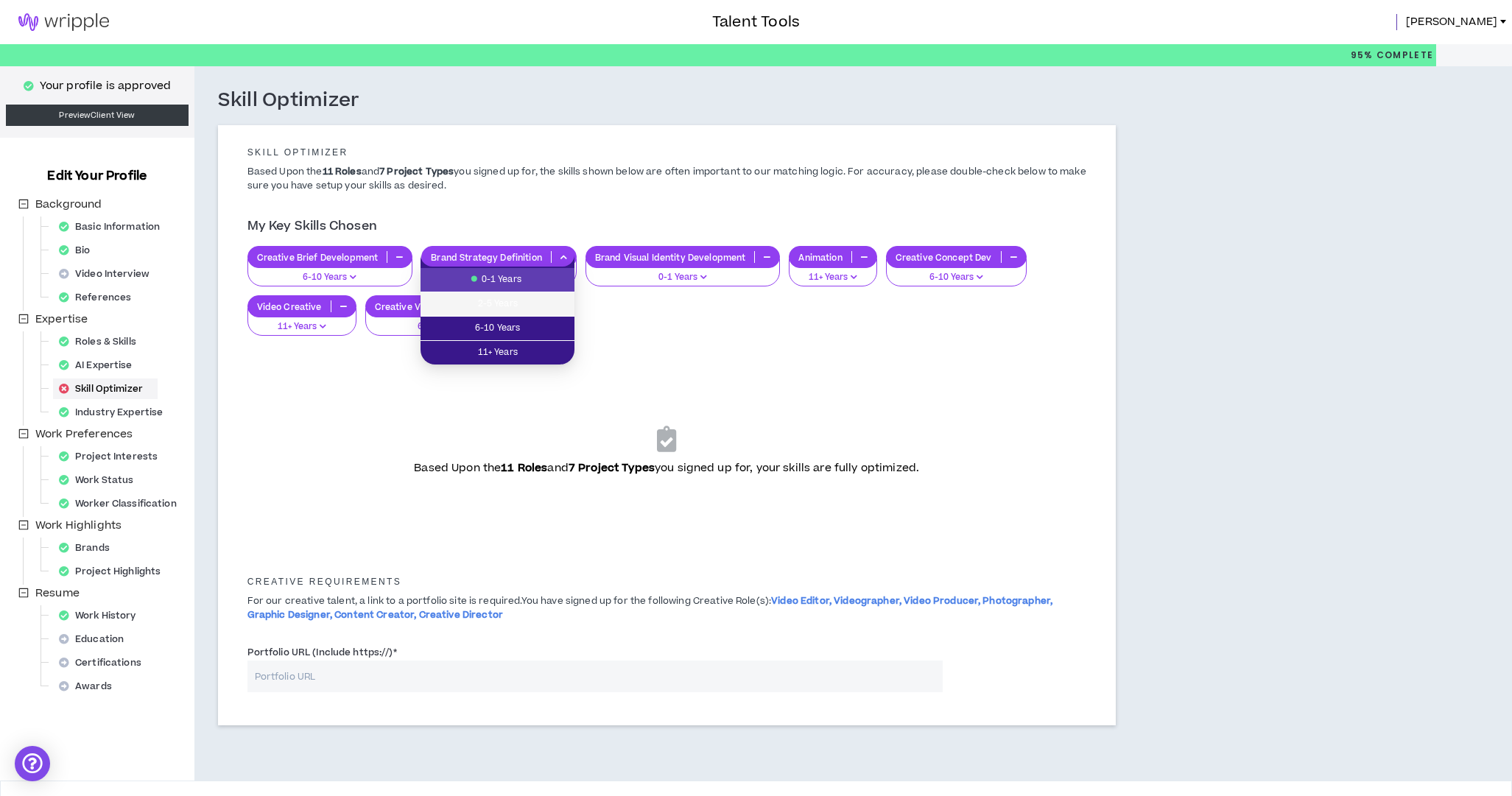
click at [509, 305] on span "2-5 Years" at bounding box center [497, 305] width 136 height 16
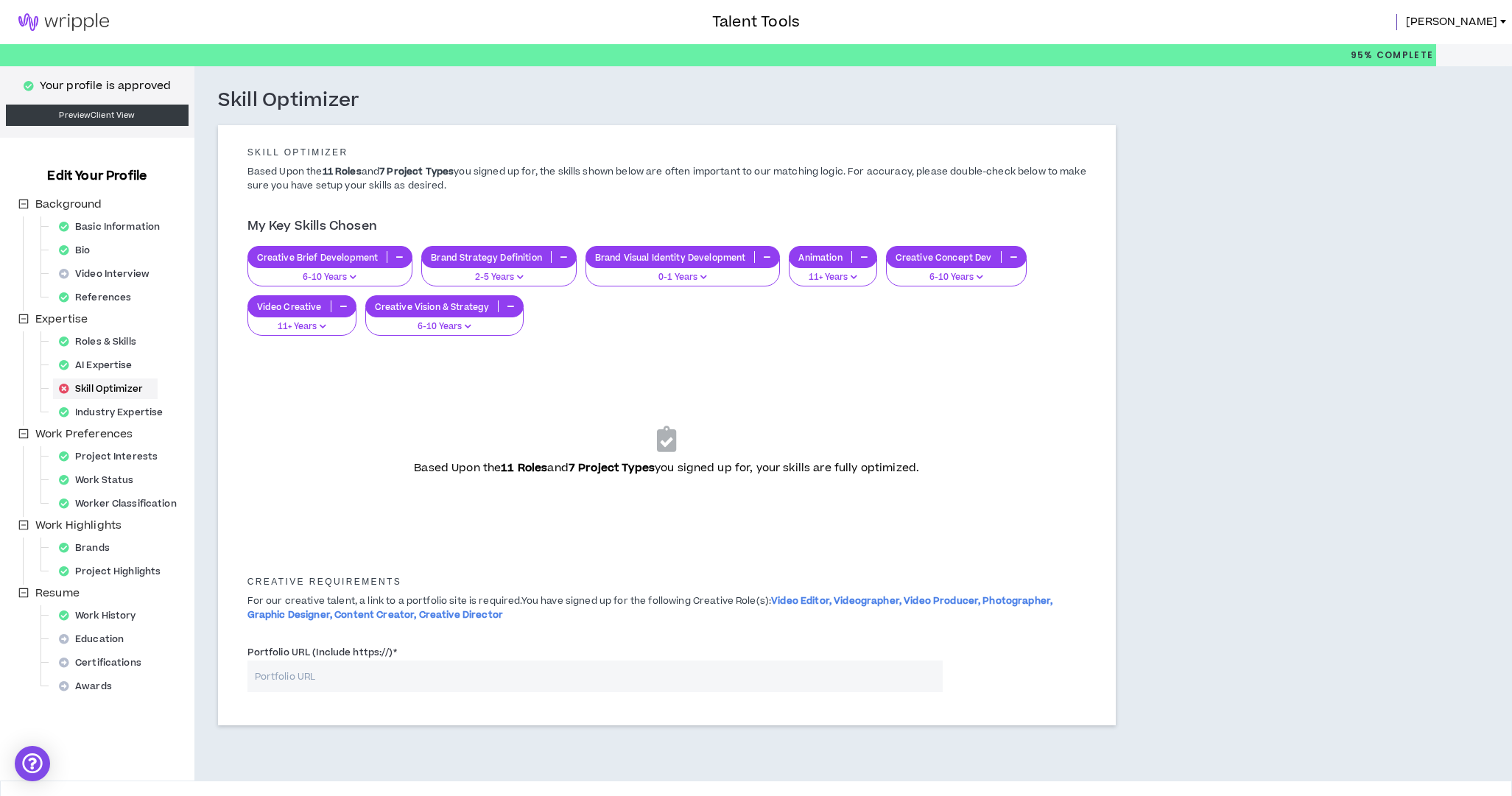
click at [647, 335] on div "My Key Skills Chosen Creative Brief Development 6-10 Years Brand Strategy Defin…" at bounding box center [667, 278] width 861 height 135
click at [524, 274] on p "2-5 Years" at bounding box center [499, 278] width 136 height 13
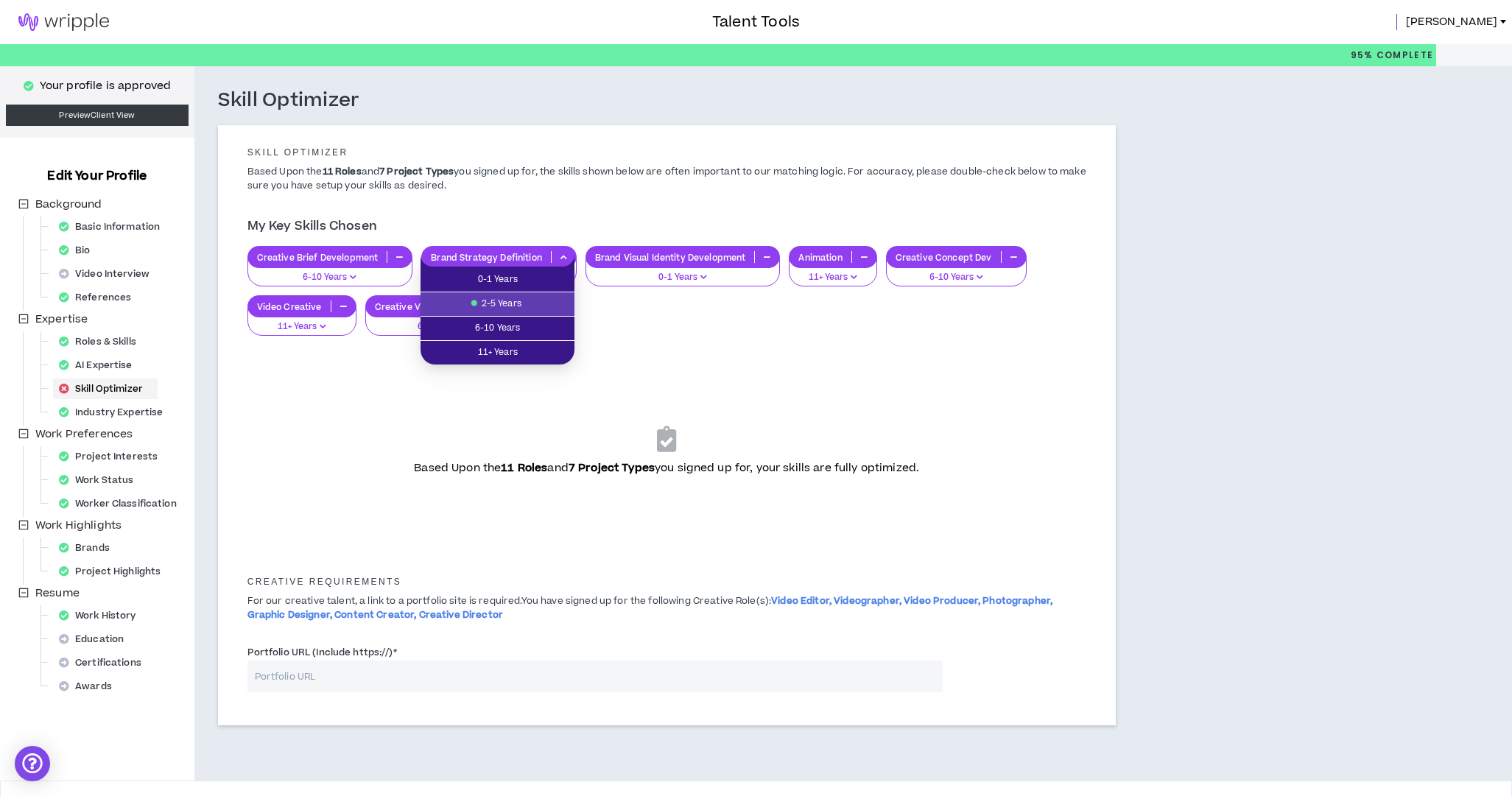
click at [700, 350] on div "Based Upon the 11 Roles and 7 Project Types you signed up for, your skills are …" at bounding box center [667, 447] width 861 height 193
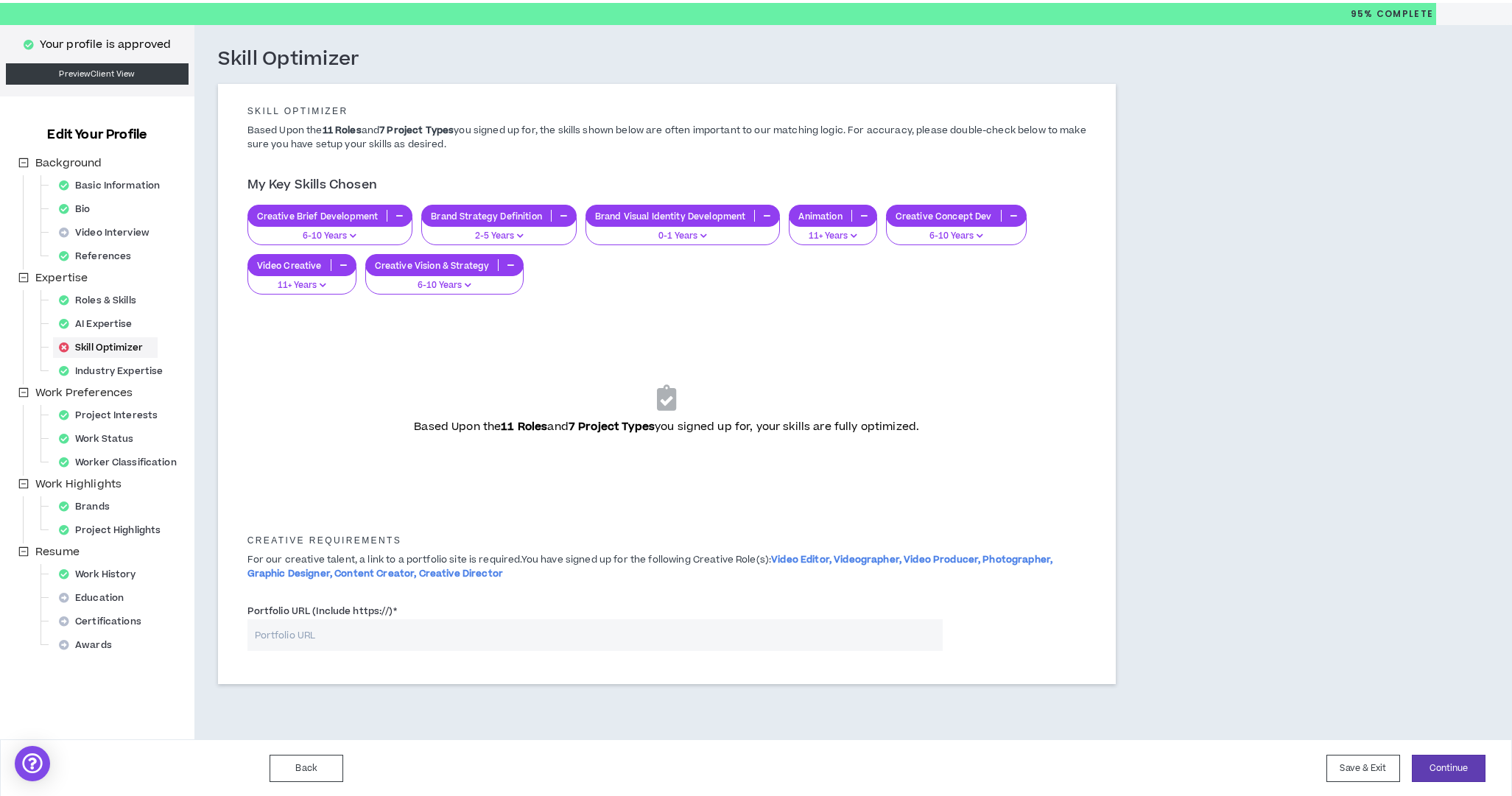
scroll to position [41, 0]
click at [1452, 767] on button "Continue" at bounding box center [1448, 769] width 73 height 27
click at [1447, 767] on button "Continue" at bounding box center [1448, 769] width 73 height 27
click at [1453, 766] on button "Continue" at bounding box center [1448, 769] width 73 height 27
click at [1456, 764] on button "Continue" at bounding box center [1448, 769] width 73 height 27
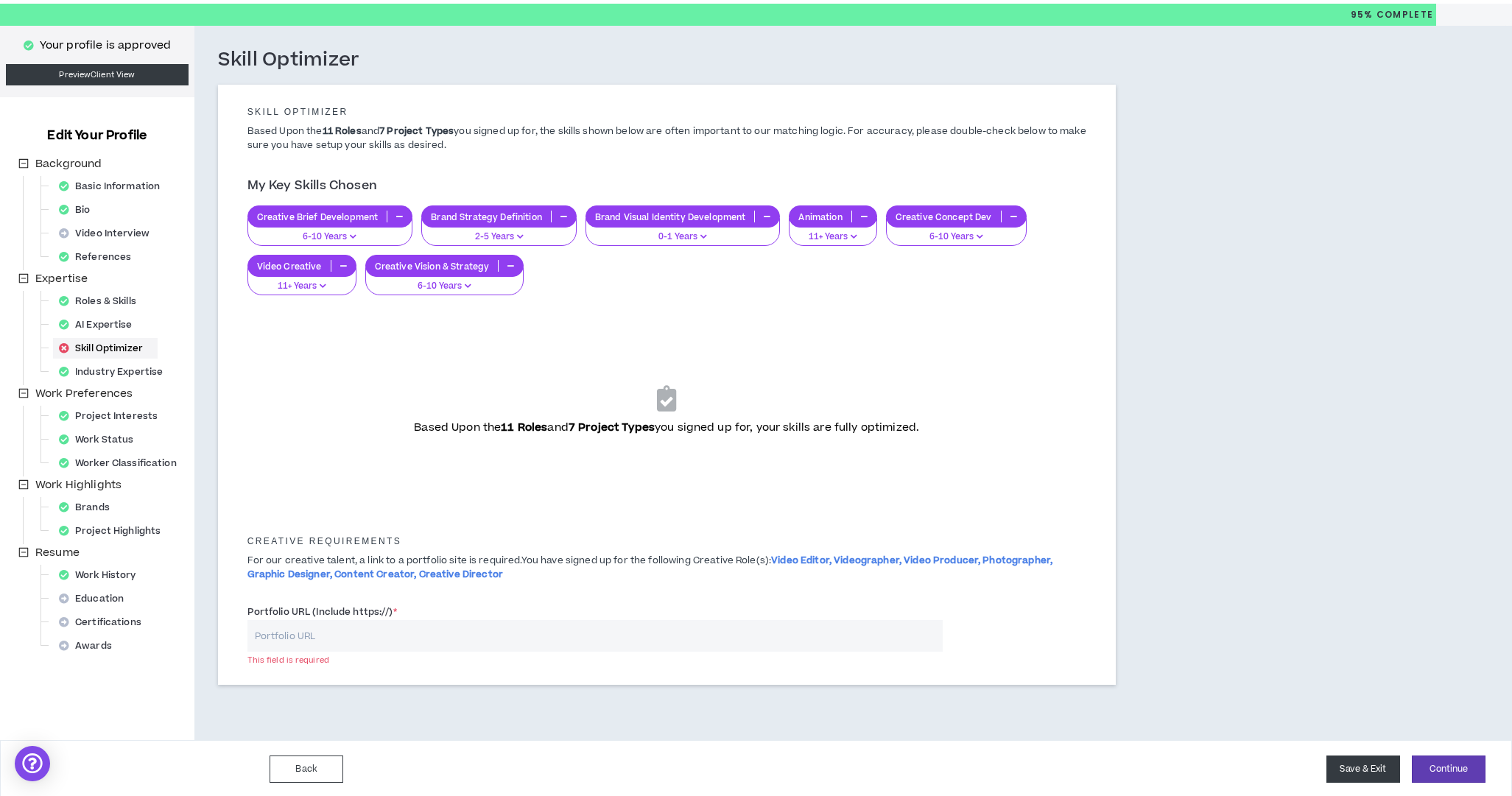
click at [1359, 767] on button "Save & Exit" at bounding box center [1363, 769] width 73 height 27
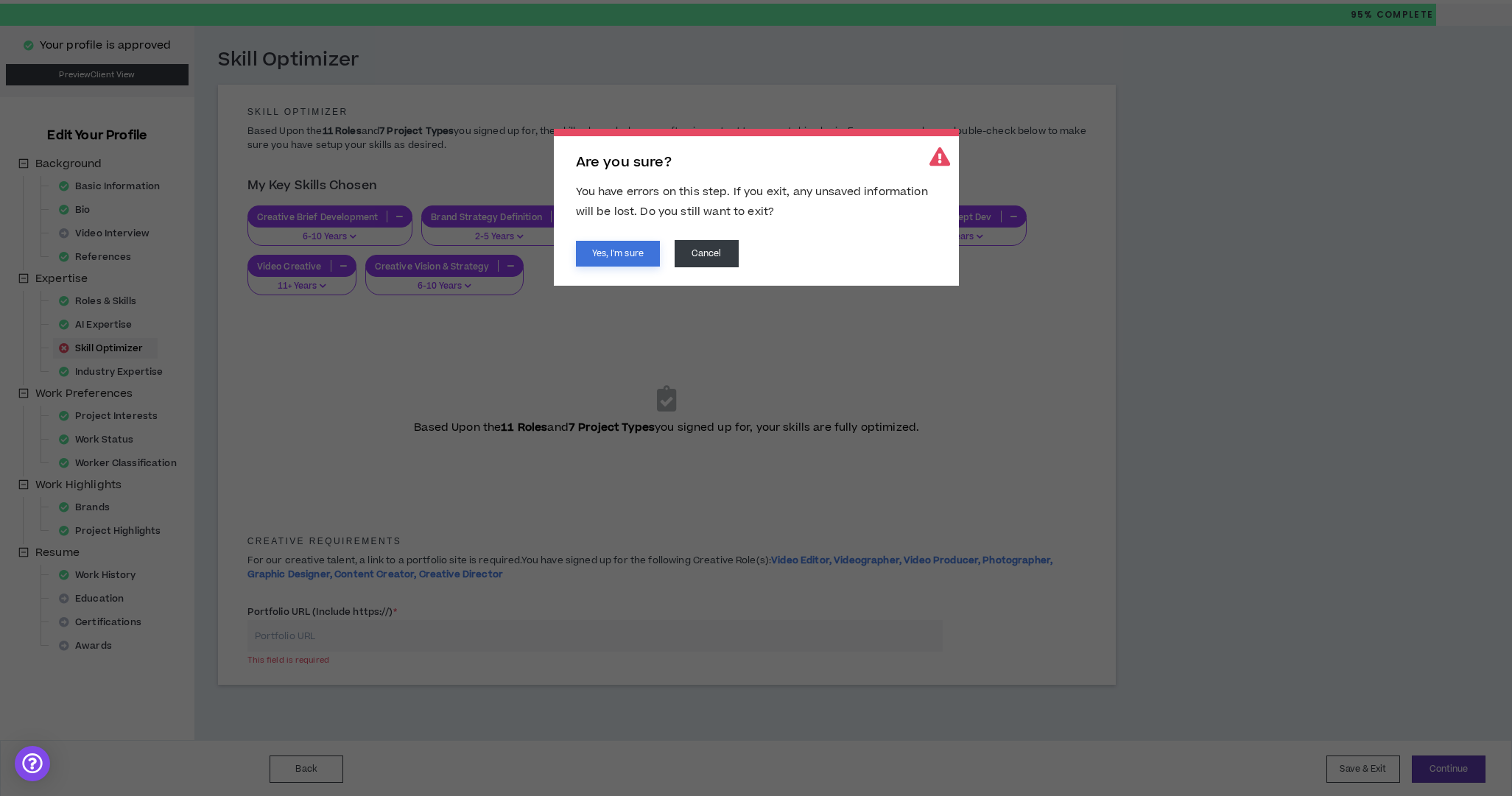
click at [622, 260] on button "Yes, I'm sure" at bounding box center [617, 254] width 84 height 26
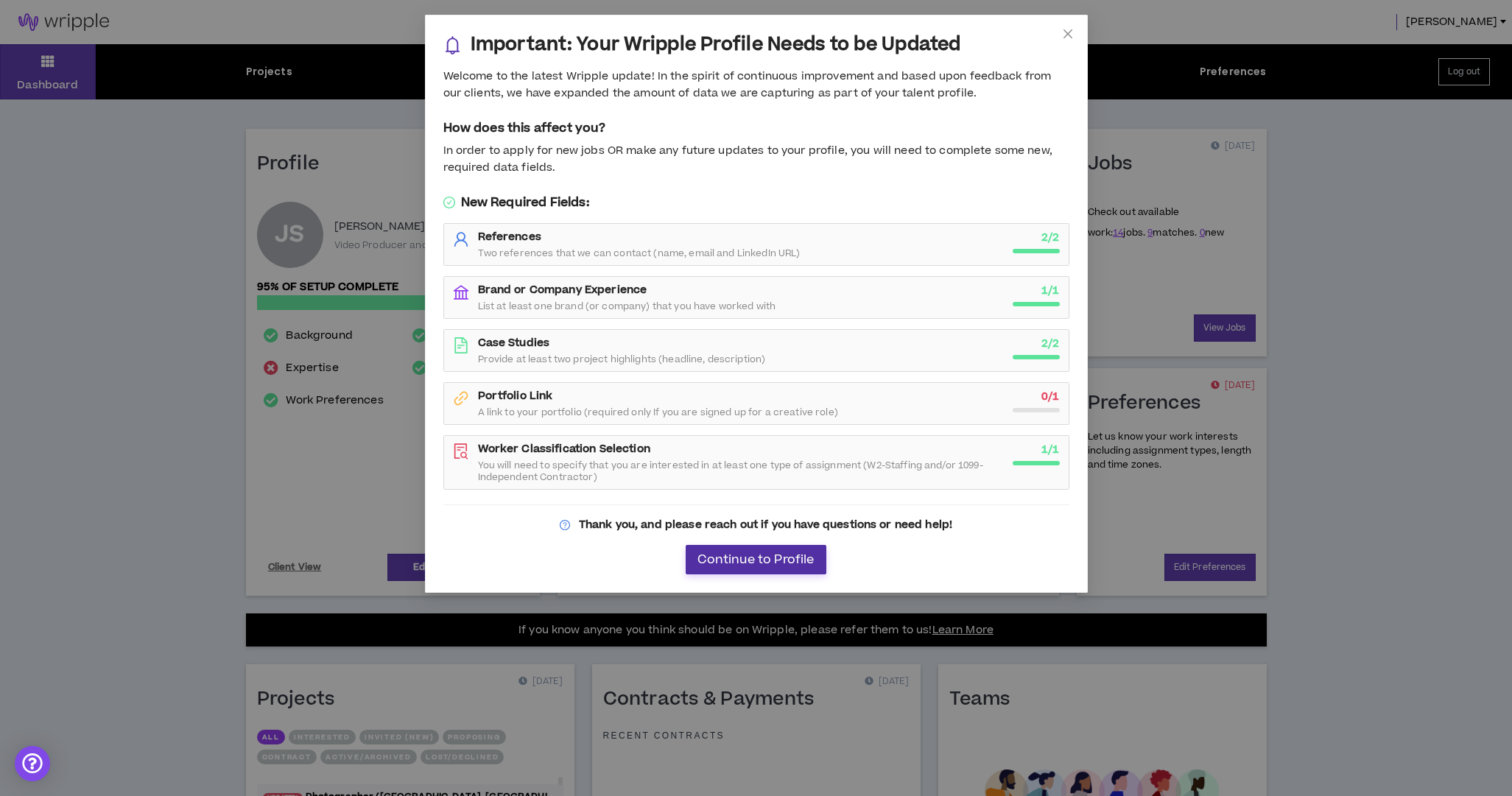
drag, startPoint x: 733, startPoint y: 556, endPoint x: 740, endPoint y: 555, distance: 7.1
click at [740, 555] on span "Continue to Profile" at bounding box center [755, 559] width 117 height 14
select select "*"
select select "US"
select select "*******"
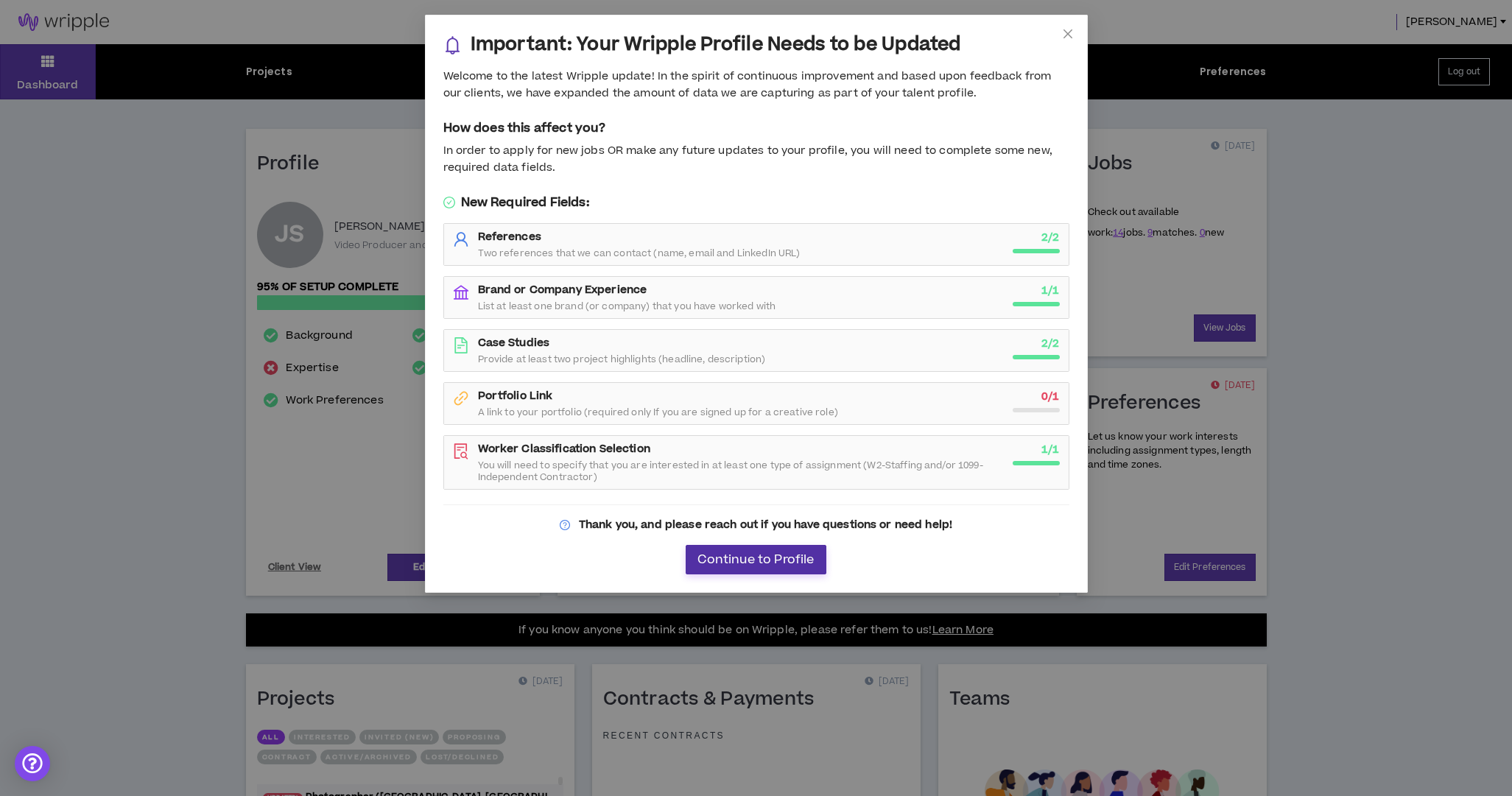
select select "*"
select select "**********"
select select "*****"
select select "***"
select select "**********"
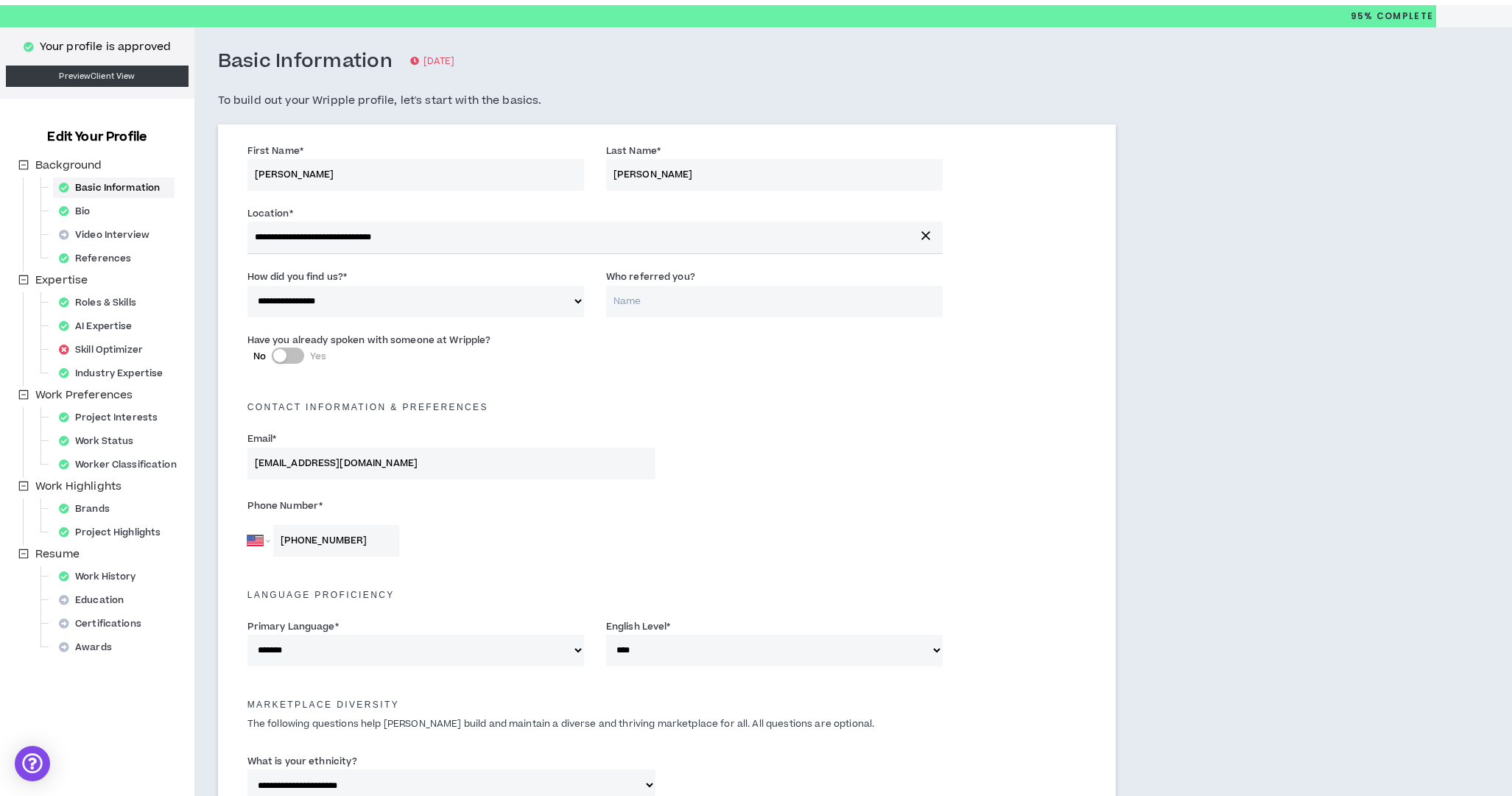
scroll to position [39, 0]
click at [127, 416] on div "Project Interests" at bounding box center [113, 417] width 119 height 20
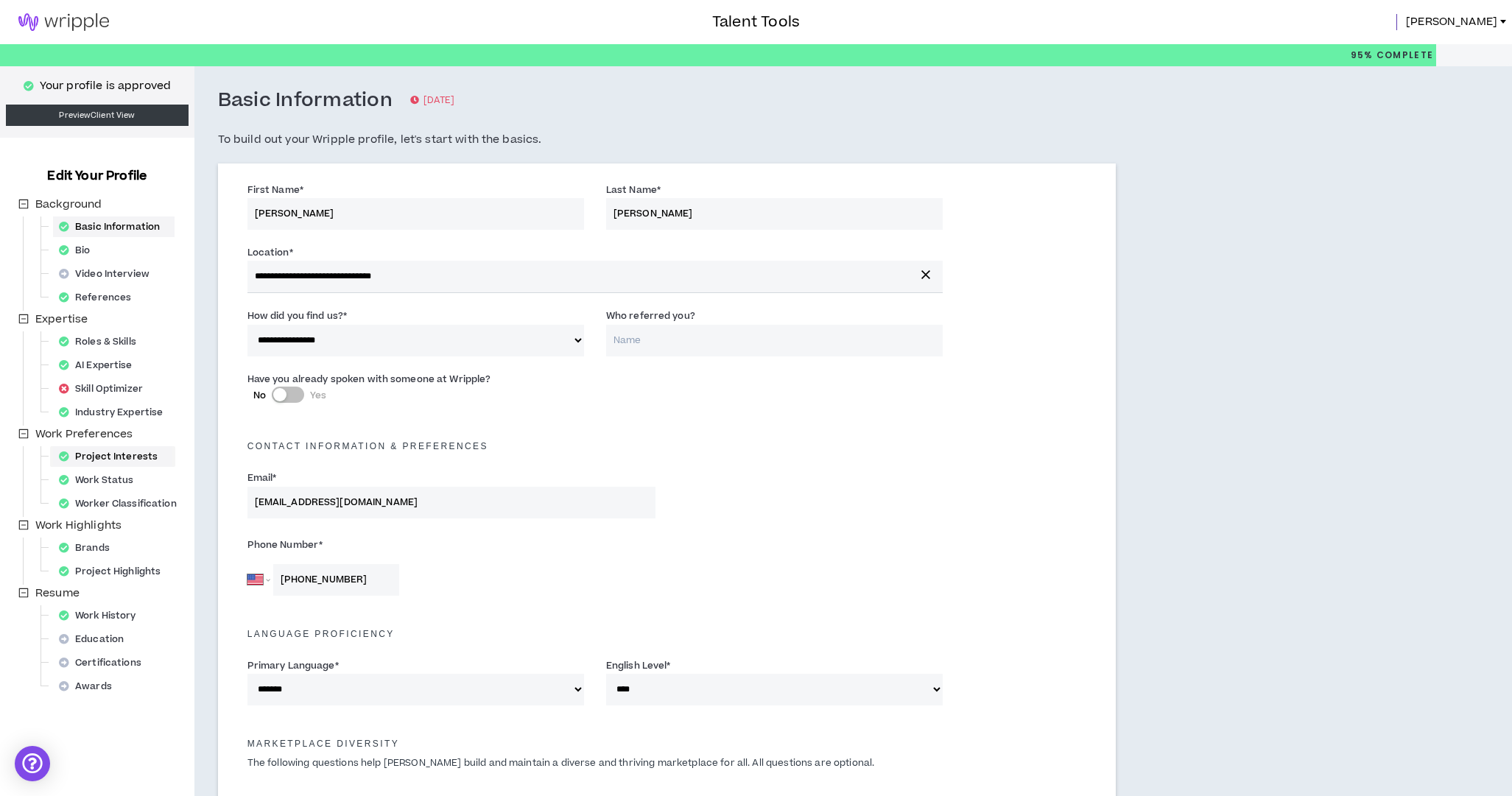
select select "*"
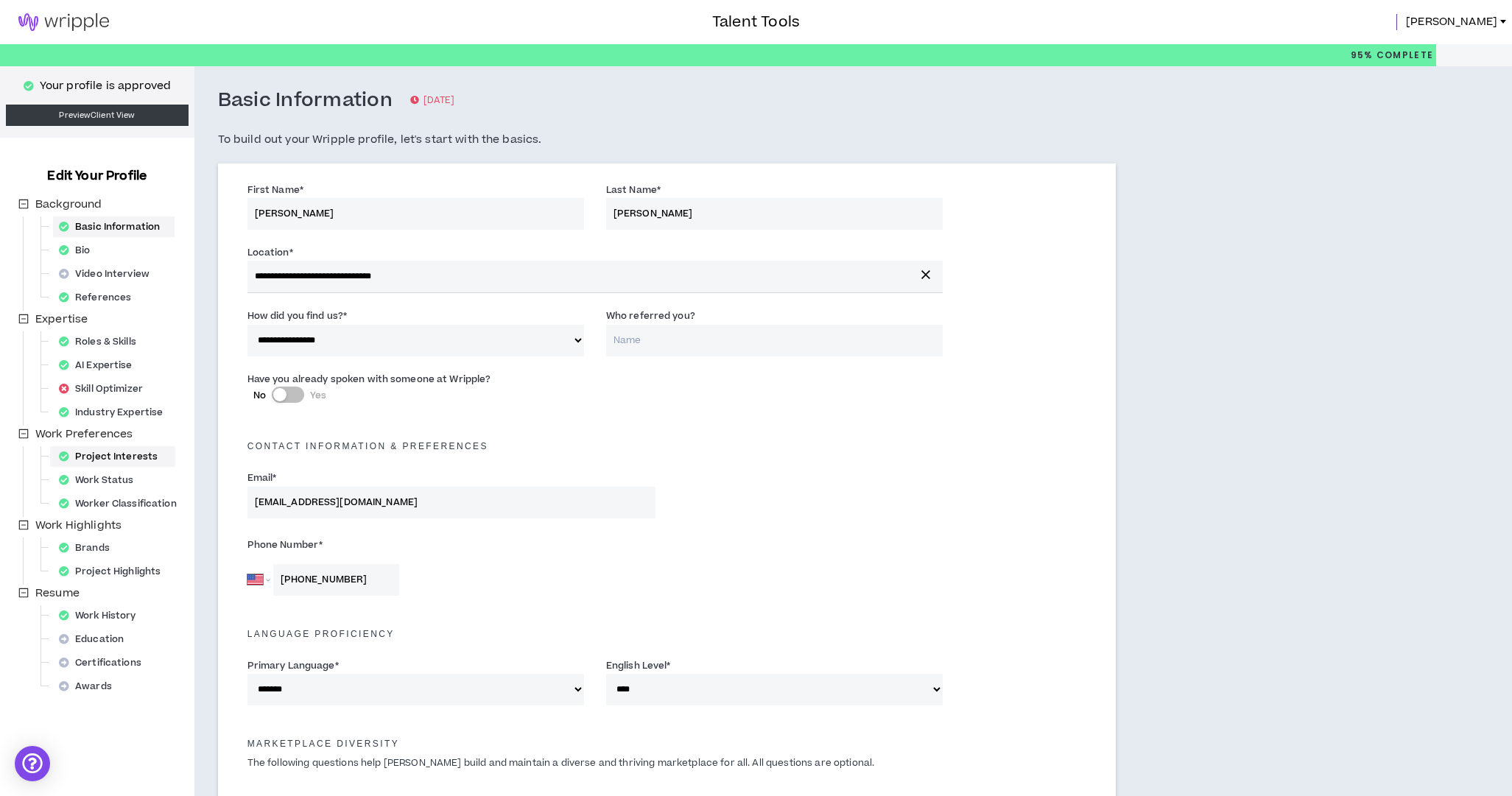
select select "*"
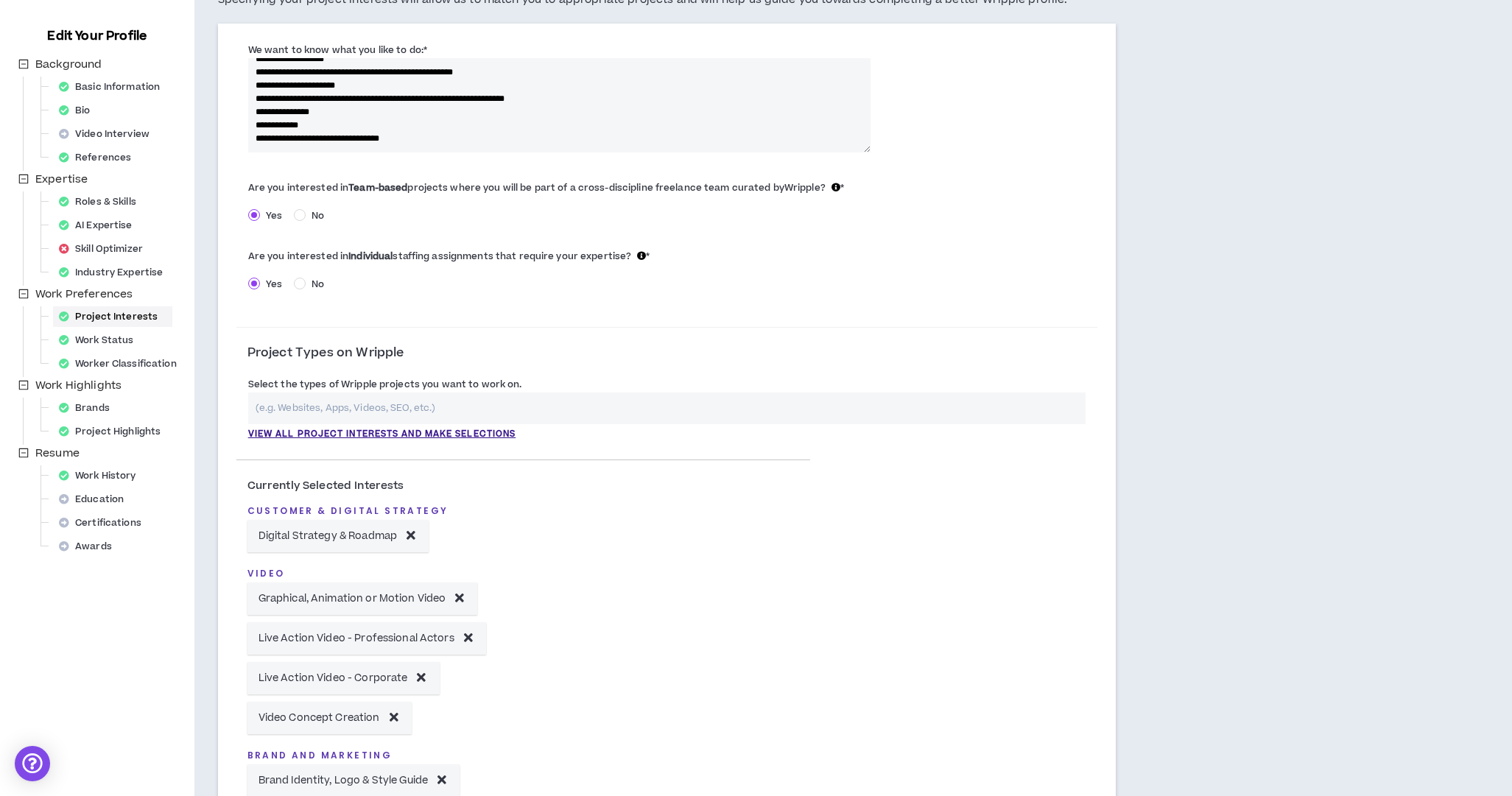
scroll to position [140, 0]
click at [394, 429] on p "View all project interests and make selections" at bounding box center [382, 434] width 268 height 13
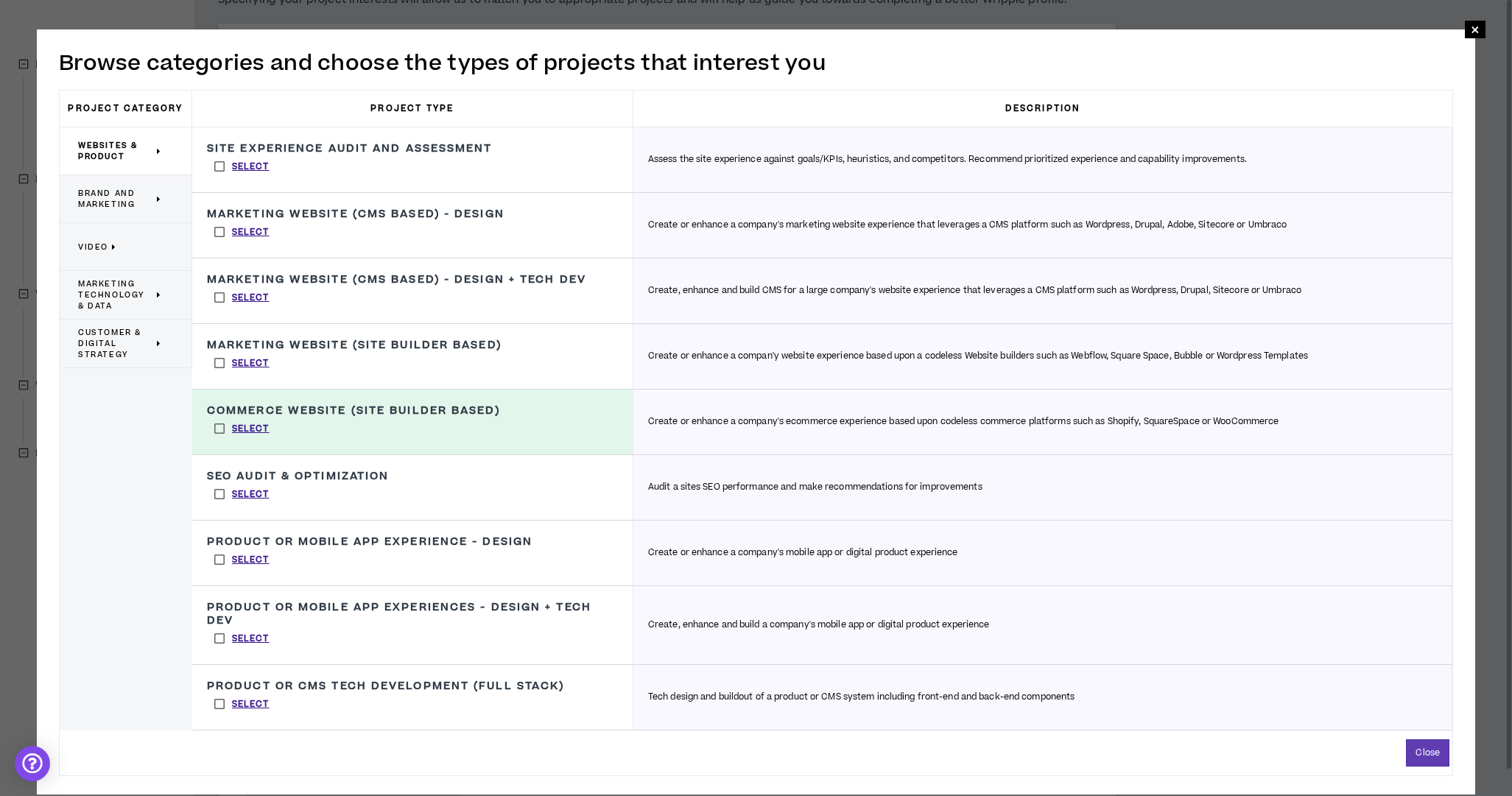
click at [144, 255] on p "Video" at bounding box center [120, 247] width 84 height 33
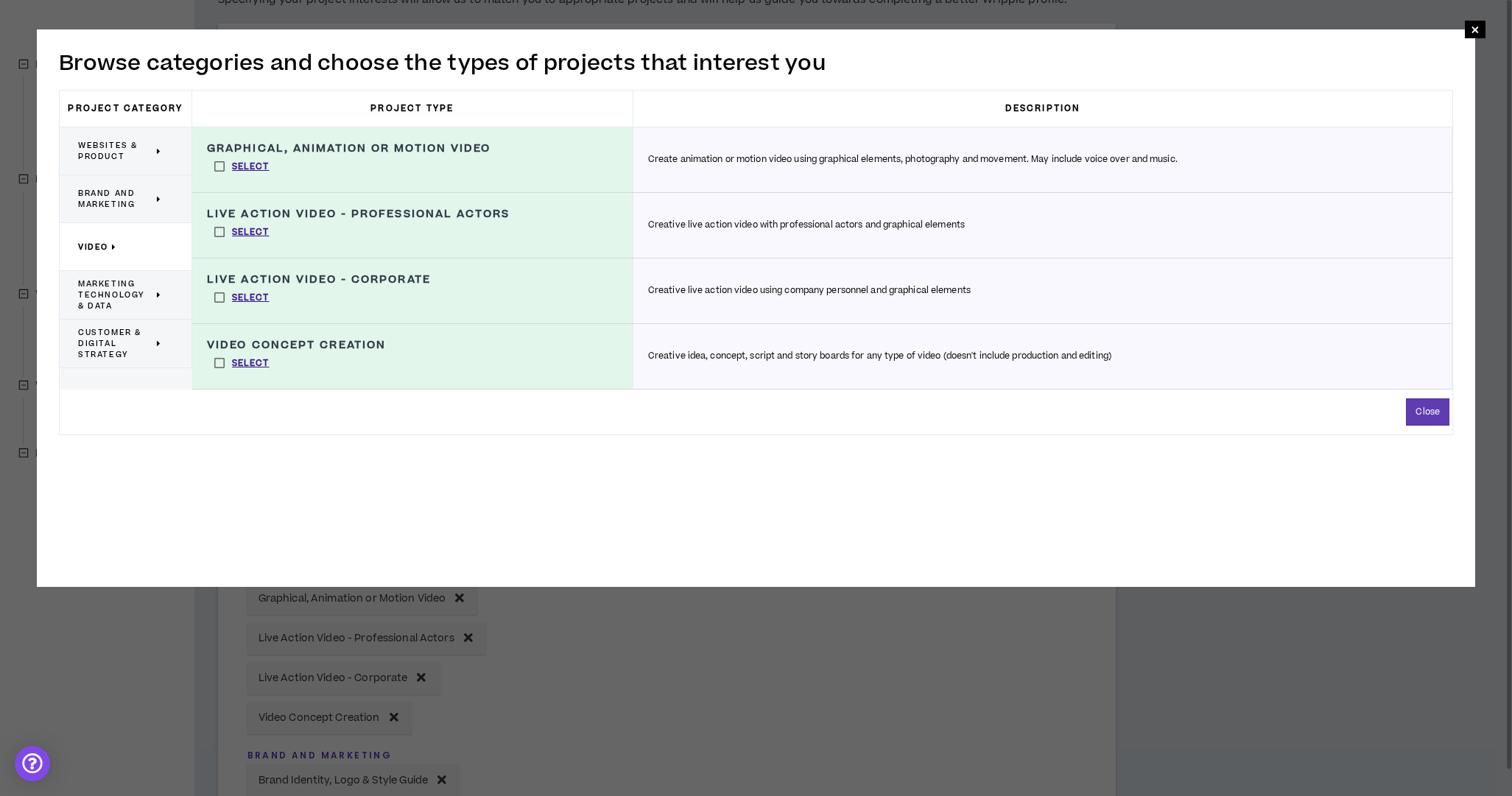
click at [143, 296] on span "Marketing Technology & Data" at bounding box center [116, 295] width 75 height 33
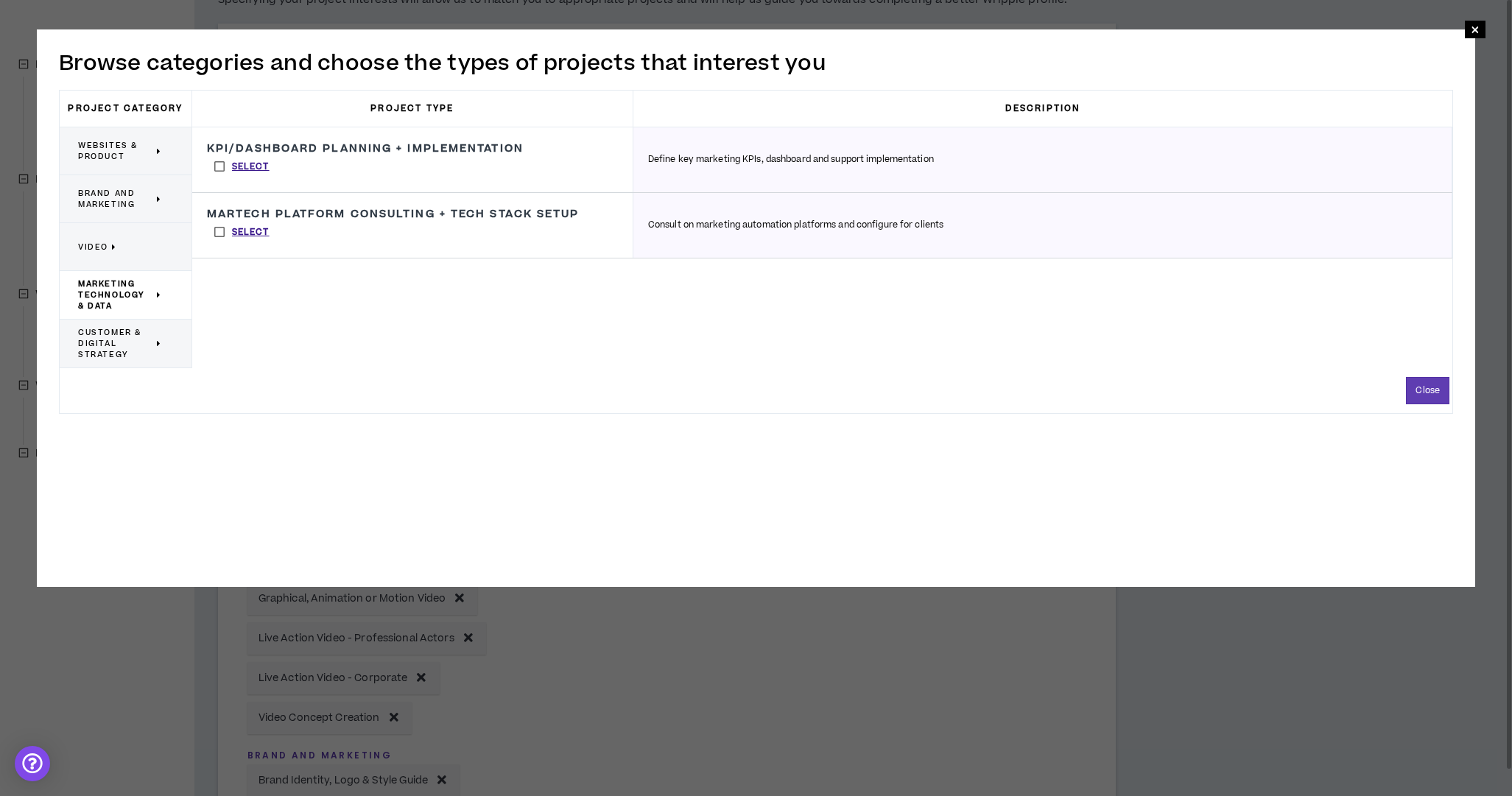
click at [138, 340] on span "Customer & Digital Strategy" at bounding box center [116, 344] width 75 height 33
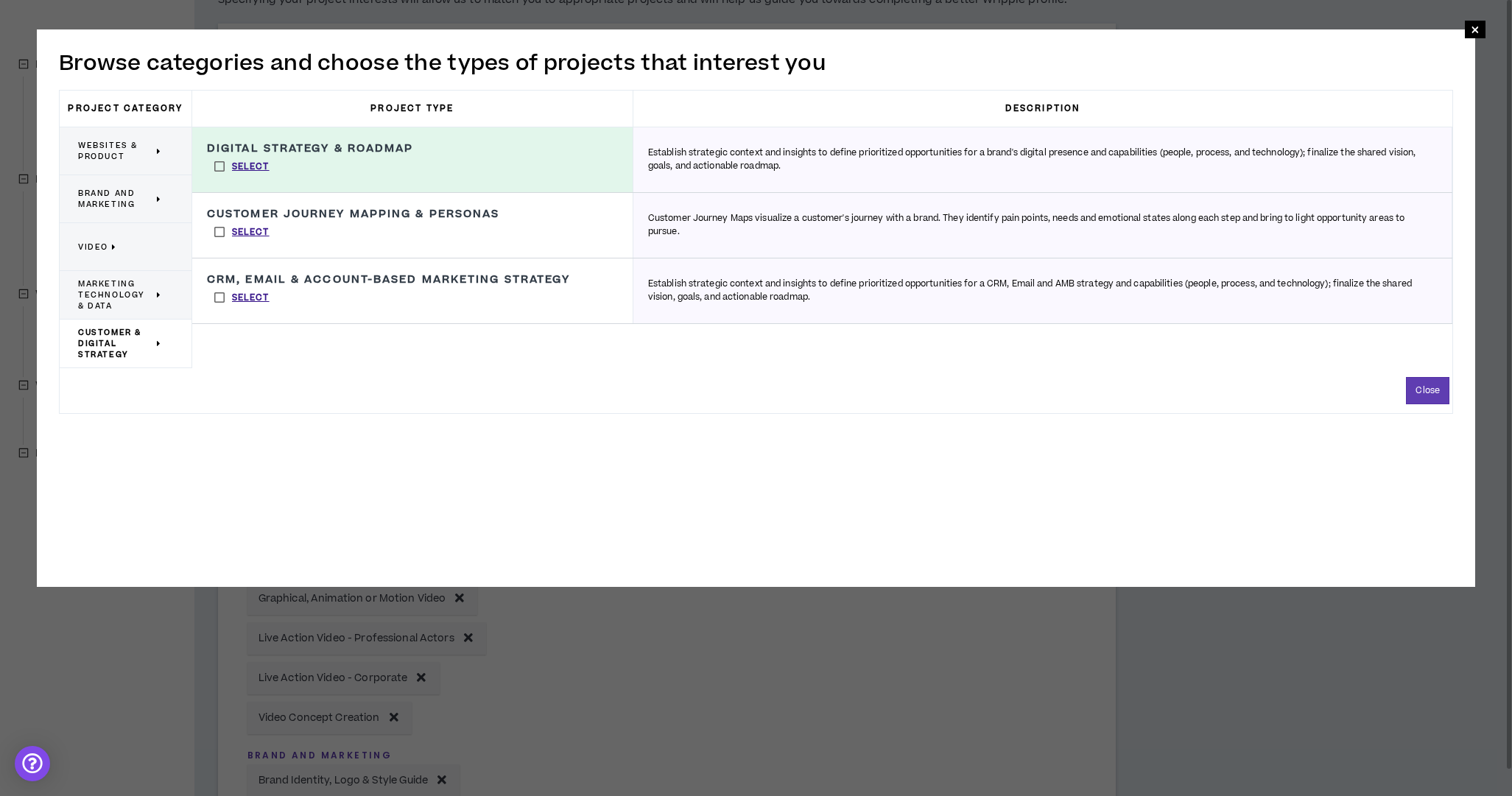
click at [120, 164] on p "Websites & Product" at bounding box center [120, 151] width 84 height 33
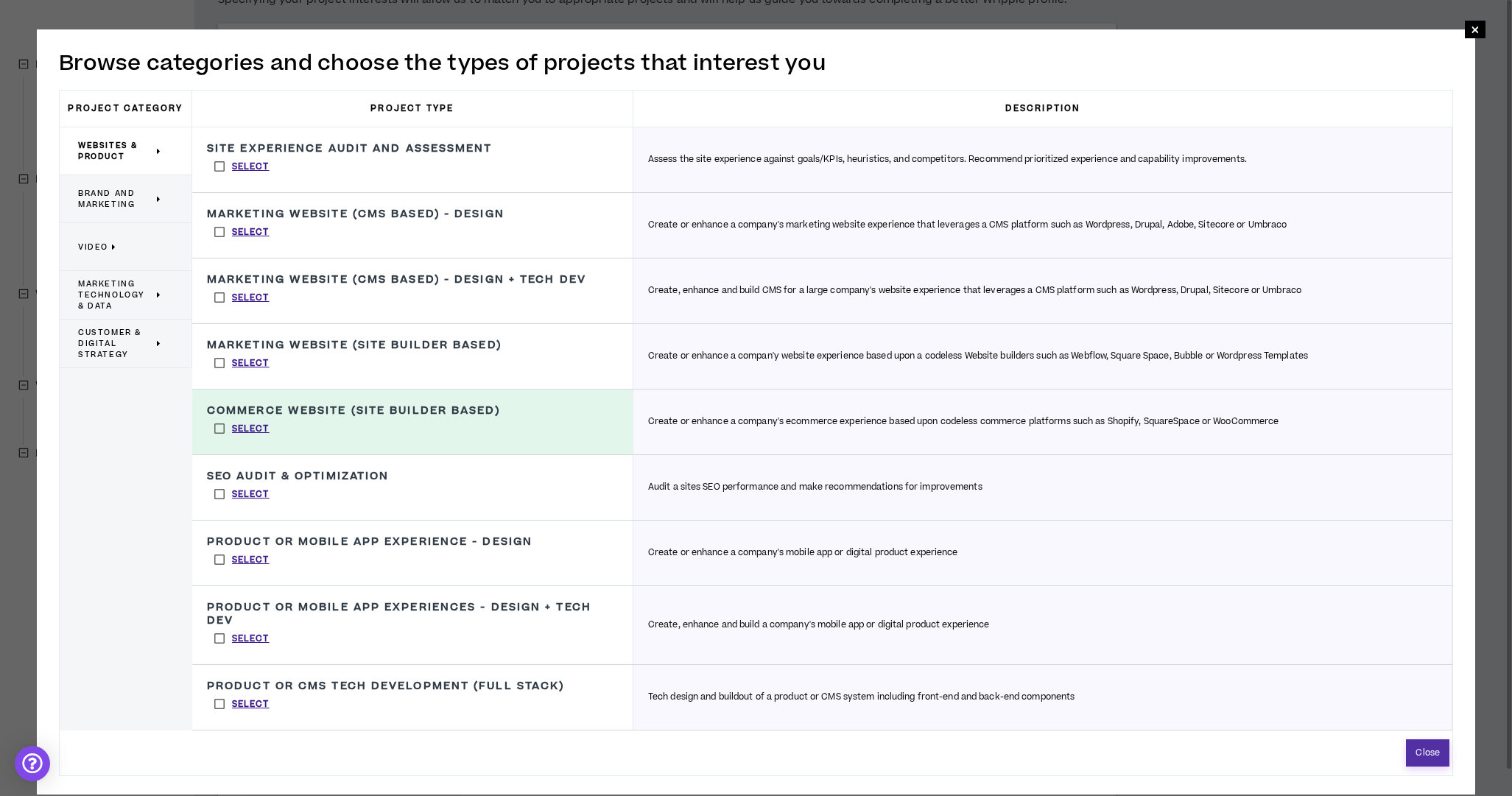
click at [1438, 756] on button "Close" at bounding box center [1427, 753] width 43 height 27
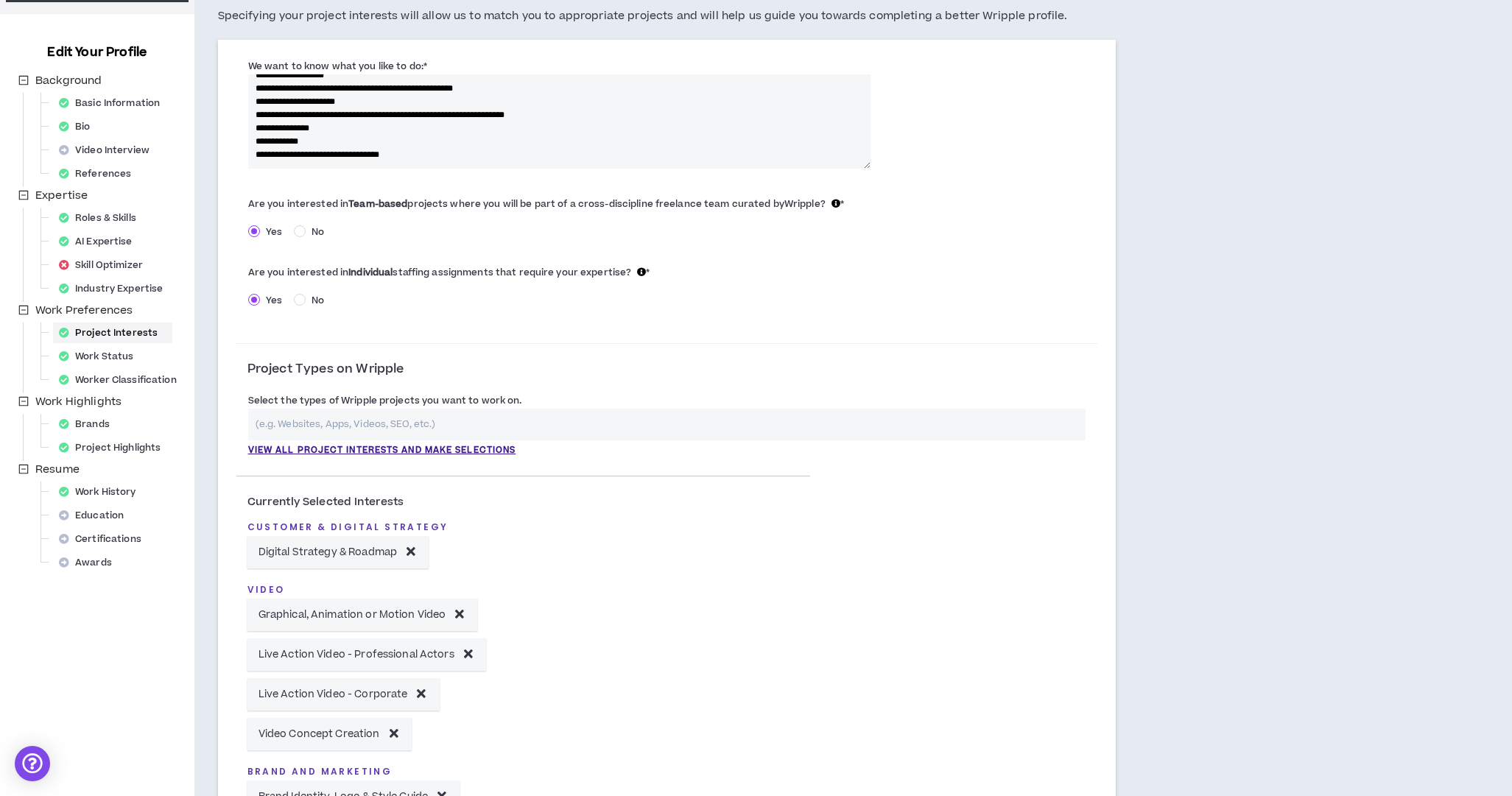
scroll to position [117, 0]
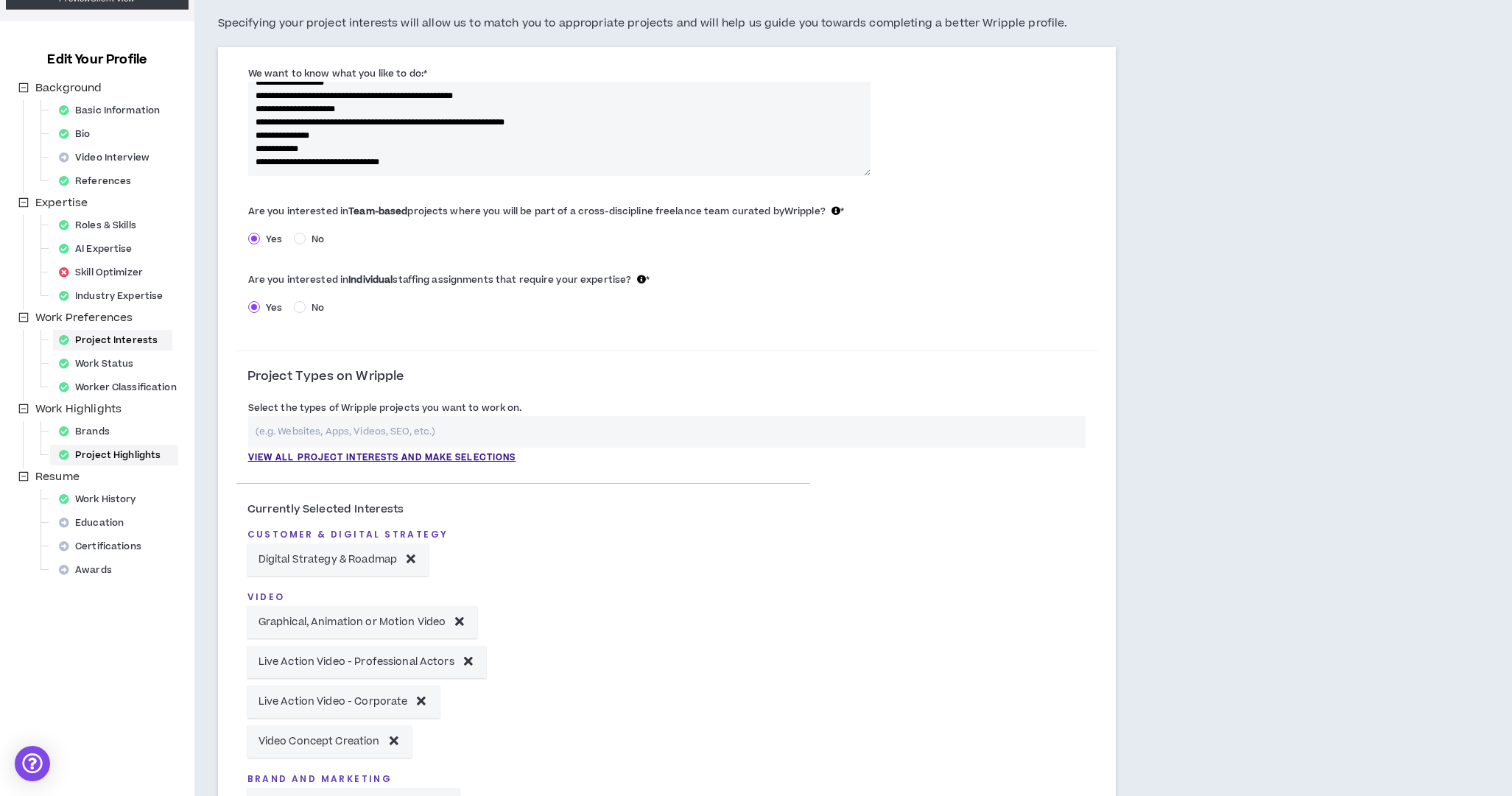
click at [103, 454] on div "Project Highlights" at bounding box center [114, 455] width 122 height 20
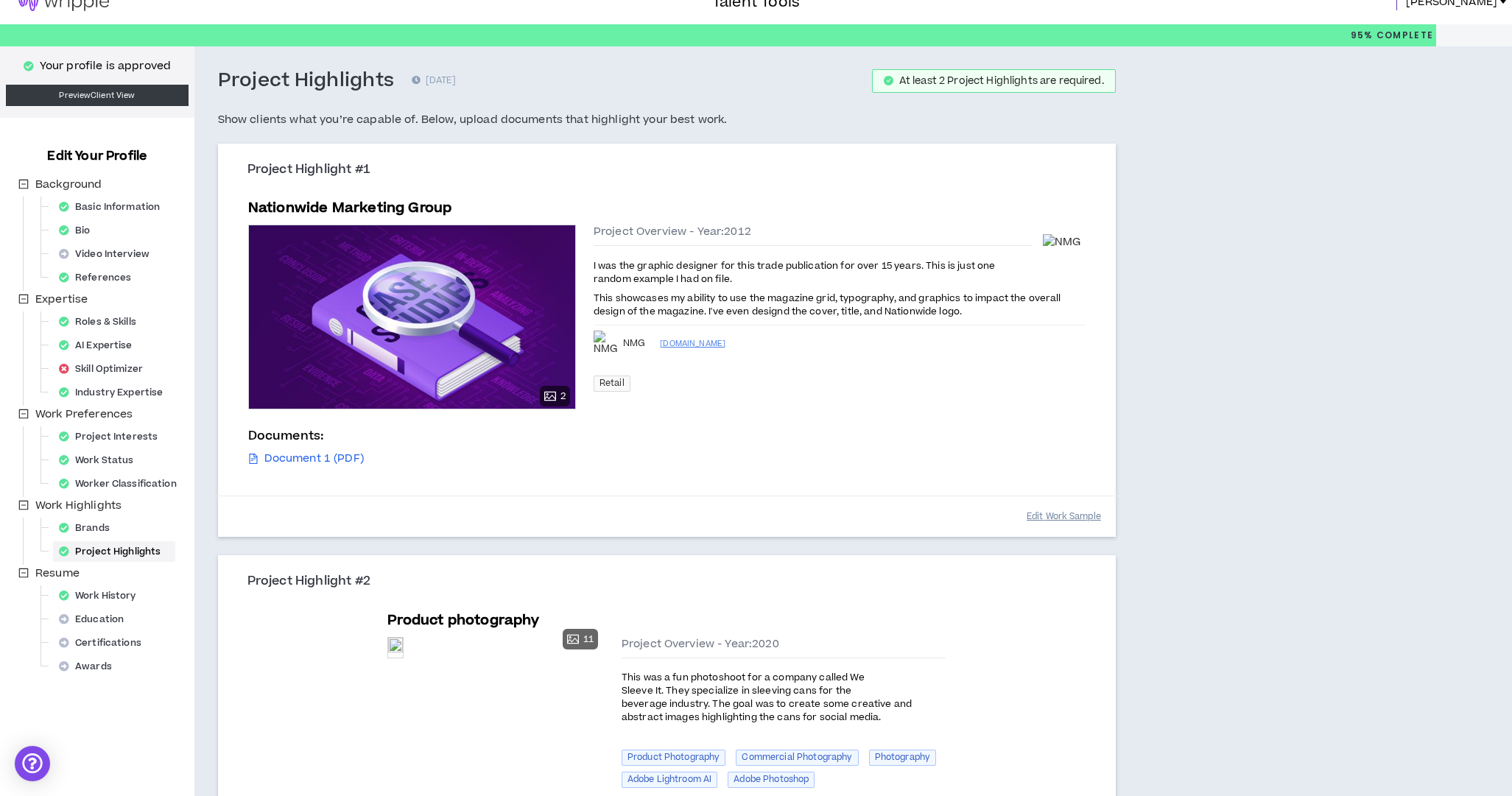
scroll to position [19, 0]
click at [1067, 511] on button "Edit Work Sample" at bounding box center [1064, 518] width 74 height 26
select select "****"
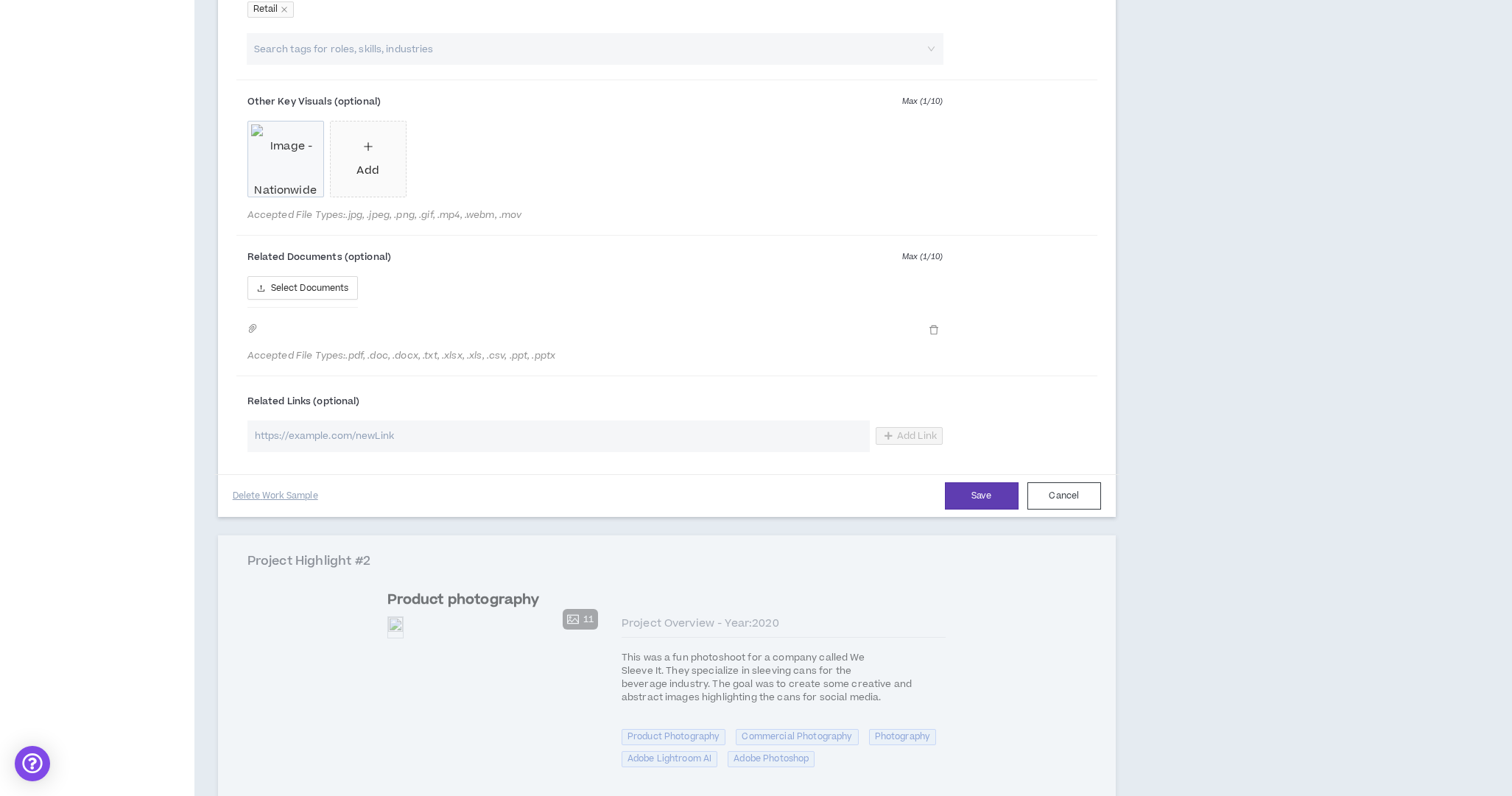
scroll to position [847, 0]
click at [296, 499] on button "Delete Work Sample" at bounding box center [275, 497] width 86 height 26
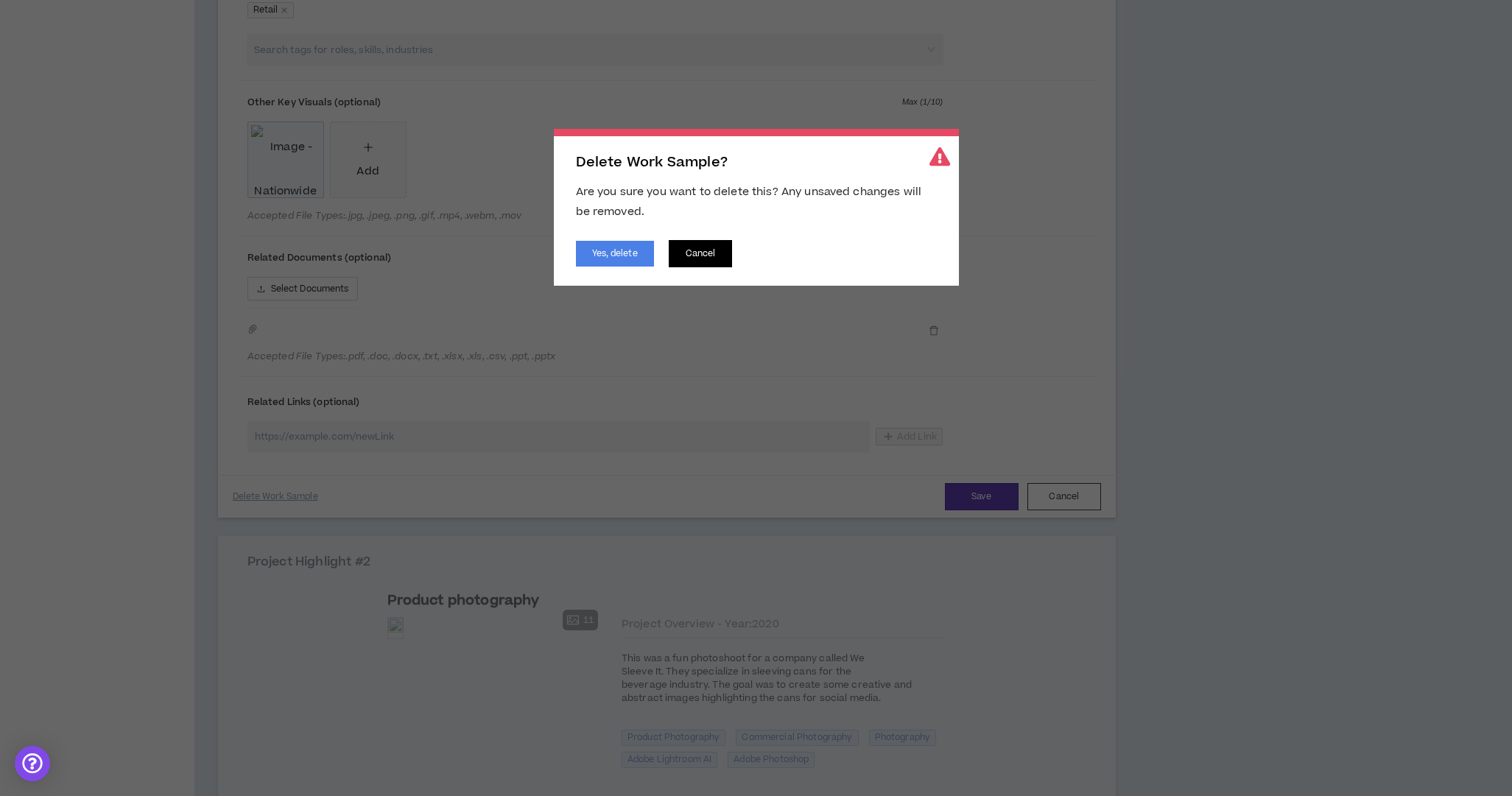
click at [701, 255] on button "Cancel" at bounding box center [700, 253] width 64 height 27
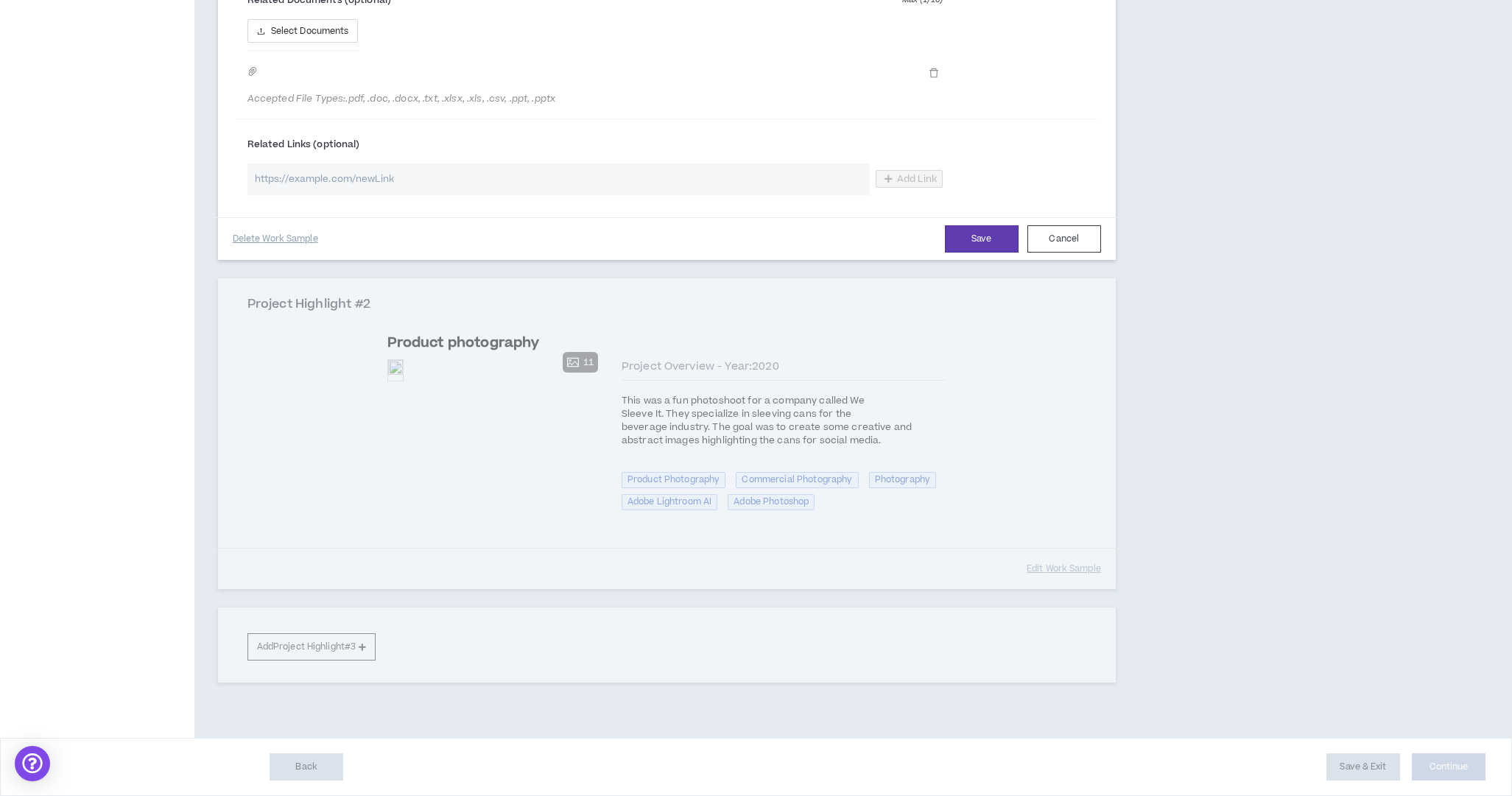
scroll to position [1140, 0]
click at [839, 540] on div "Project Highlight #2 Product photography Preview 11 Preview Preview Preview Pre…" at bounding box center [667, 434] width 898 height 312
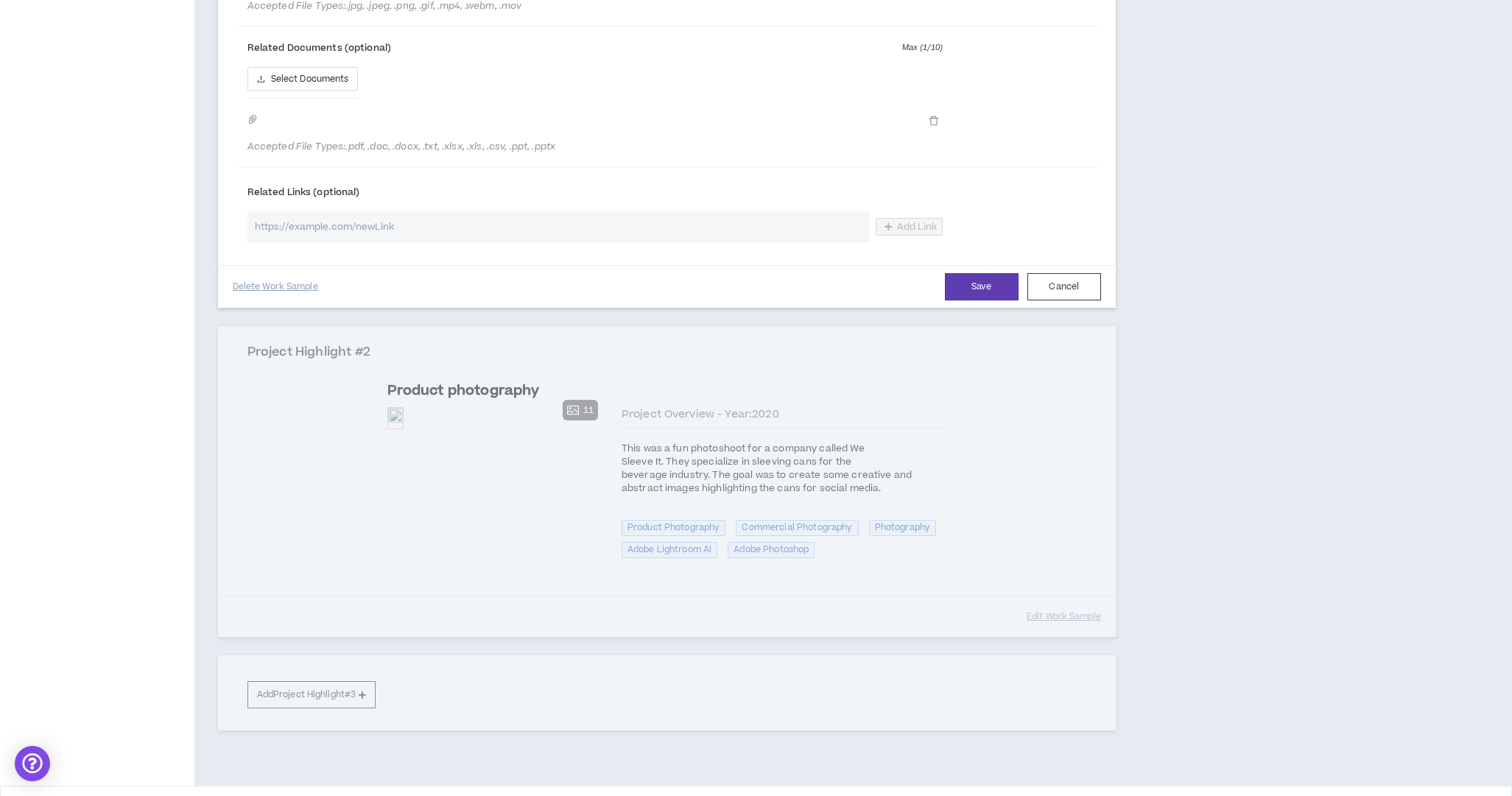
scroll to position [1056, 0]
click at [1065, 298] on button "Cancel" at bounding box center [1064, 287] width 73 height 27
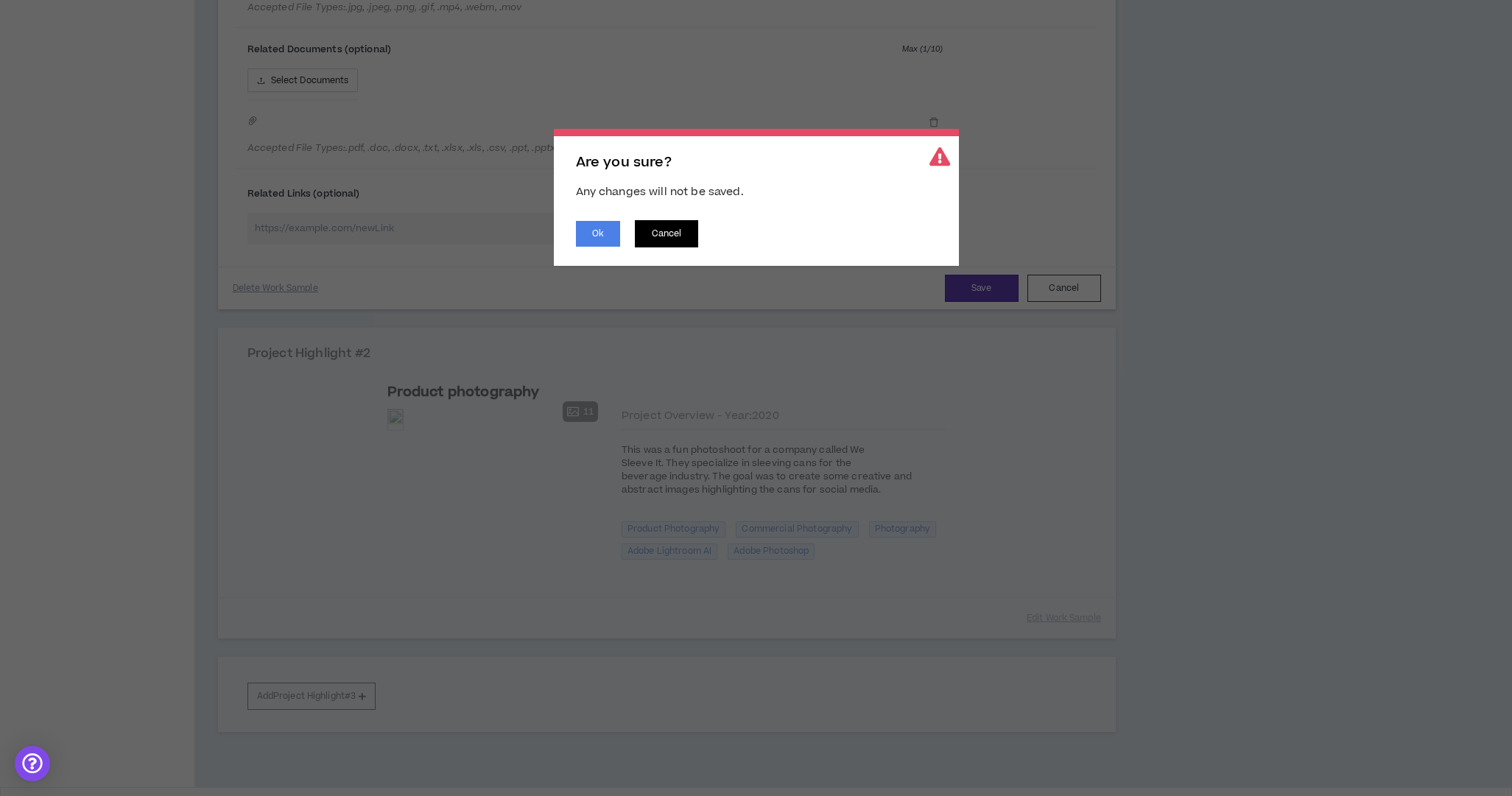
click at [666, 234] on button "Cancel" at bounding box center [667, 233] width 64 height 27
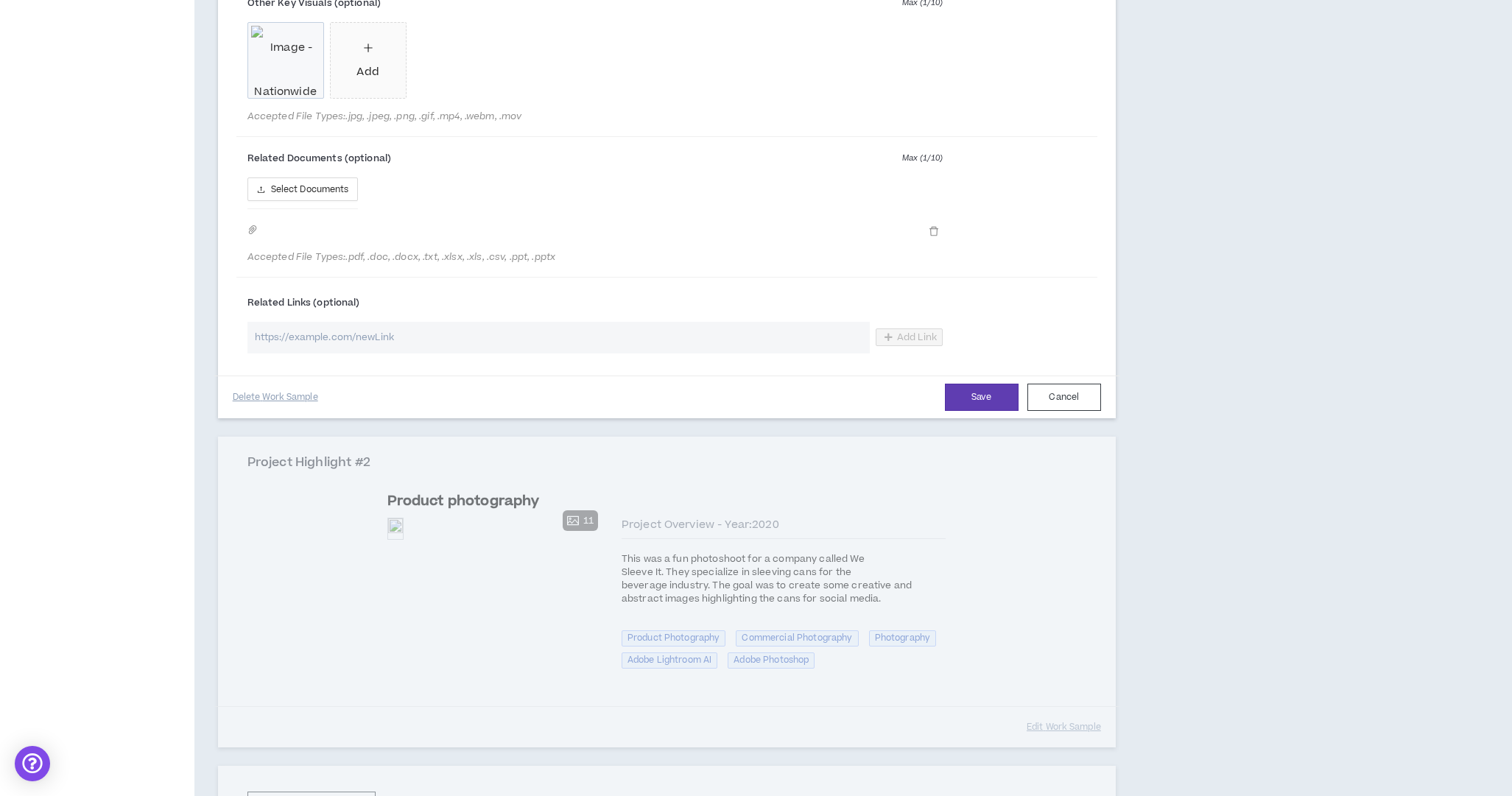
scroll to position [936, 0]
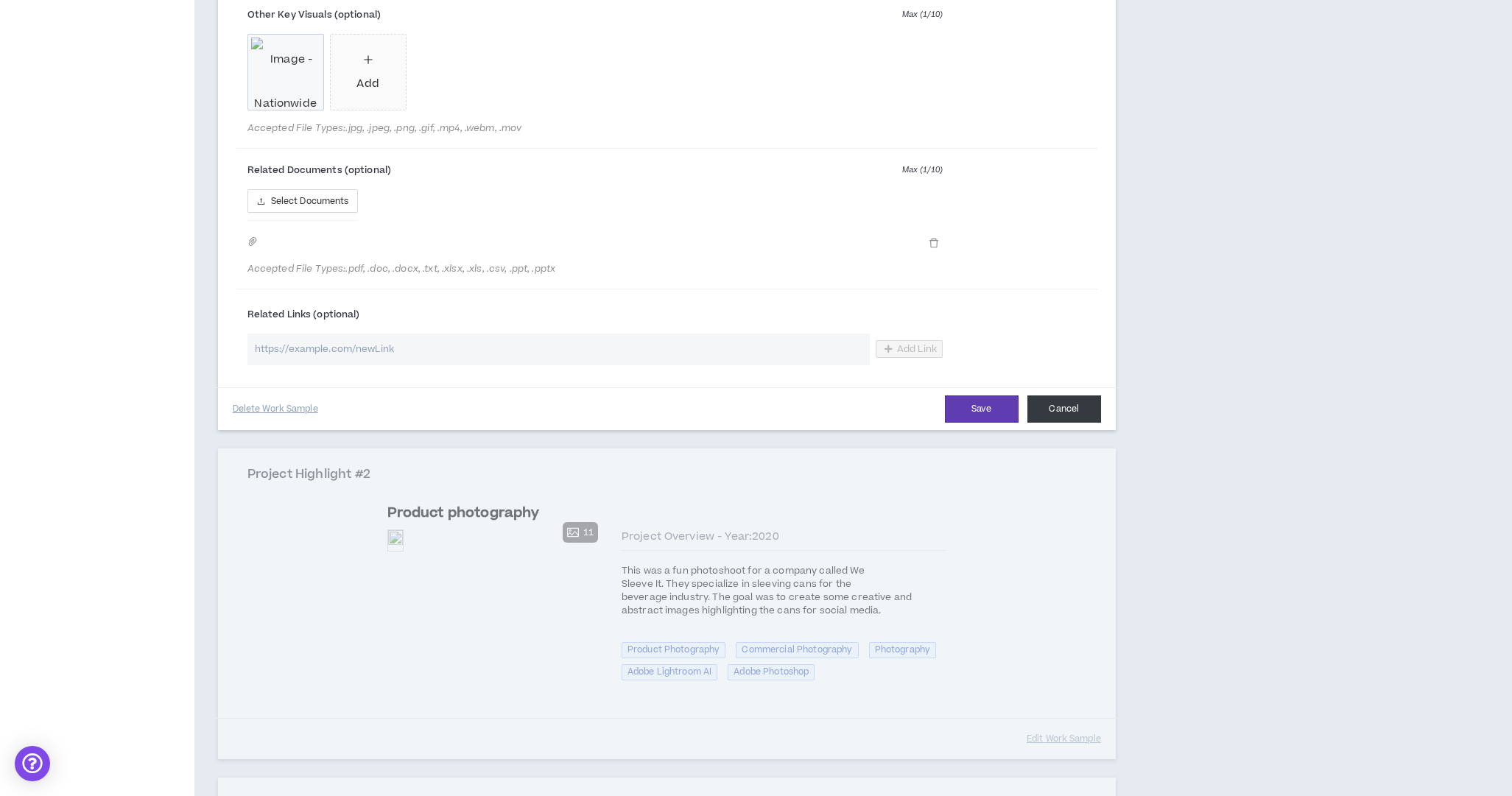
drag, startPoint x: 1062, startPoint y: 420, endPoint x: 1092, endPoint y: 417, distance: 30.1
click at [1060, 419] on button "Cancel" at bounding box center [1064, 408] width 73 height 27
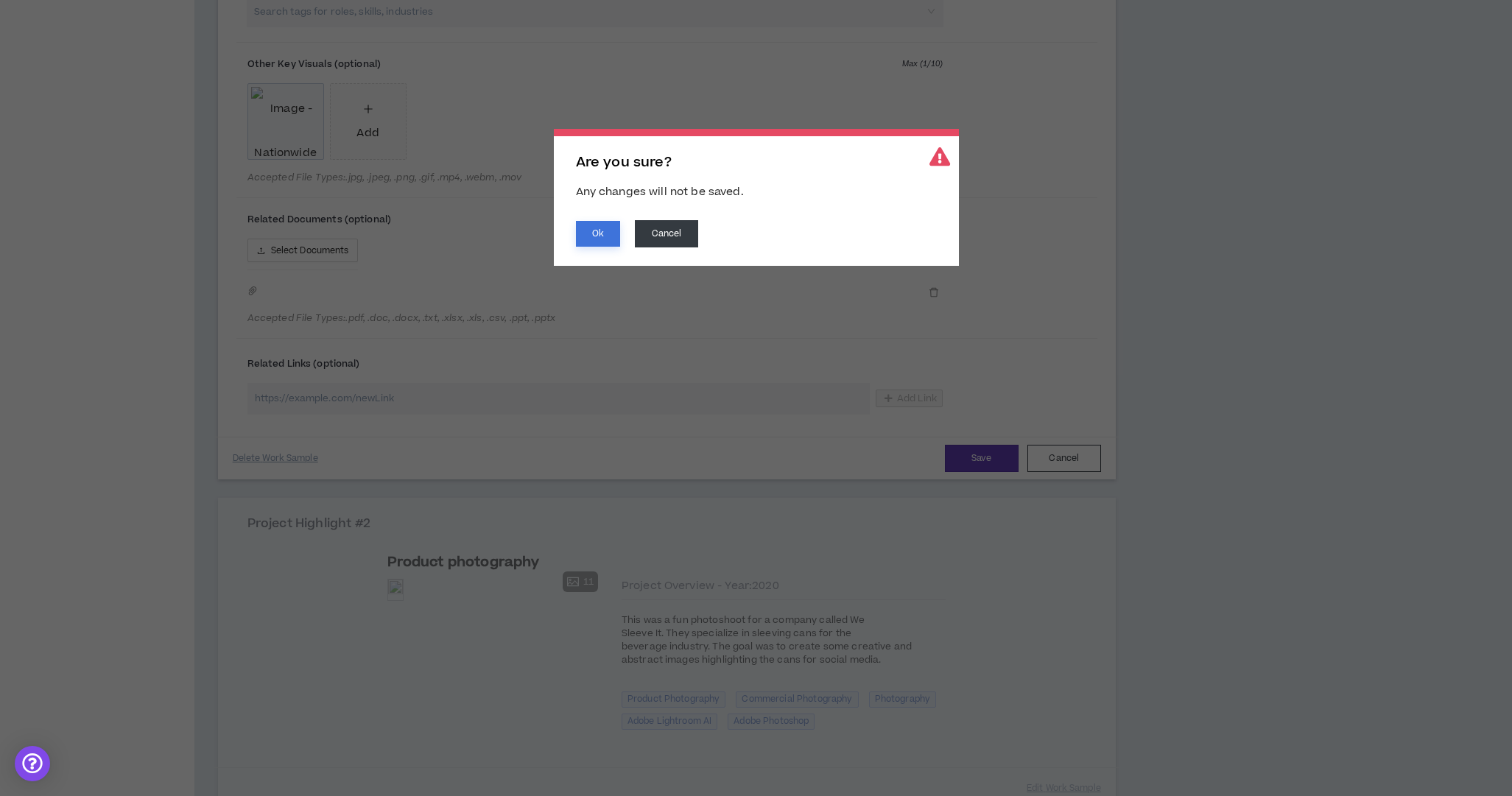
click at [591, 236] on button "Ok" at bounding box center [598, 234] width 44 height 26
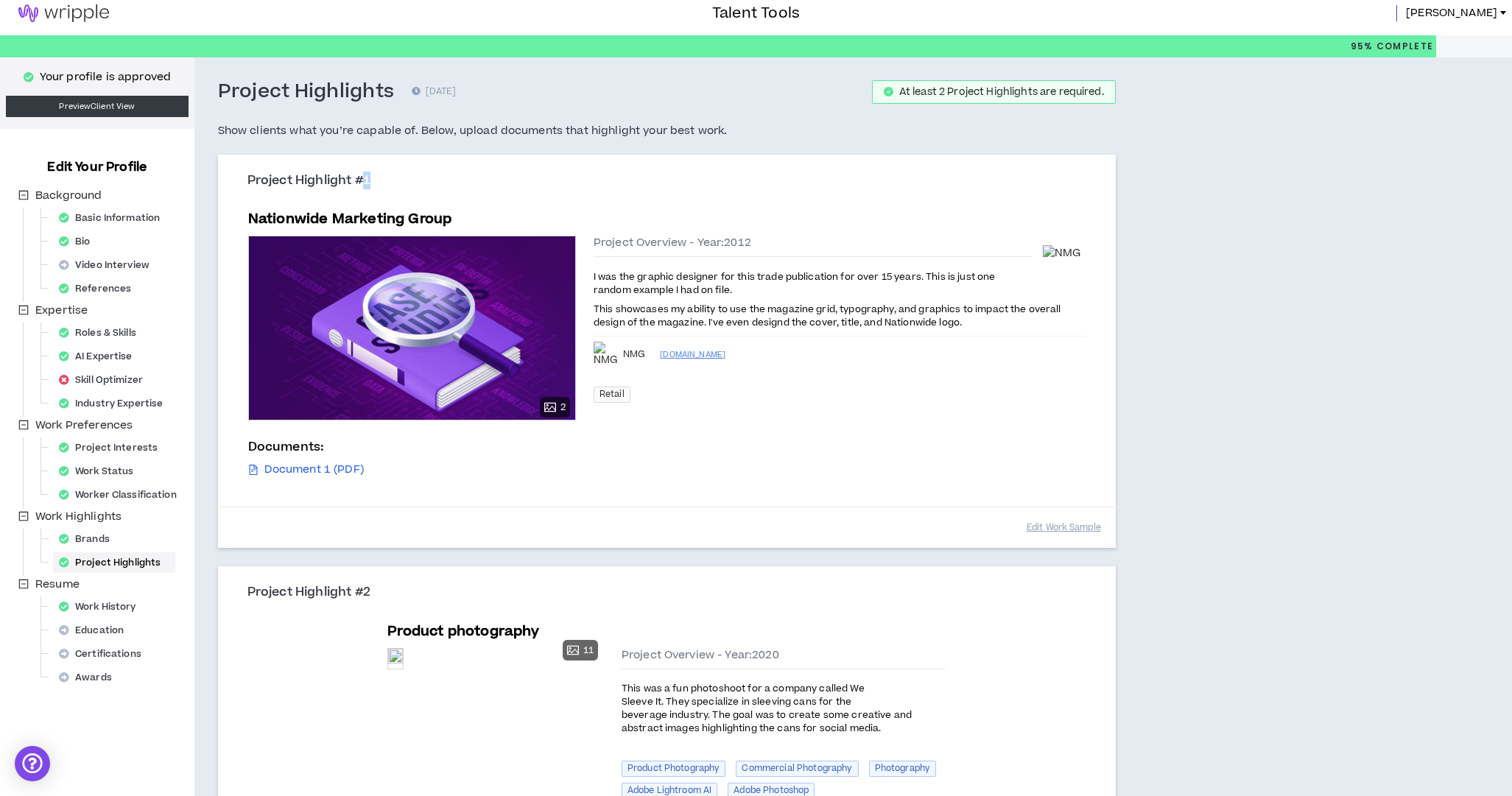
scroll to position [11, 0]
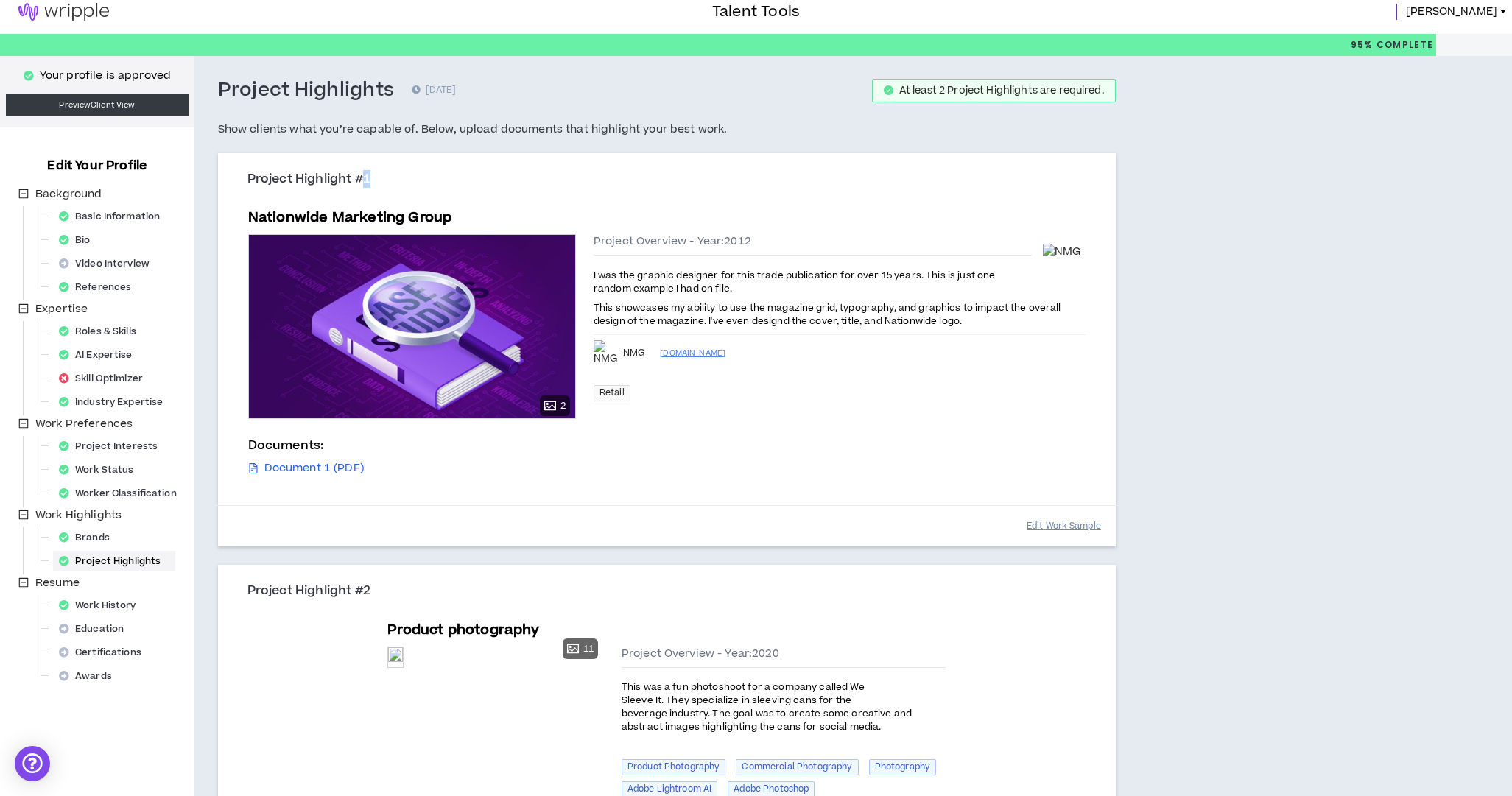
click at [1069, 525] on button "Edit Work Sample" at bounding box center [1064, 527] width 74 height 26
select select "****"
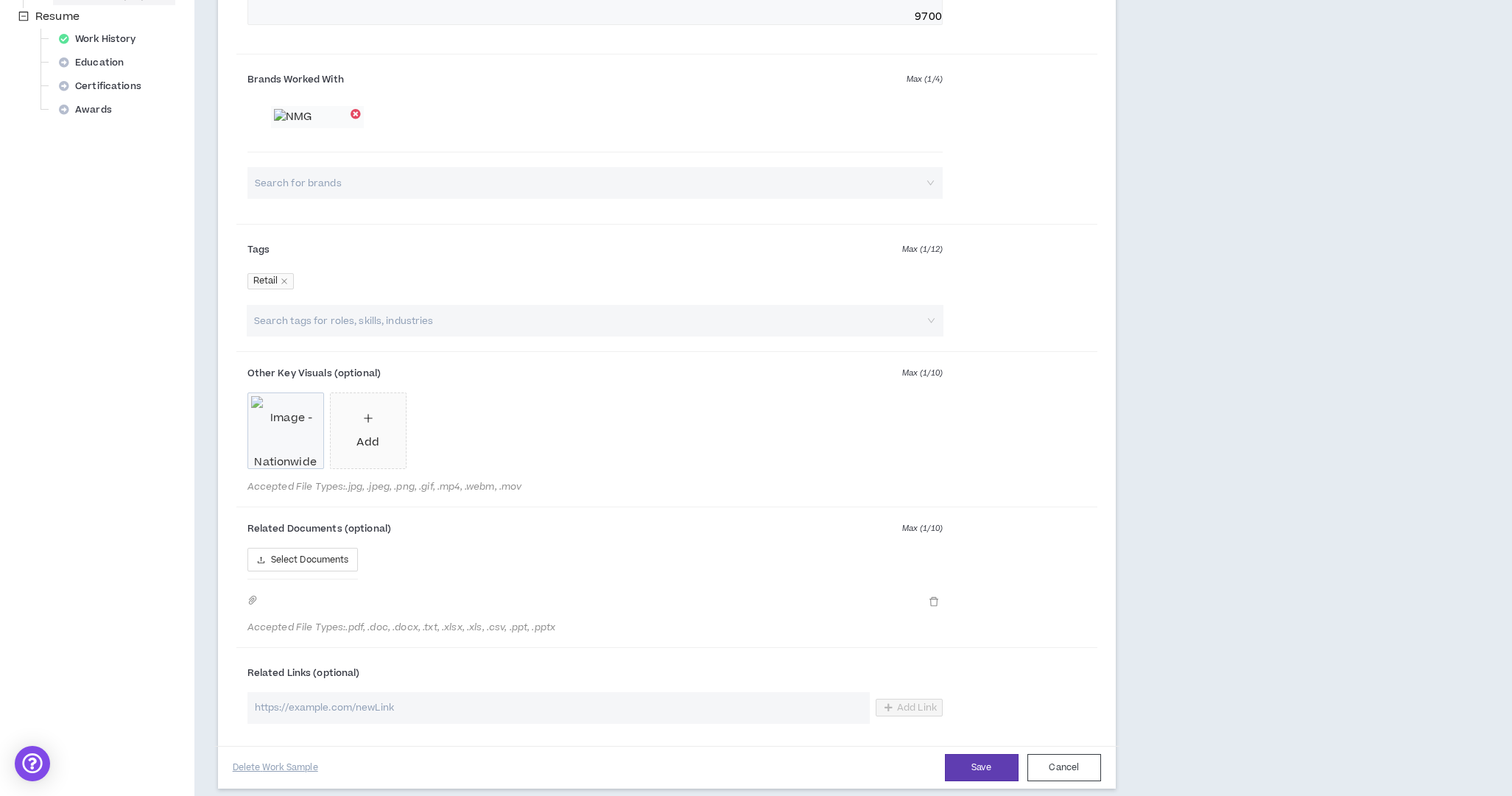
scroll to position [801, 0]
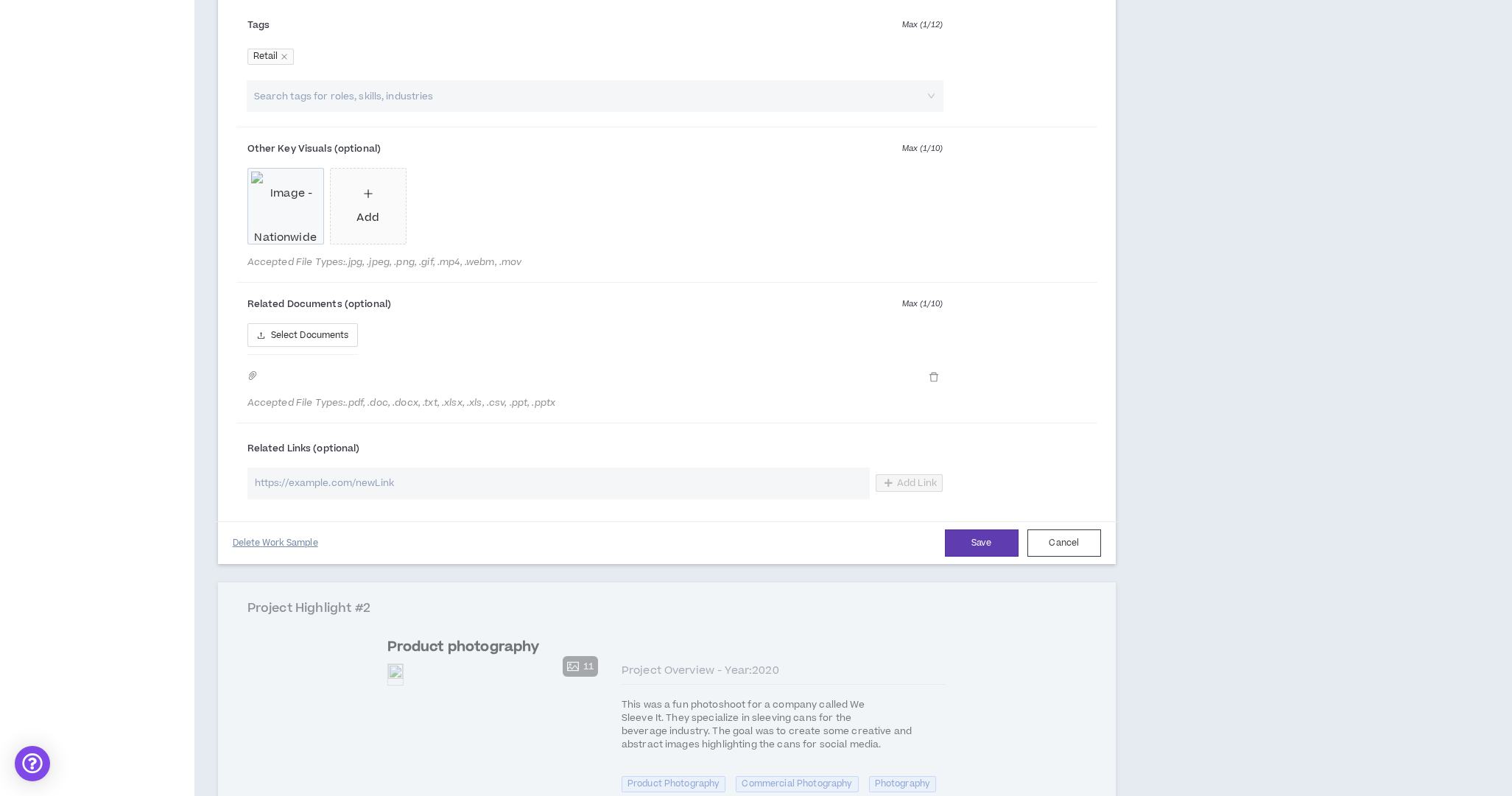
click at [250, 545] on button "Delete Work Sample" at bounding box center [275, 544] width 86 height 26
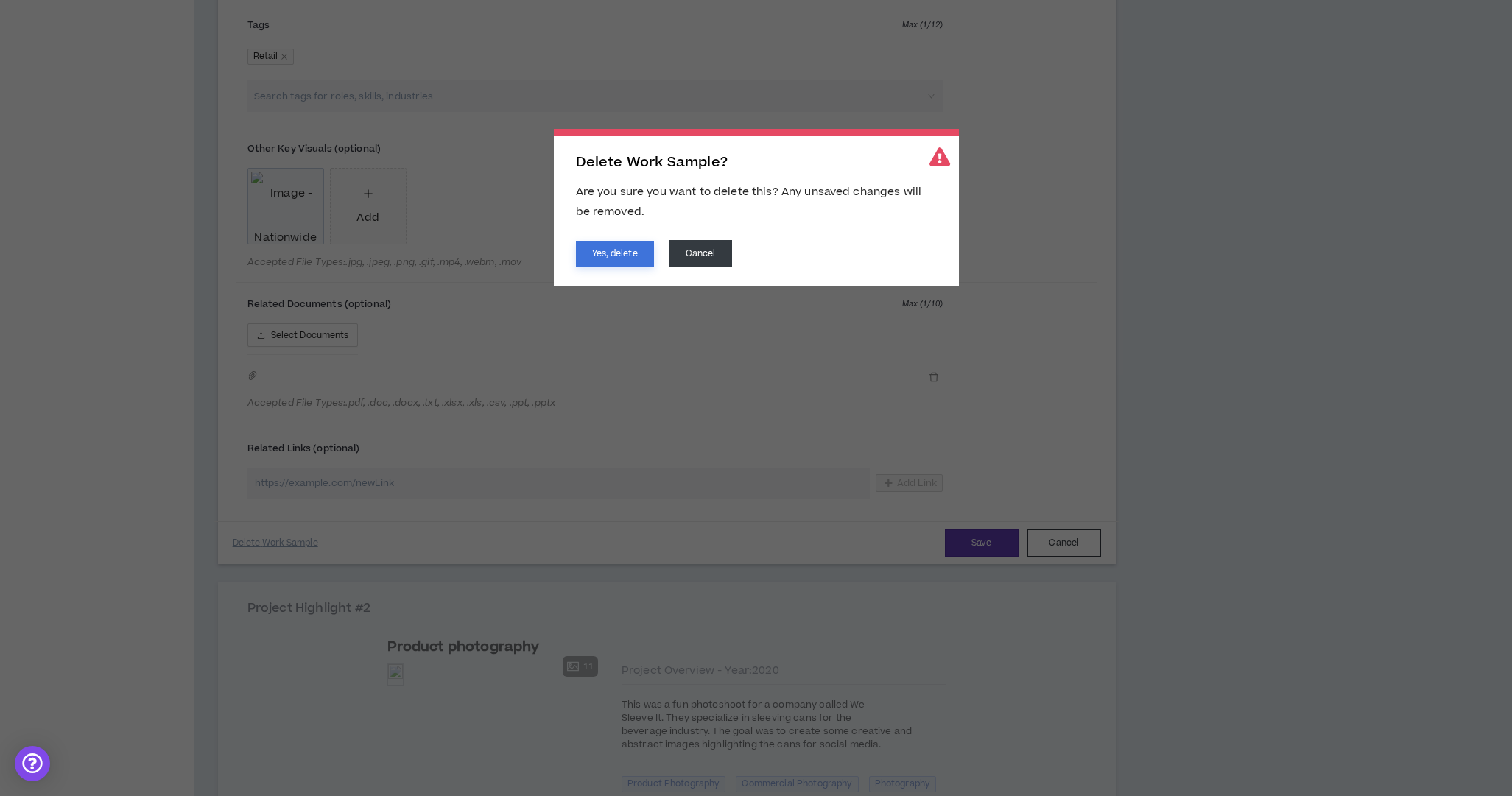
click at [628, 258] on button "Yes, delete" at bounding box center [615, 254] width 78 height 26
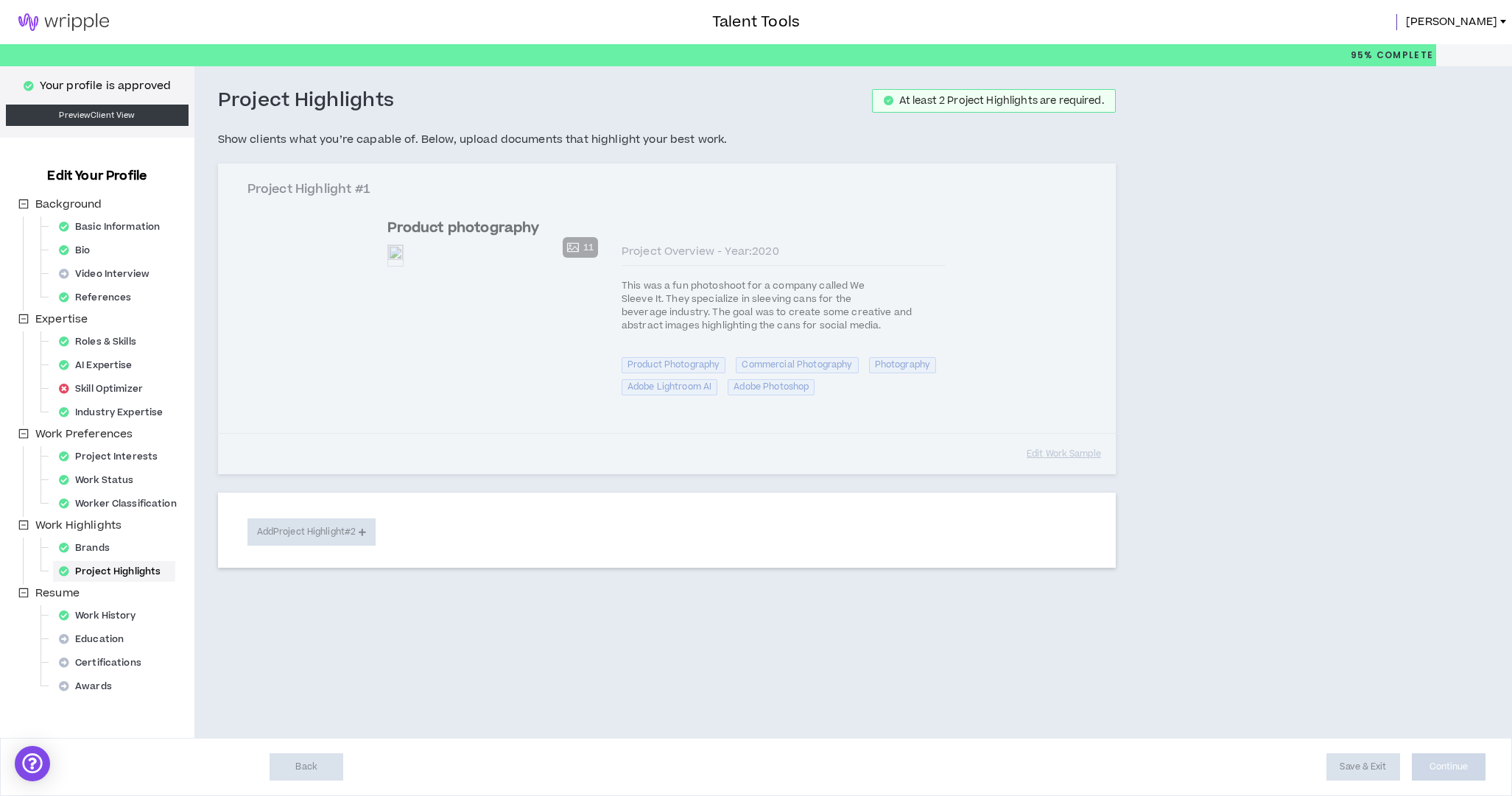
scroll to position [0, 0]
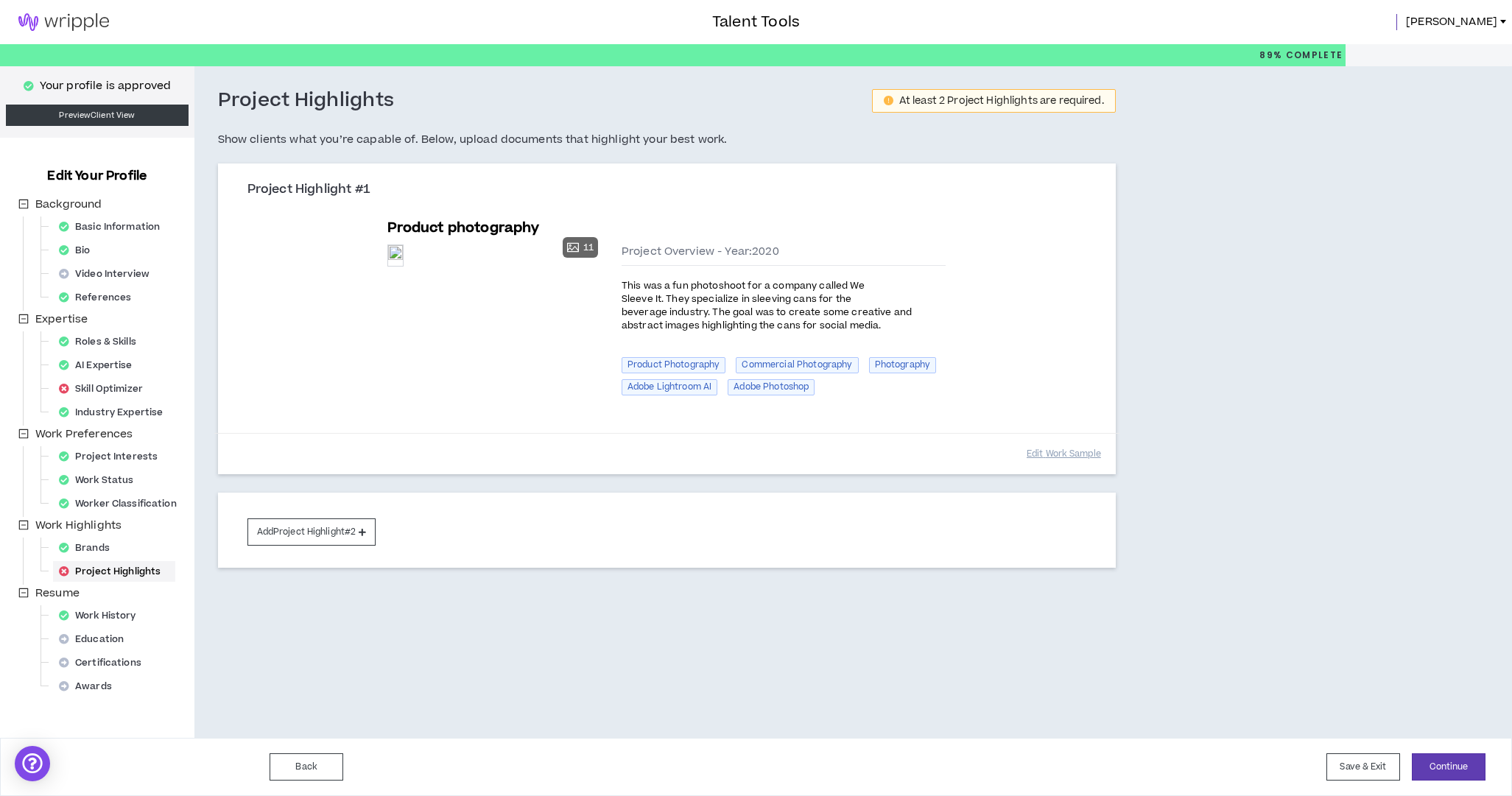
click at [515, 656] on div "Project Highlights At least 2 Project Highlights are required. Show clients wha…" at bounding box center [761, 402] width 1134 height 672
